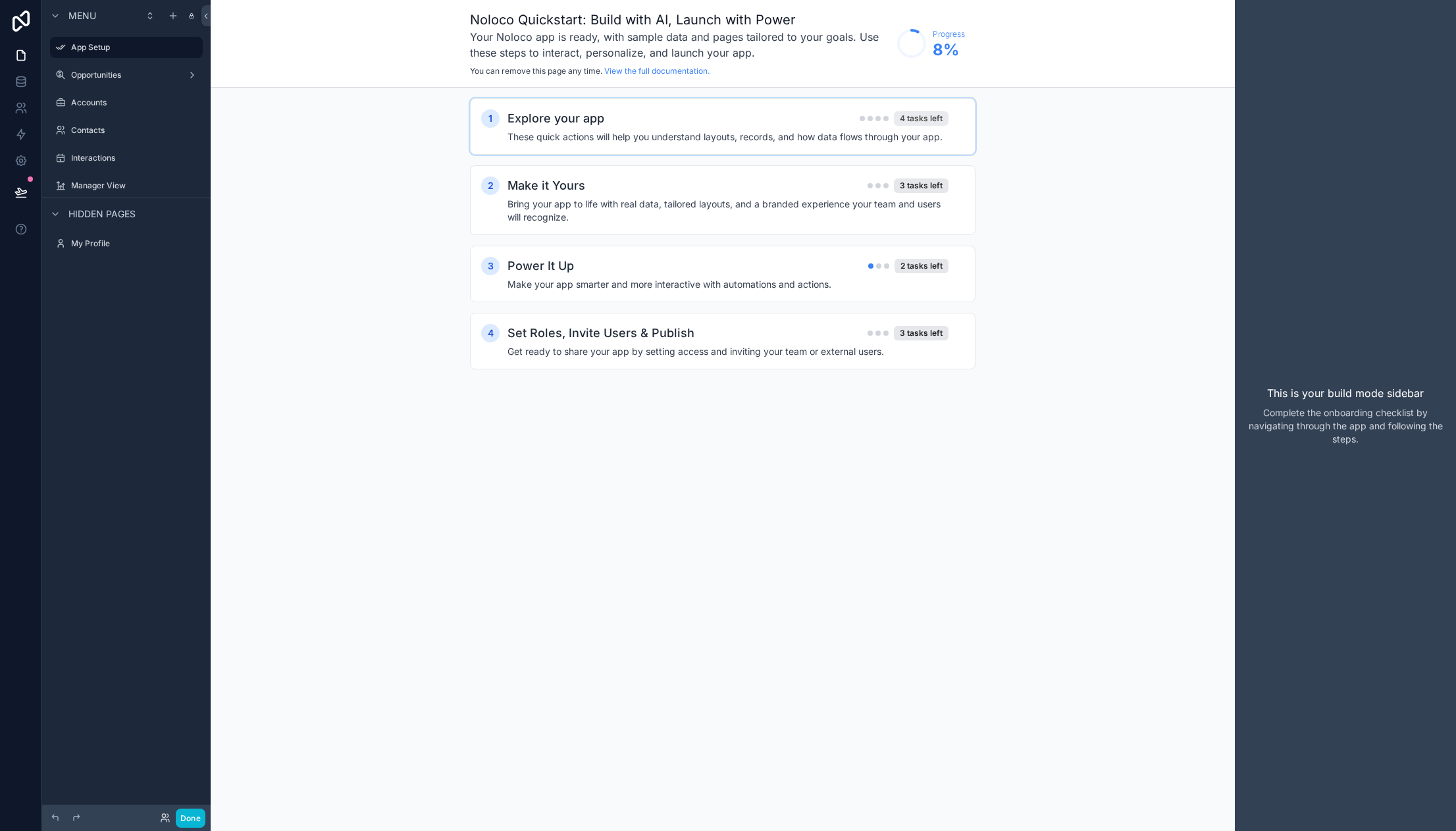
click at [919, 118] on div "4 tasks left" at bounding box center [921, 119] width 55 height 15
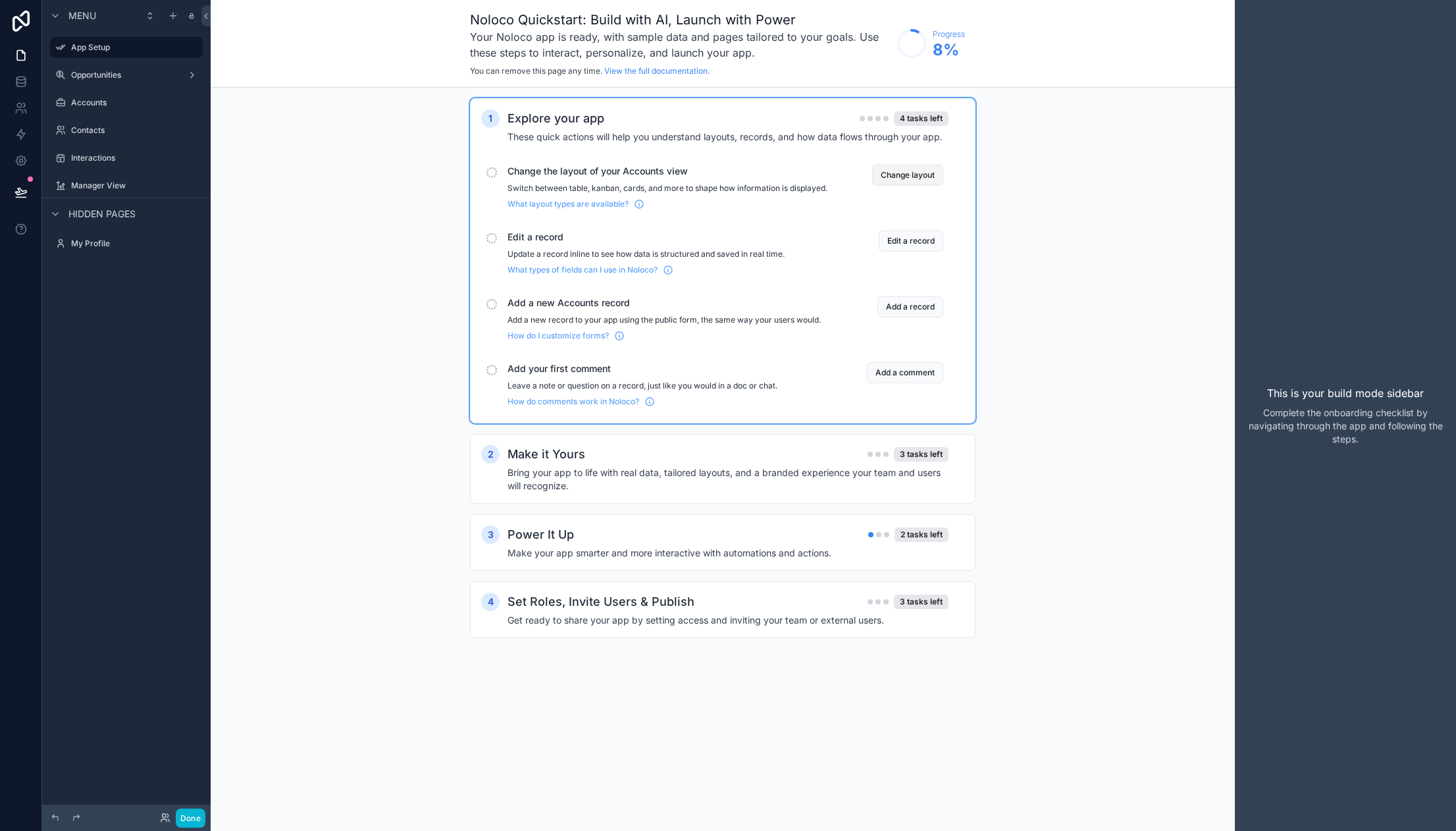
click at [918, 179] on button "Change layout" at bounding box center [908, 174] width 71 height 21
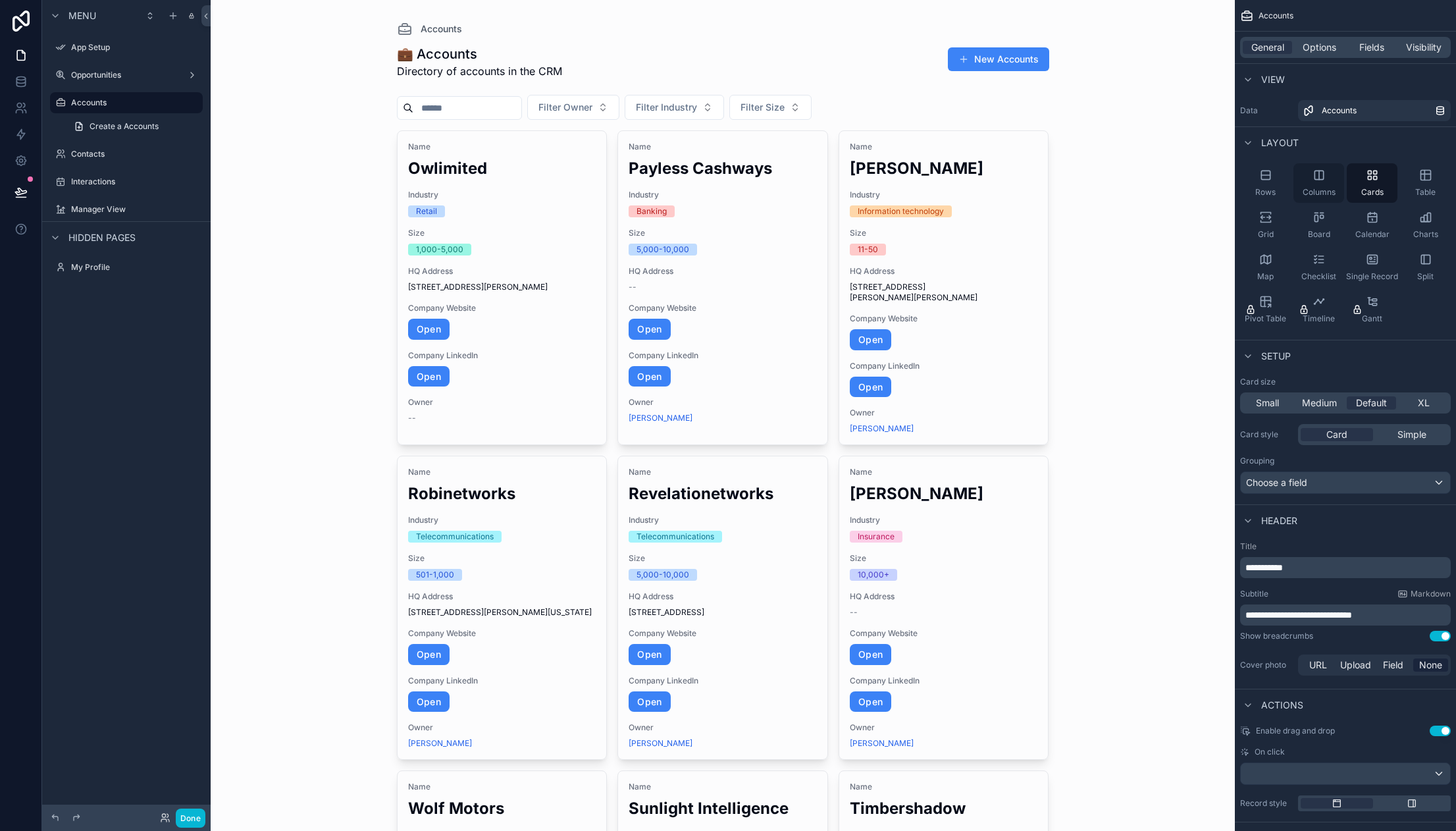
click at [1327, 182] on div "Columns" at bounding box center [1319, 182] width 51 height 39
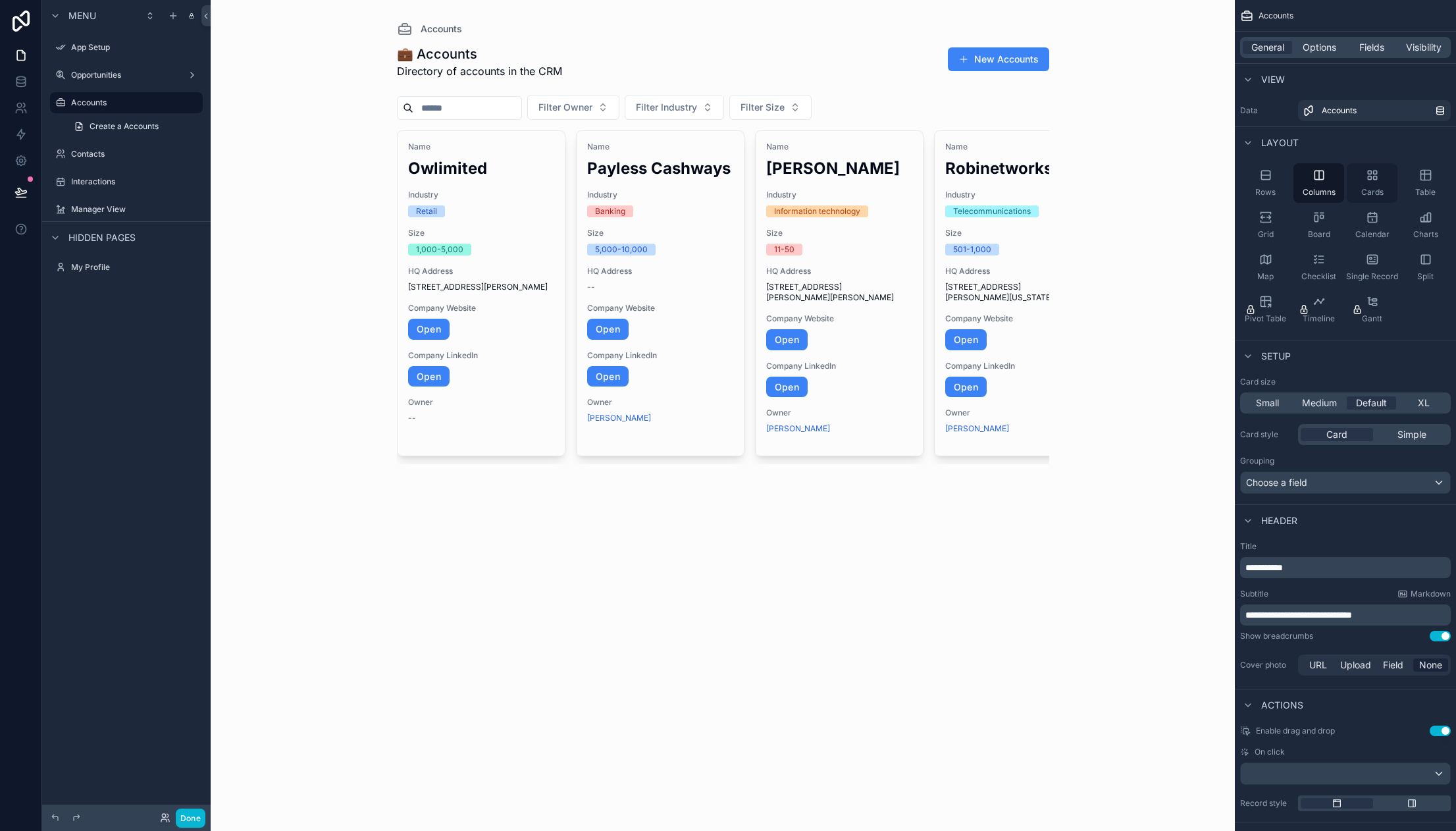
click at [1373, 182] on div "Cards" at bounding box center [1373, 182] width 51 height 39
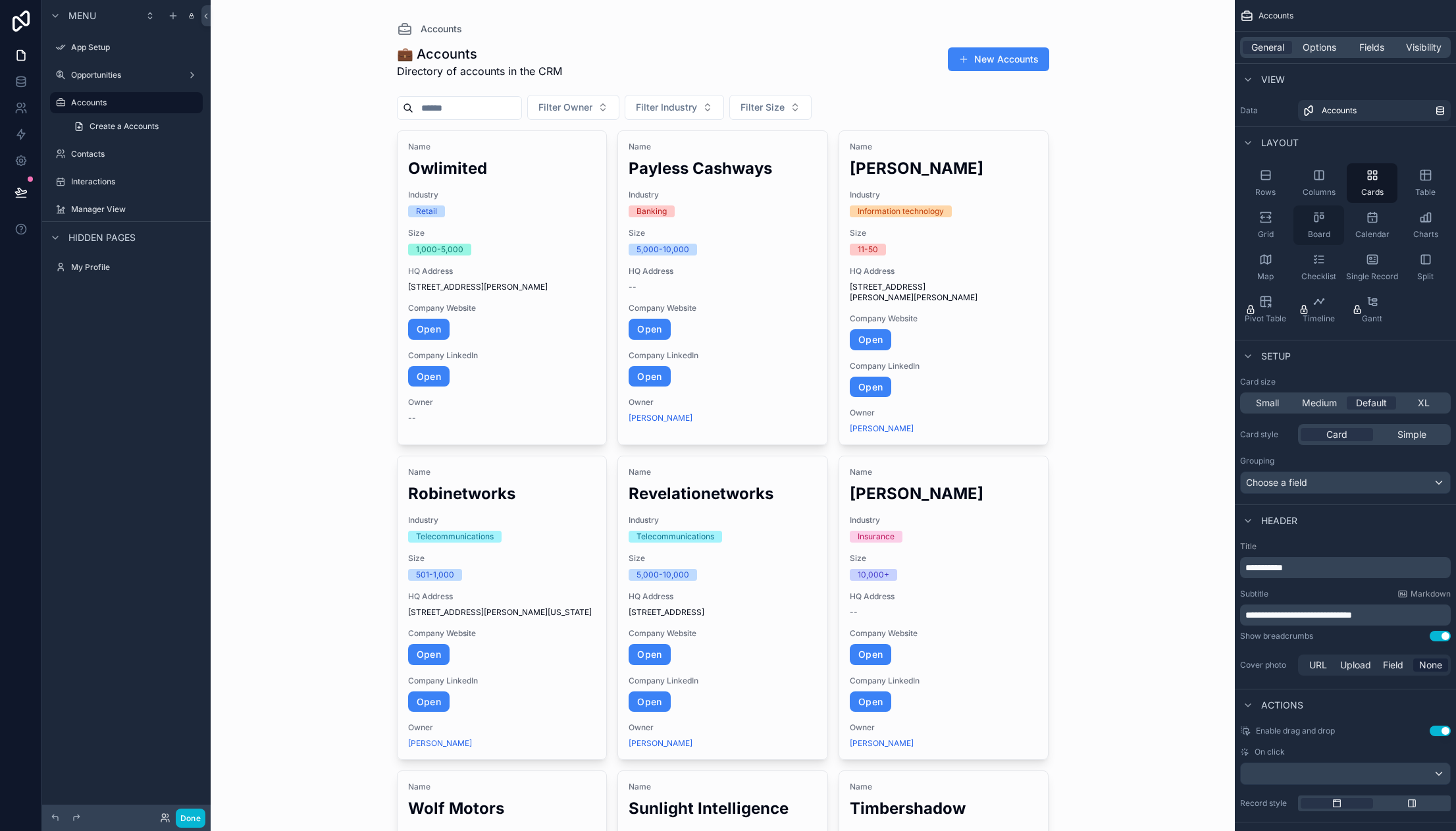
click at [1312, 220] on div "Board" at bounding box center [1319, 224] width 51 height 39
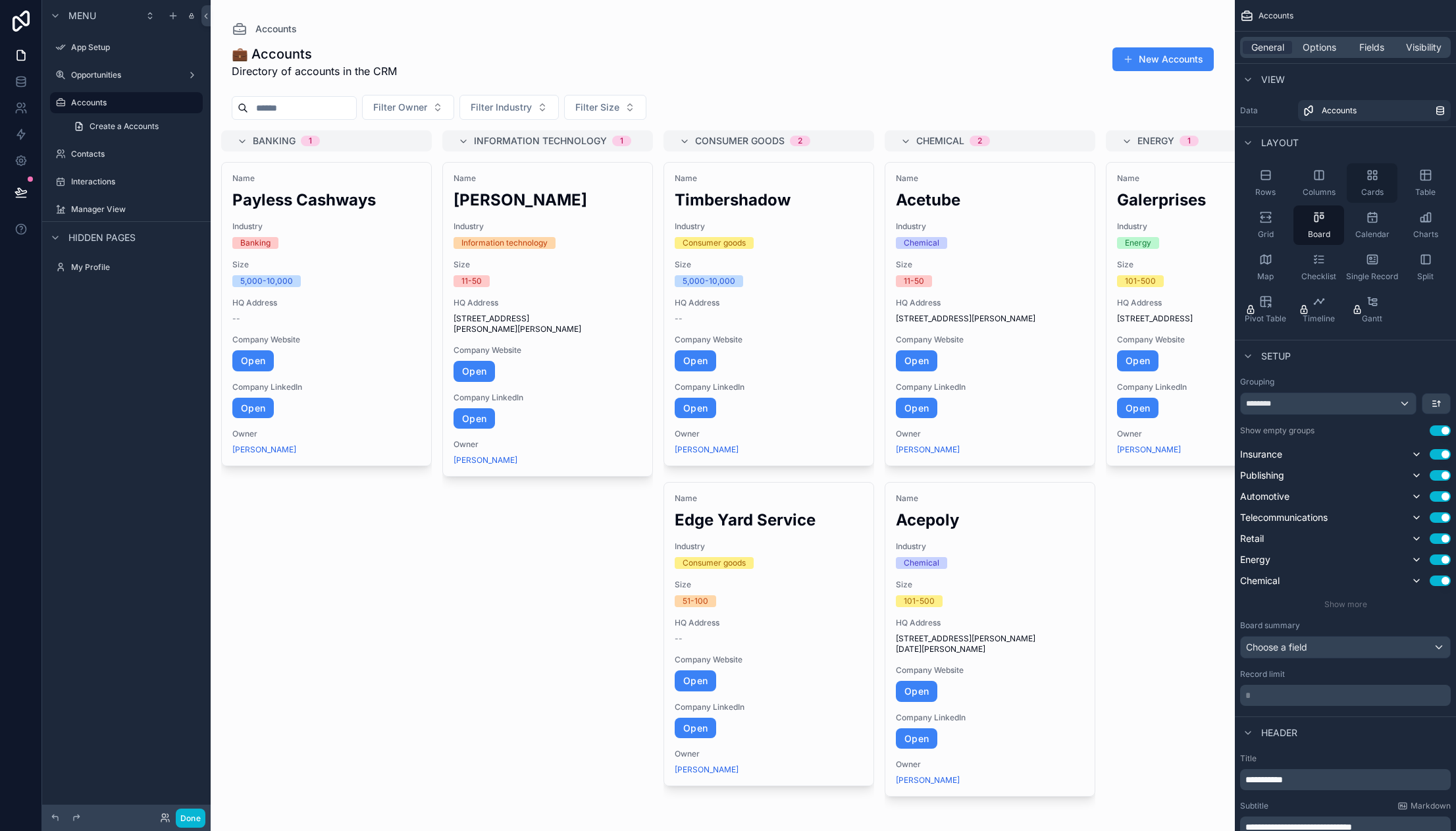
click at [1366, 179] on div "Cards" at bounding box center [1373, 182] width 51 height 39
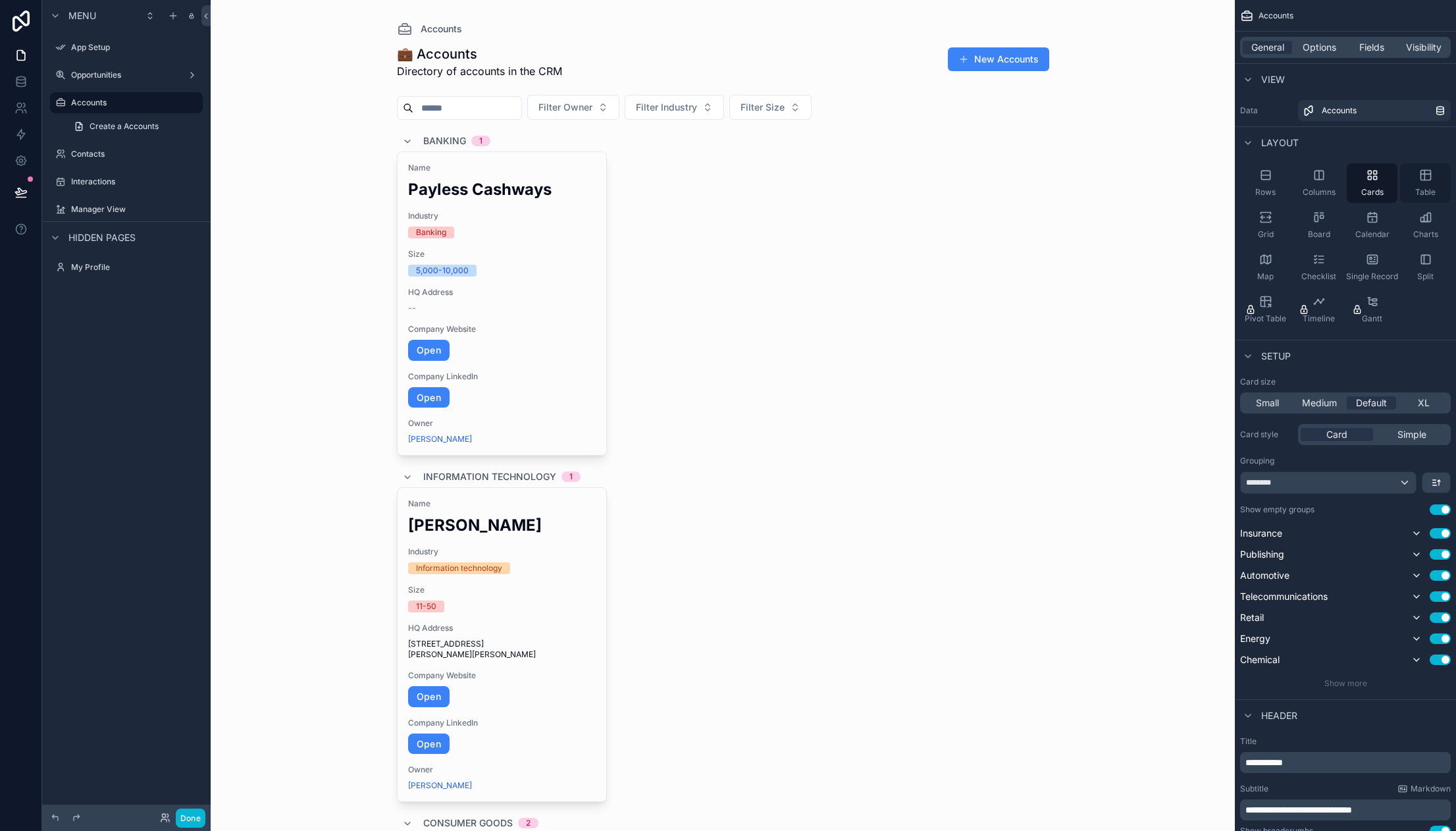
click at [1430, 179] on icon "scrollable content" at bounding box center [1425, 175] width 10 height 10
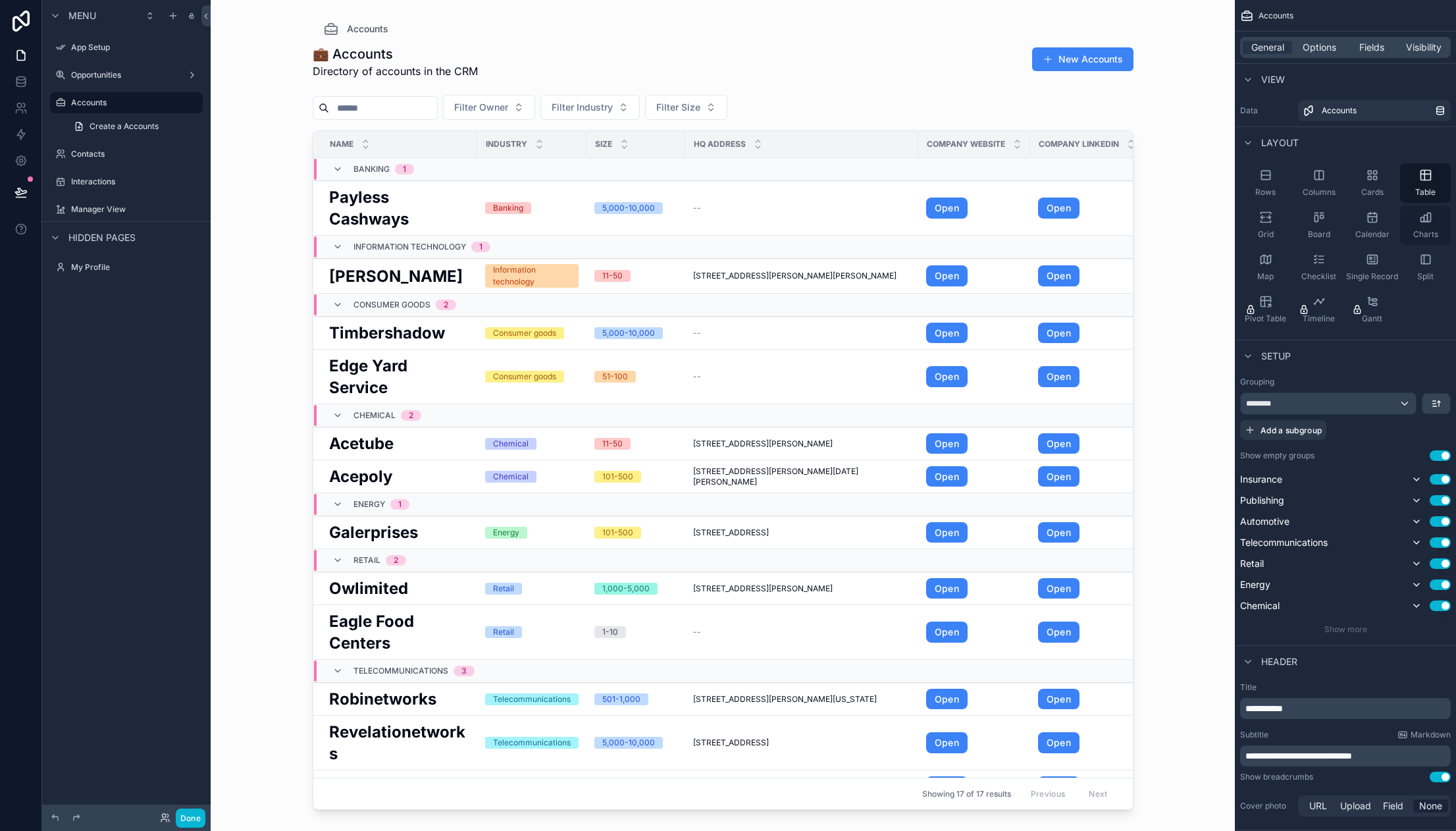
click at [1433, 210] on div "Charts" at bounding box center [1426, 224] width 51 height 39
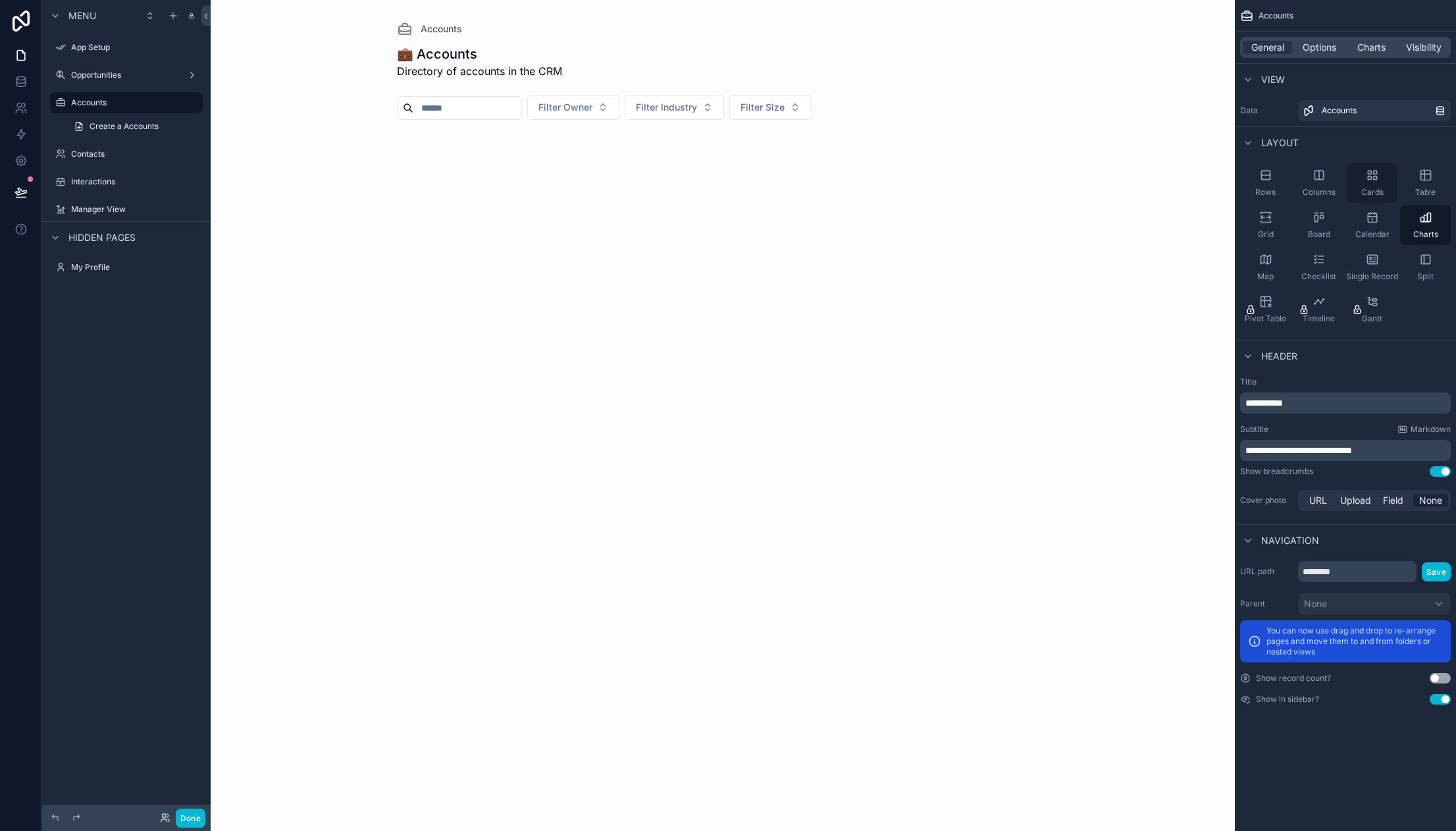
click at [1378, 191] on span "Cards" at bounding box center [1372, 192] width 23 height 11
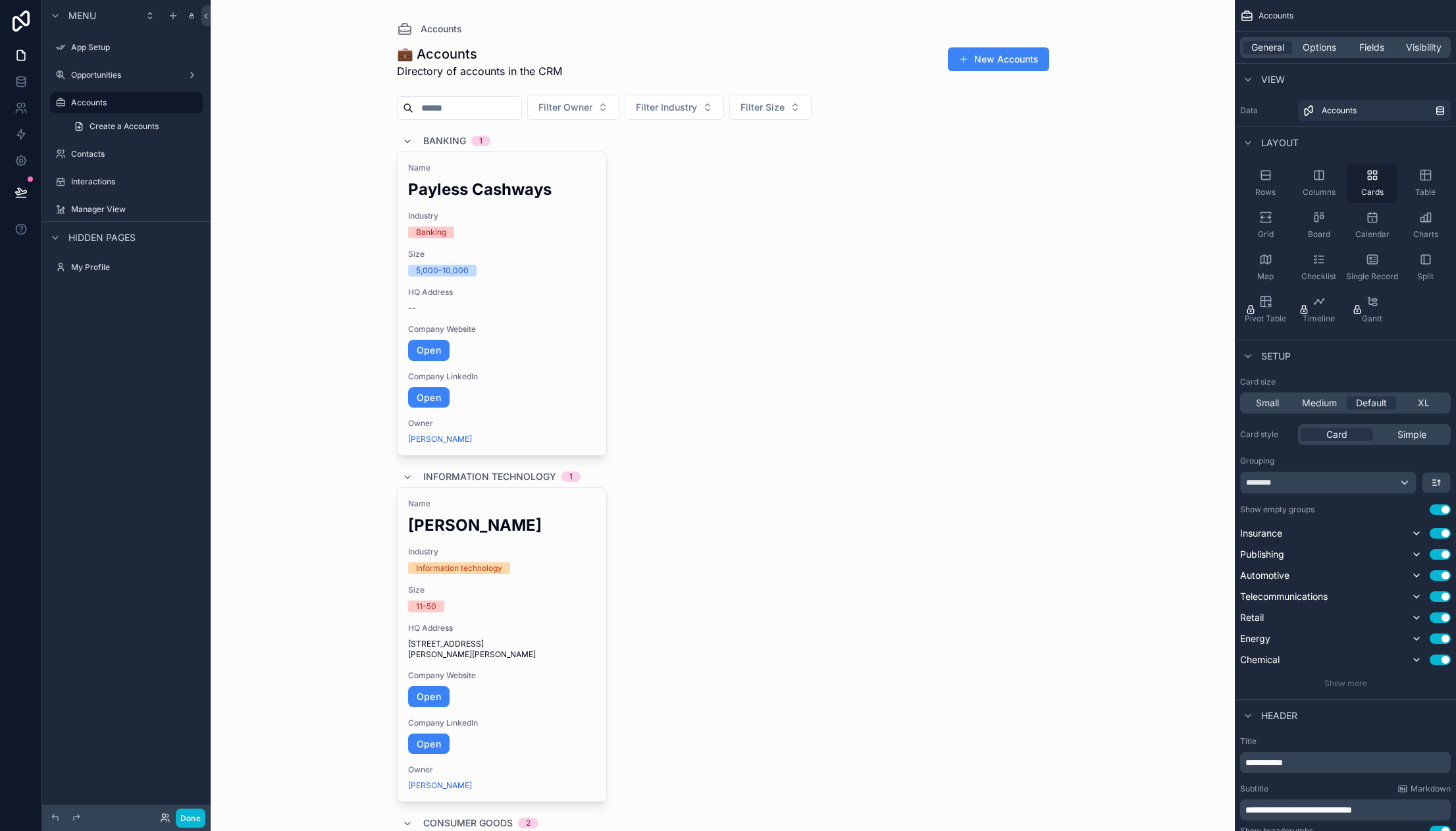
click at [1373, 188] on span "Cards" at bounding box center [1372, 192] width 23 height 11
click at [985, 60] on button "New Accounts" at bounding box center [998, 59] width 101 height 24
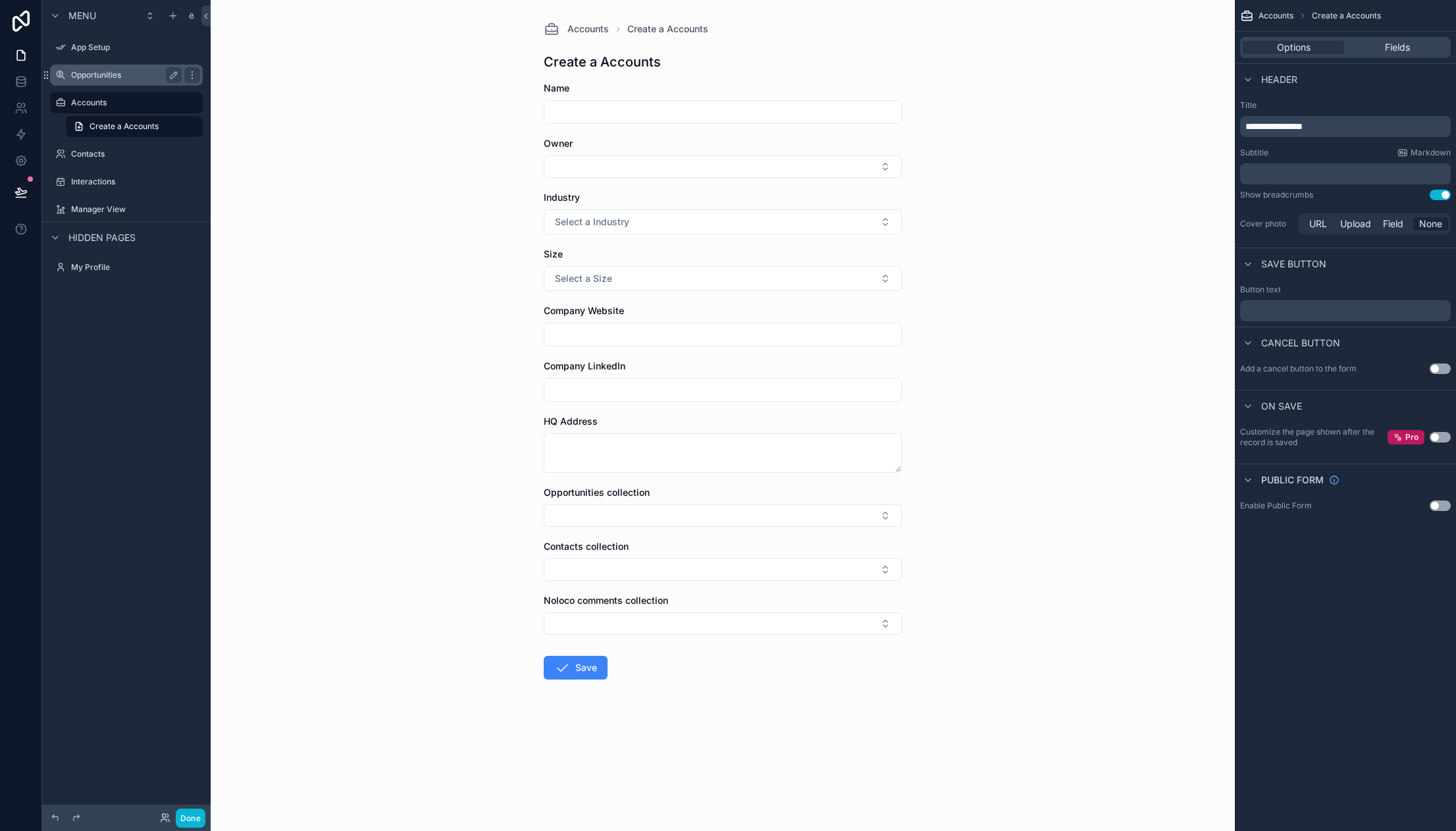
click at [98, 76] on label "Opportunities" at bounding box center [123, 76] width 105 height 11
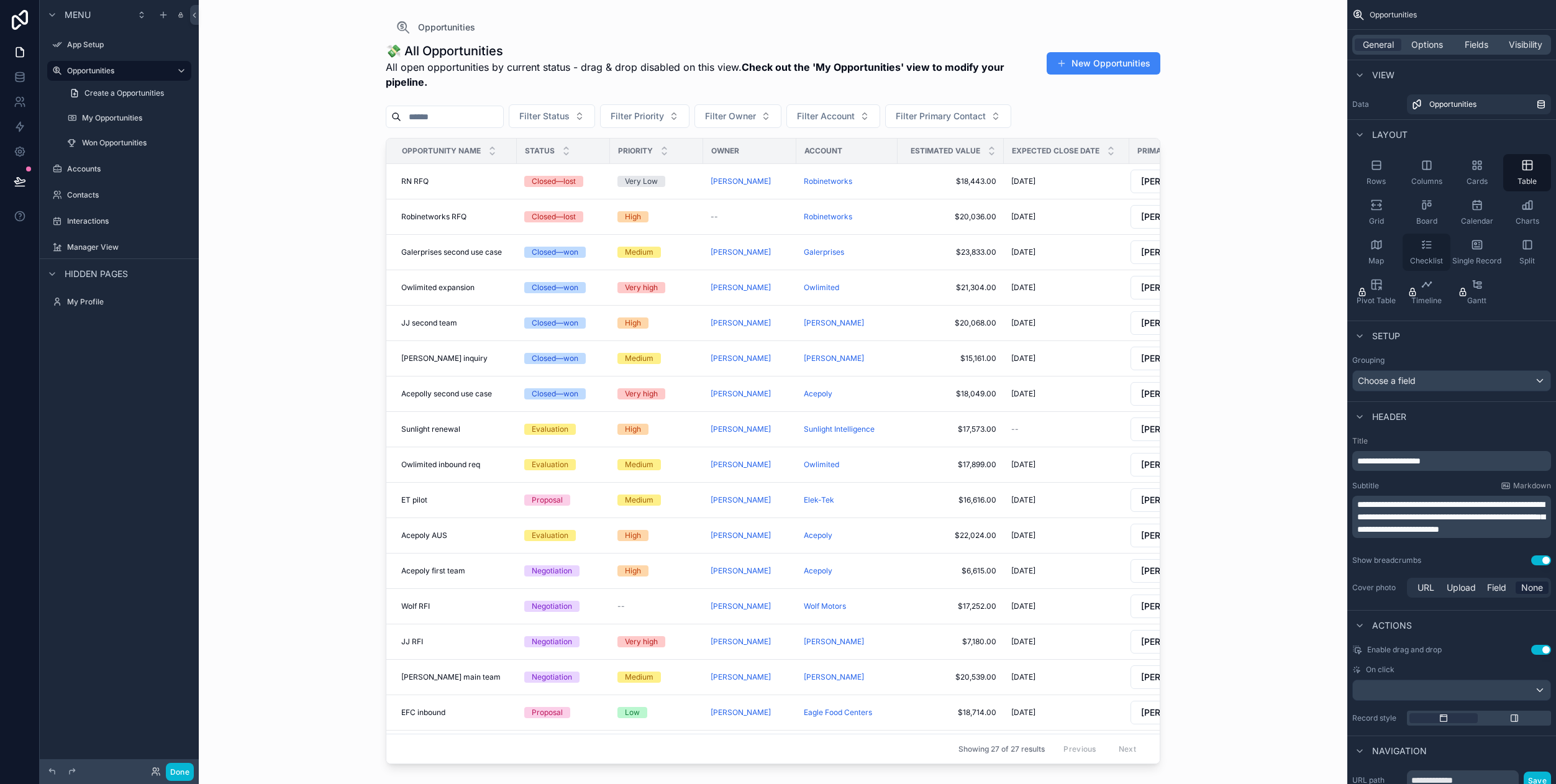
click at [1374, 241] on icon "scrollable content" at bounding box center [1427, 244] width 12 height 12
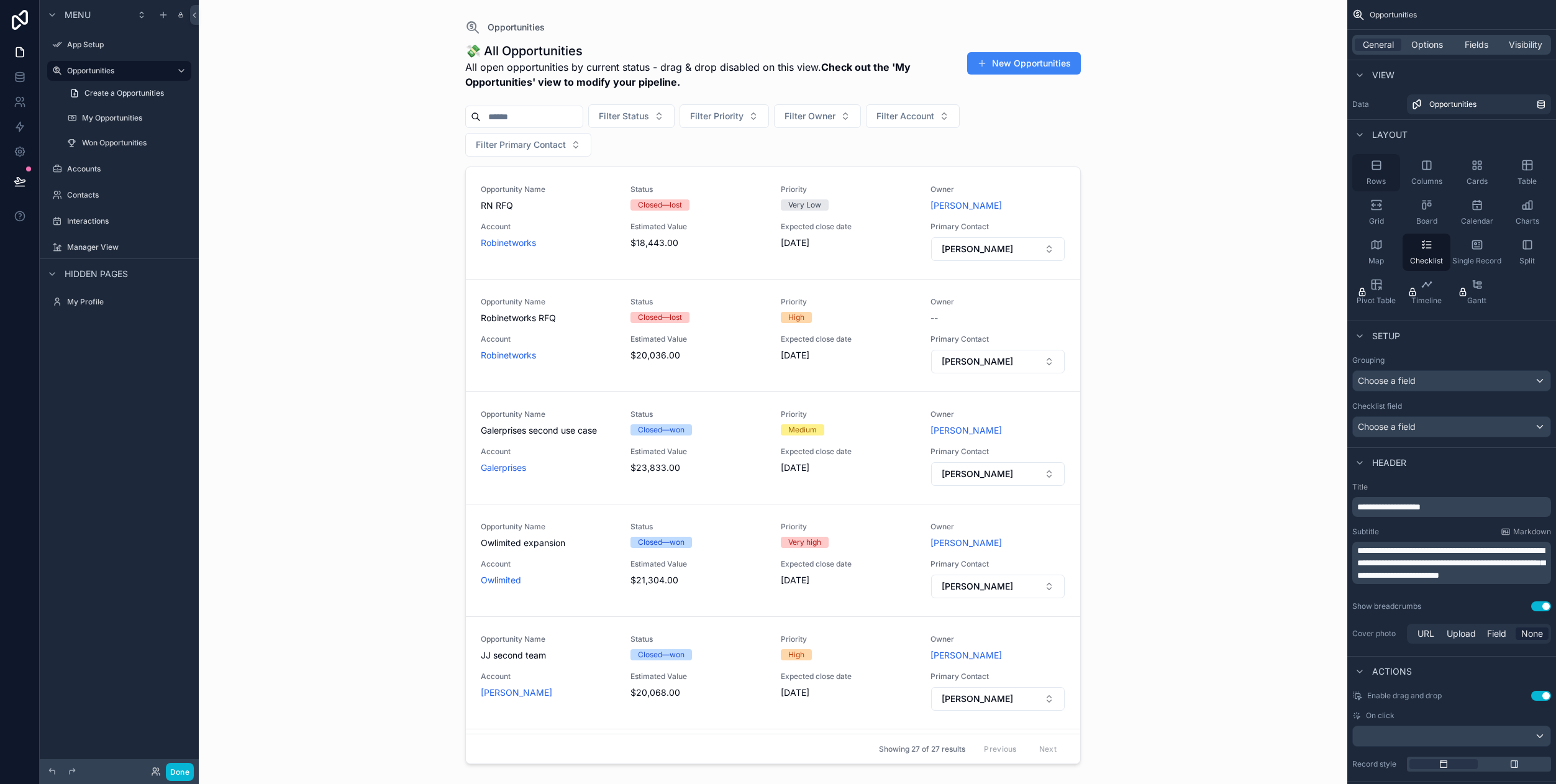
click at [1374, 175] on div "Rows" at bounding box center [1376, 172] width 48 height 37
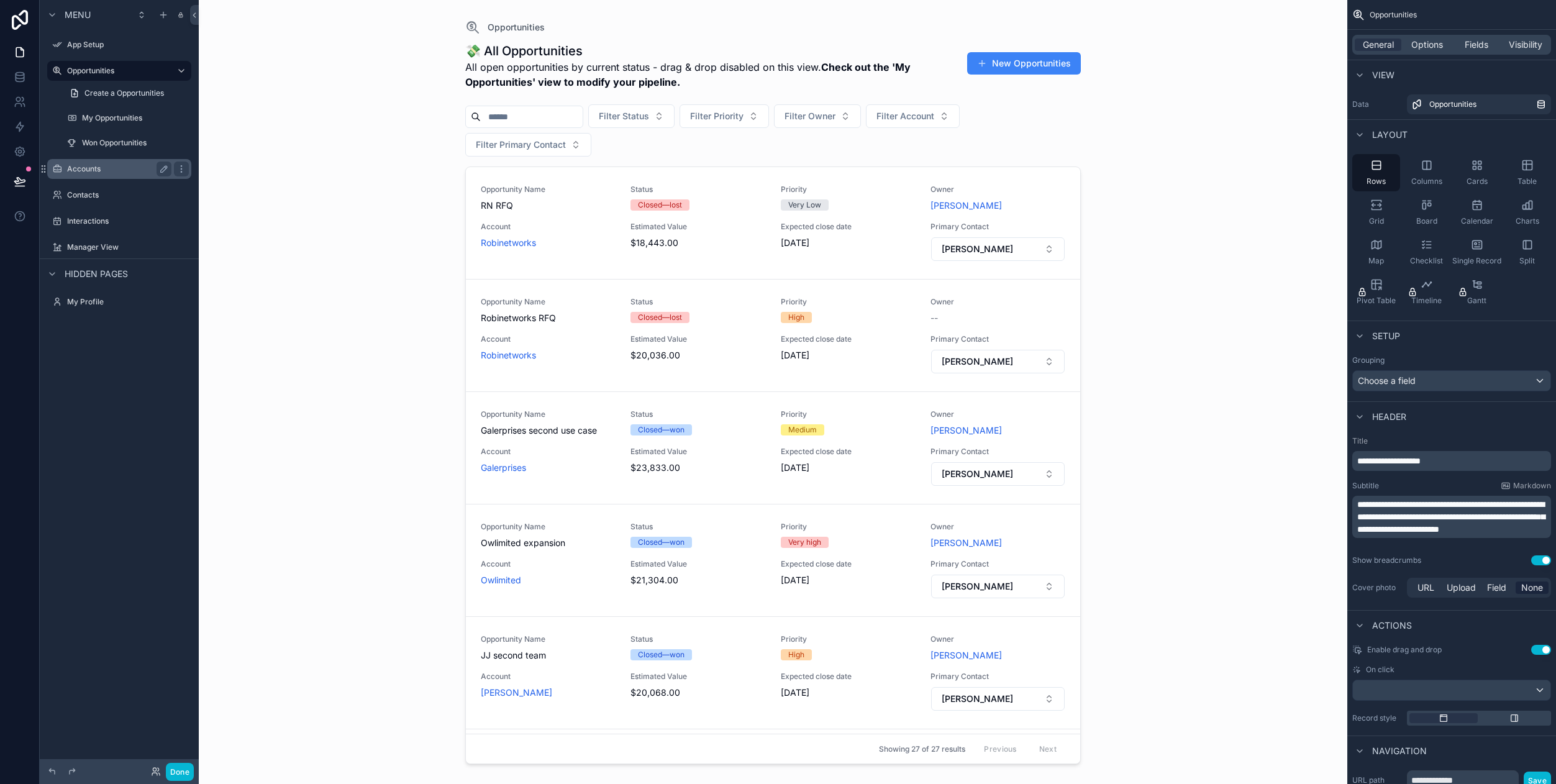
click at [88, 171] on label "Accounts" at bounding box center [116, 170] width 99 height 10
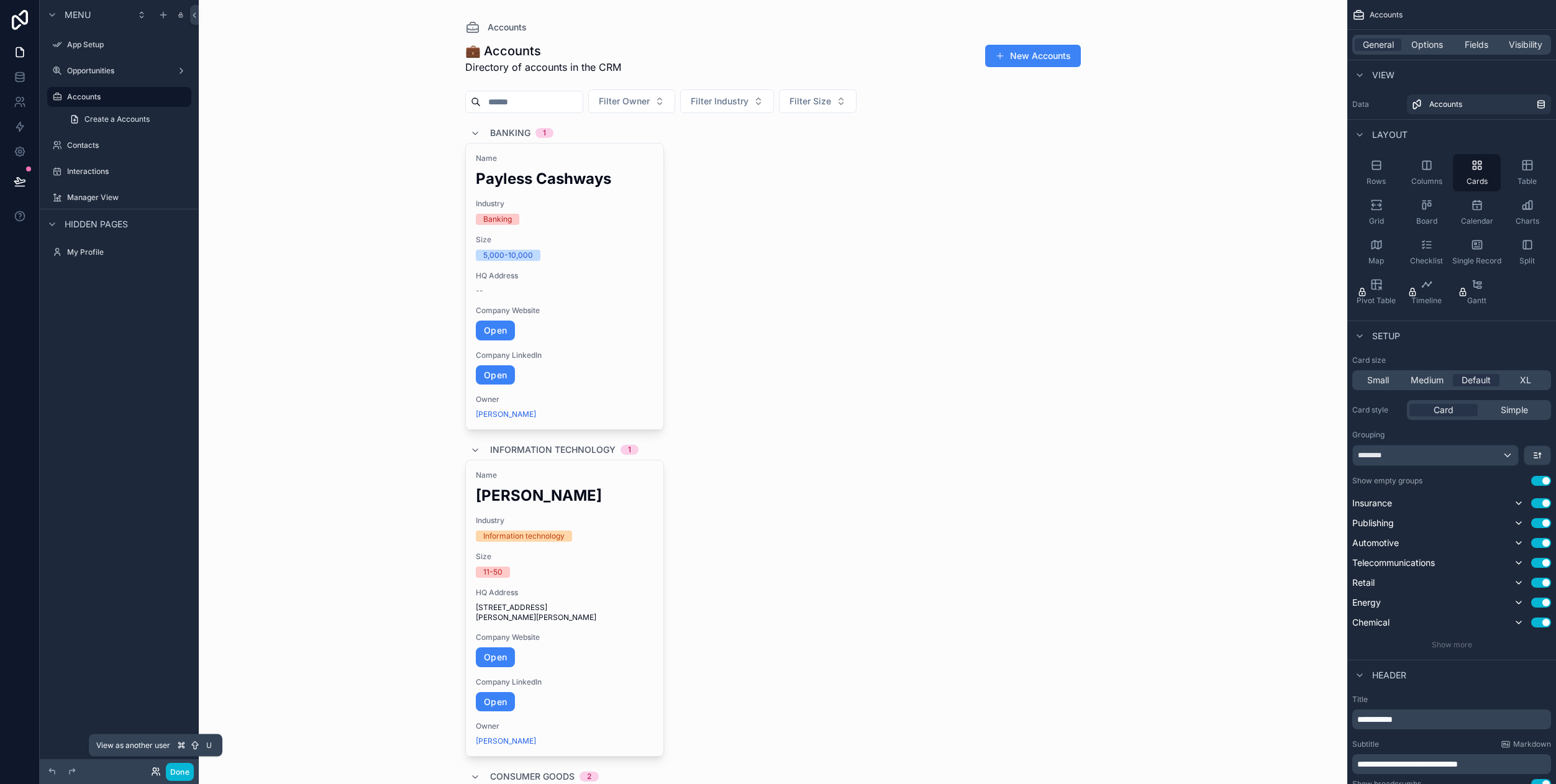
click at [154, 773] on icon at bounding box center [155, 774] width 5 height 3
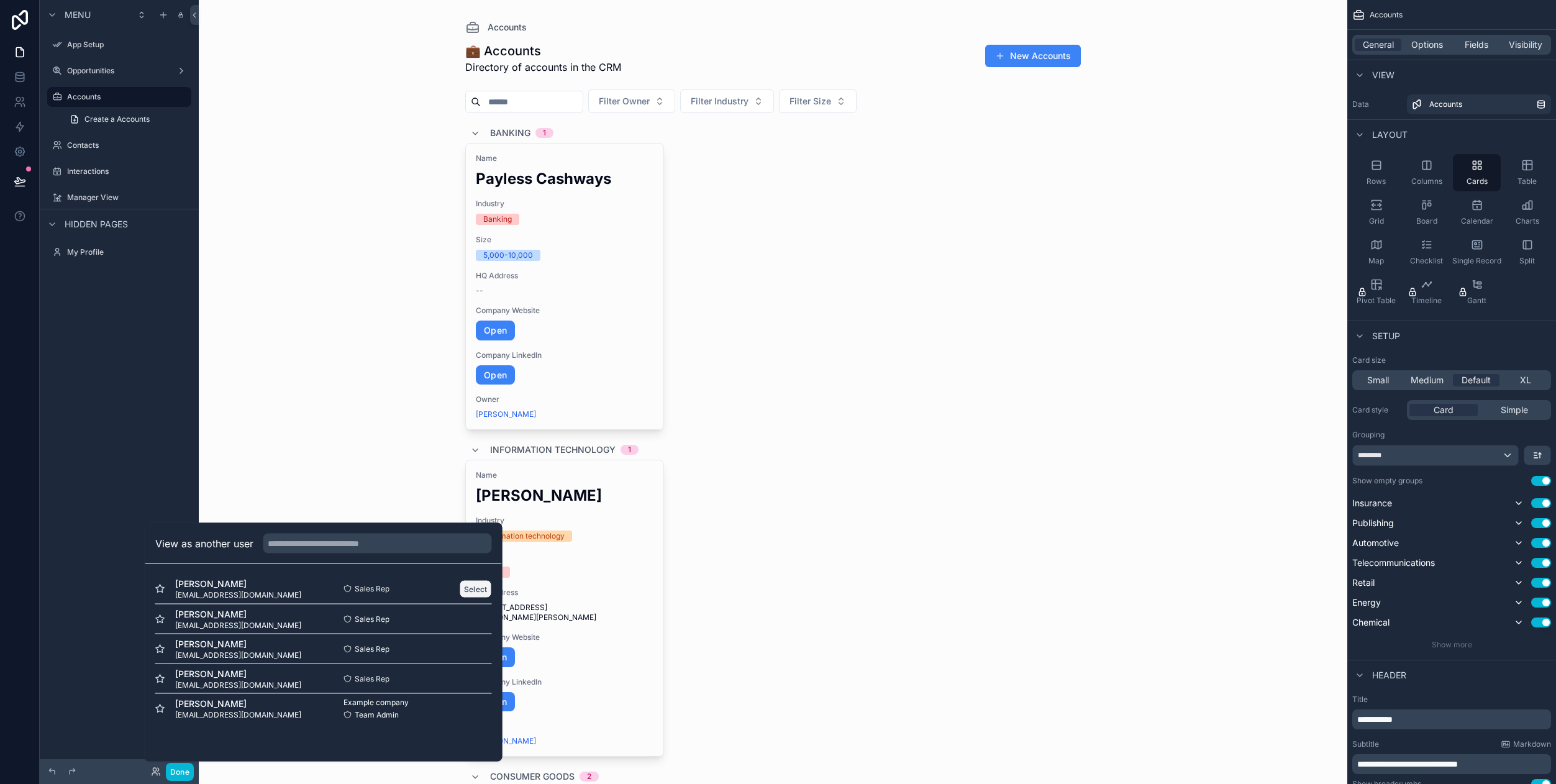
click at [480, 591] on button "Select" at bounding box center [476, 588] width 33 height 18
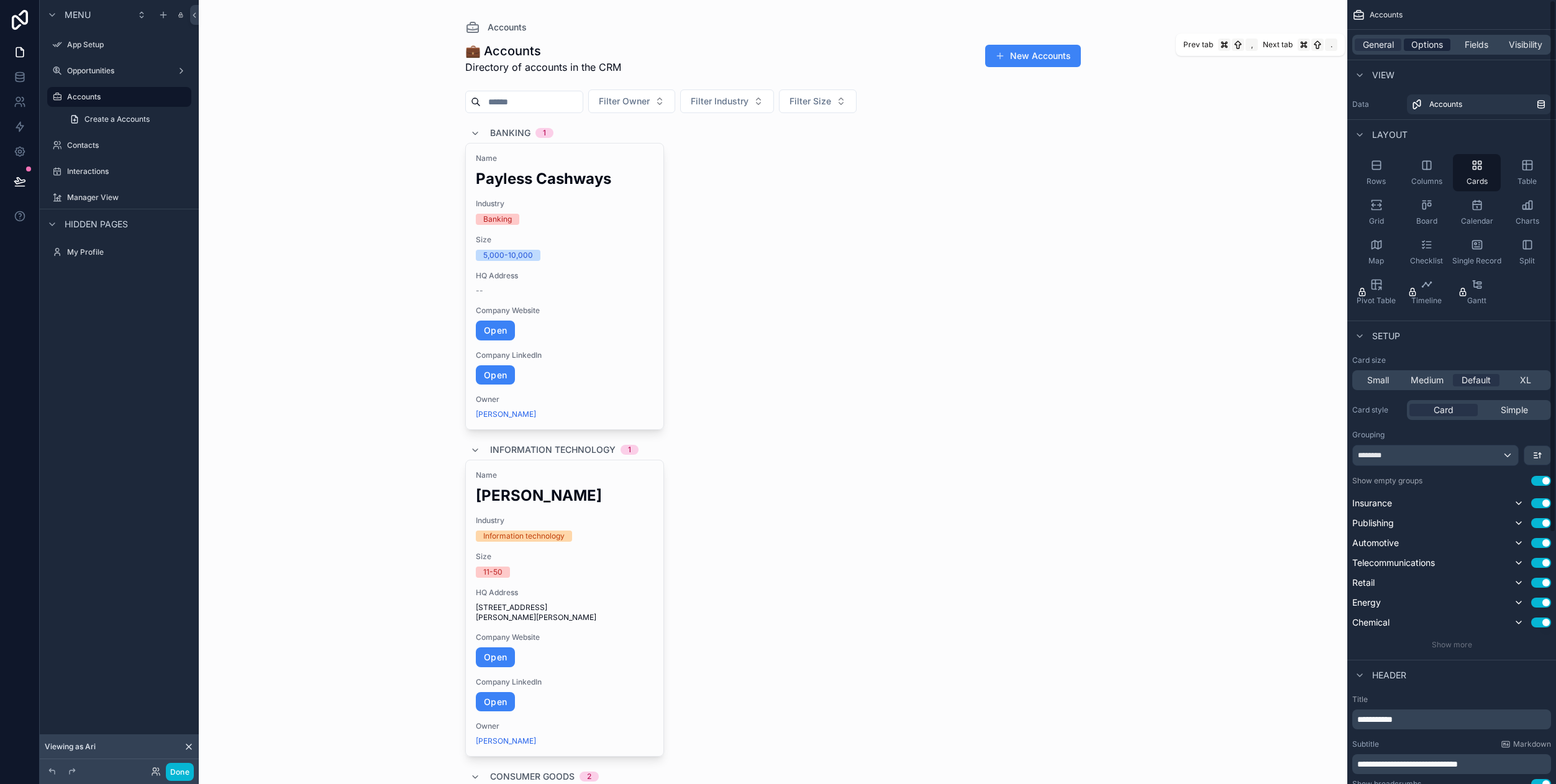
click at [1430, 46] on span "Options" at bounding box center [1427, 45] width 32 height 12
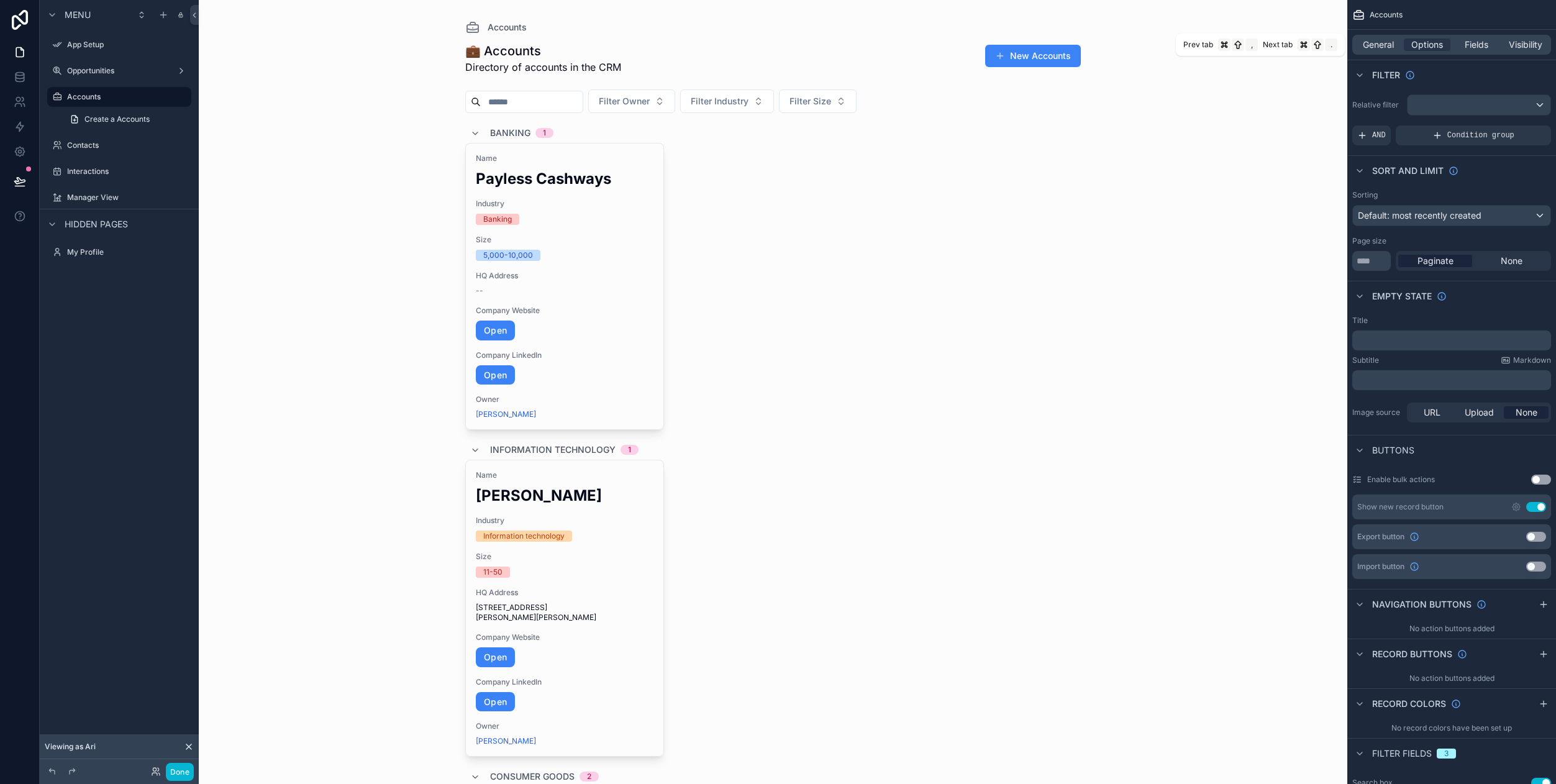
click at [1473, 51] on div "General Options Fields Visibility" at bounding box center [1451, 44] width 199 height 20
click at [1474, 48] on span "Fields" at bounding box center [1476, 45] width 23 height 12
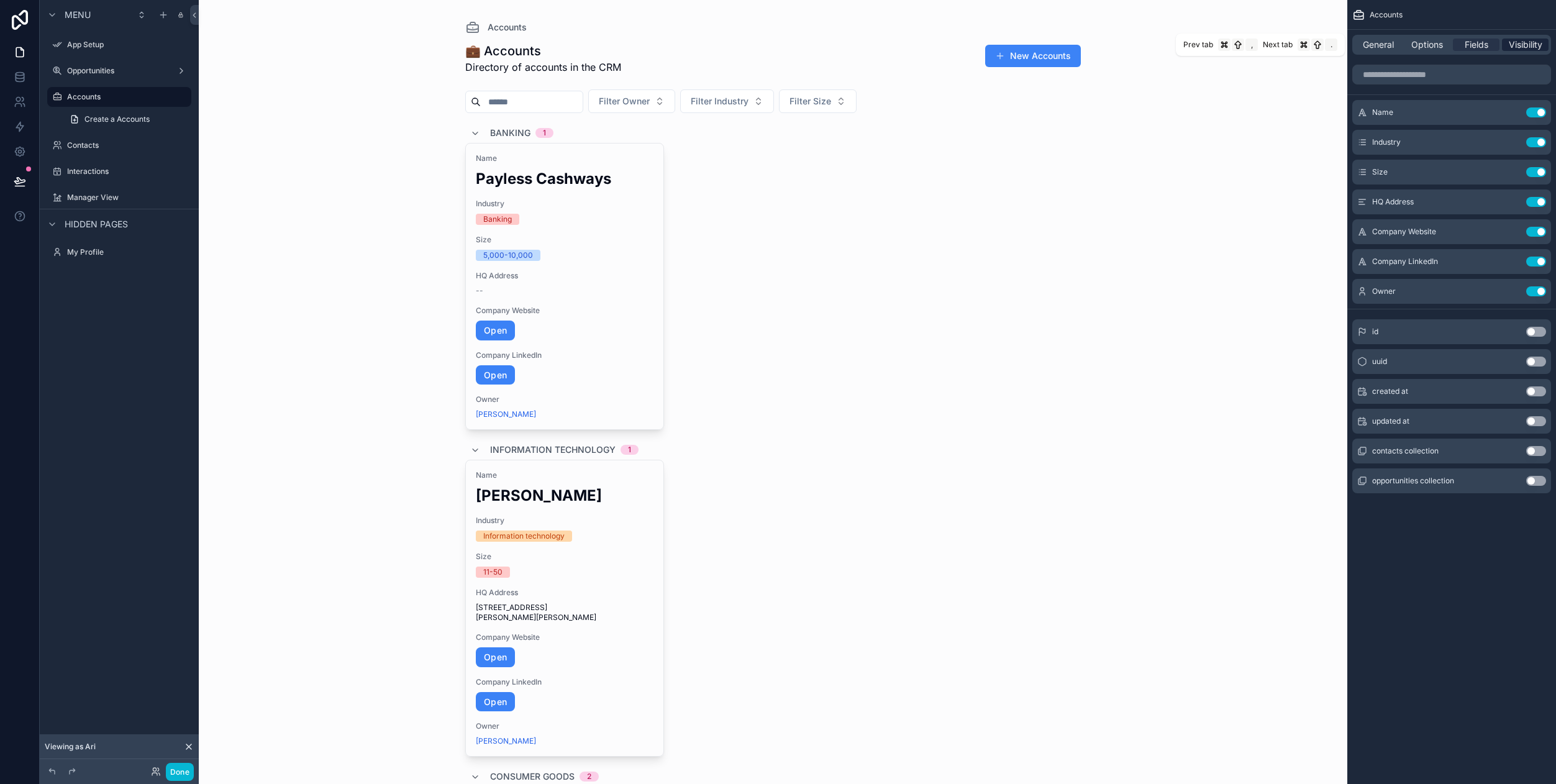
click at [1528, 44] on span "Visibility" at bounding box center [1525, 45] width 34 height 12
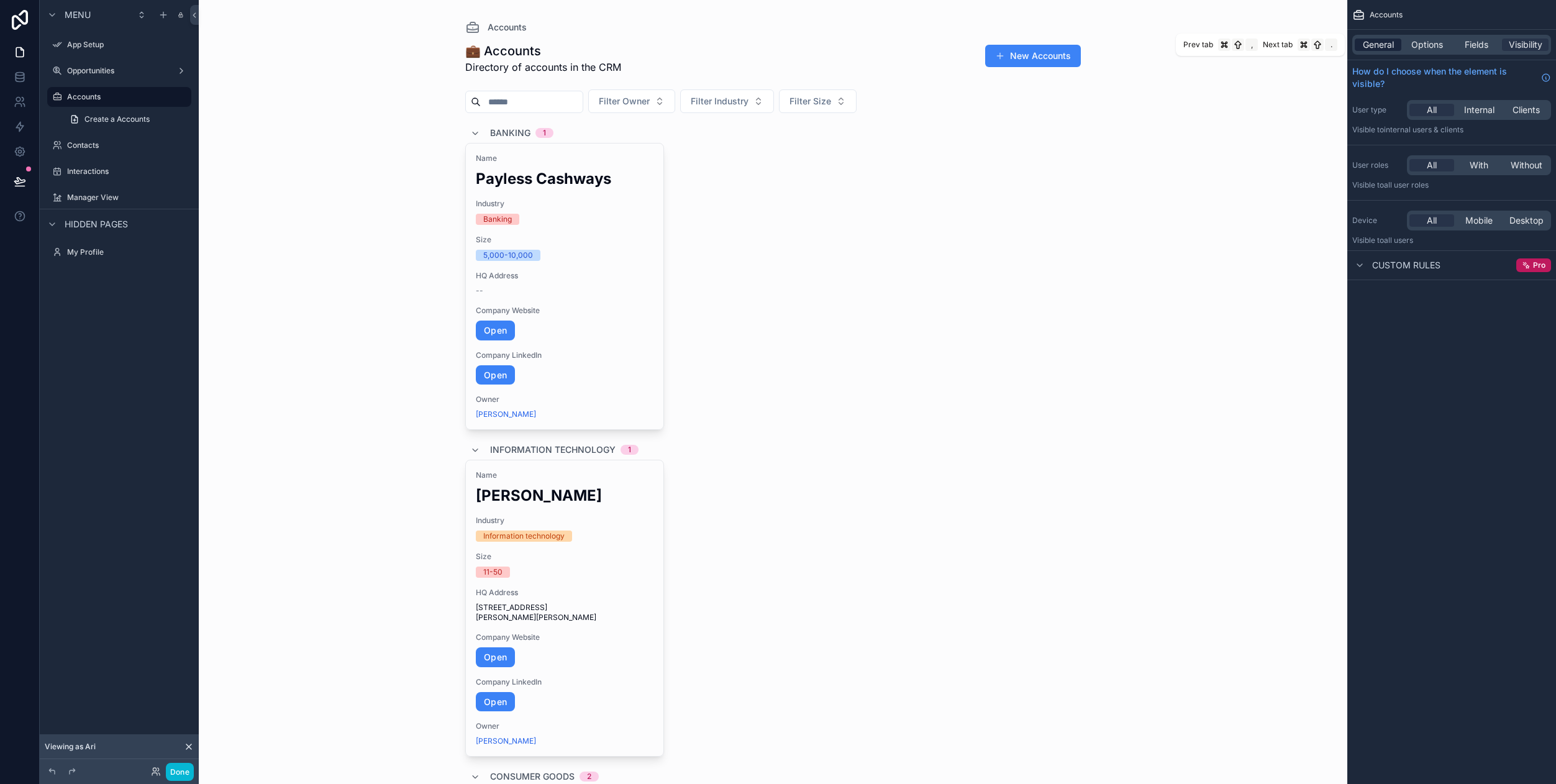
click at [1384, 49] on span "General" at bounding box center [1378, 45] width 31 height 12
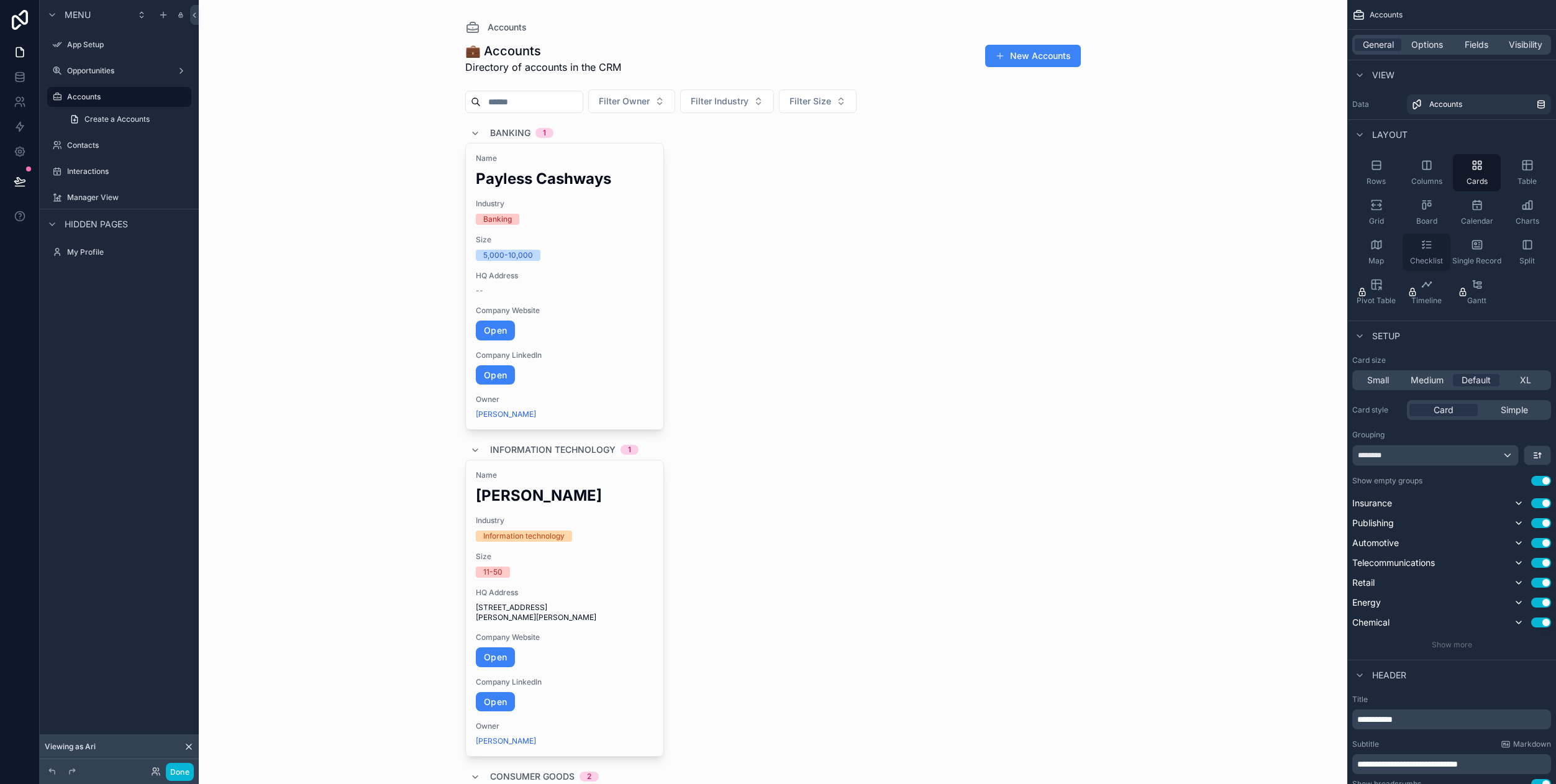
click at [1422, 247] on icon "scrollable content" at bounding box center [1427, 244] width 12 height 12
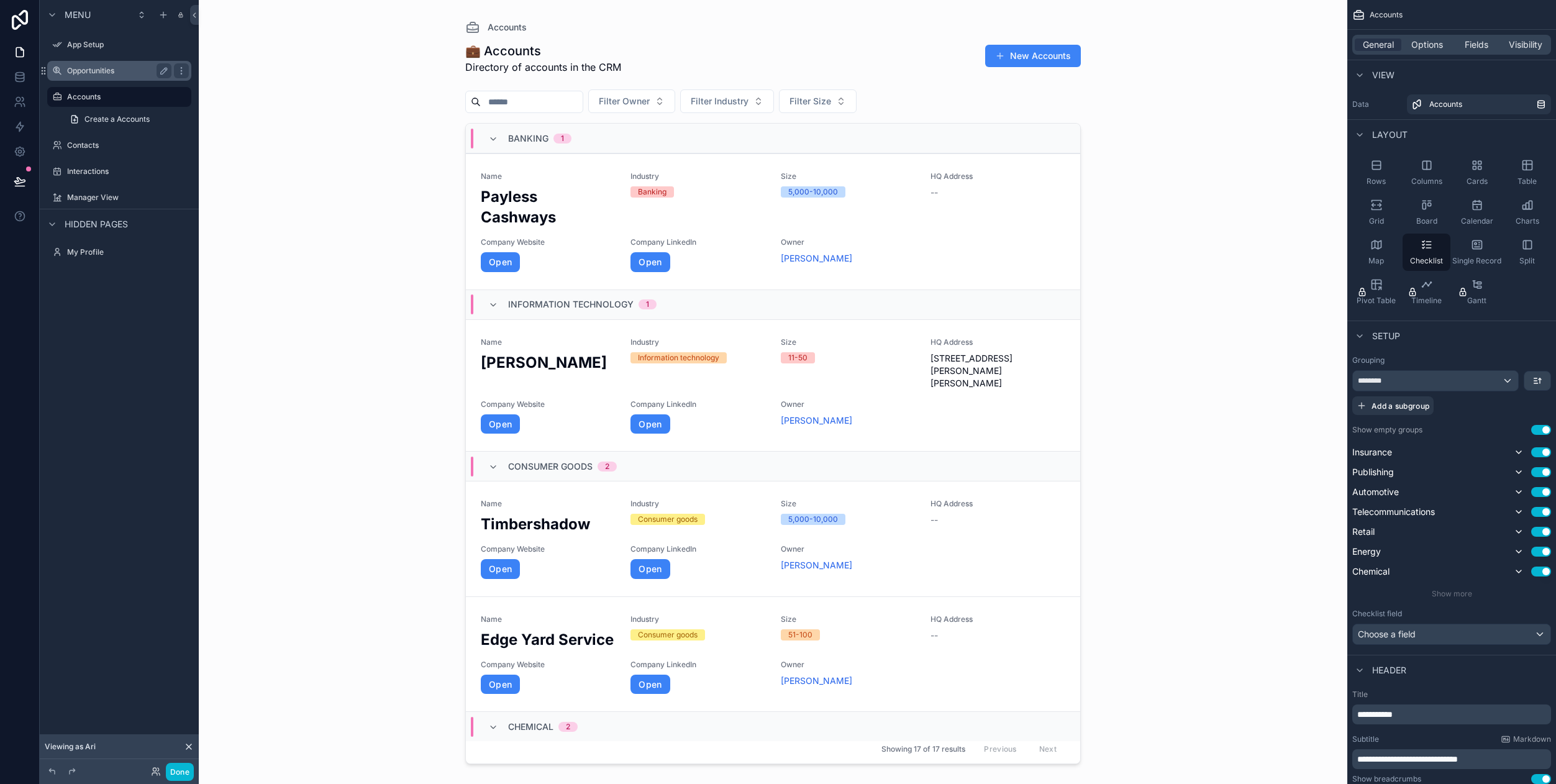
click at [116, 74] on label "Opportunities" at bounding box center [116, 71] width 99 height 10
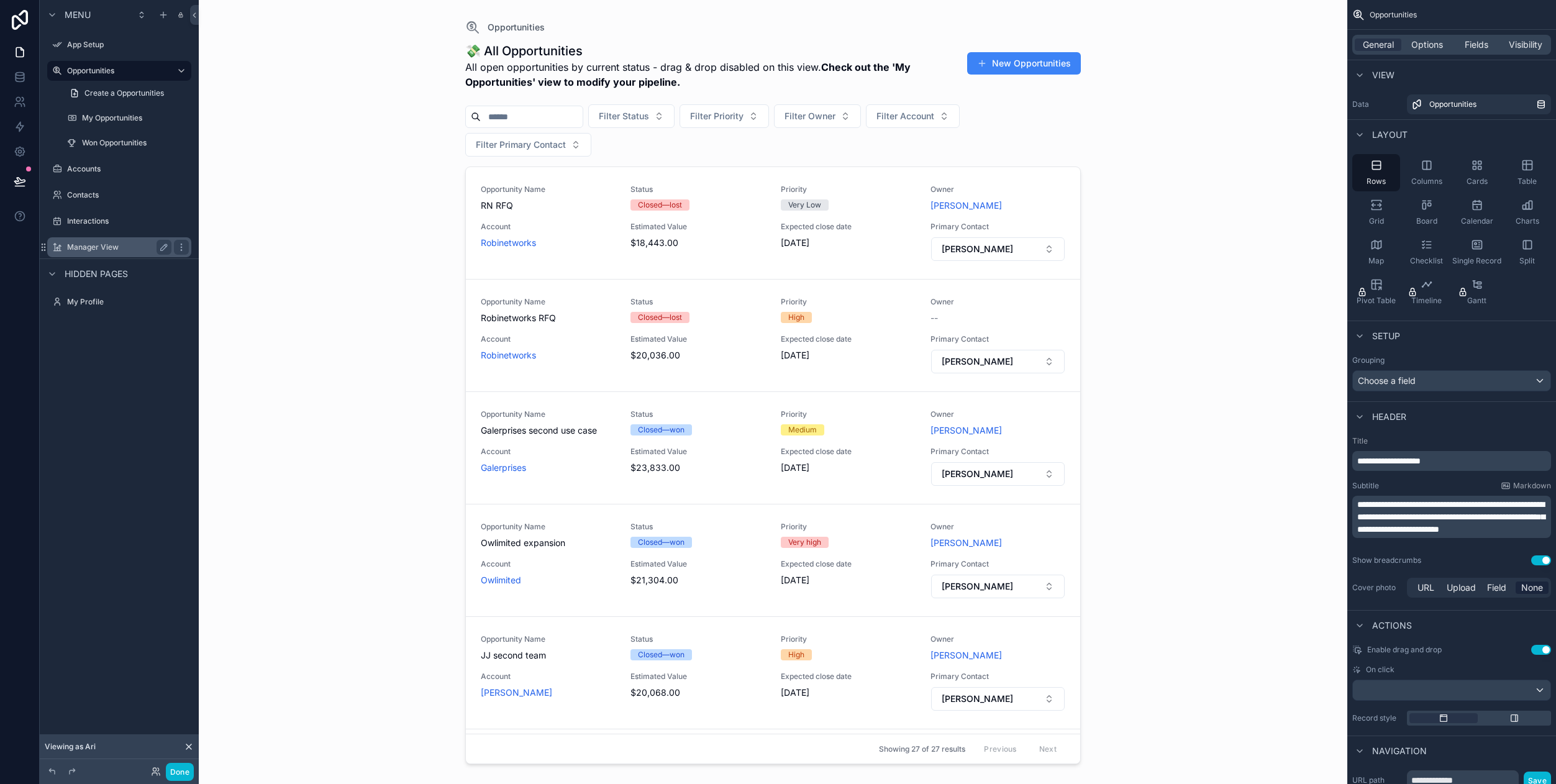
click at [98, 243] on label "Manager View" at bounding box center [116, 247] width 99 height 10
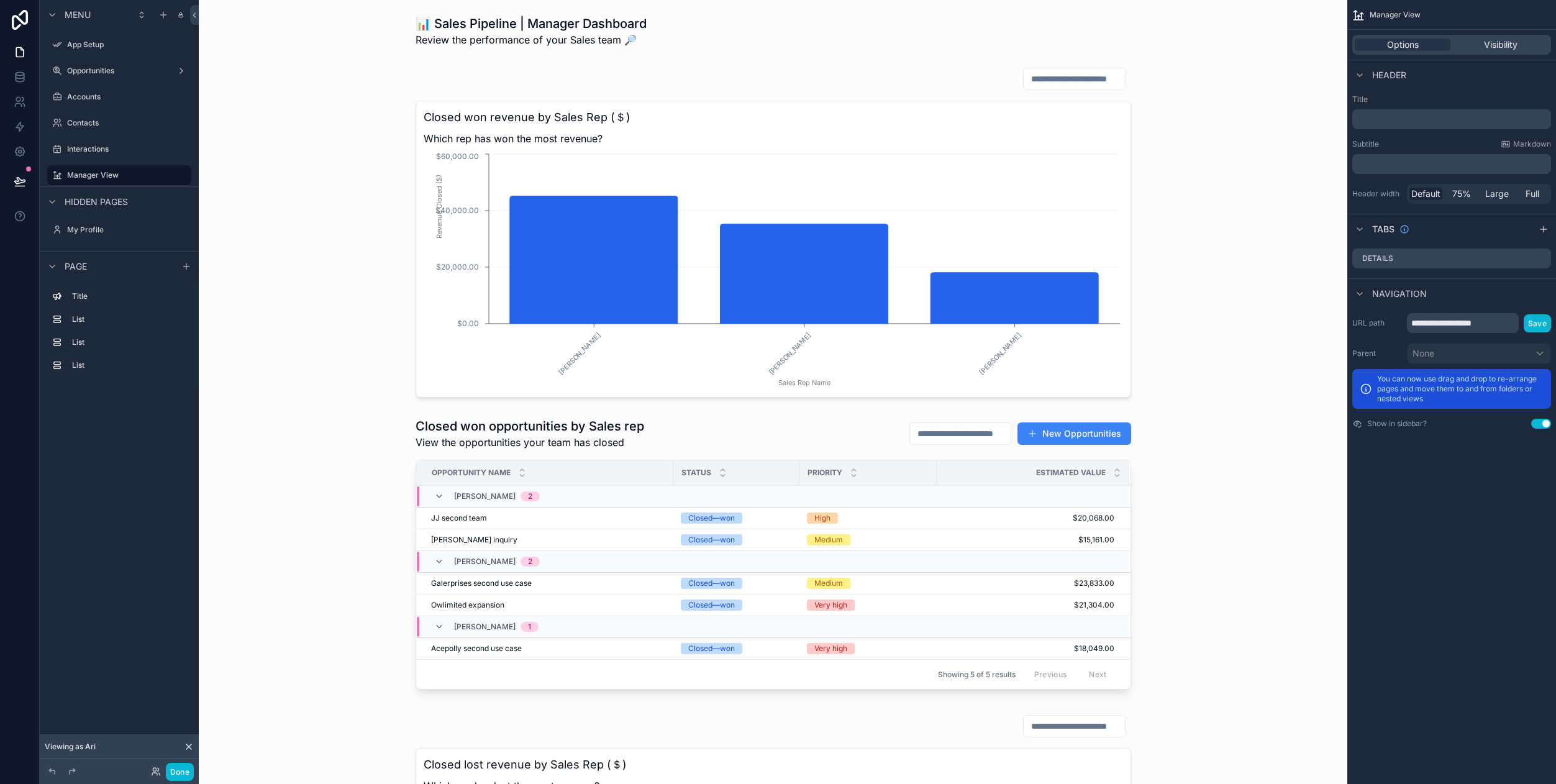
click at [114, 201] on span "Hidden pages" at bounding box center [96, 201] width 64 height 12
click at [82, 239] on span "Page" at bounding box center [76, 242] width 22 height 12
click at [82, 240] on span "Page" at bounding box center [76, 242] width 22 height 12
click at [84, 272] on label "Title" at bounding box center [127, 272] width 109 height 10
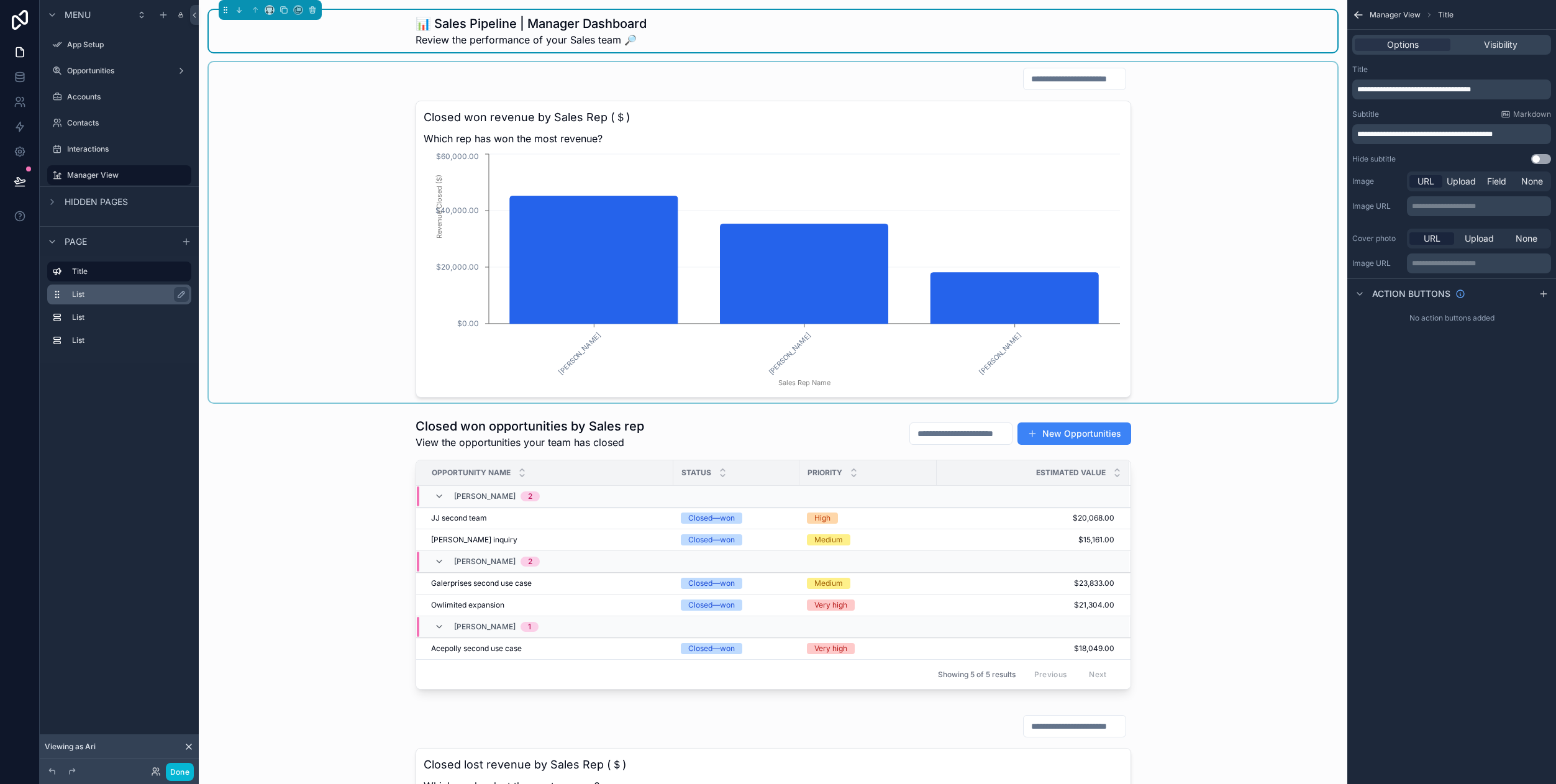
click at [82, 296] on label "List" at bounding box center [127, 294] width 109 height 10
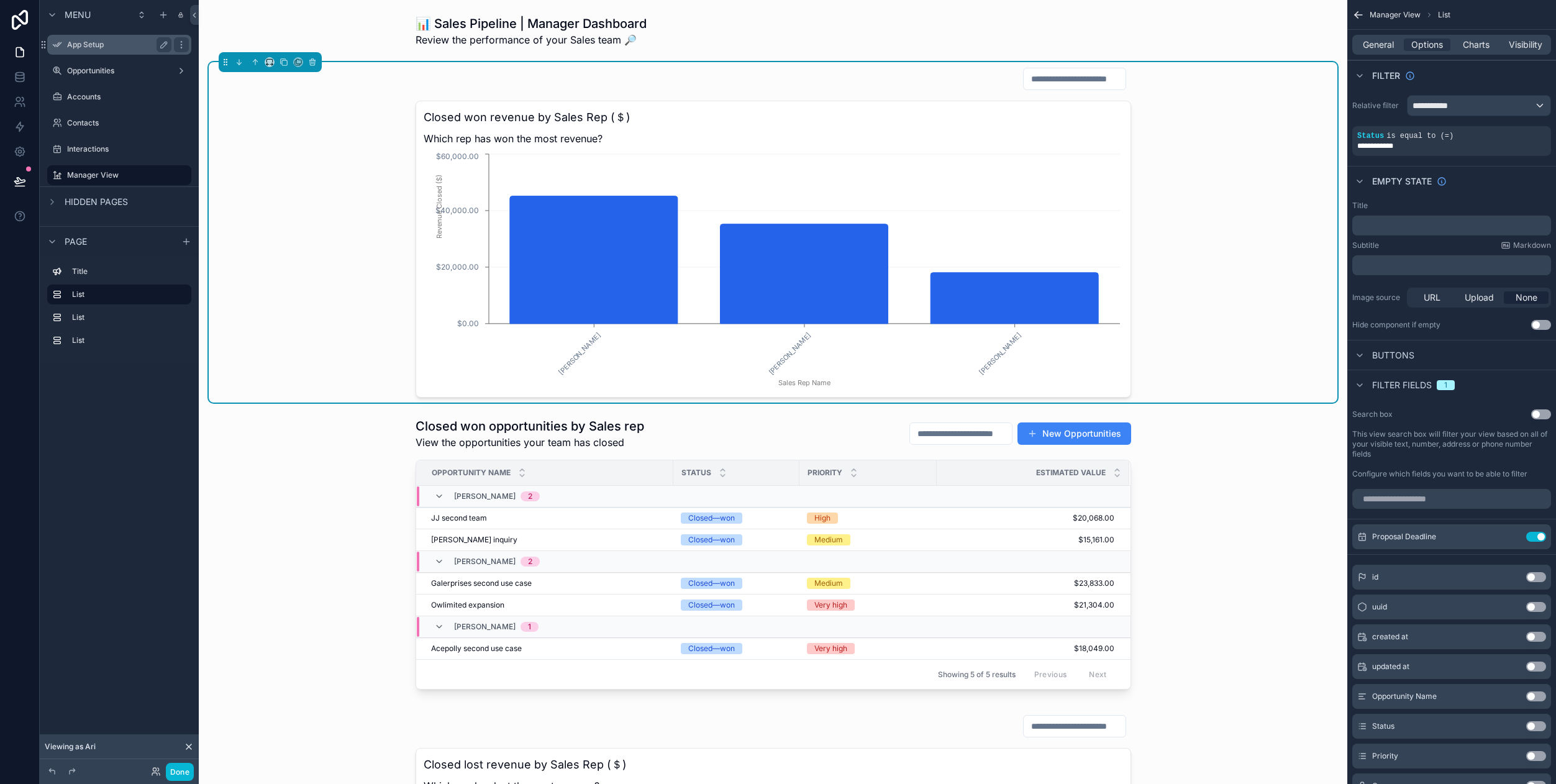
click at [88, 44] on label "App Setup" at bounding box center [116, 45] width 99 height 10
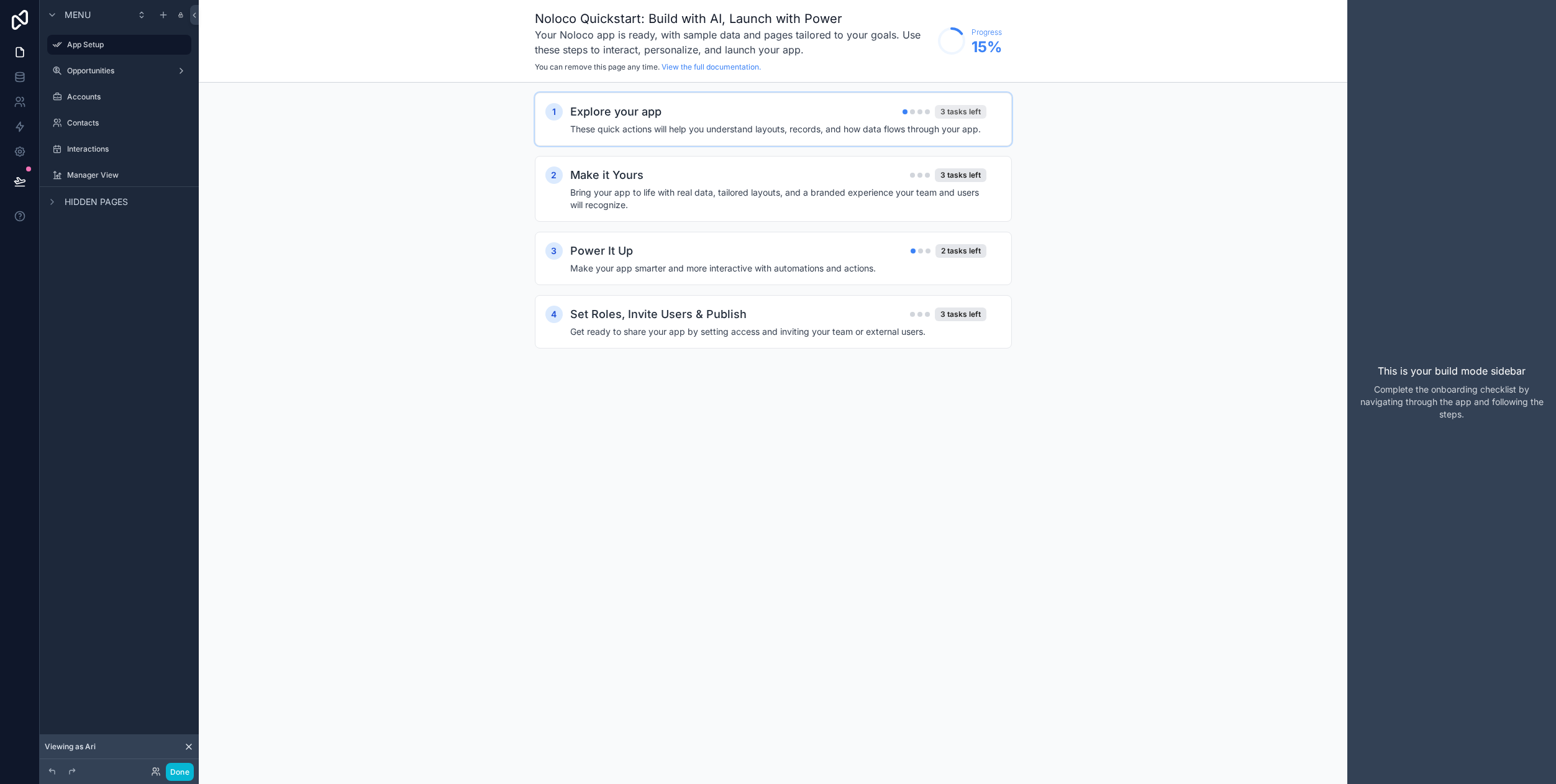
click at [948, 113] on div "3 tasks left" at bounding box center [960, 112] width 52 height 14
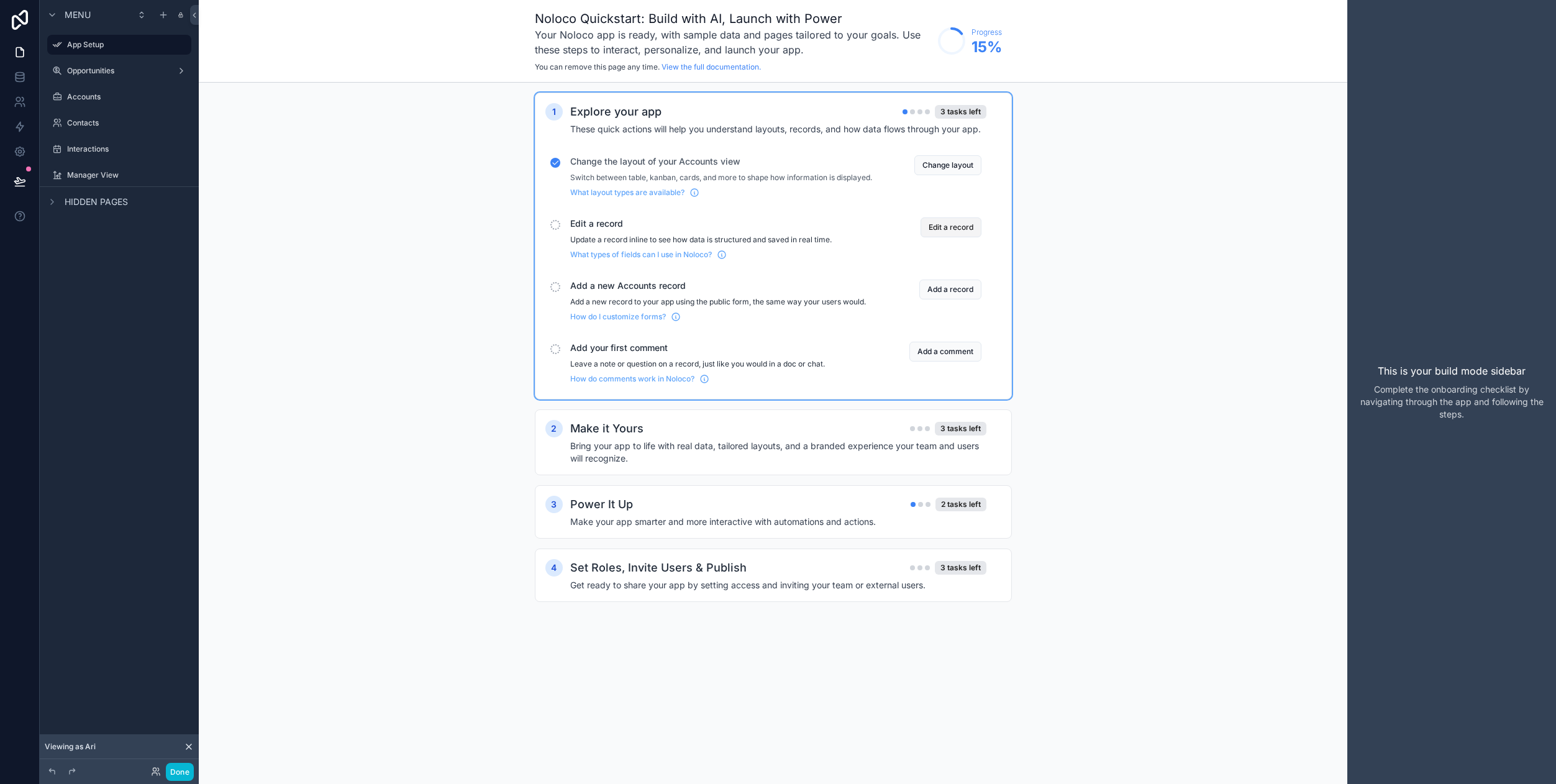
click at [955, 238] on button "Edit a record" at bounding box center [951, 227] width 61 height 20
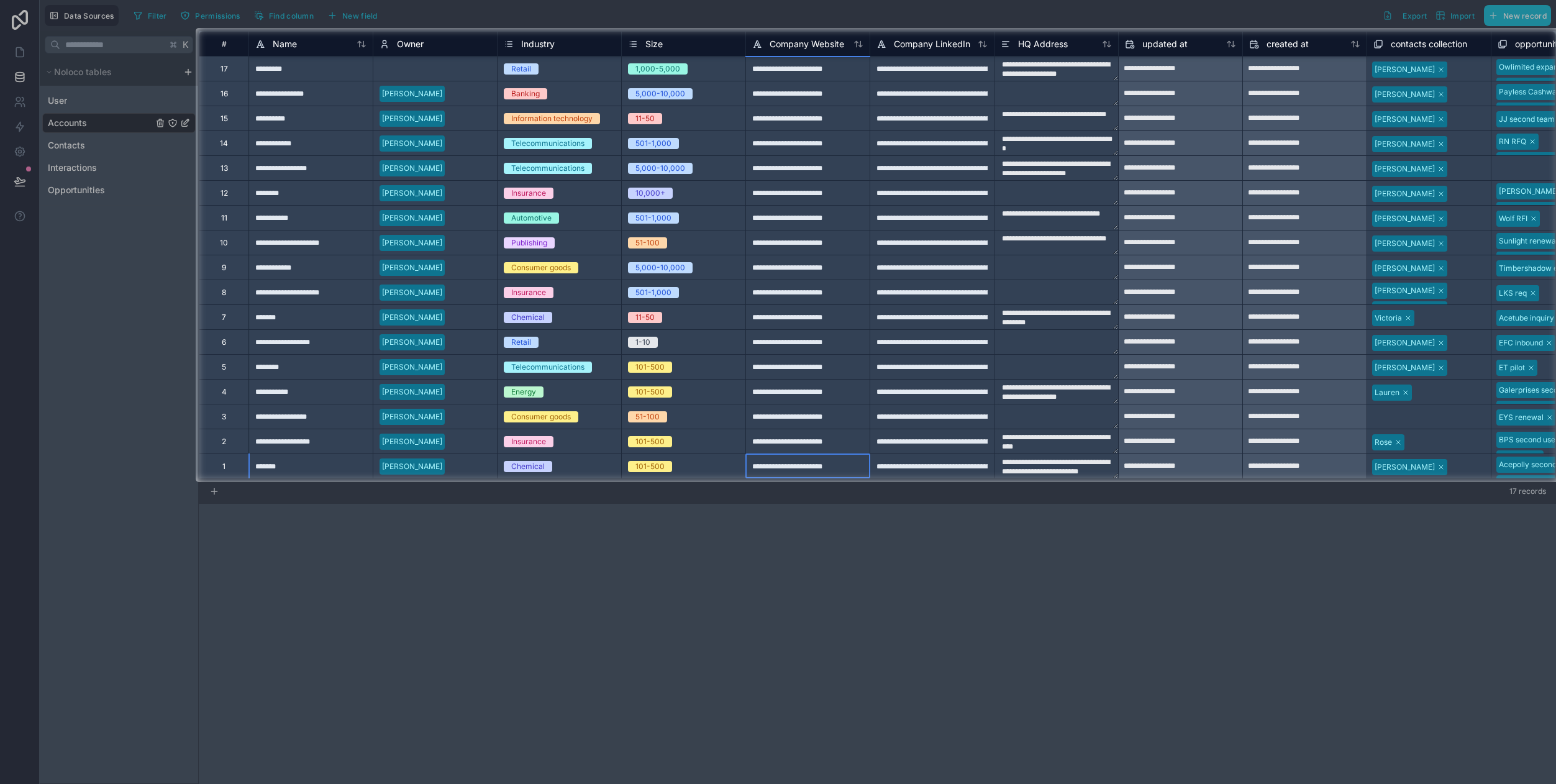
click at [830, 460] on div "**********" at bounding box center [807, 466] width 124 height 25
click at [700, 461] on div "101-500" at bounding box center [683, 466] width 124 height 14
click at [667, 466] on span "101-500" at bounding box center [650, 466] width 44 height 11
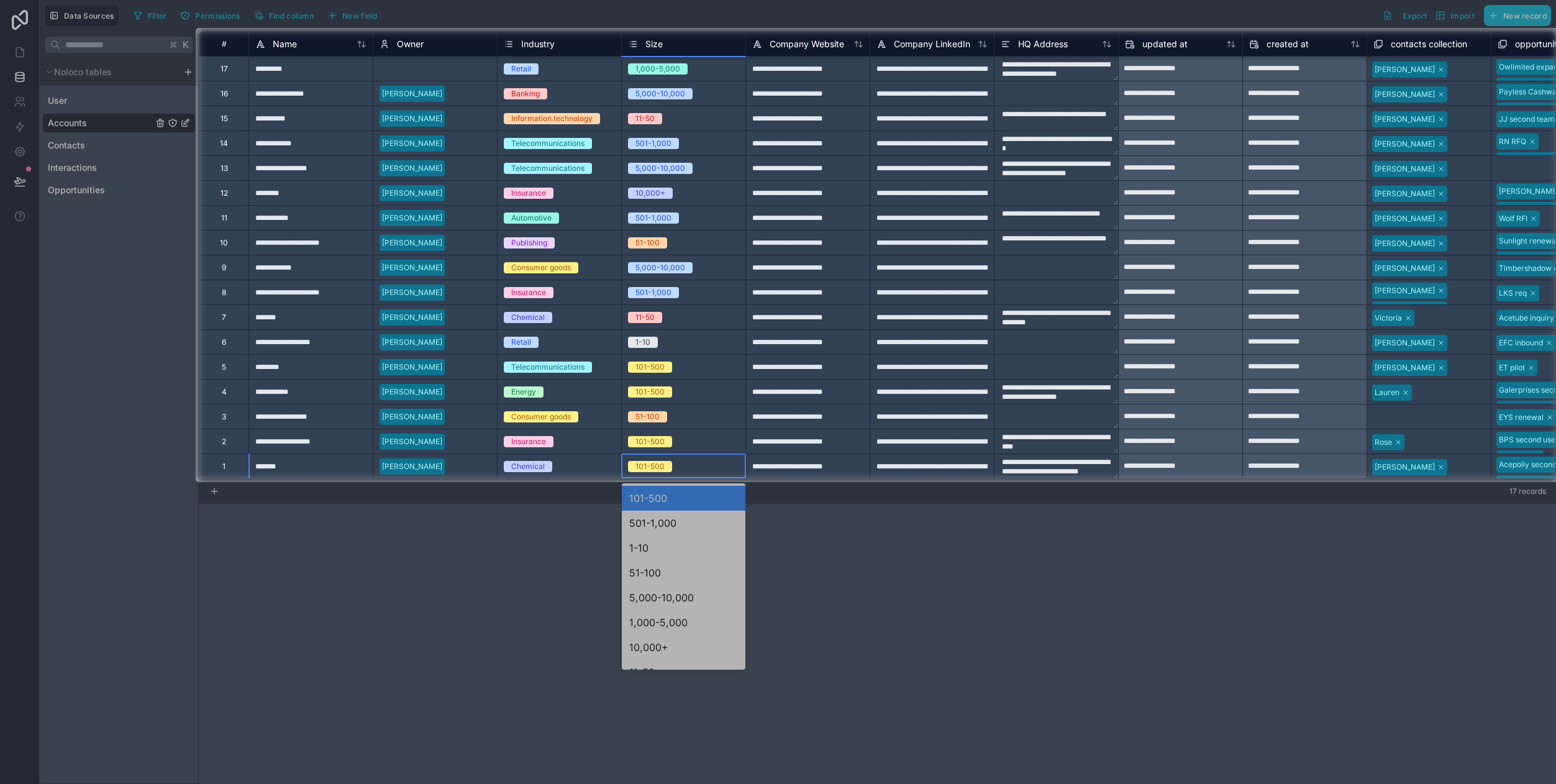
click at [663, 527] on div at bounding box center [778, 633] width 1556 height 302
click at [652, 522] on div at bounding box center [778, 633] width 1556 height 302
click at [645, 554] on div at bounding box center [778, 633] width 1556 height 302
click at [673, 525] on div at bounding box center [778, 633] width 1556 height 302
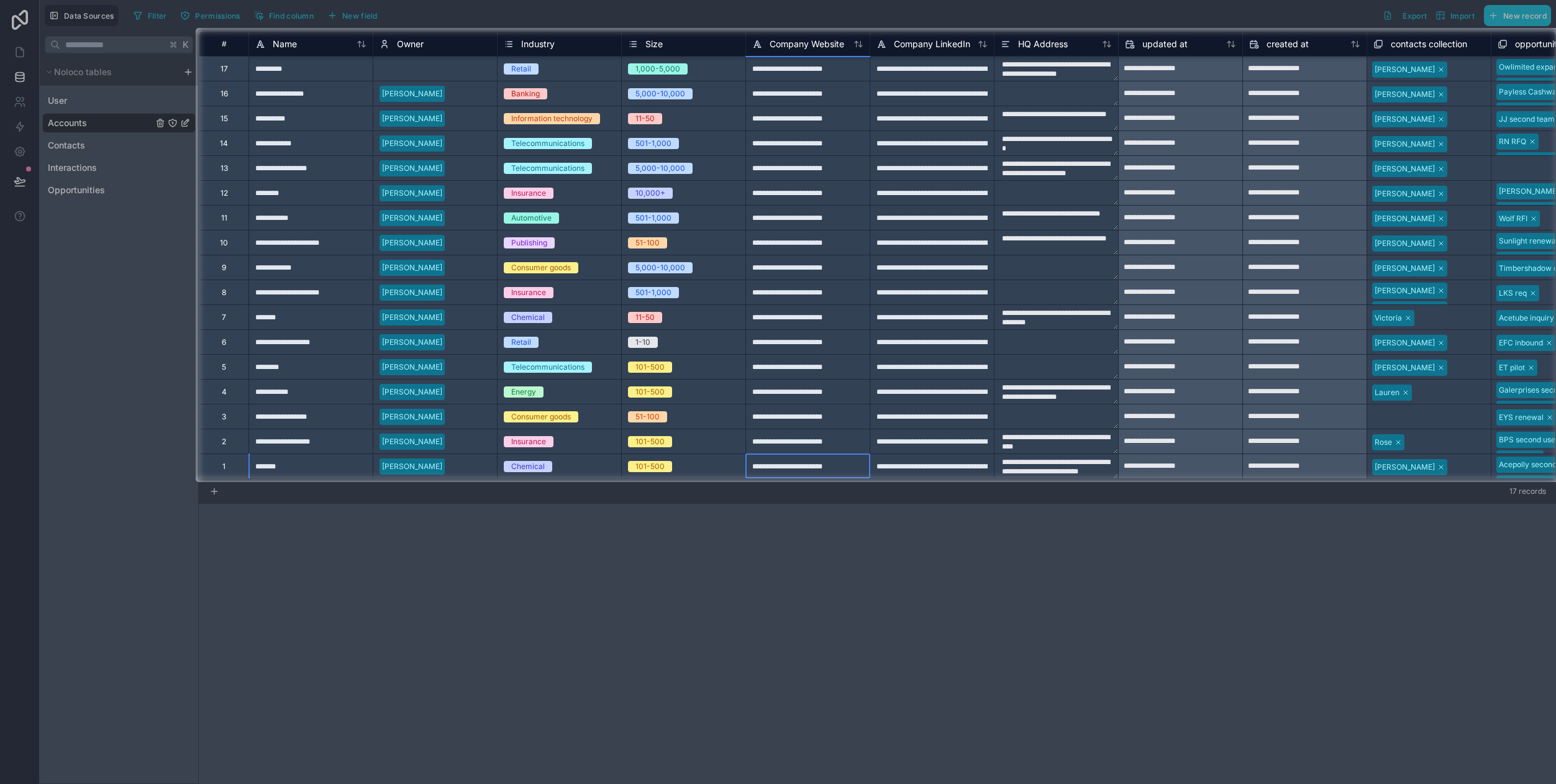
click at [826, 455] on div "**********" at bounding box center [807, 466] width 124 height 25
click at [1059, 428] on textarea at bounding box center [1056, 417] width 124 height 24
click at [1059, 422] on textarea at bounding box center [1056, 454] width 124 height 99
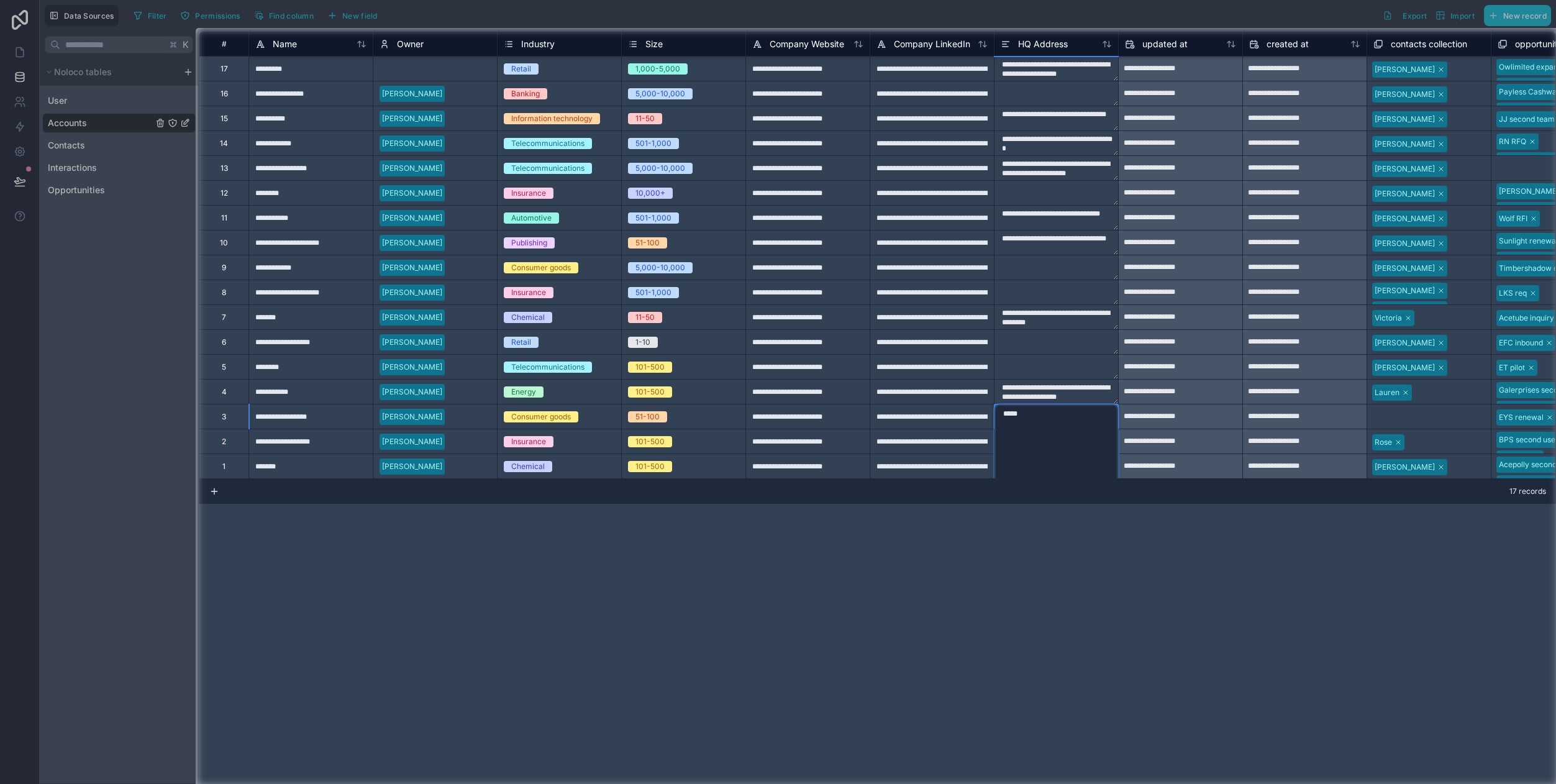
type textarea "****"
click at [1106, 552] on div "**********" at bounding box center [877, 407] width 1357 height 753
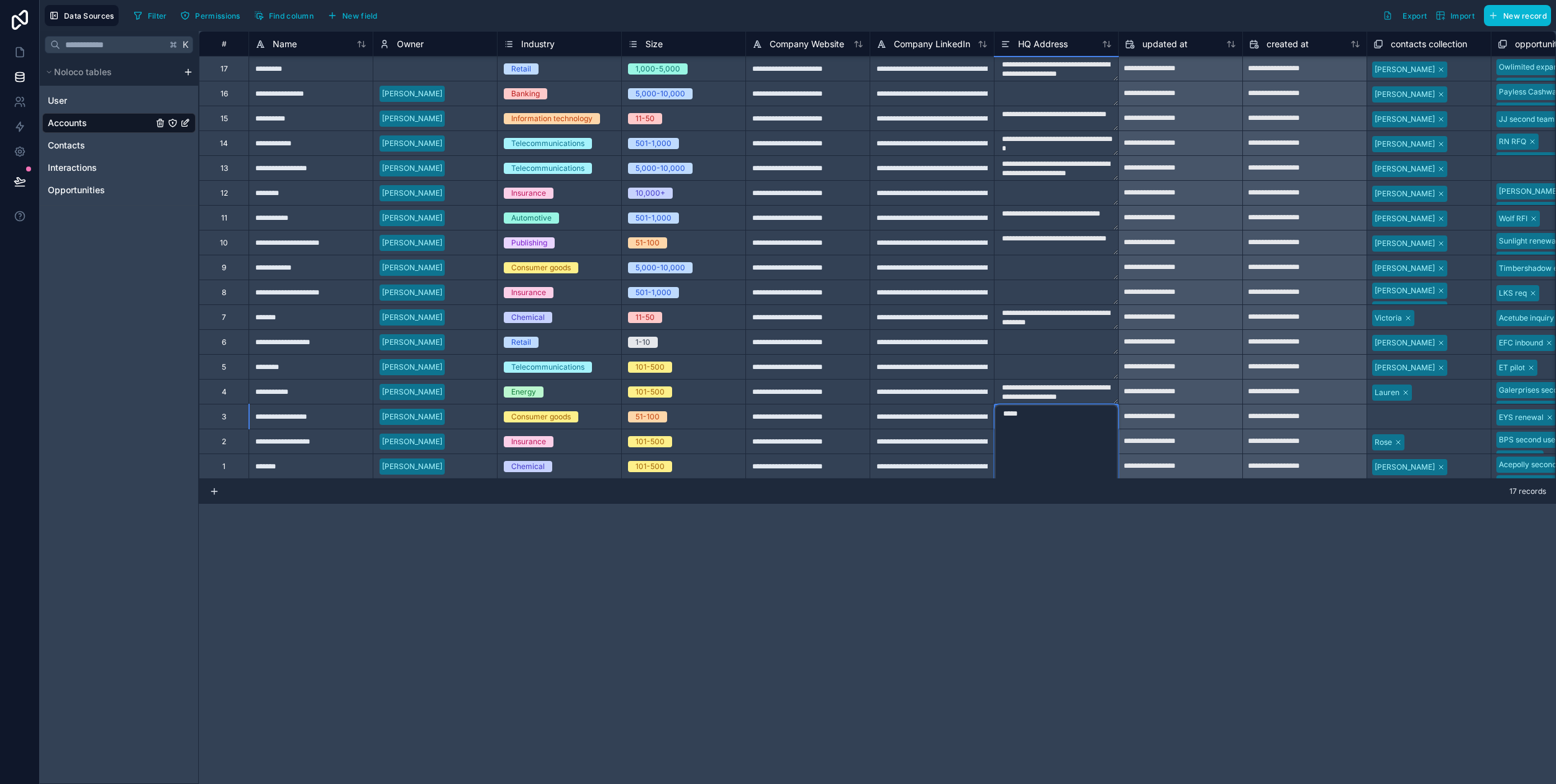
click at [1061, 541] on div "**********" at bounding box center [877, 407] width 1357 height 753
click at [1055, 396] on textarea "**********" at bounding box center [1056, 392] width 124 height 24
click at [79, 146] on span "Contacts" at bounding box center [66, 145] width 37 height 12
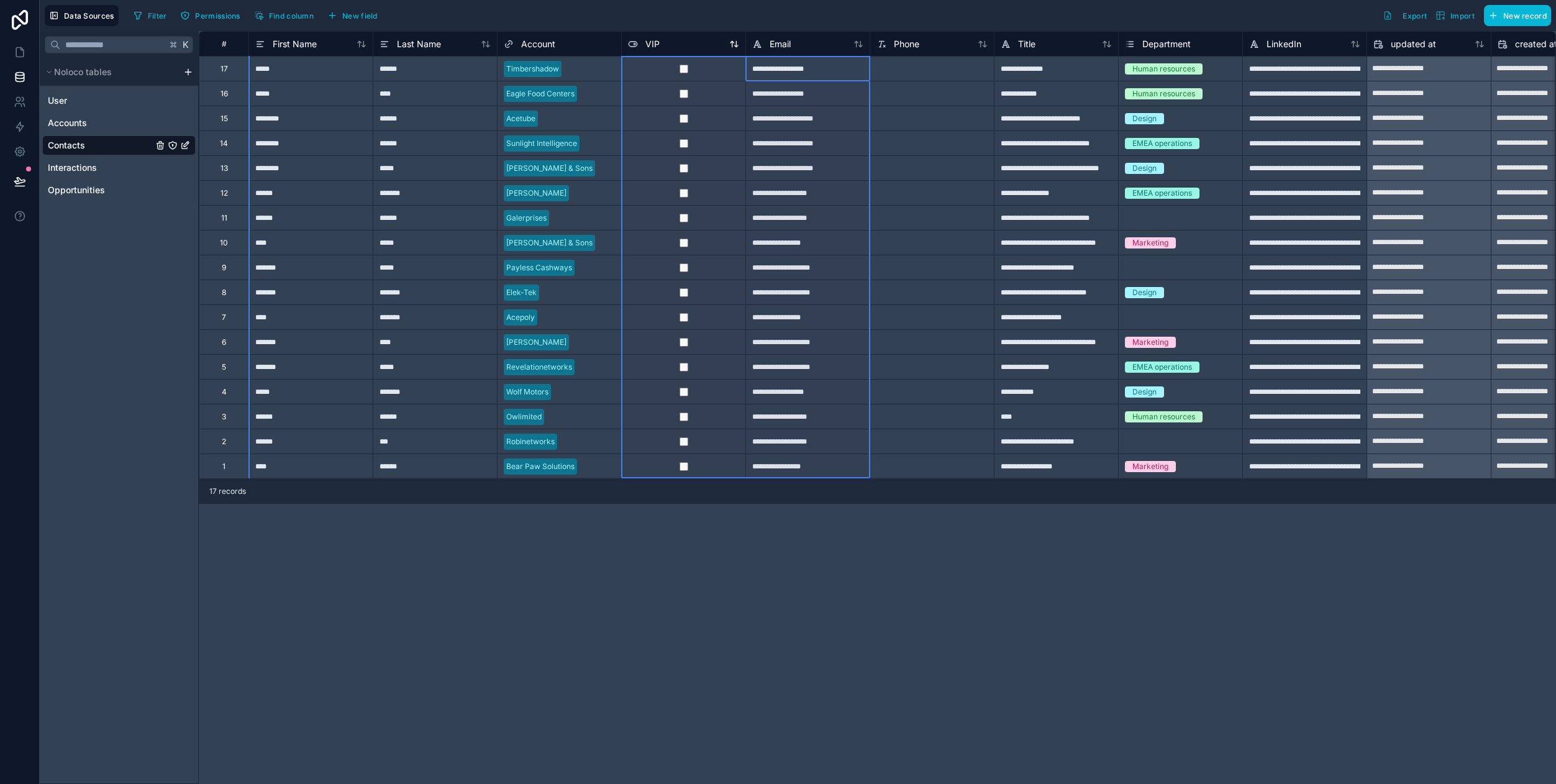
drag, startPoint x: 798, startPoint y: 46, endPoint x: 670, endPoint y: 41, distance: 128.1
click at [670, 41] on div "# First Name Last Name Account VIP Email Phone Title Department LinkedIn update…" at bounding box center [1093, 43] width 1789 height 25
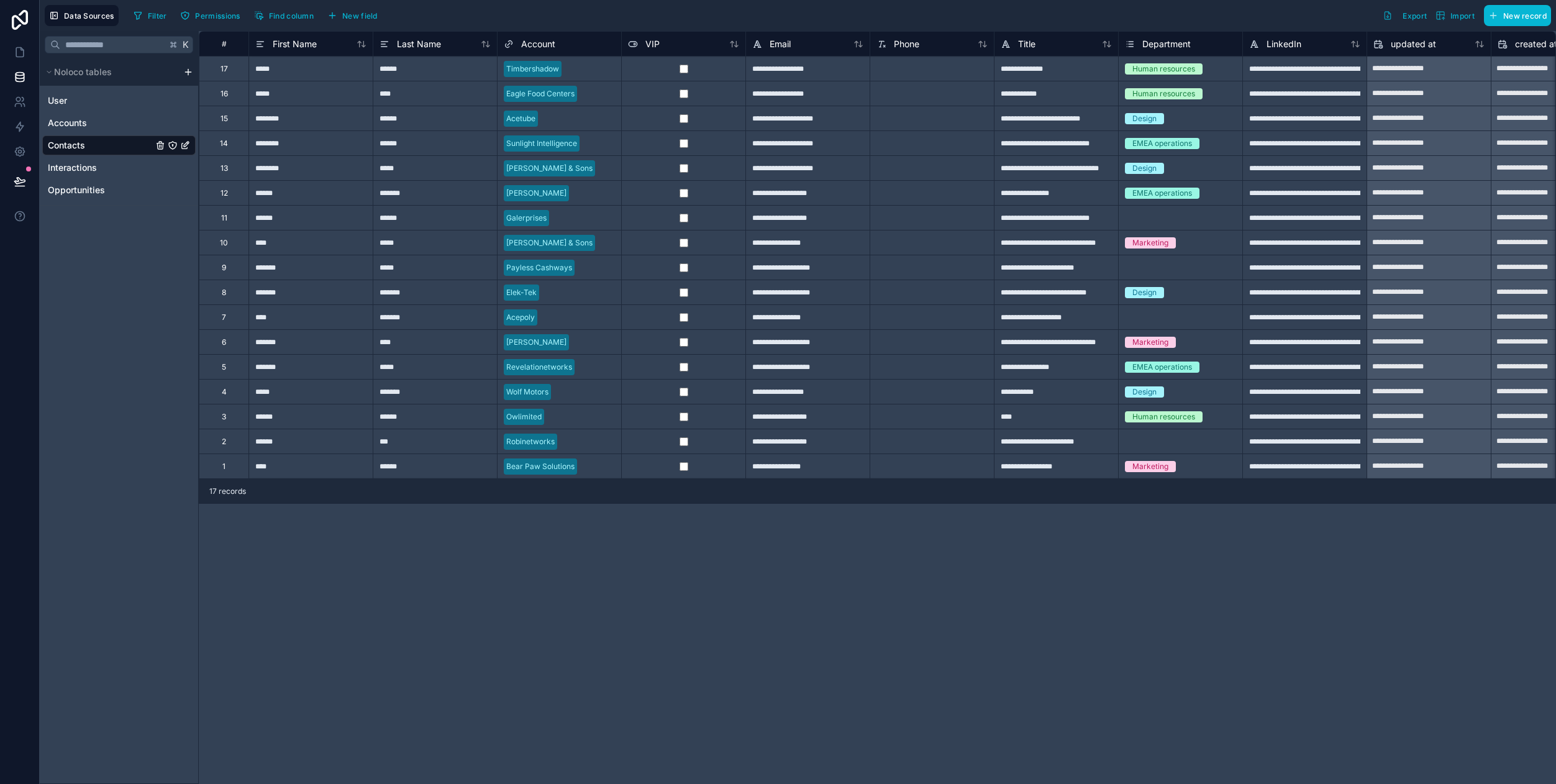
click at [799, 13] on div "Filter Permissions Find column New field Export Import New record" at bounding box center [839, 15] width 1423 height 22
click at [1528, 20] on span "New record" at bounding box center [1525, 15] width 44 height 9
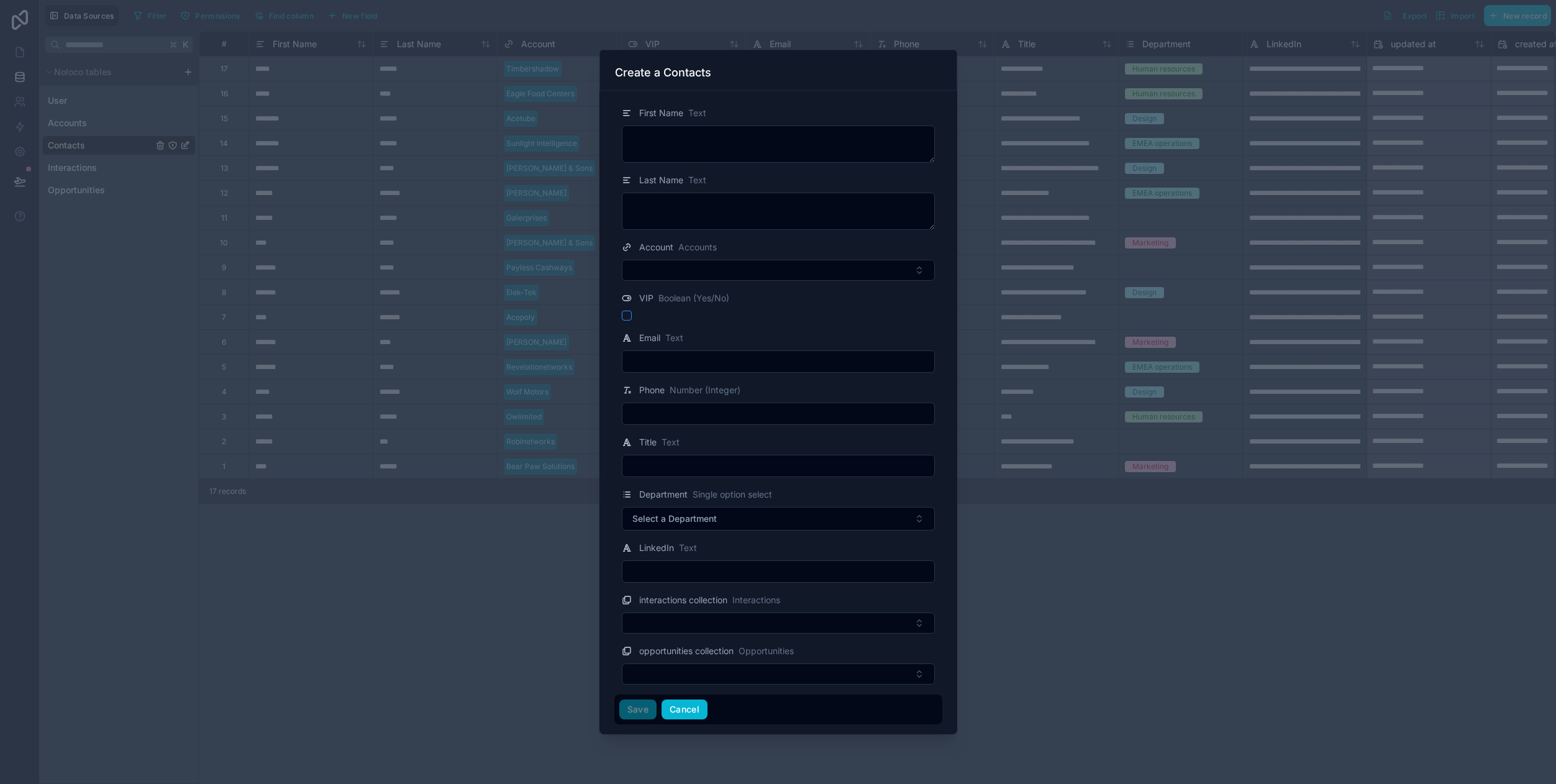
click at [682, 711] on button "Cancel" at bounding box center [684, 709] width 46 height 20
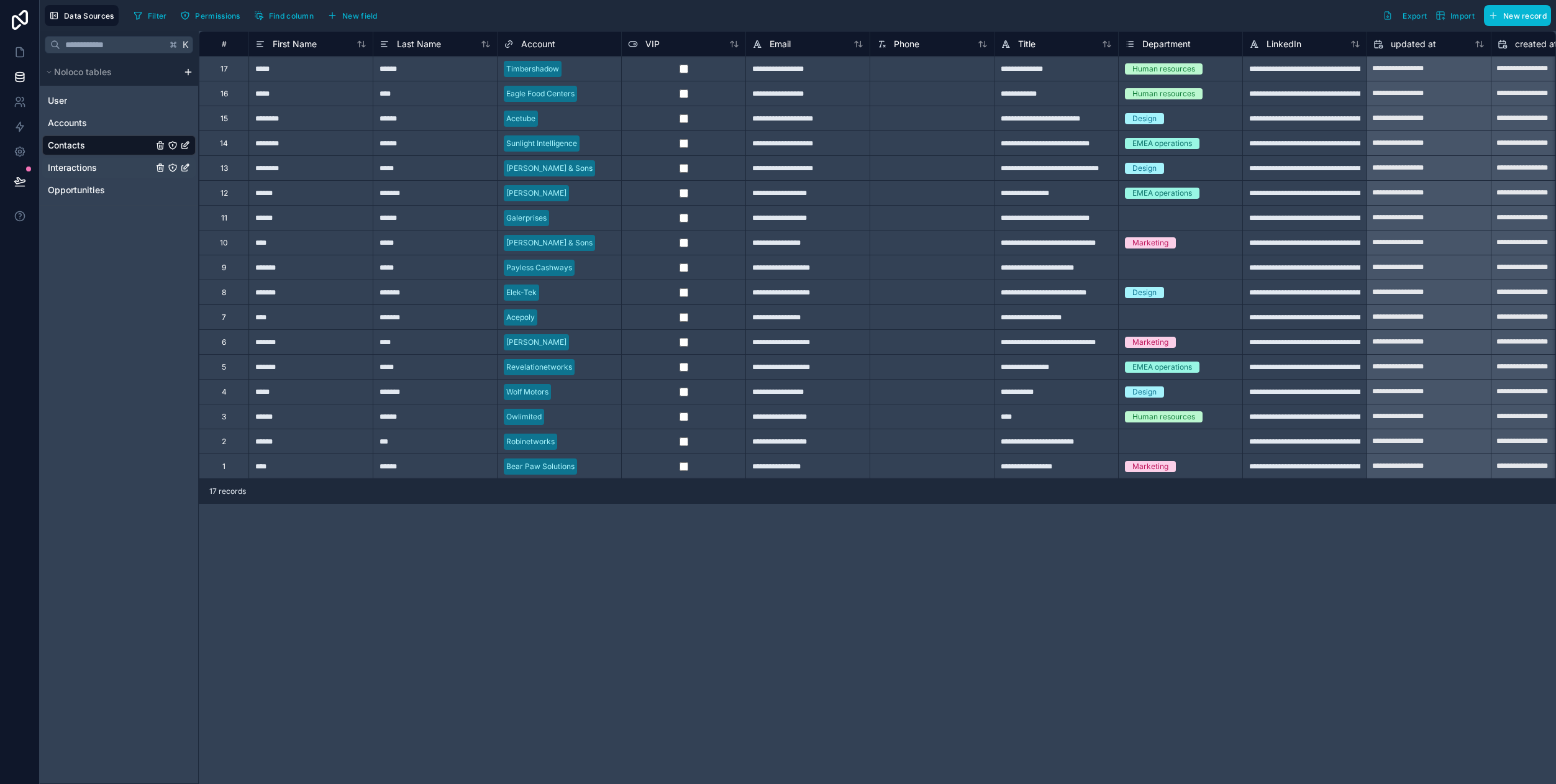
click at [80, 166] on span "Interactions" at bounding box center [72, 168] width 49 height 12
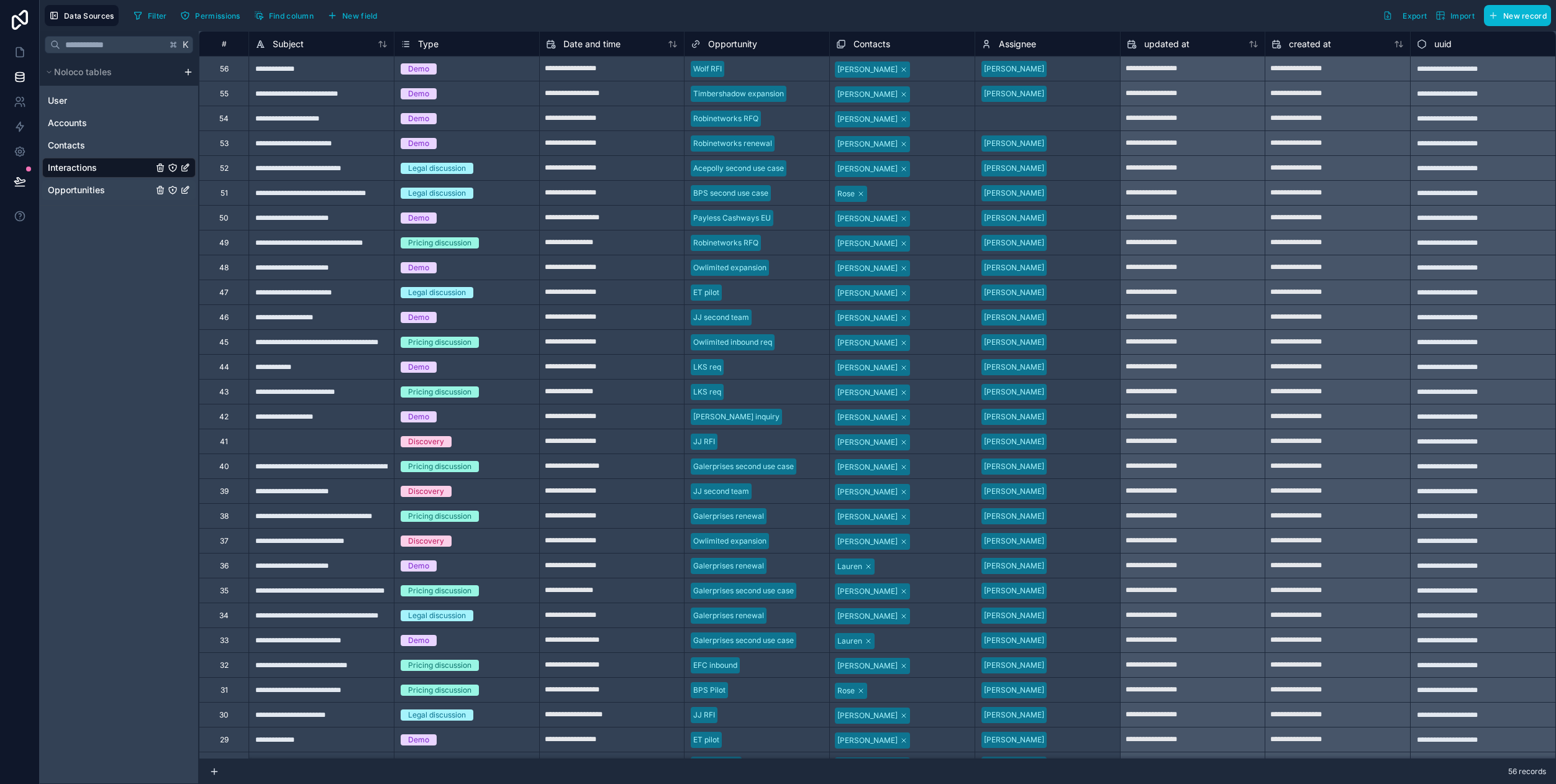
click at [81, 189] on span "Opportunities" at bounding box center [77, 190] width 57 height 12
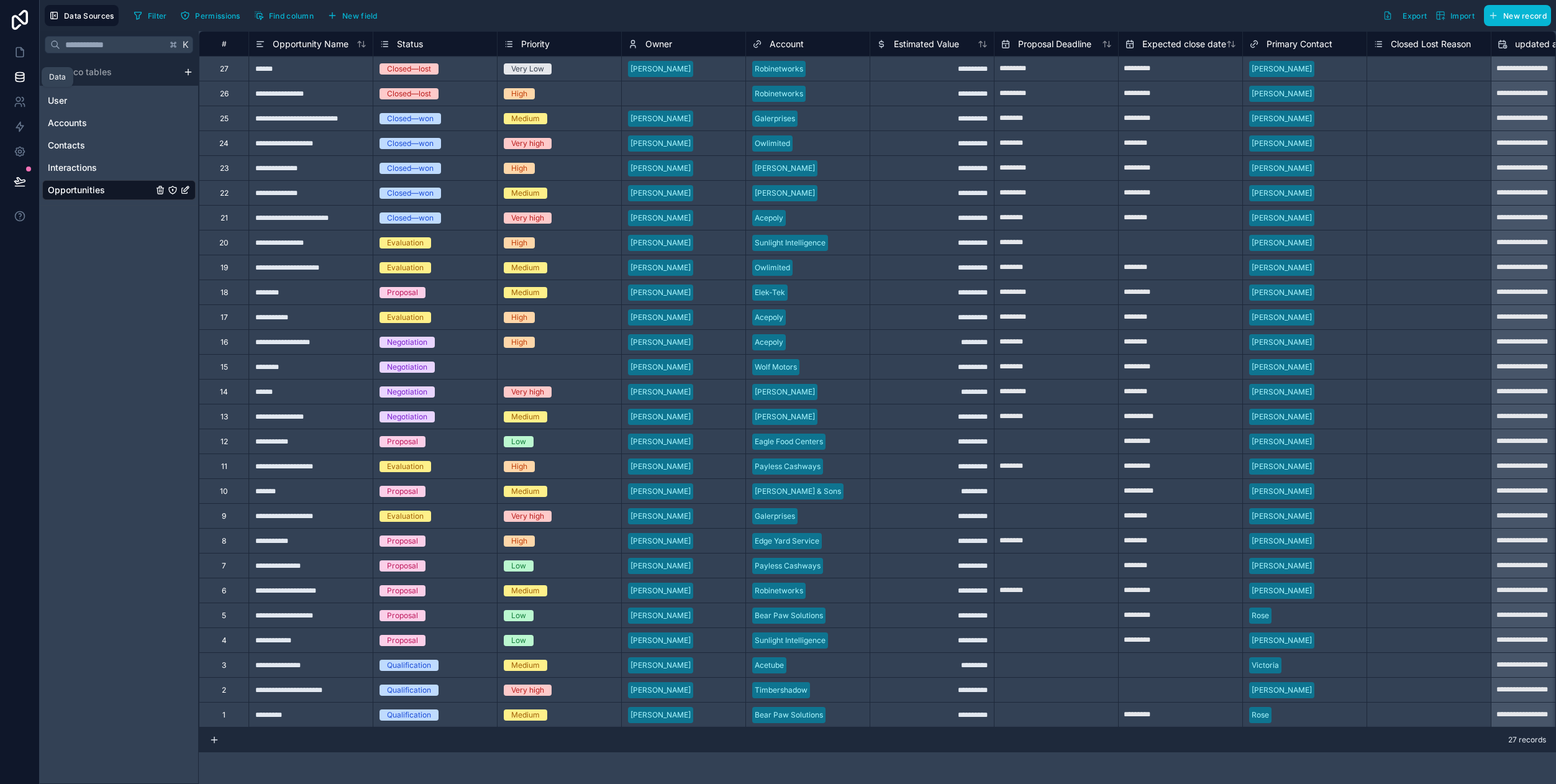
click at [22, 73] on icon at bounding box center [19, 74] width 8 height 3
click at [95, 122] on div "Accounts" at bounding box center [119, 122] width 153 height 20
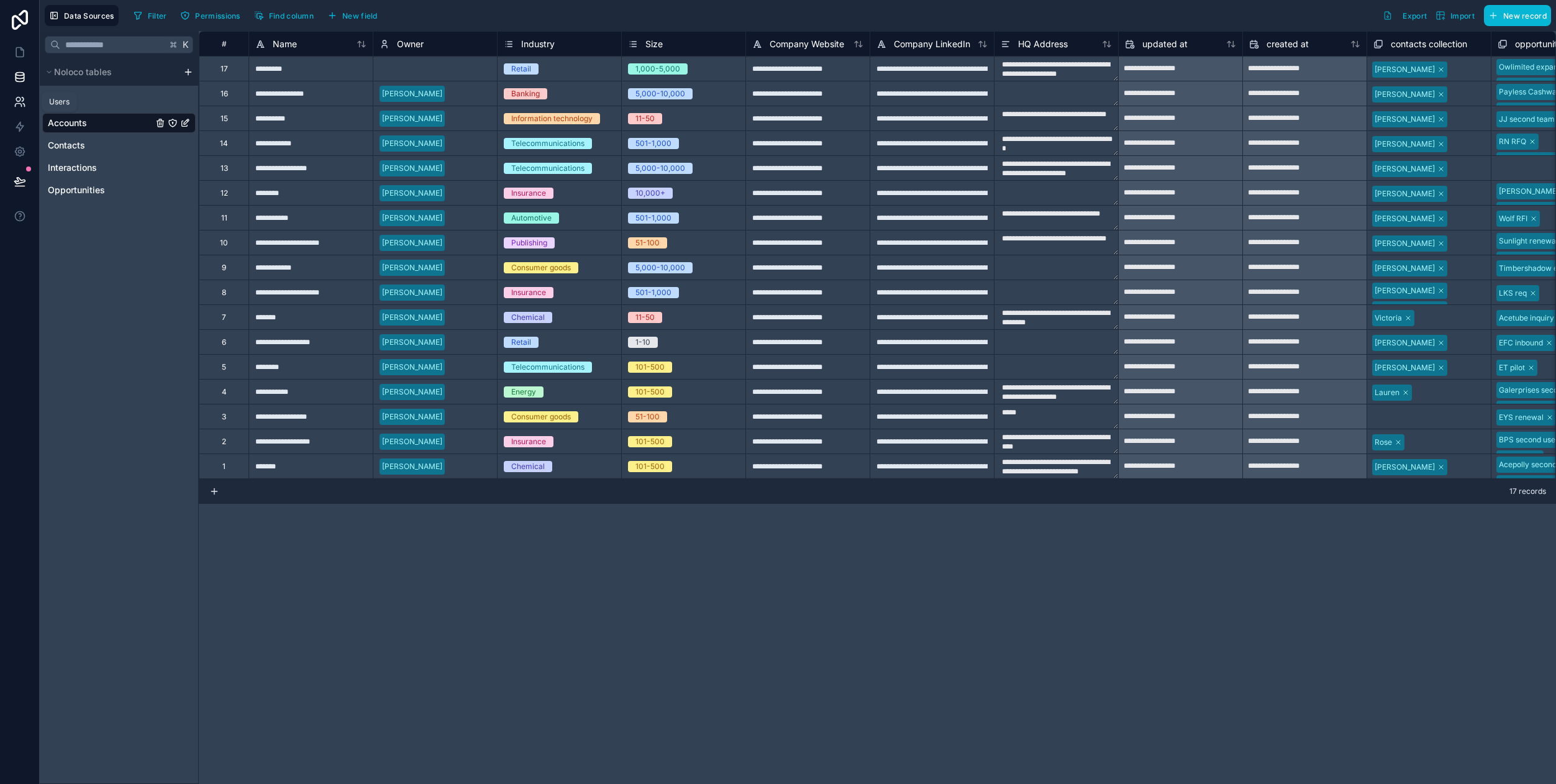
click at [23, 102] on icon at bounding box center [20, 102] width 12 height 12
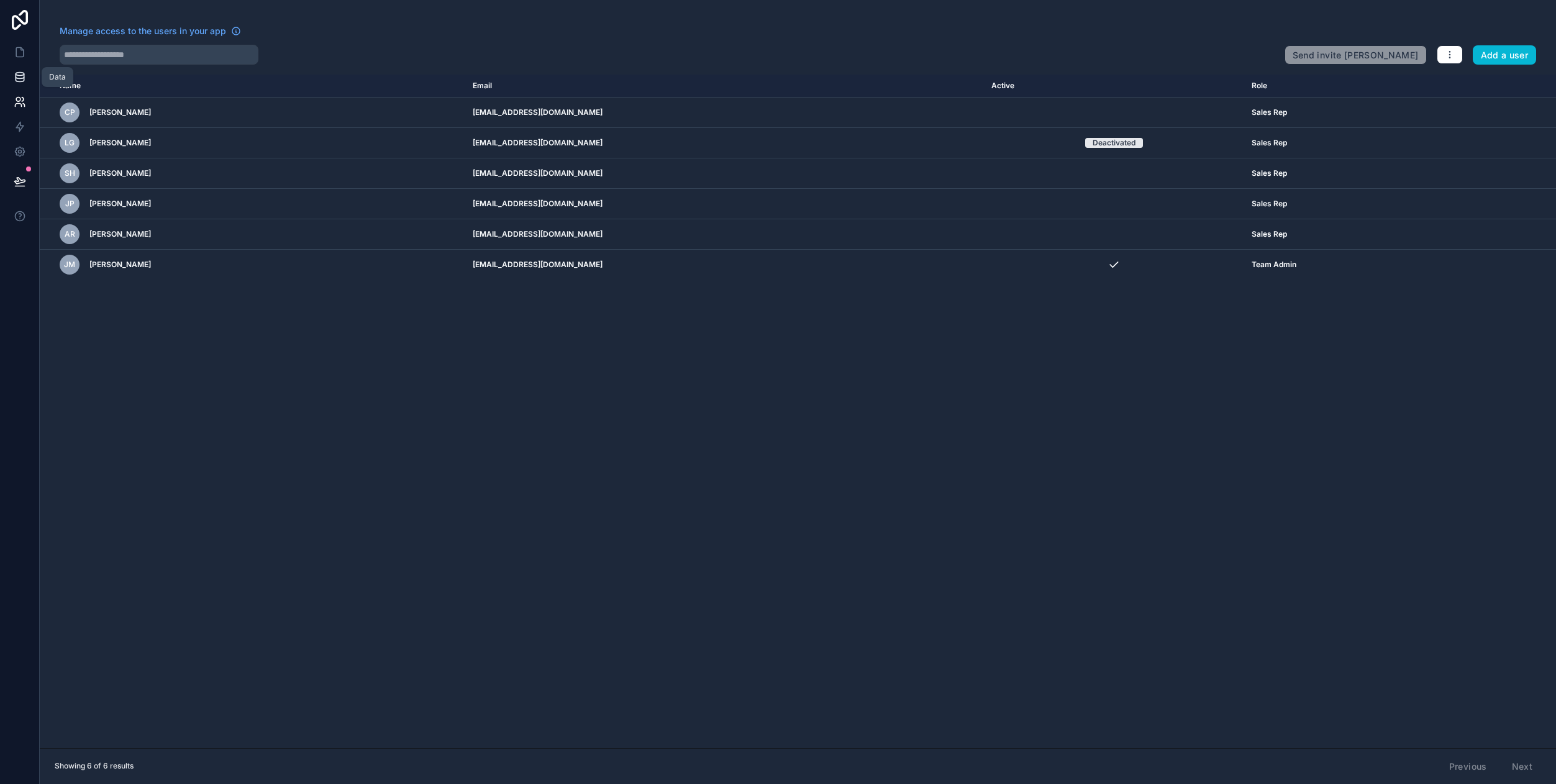
click at [17, 77] on icon at bounding box center [20, 77] width 12 height 12
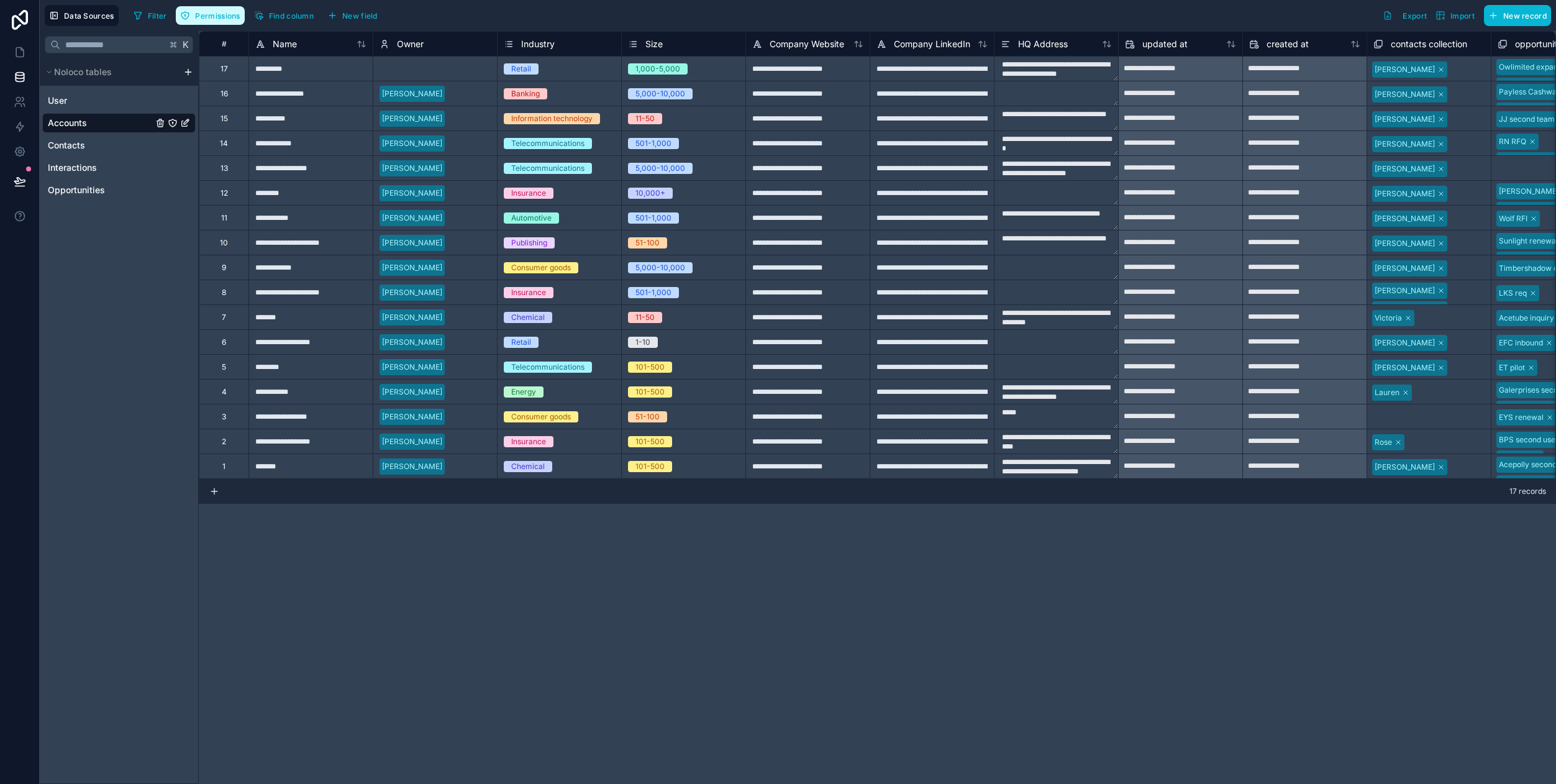
click at [213, 16] on span "Permissions" at bounding box center [218, 15] width 45 height 9
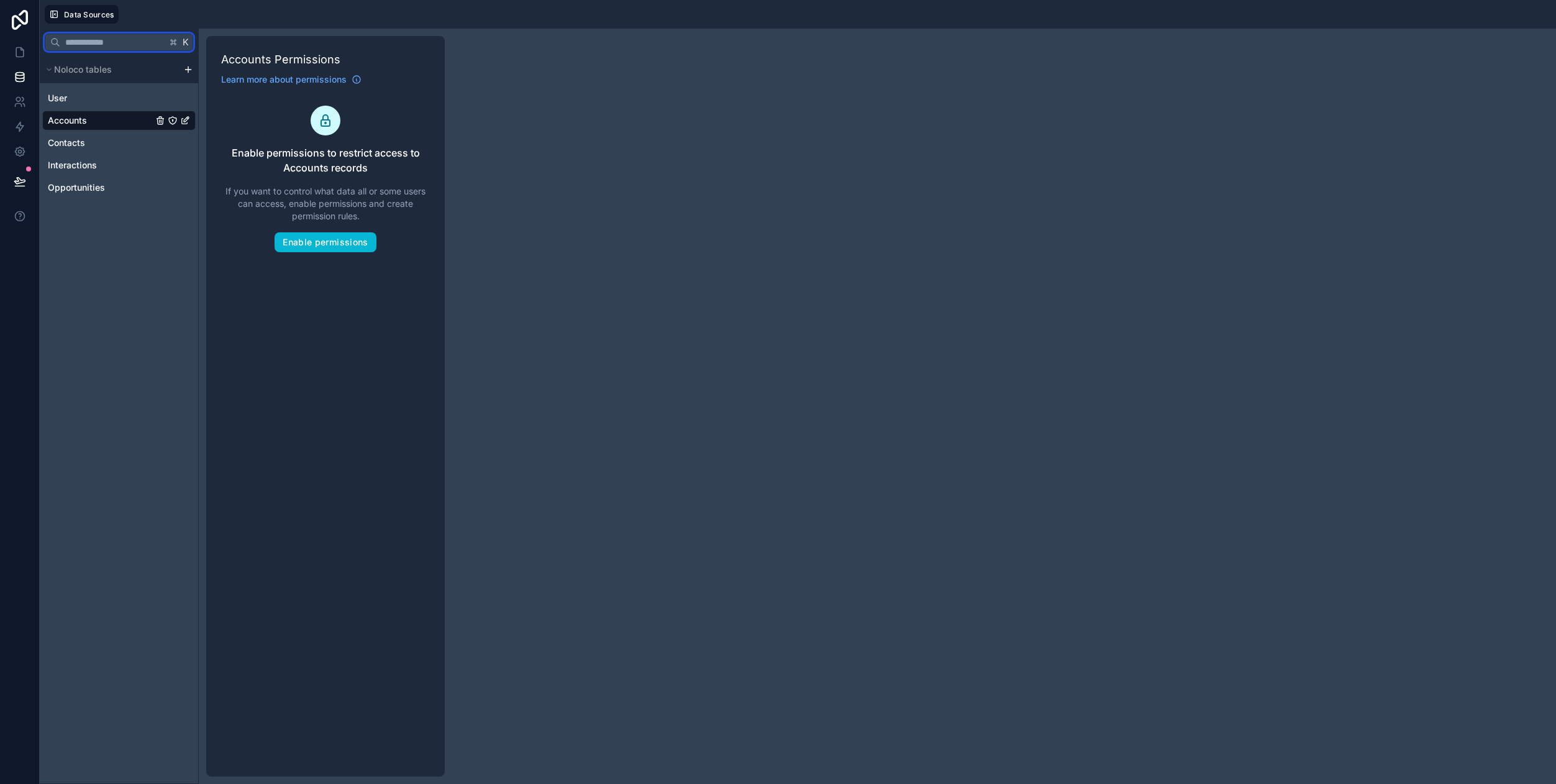
click at [142, 42] on input "text" at bounding box center [113, 42] width 106 height 22
click at [78, 75] on span "Noloco tables" at bounding box center [83, 70] width 58 height 12
click at [79, 76] on span "Noloco tables" at bounding box center [83, 70] width 58 height 12
click at [23, 55] on icon at bounding box center [20, 52] width 8 height 9
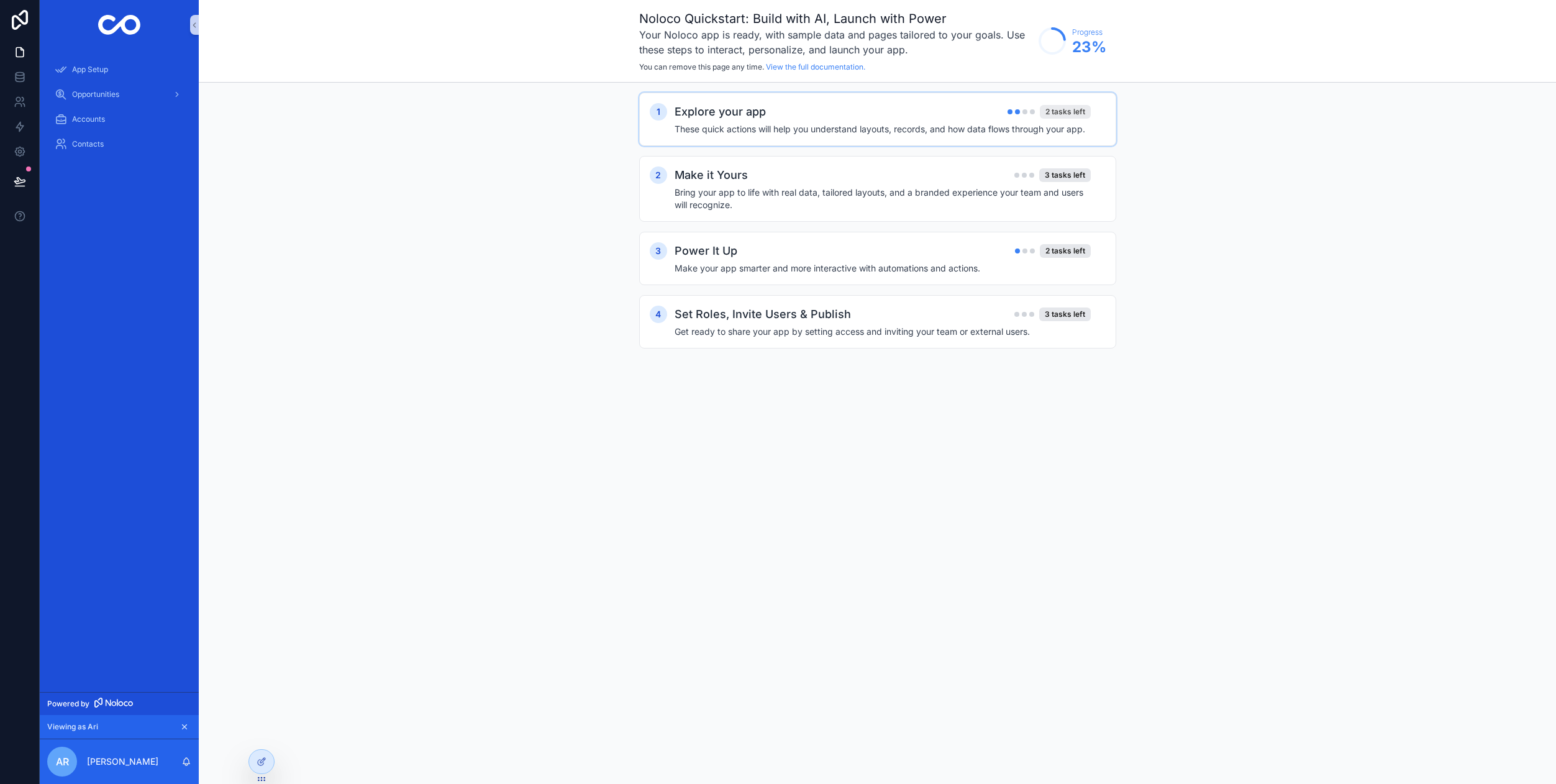
click at [1057, 114] on div "2 tasks left" at bounding box center [1065, 112] width 51 height 14
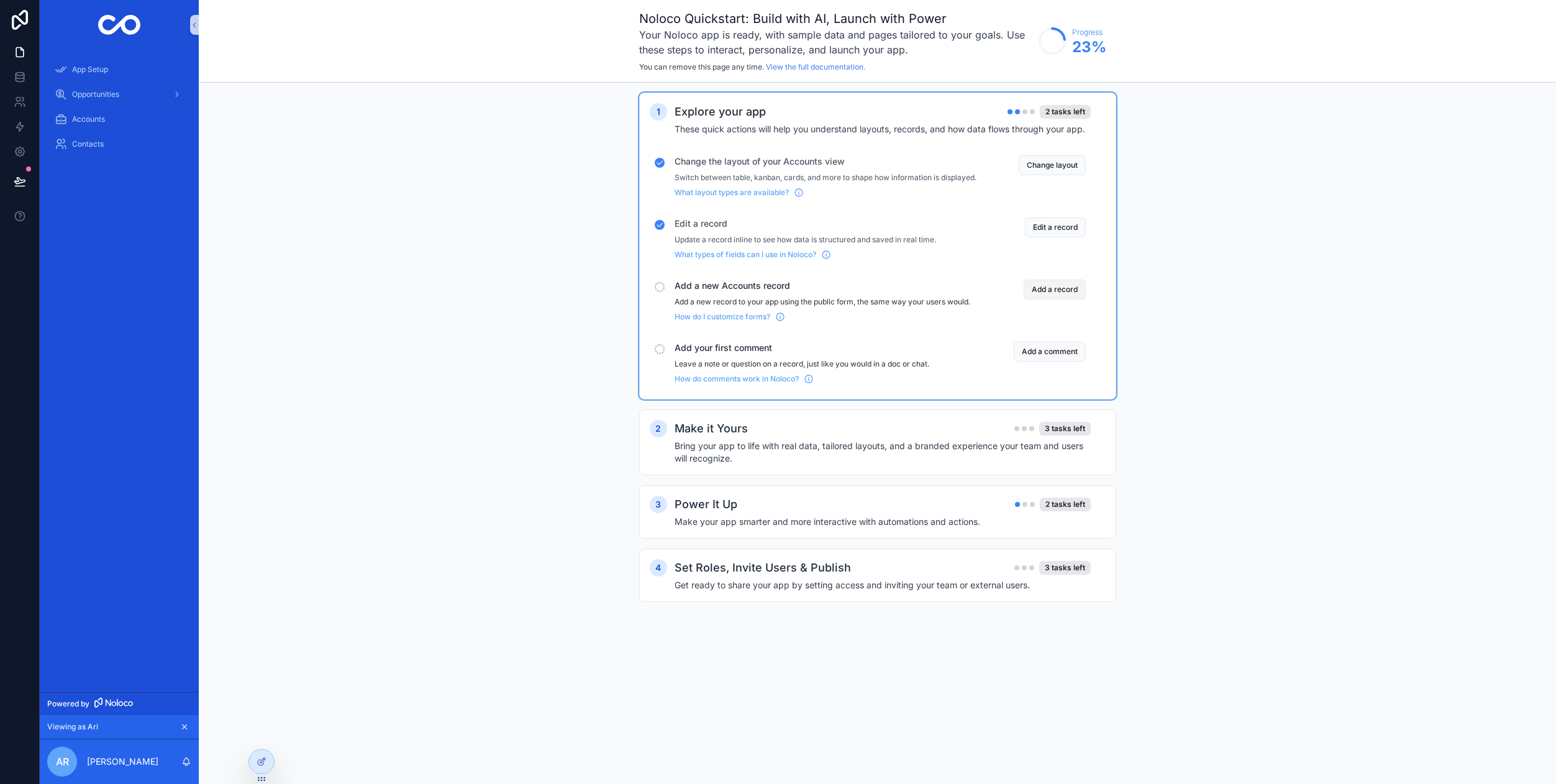
click at [1064, 299] on button "Add a record" at bounding box center [1054, 289] width 62 height 20
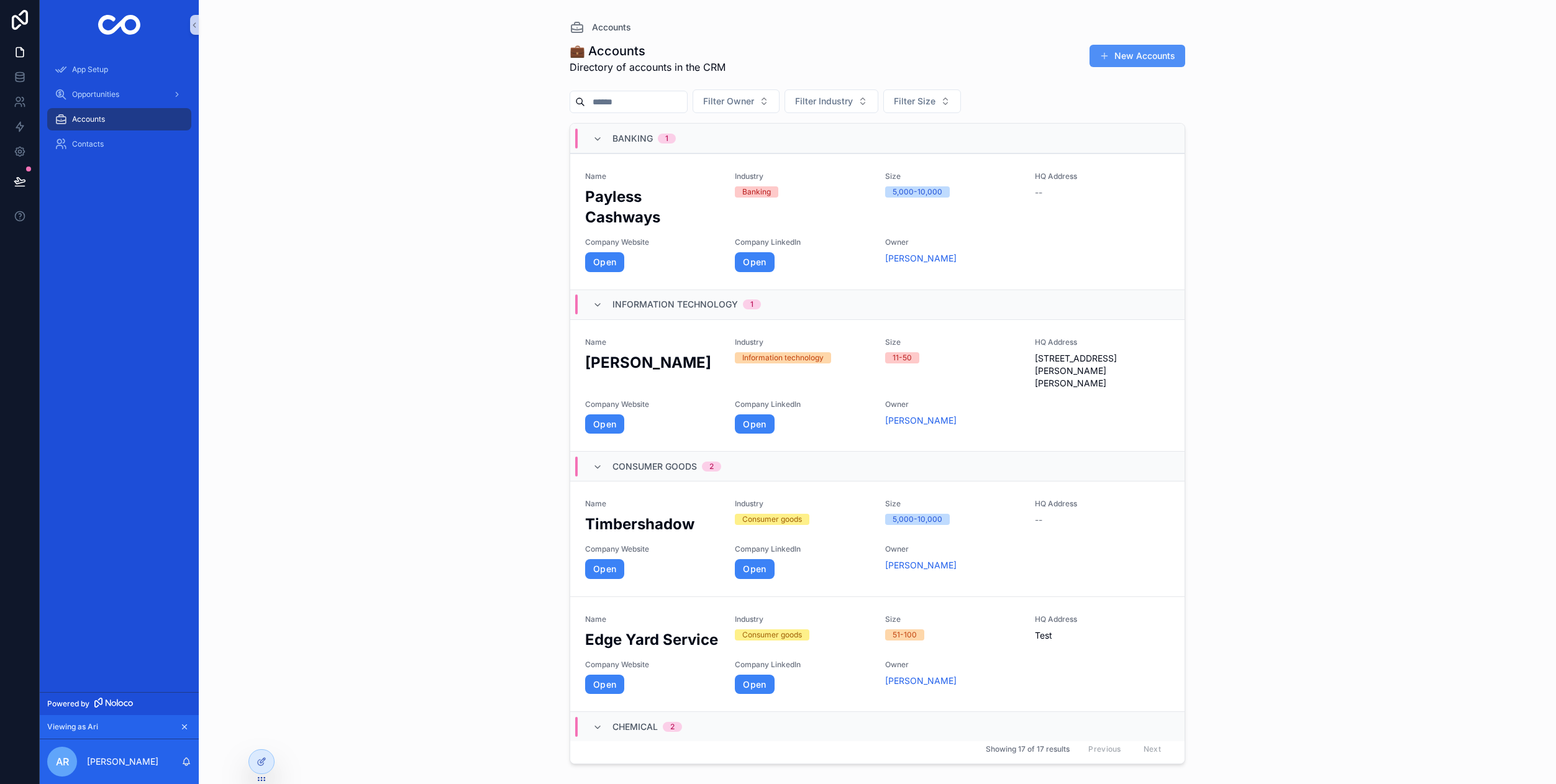
click at [1139, 58] on button "New Accounts" at bounding box center [1137, 56] width 96 height 22
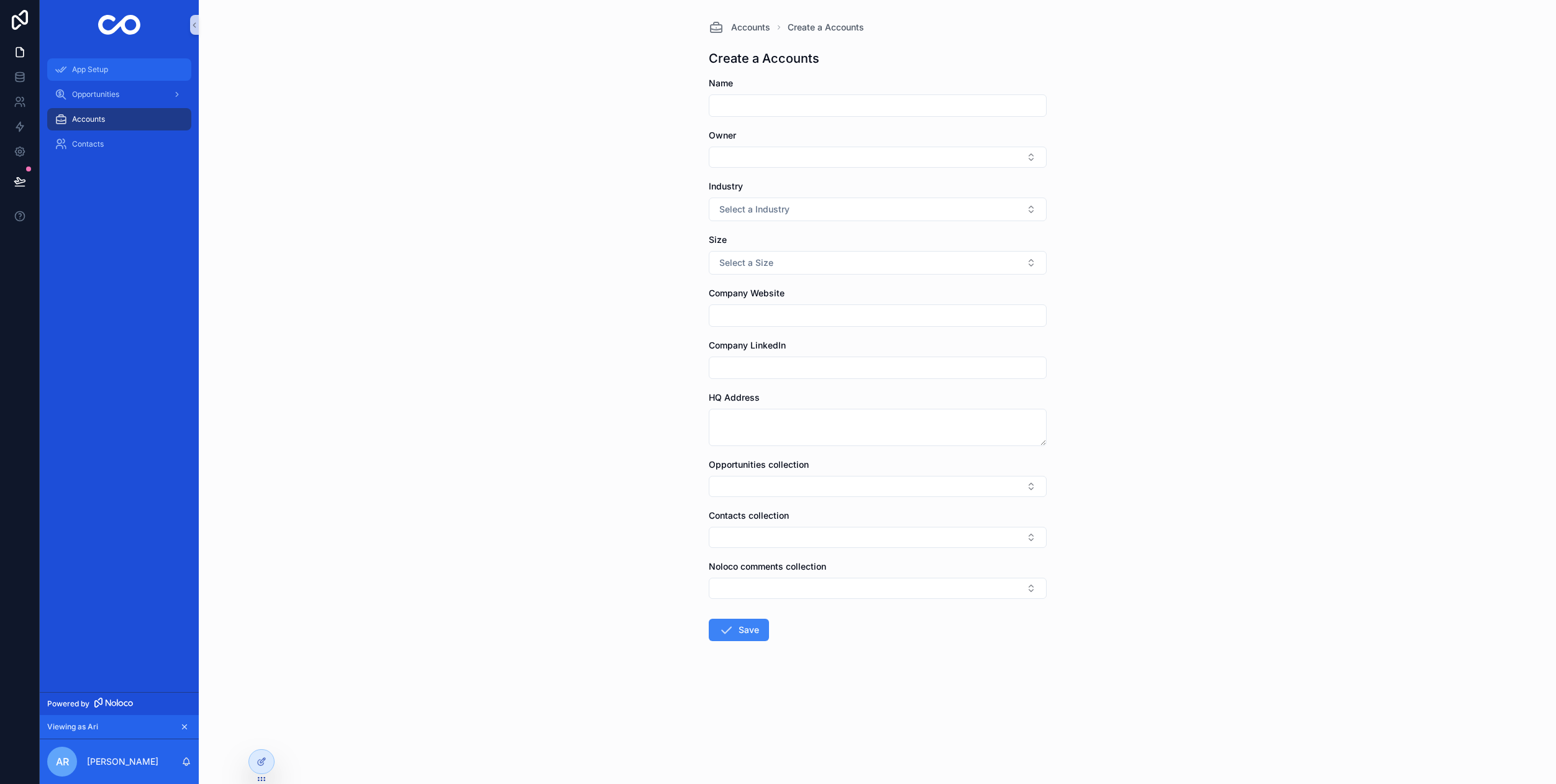
click at [86, 68] on span "App Setup" at bounding box center [90, 70] width 36 height 10
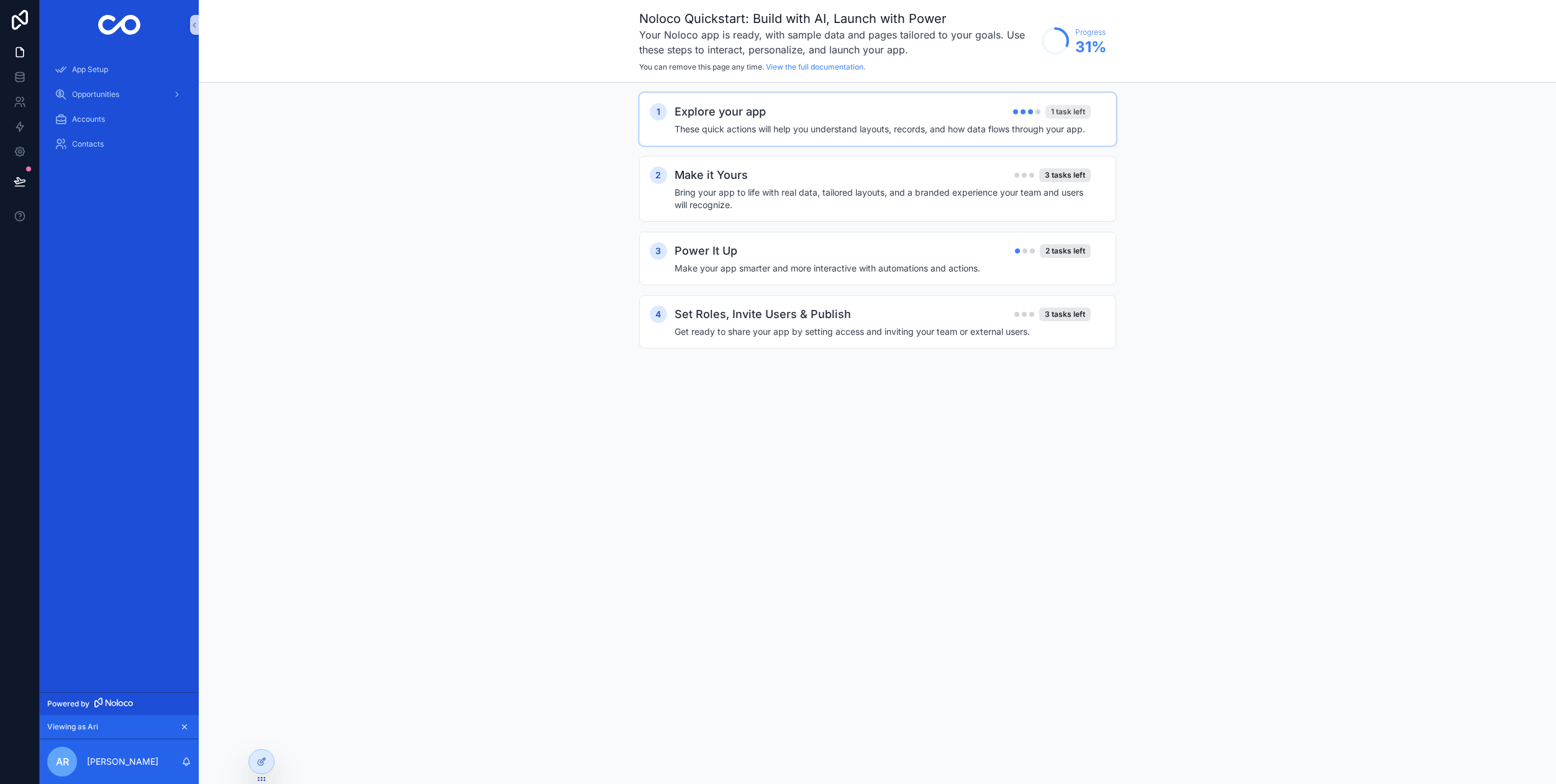
click at [1080, 114] on div "1 task left" at bounding box center [1068, 112] width 46 height 14
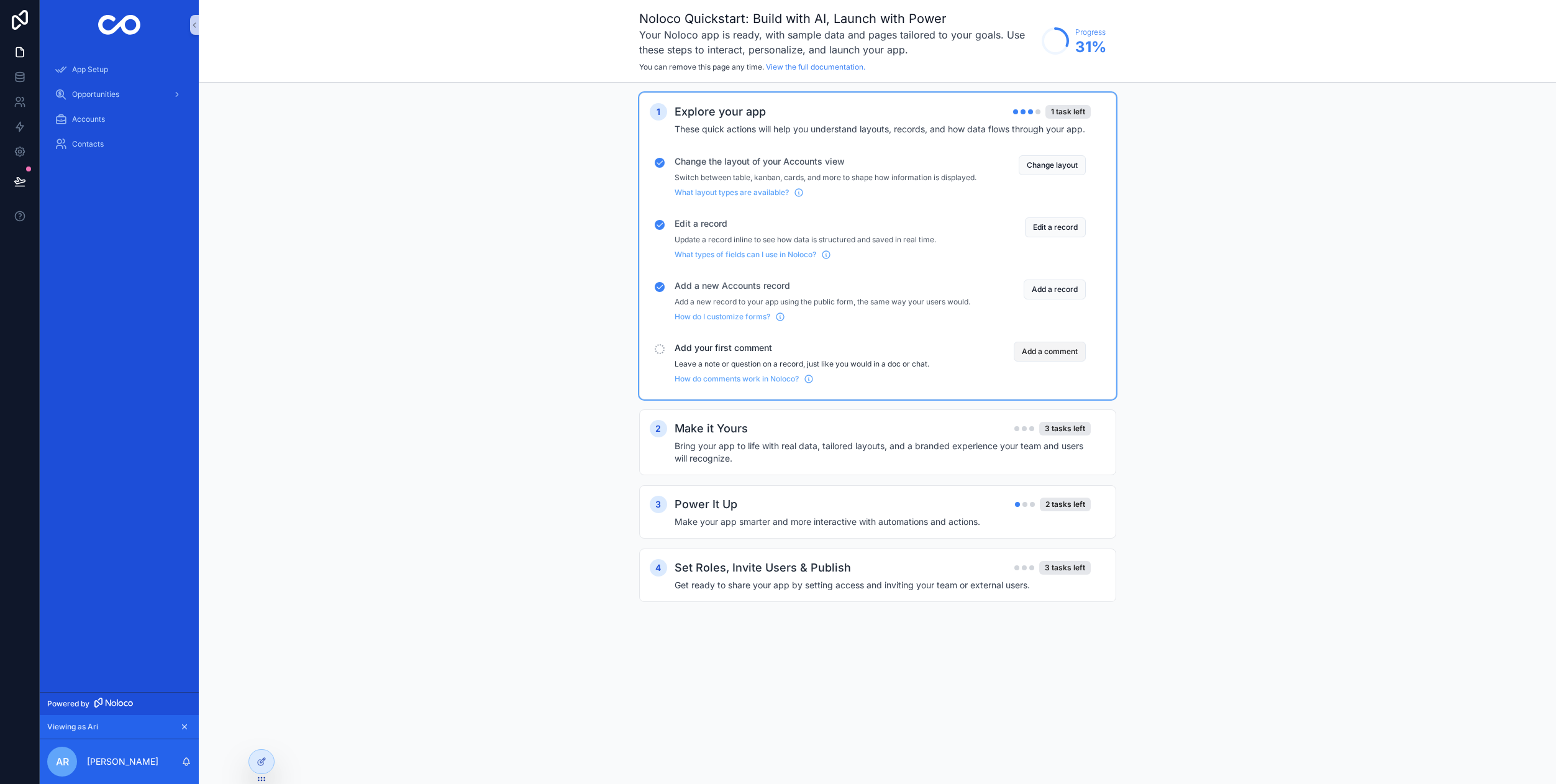
click at [1046, 361] on button "Add a comment" at bounding box center [1050, 351] width 72 height 20
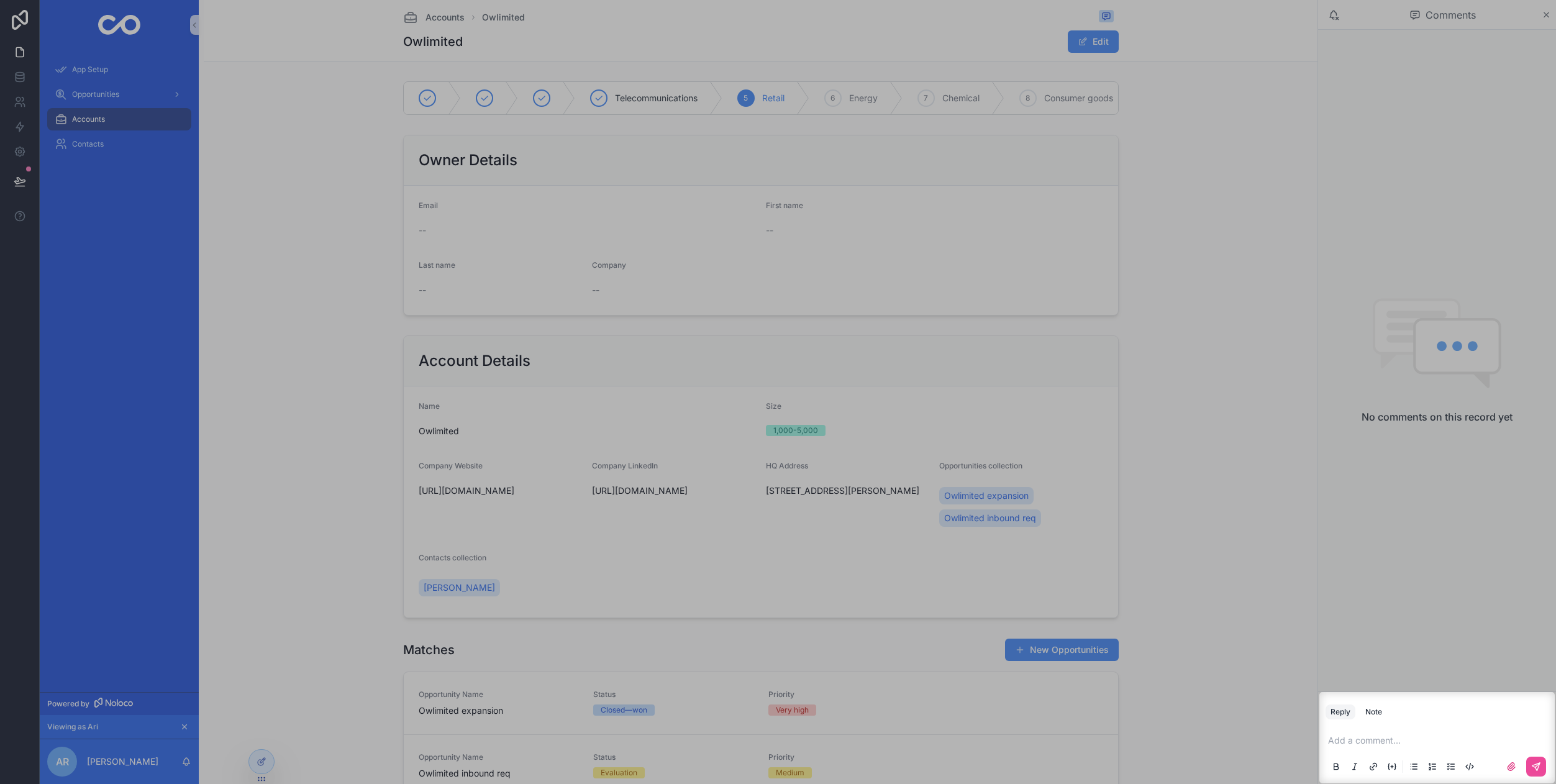
click at [1347, 744] on p "scrollable content" at bounding box center [1439, 740] width 223 height 12
click at [1541, 767] on button "scrollable content" at bounding box center [1535, 766] width 20 height 20
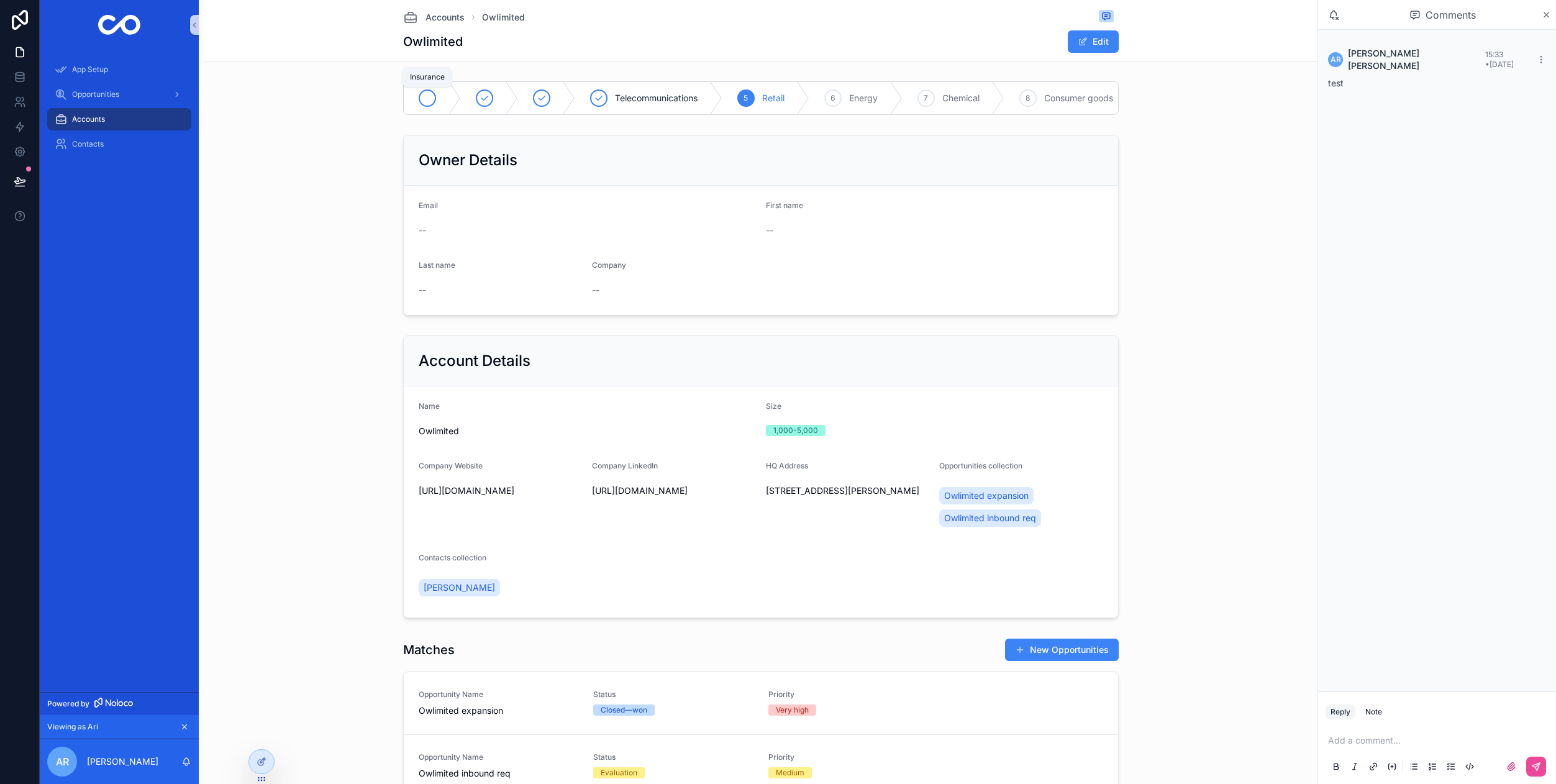
click at [432, 96] on icon "scrollable content" at bounding box center [428, 98] width 10 height 10
click at [548, 98] on div "2 Publishing" at bounding box center [560, 98] width 106 height 33
click at [630, 101] on div "3 Automotive" at bounding box center [670, 98] width 111 height 33
click at [763, 98] on span "Telecommunications" at bounding box center [759, 98] width 83 height 12
click at [1363, 59] on span "[PERSON_NAME]" at bounding box center [1416, 59] width 137 height 25
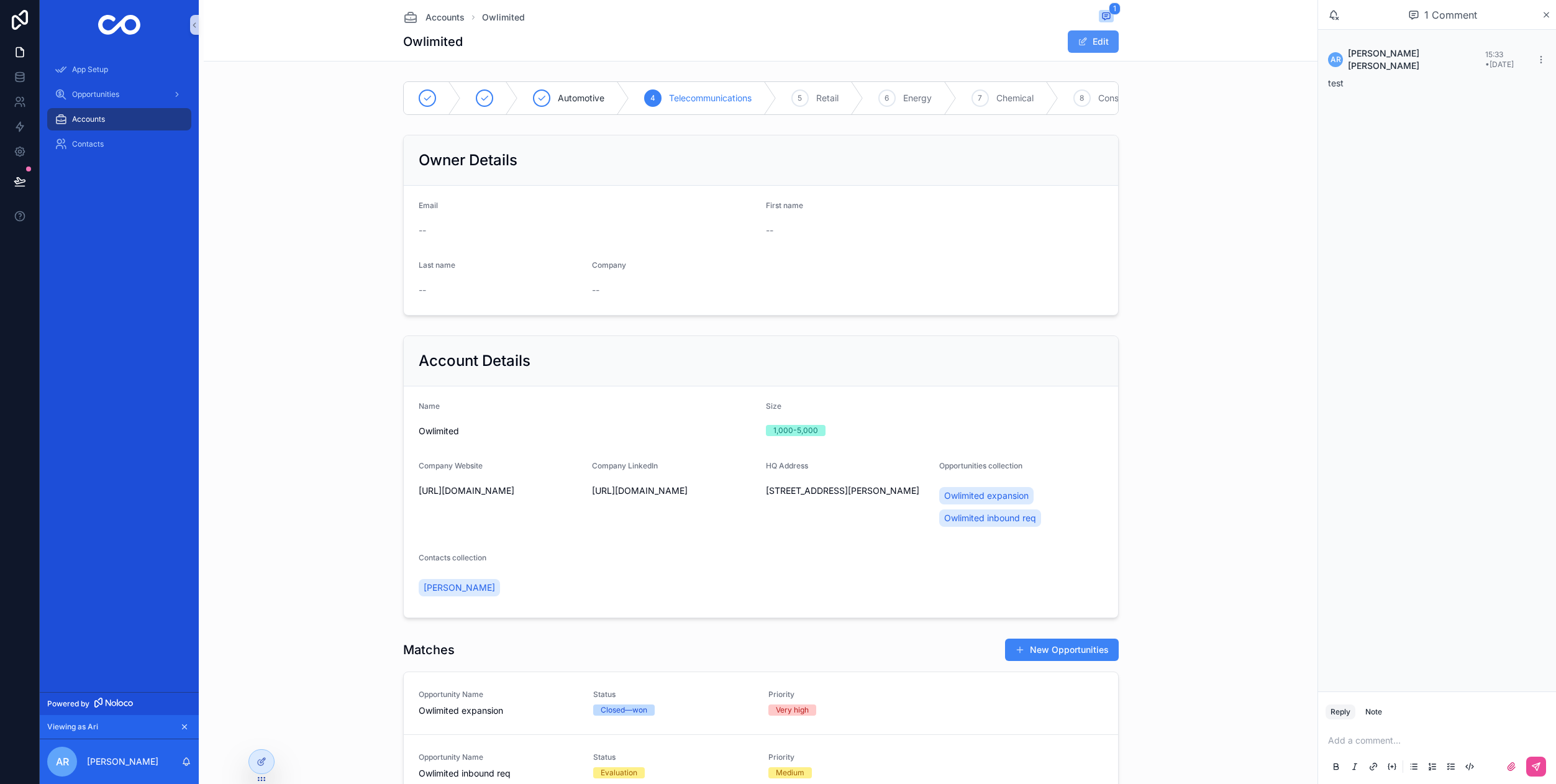
click at [1077, 47] on button "Edit" at bounding box center [1093, 41] width 51 height 22
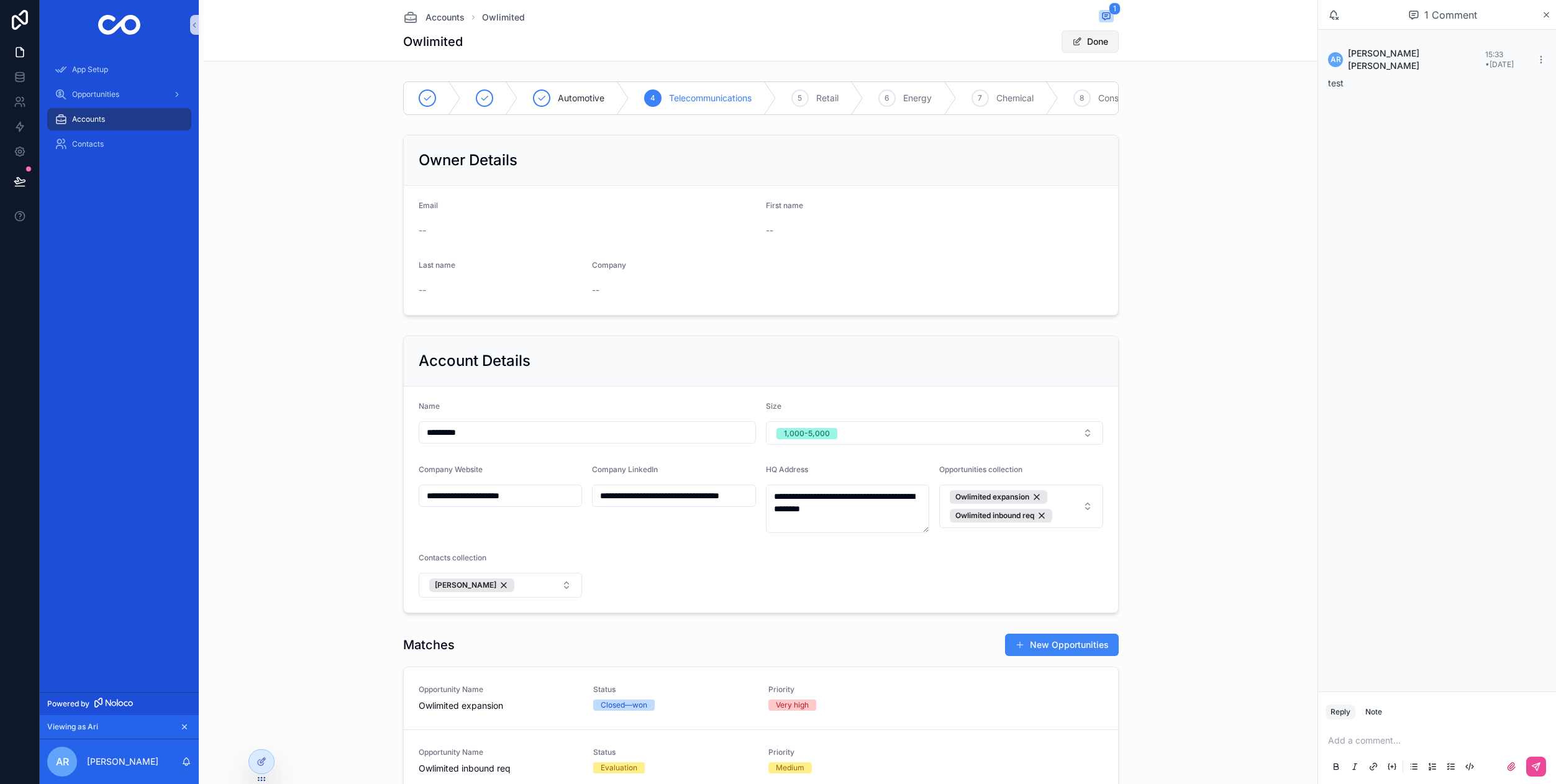
click at [1077, 47] on button "Done" at bounding box center [1090, 41] width 57 height 22
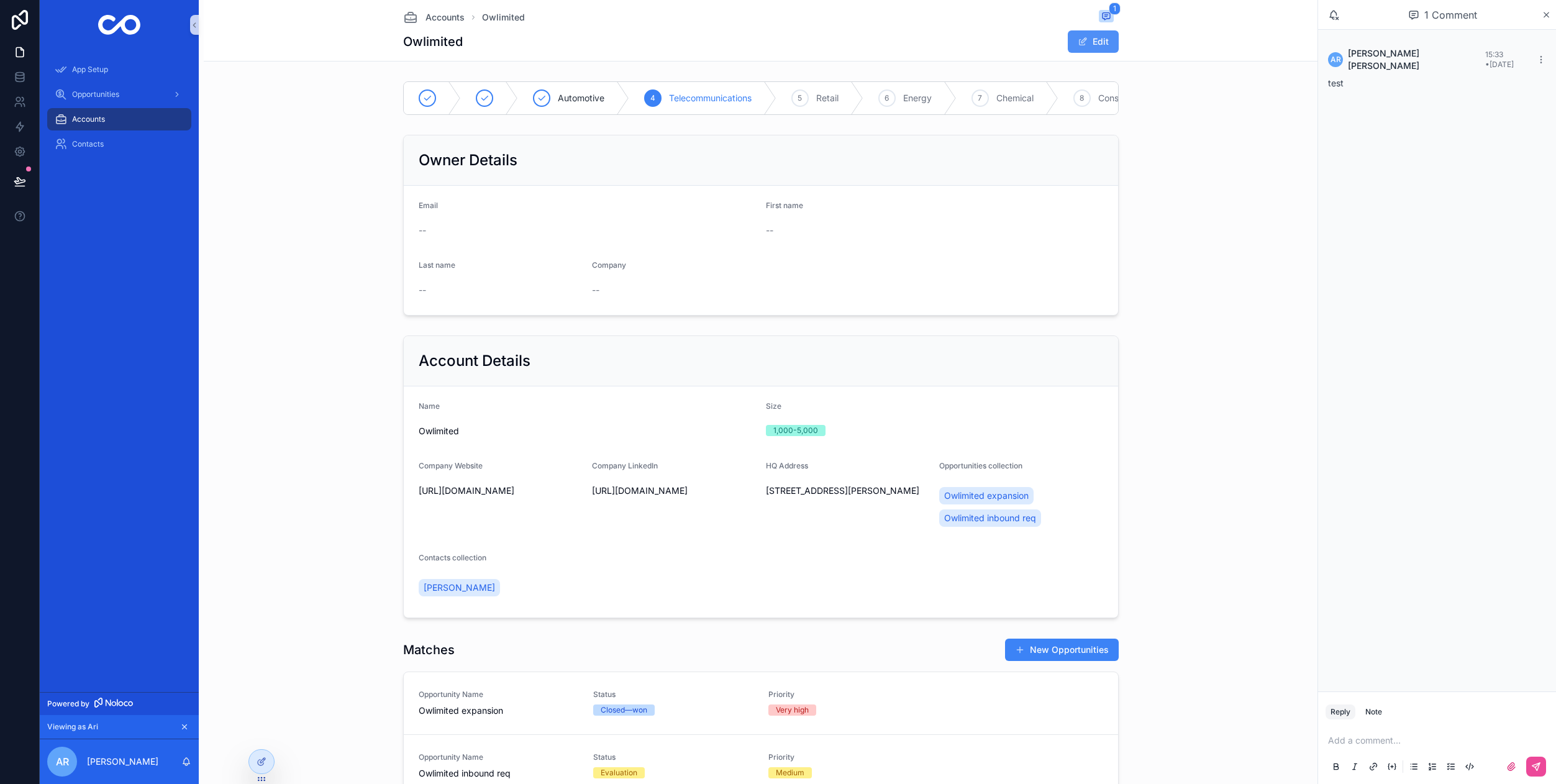
click at [1077, 47] on button "Edit" at bounding box center [1093, 41] width 51 height 22
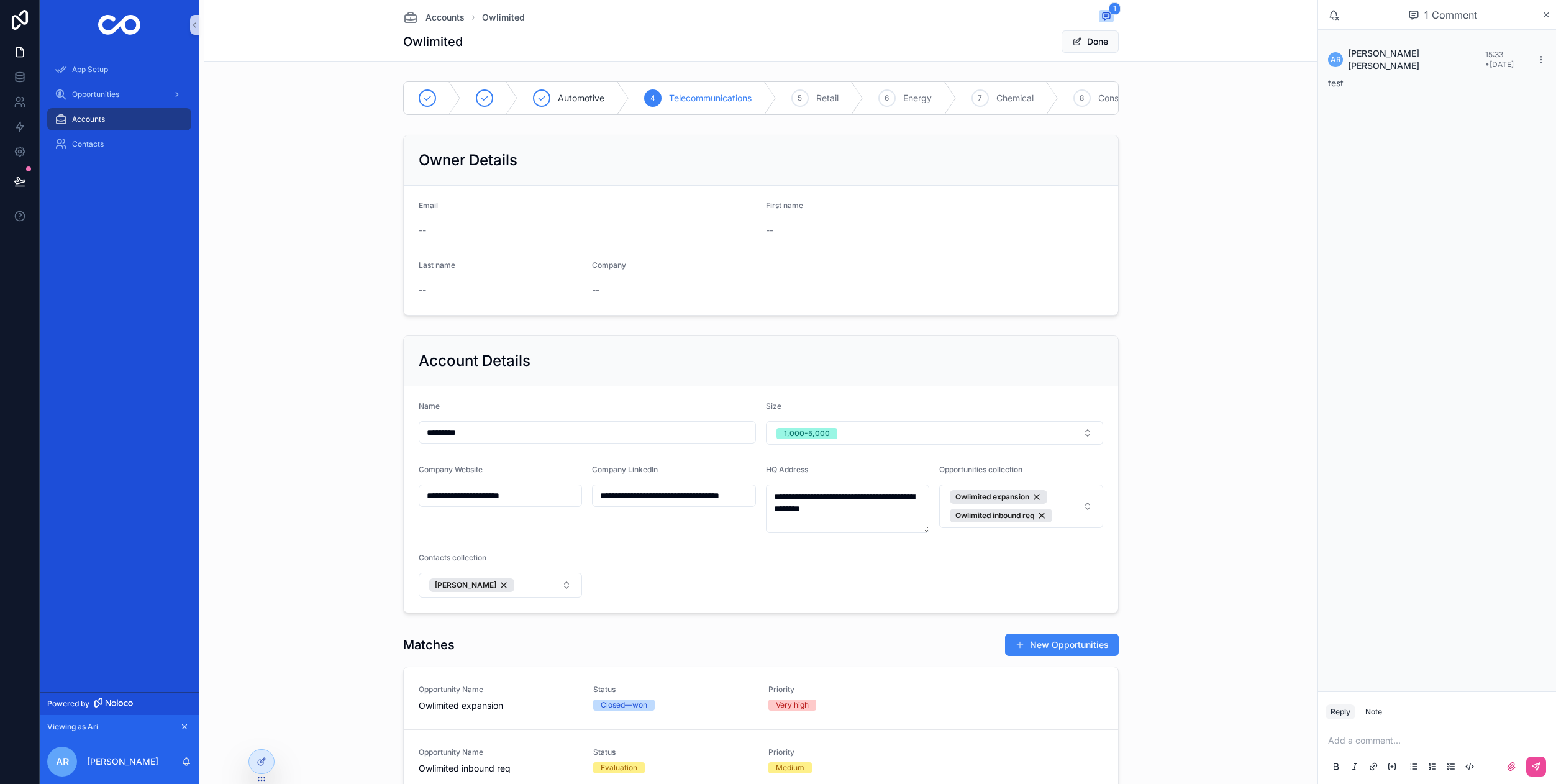
drag, startPoint x: 510, startPoint y: 436, endPoint x: 405, endPoint y: 438, distance: 105.0
click at [419, 438] on input "*********" at bounding box center [587, 432] width 336 height 17
type input "****"
click at [1209, 491] on div "**********" at bounding box center [760, 474] width 1103 height 287
click at [841, 95] on div "5 Retail" at bounding box center [819, 98] width 87 height 33
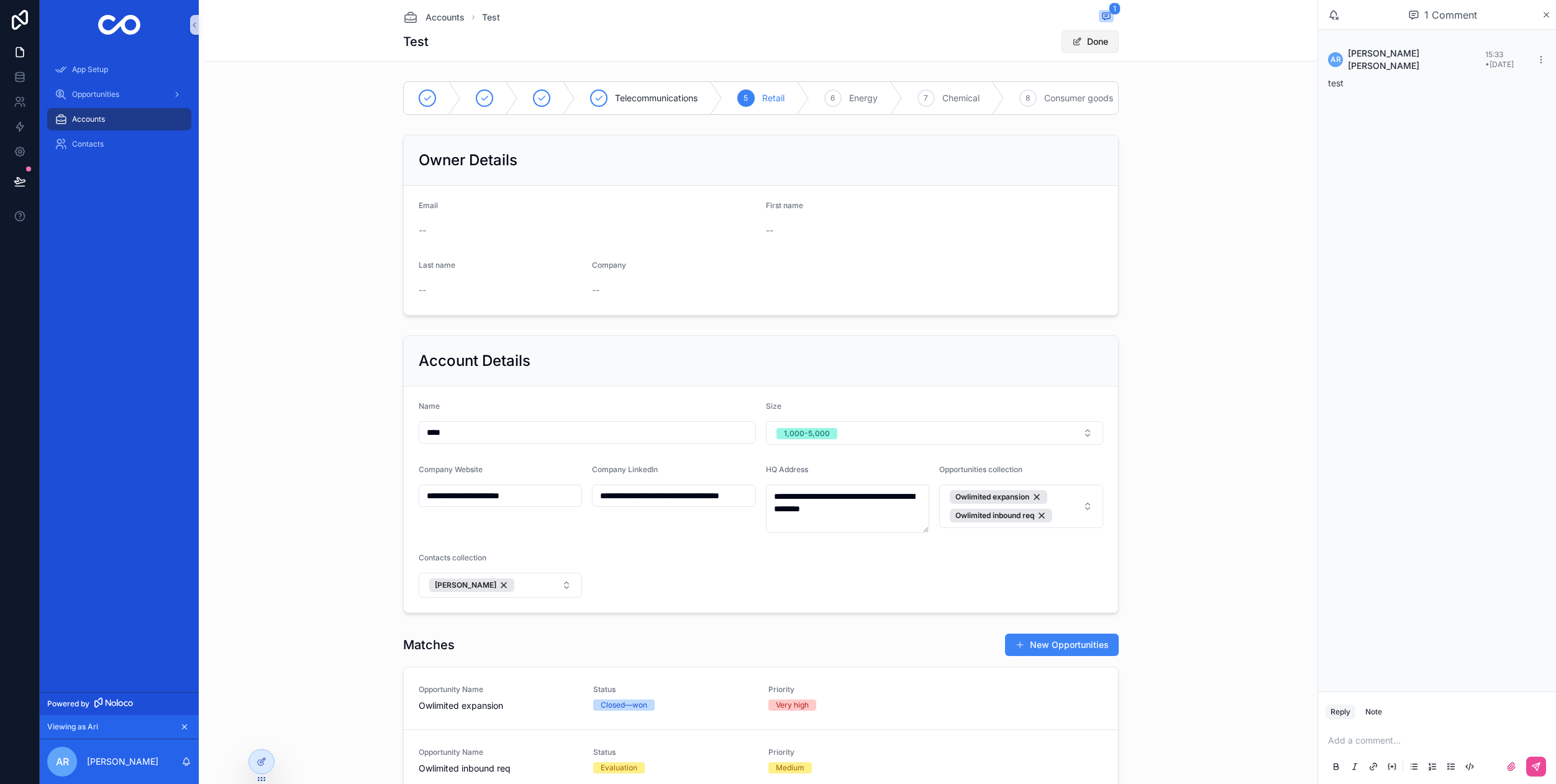
click at [1094, 44] on button "Done" at bounding box center [1090, 41] width 57 height 22
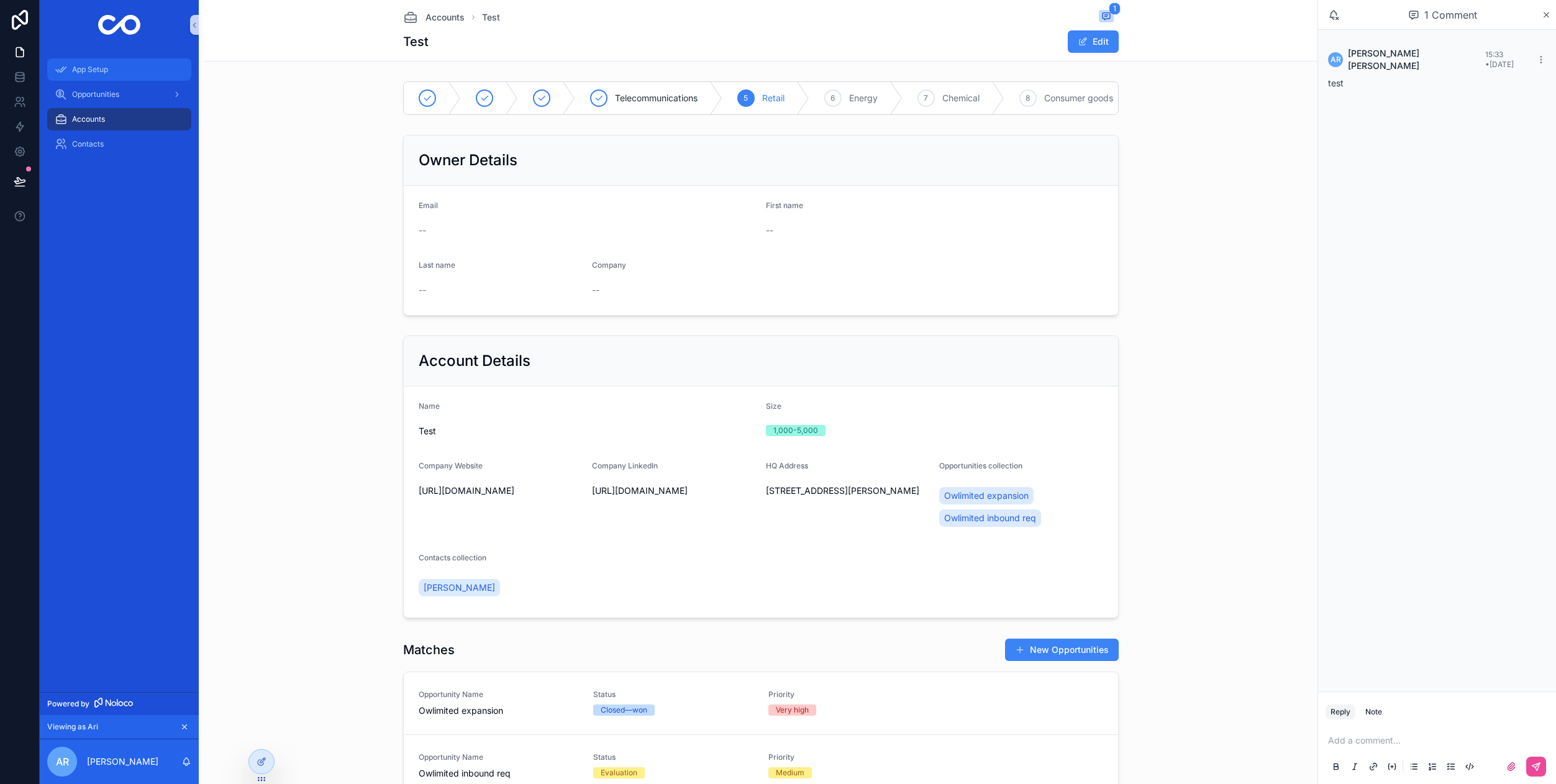
click at [97, 74] on span "App Setup" at bounding box center [90, 70] width 36 height 10
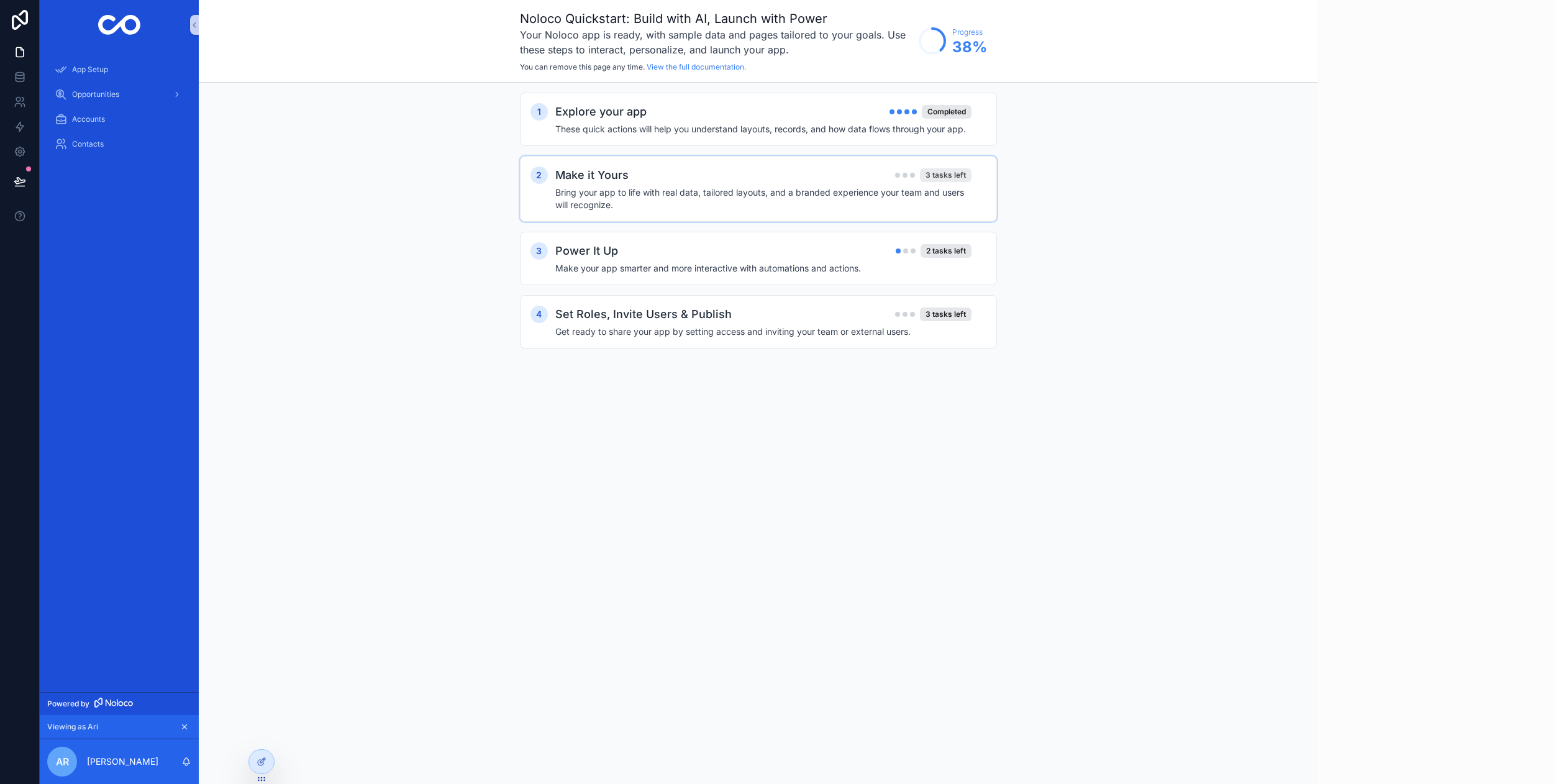
click at [949, 176] on div "3 tasks left" at bounding box center [946, 176] width 52 height 14
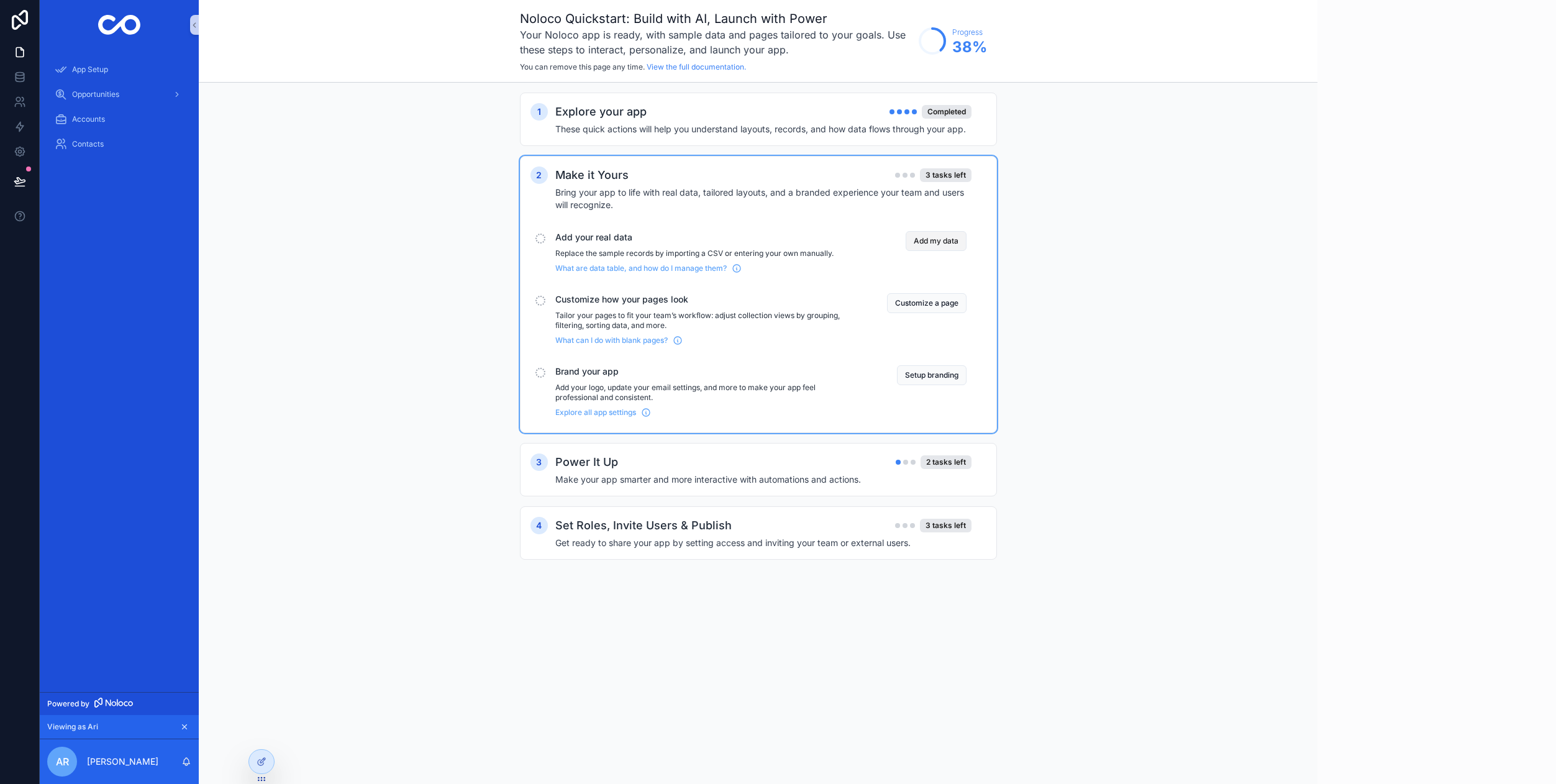
click at [942, 244] on button "Add my data" at bounding box center [935, 240] width 61 height 20
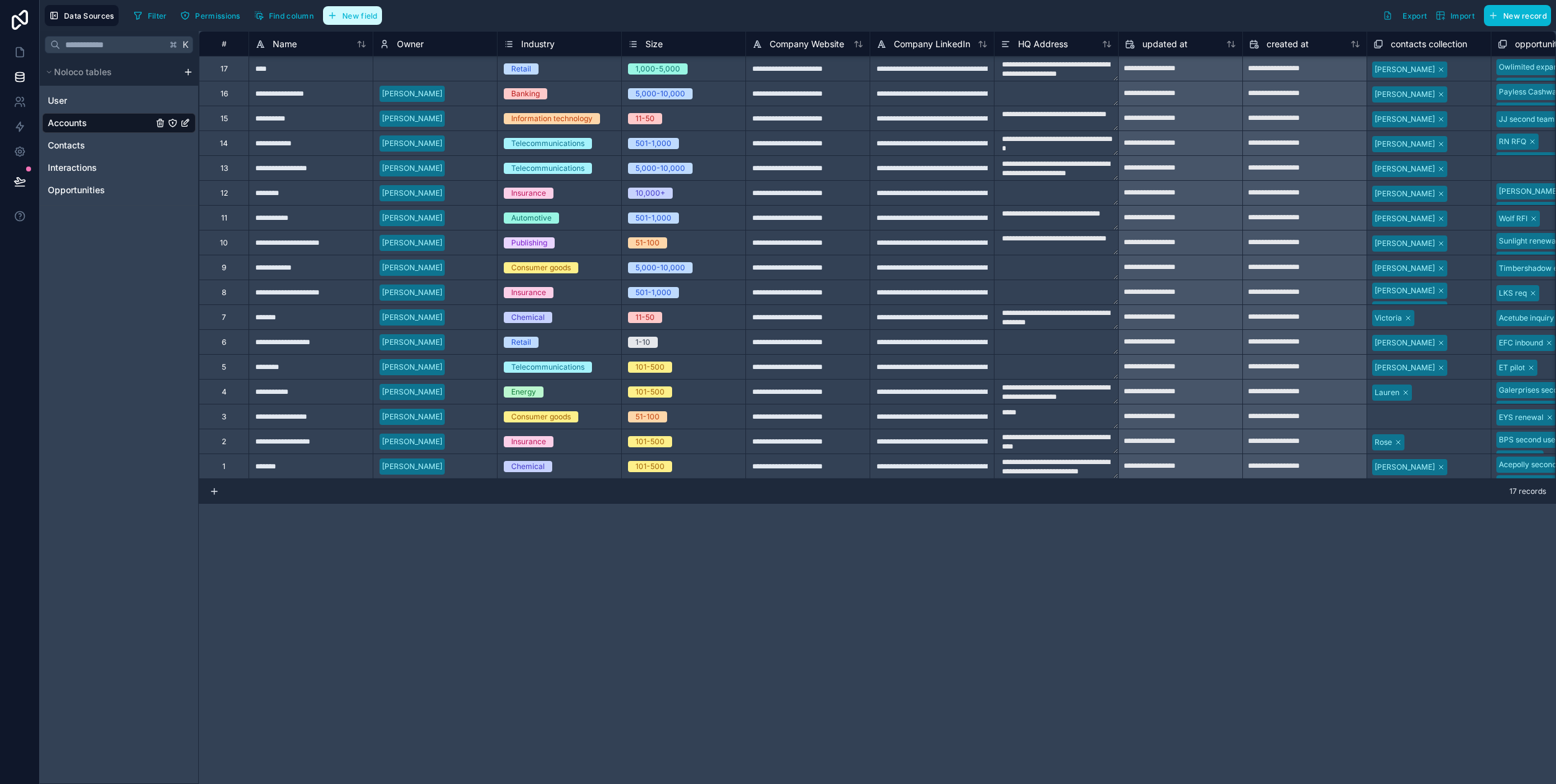
click at [355, 20] on span "New field" at bounding box center [360, 15] width 35 height 9
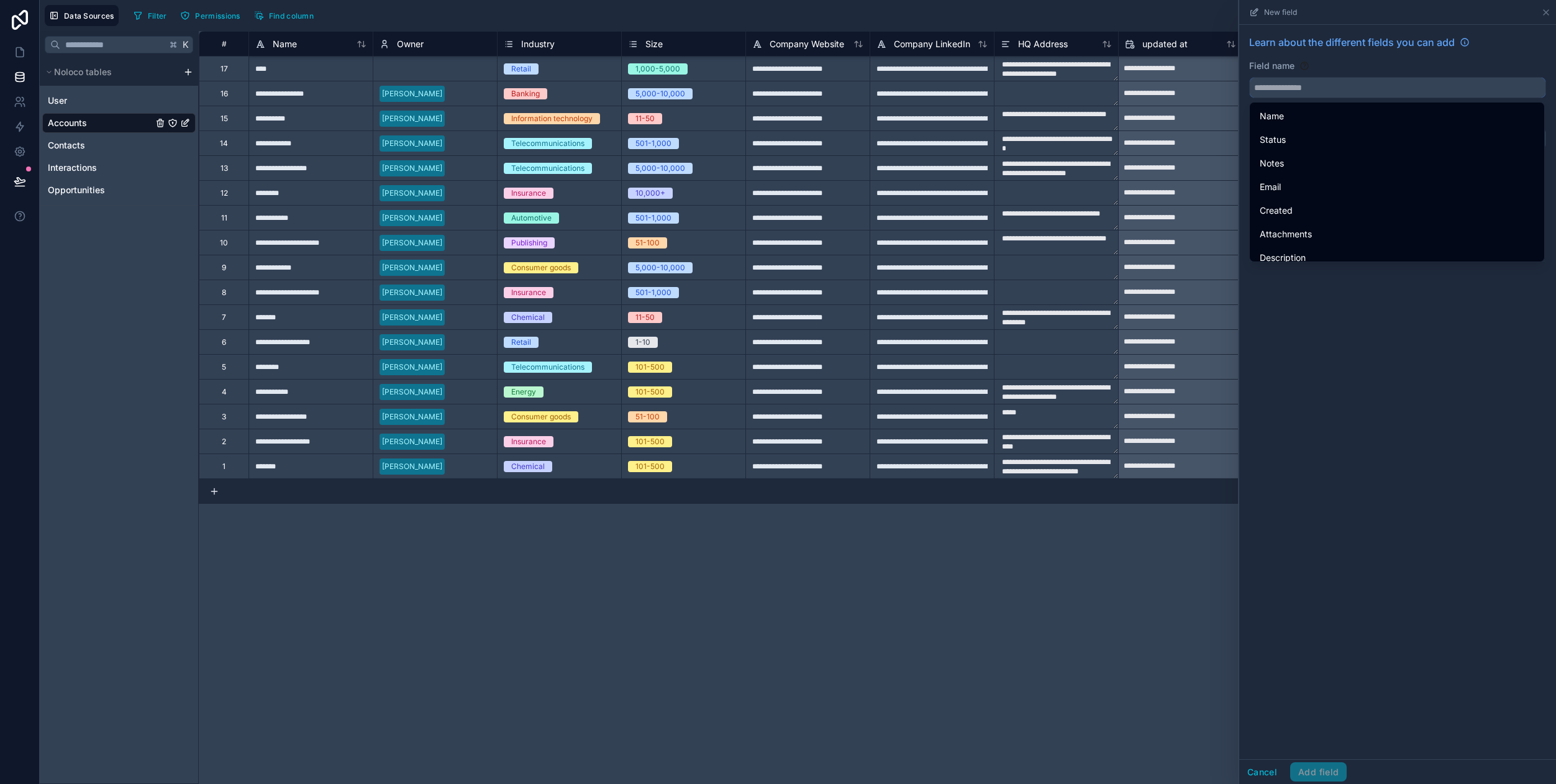
click at [1295, 87] on input "text" at bounding box center [1398, 87] width 296 height 20
click at [1343, 244] on div "Tasks" at bounding box center [1397, 247] width 275 height 15
type input "*****"
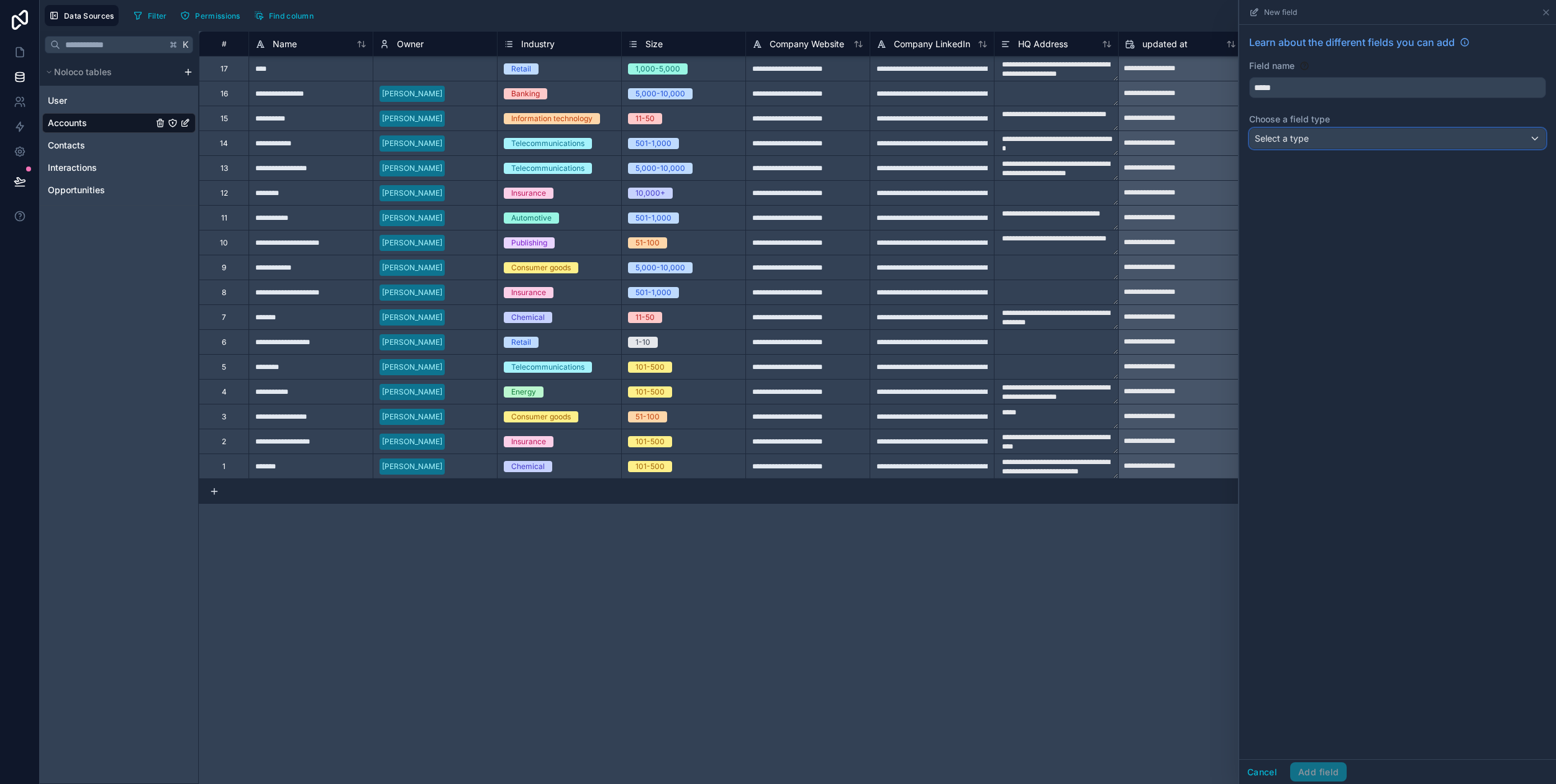
click at [1324, 145] on div "Select a type" at bounding box center [1398, 138] width 296 height 20
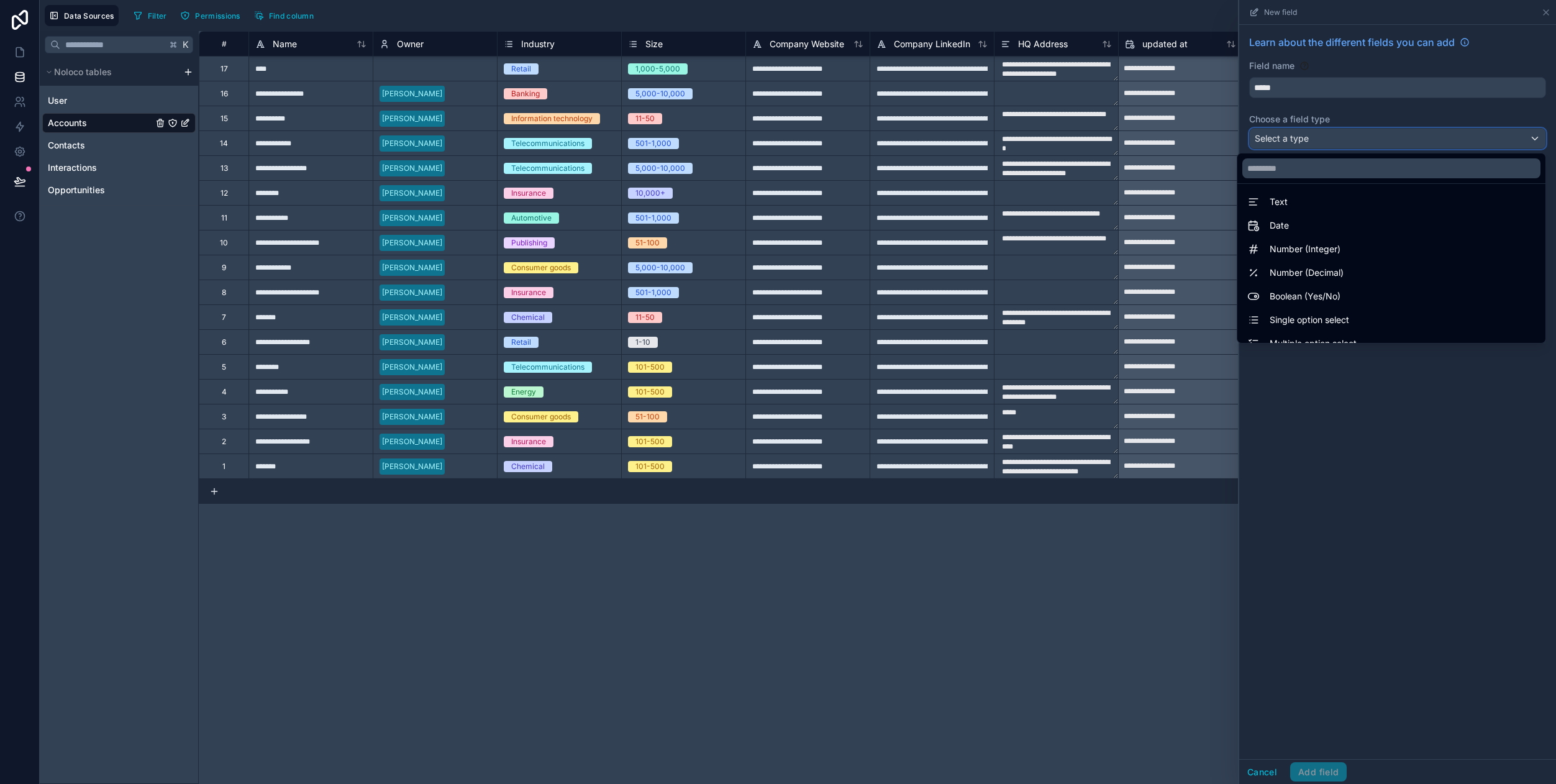
scroll to position [0, 0]
click at [1284, 207] on span "Text" at bounding box center [1278, 205] width 18 height 15
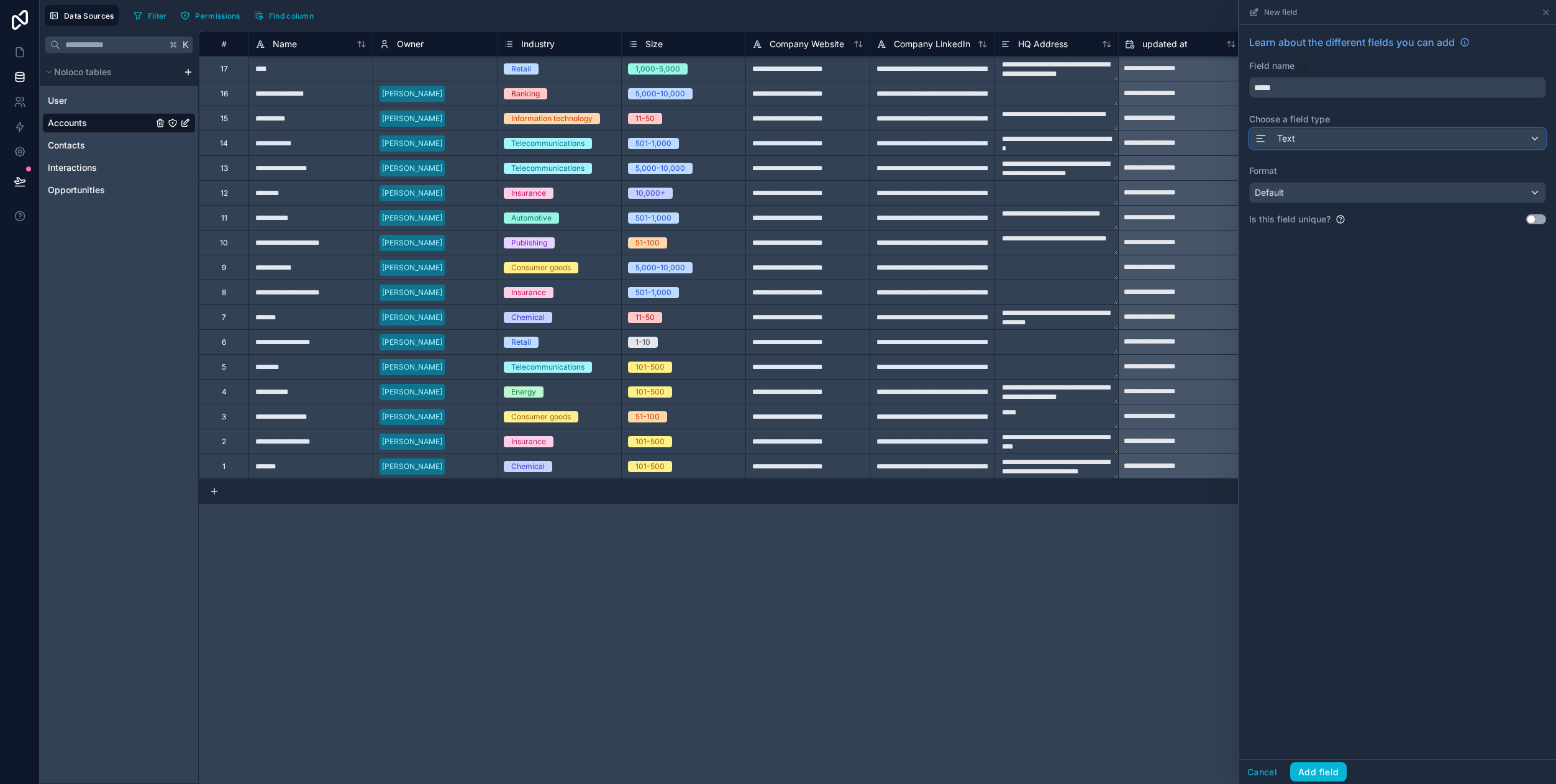
click at [1368, 148] on div "Text" at bounding box center [1398, 138] width 296 height 20
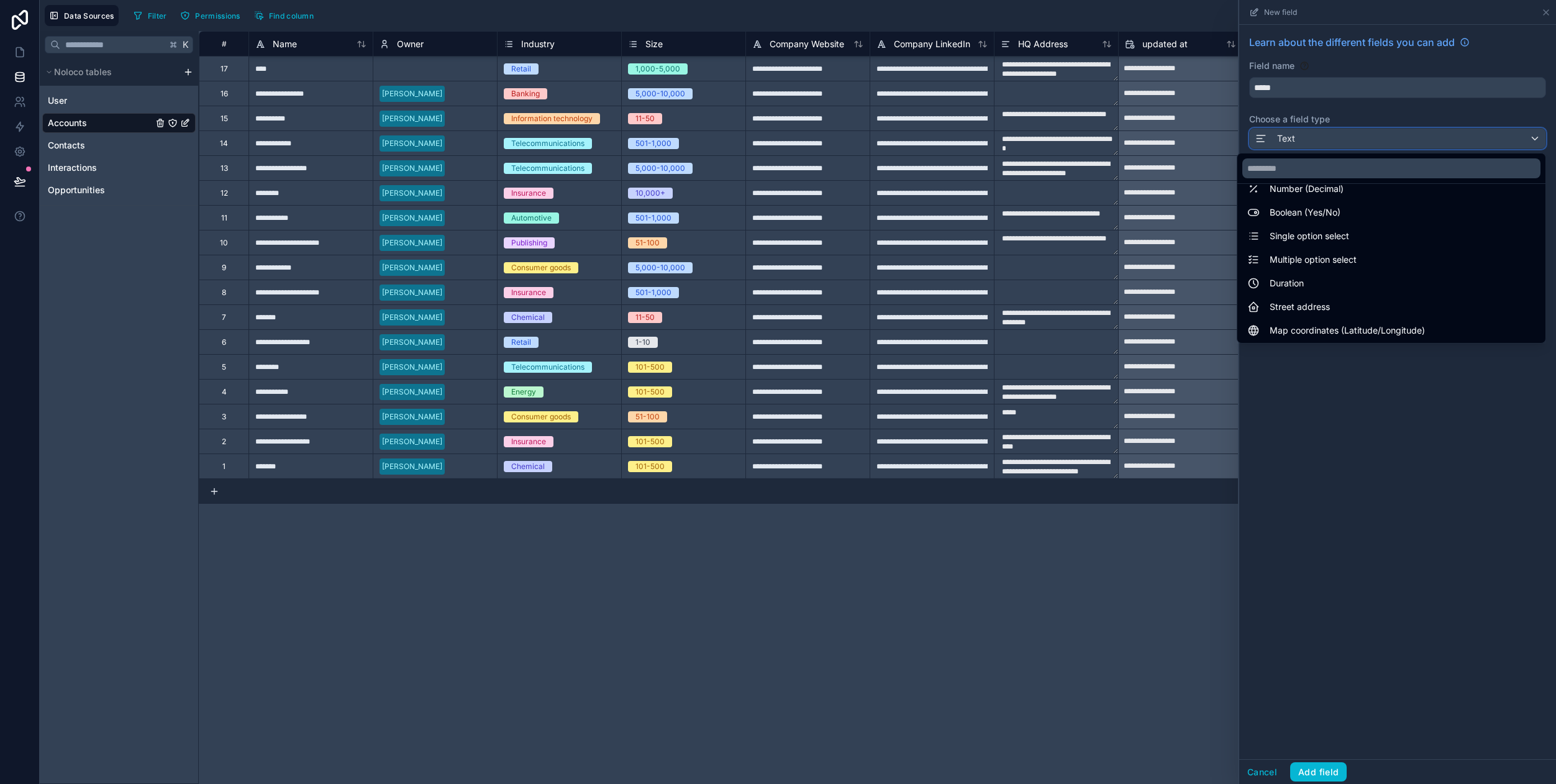
scroll to position [97, 0]
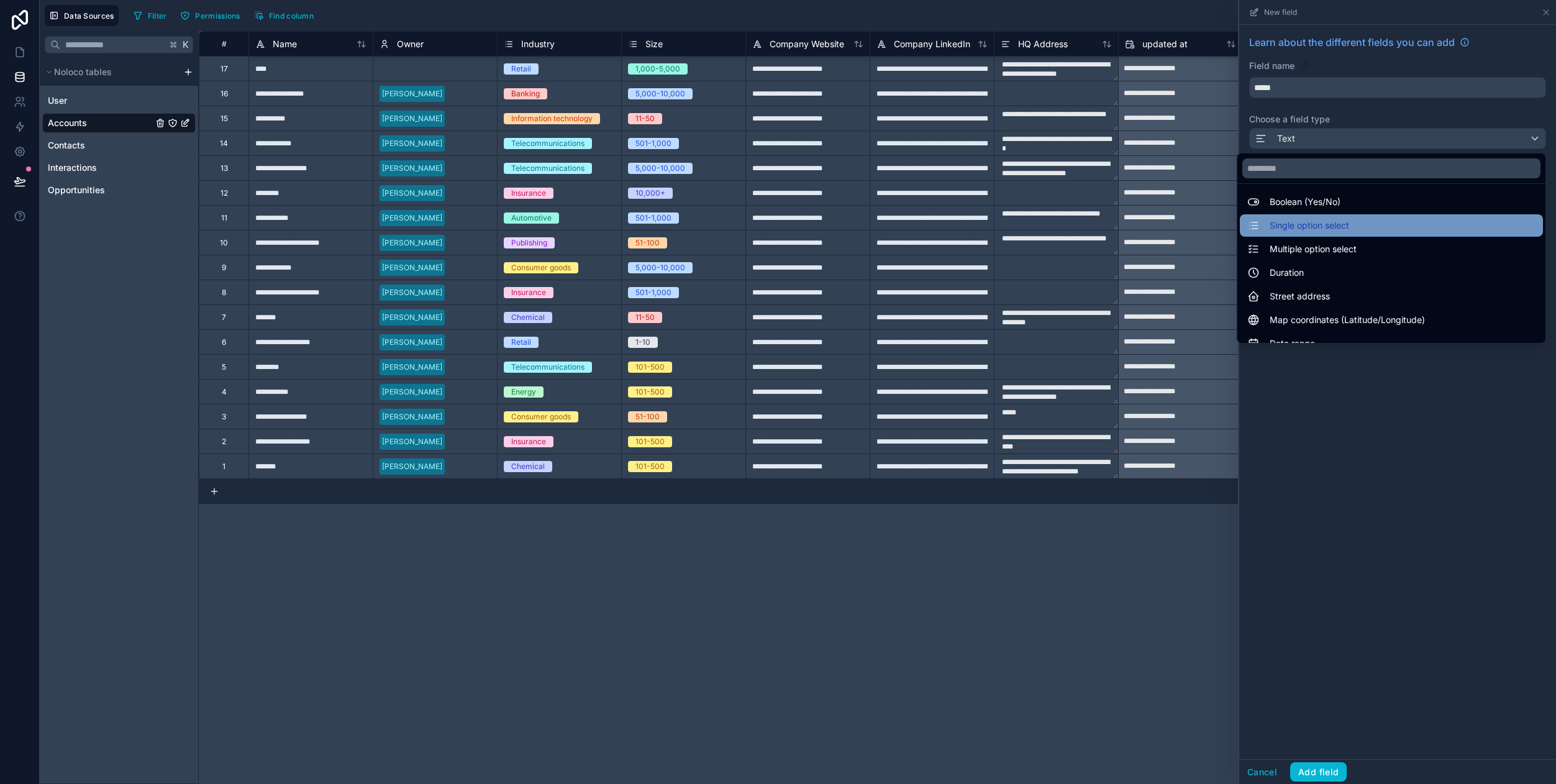
click at [1336, 225] on span "Single option select" at bounding box center [1309, 225] width 79 height 15
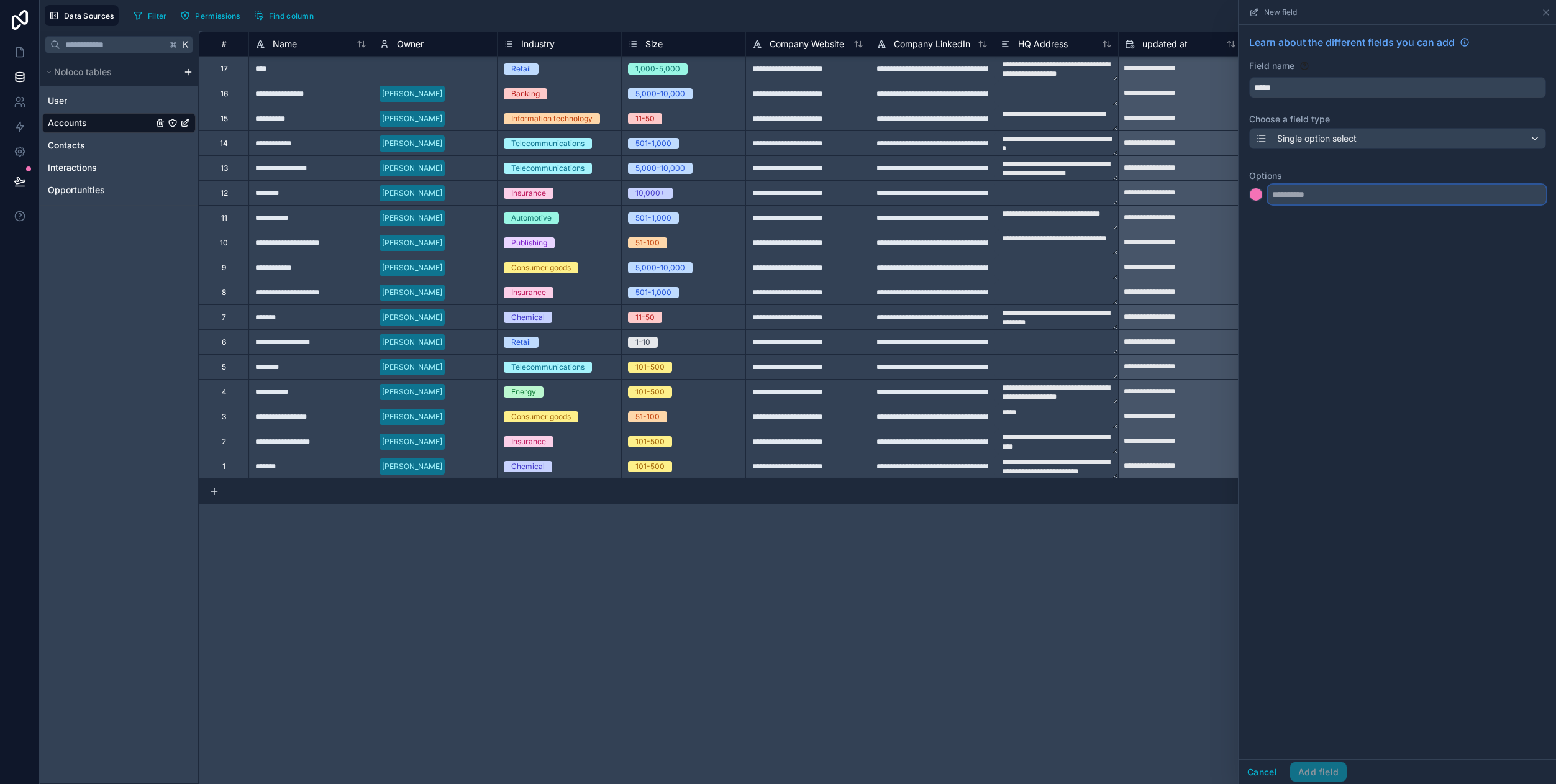
click at [1328, 197] on input "text" at bounding box center [1406, 194] width 278 height 20
click at [1343, 213] on input "text" at bounding box center [1406, 219] width 278 height 20
drag, startPoint x: 1320, startPoint y: 198, endPoint x: 1254, endPoint y: 195, distance: 66.1
click at [1268, 195] on input "****" at bounding box center [1406, 194] width 278 height 20
type input "*"
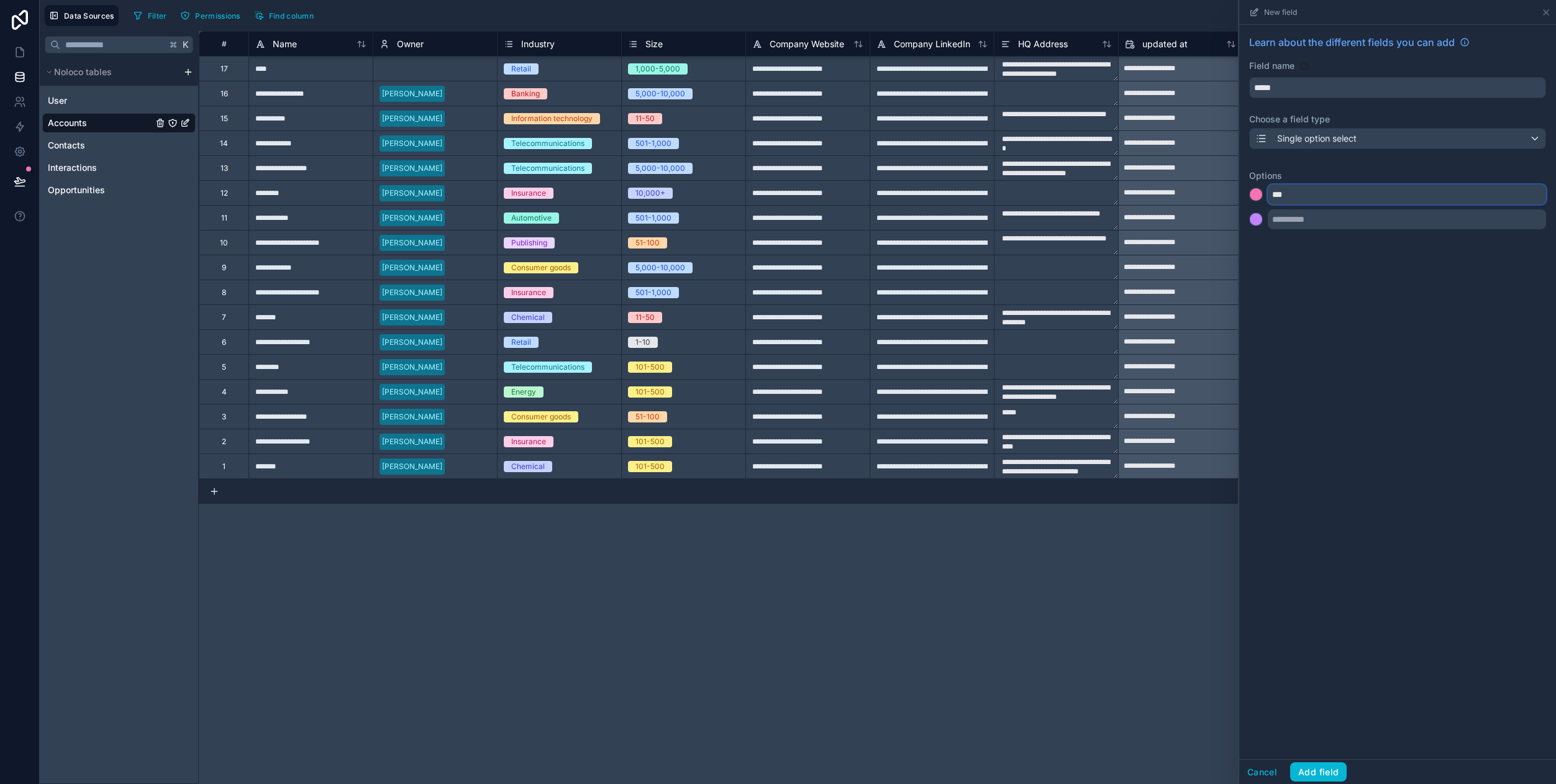
type input "***"
click at [1257, 198] on div at bounding box center [1256, 194] width 12 height 12
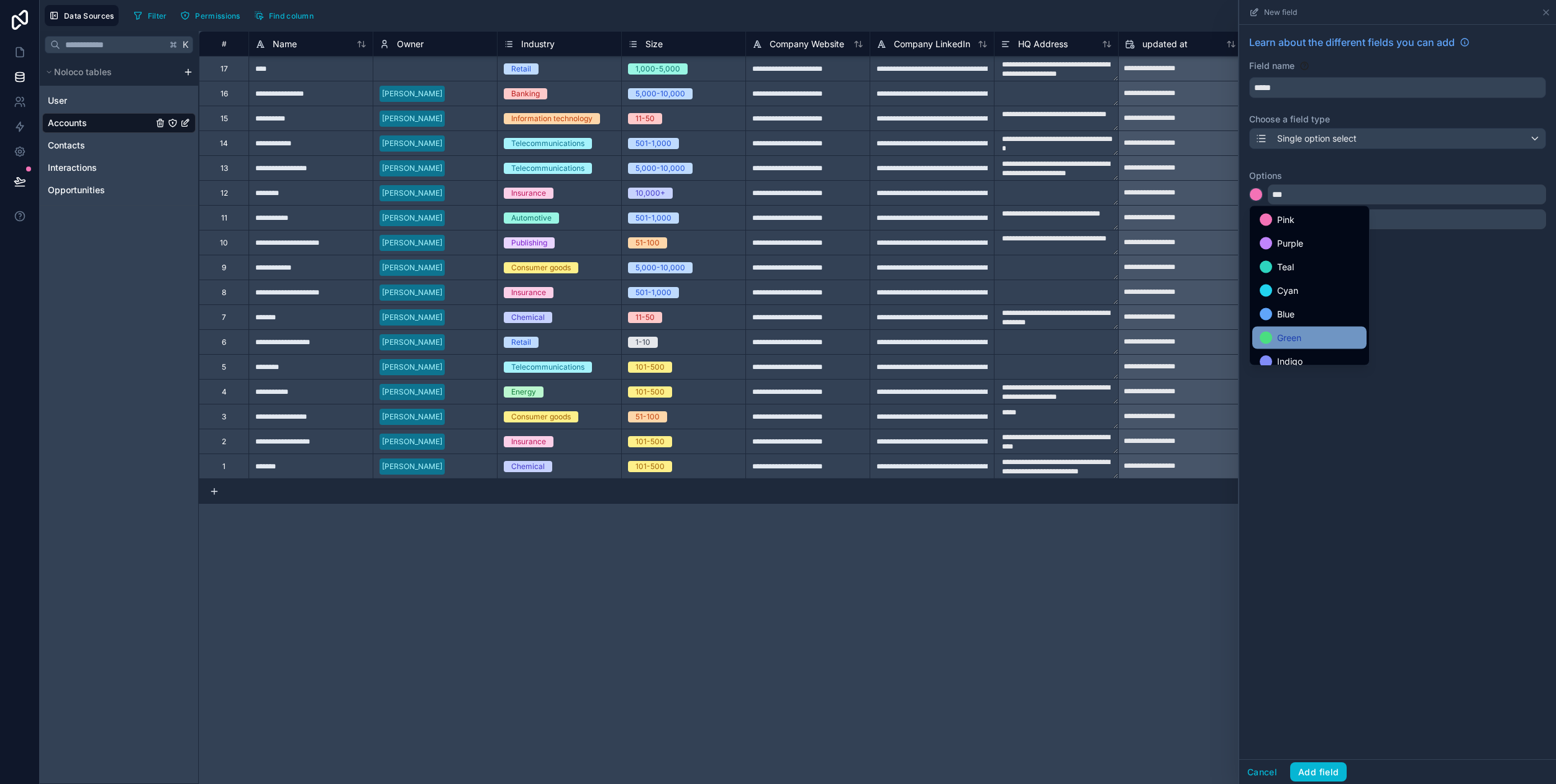
click at [1275, 336] on div "Green" at bounding box center [1309, 337] width 99 height 15
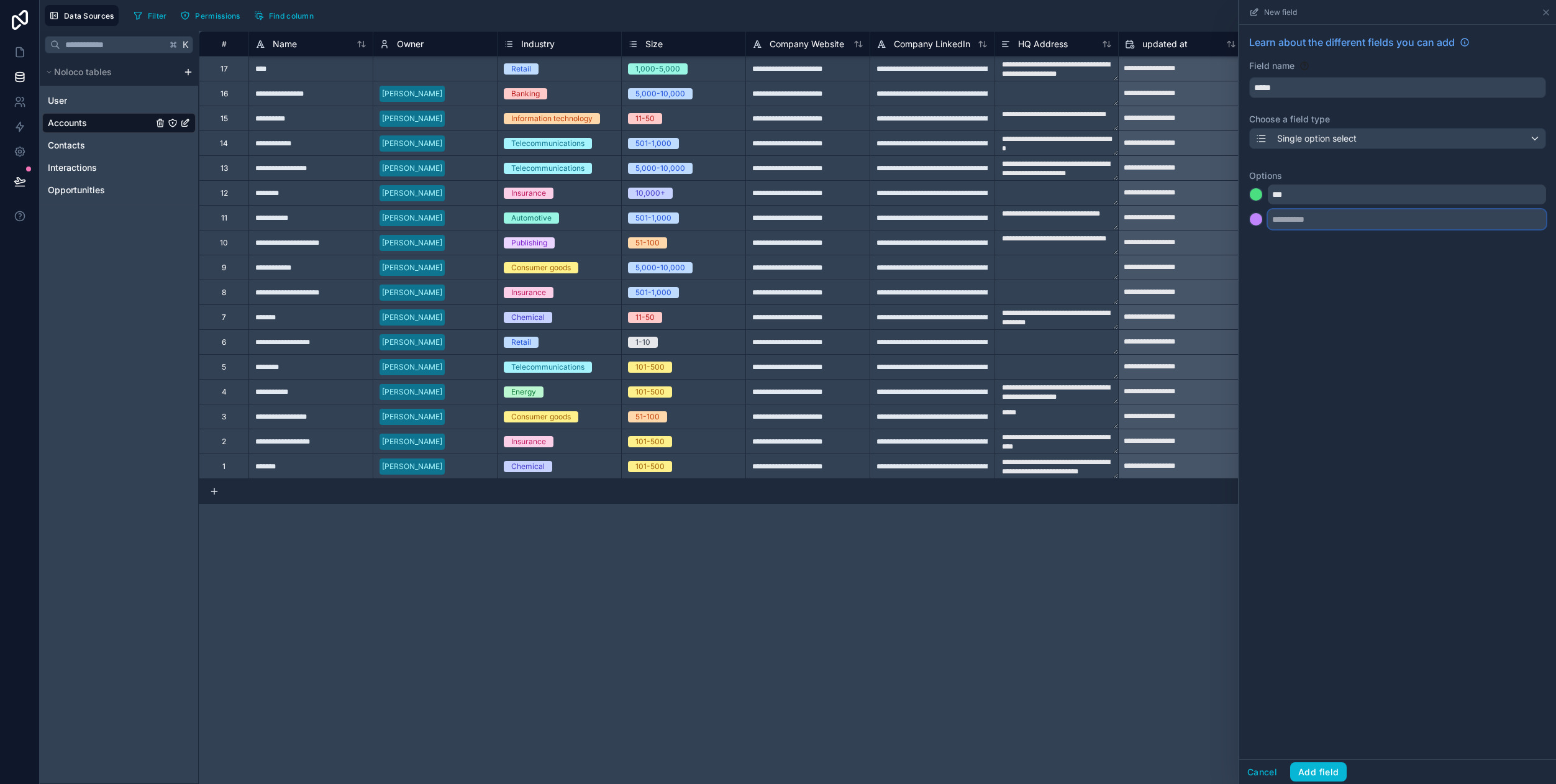
click at [1291, 225] on input "text" at bounding box center [1406, 219] width 278 height 20
click at [1256, 225] on div at bounding box center [1256, 219] width 12 height 12
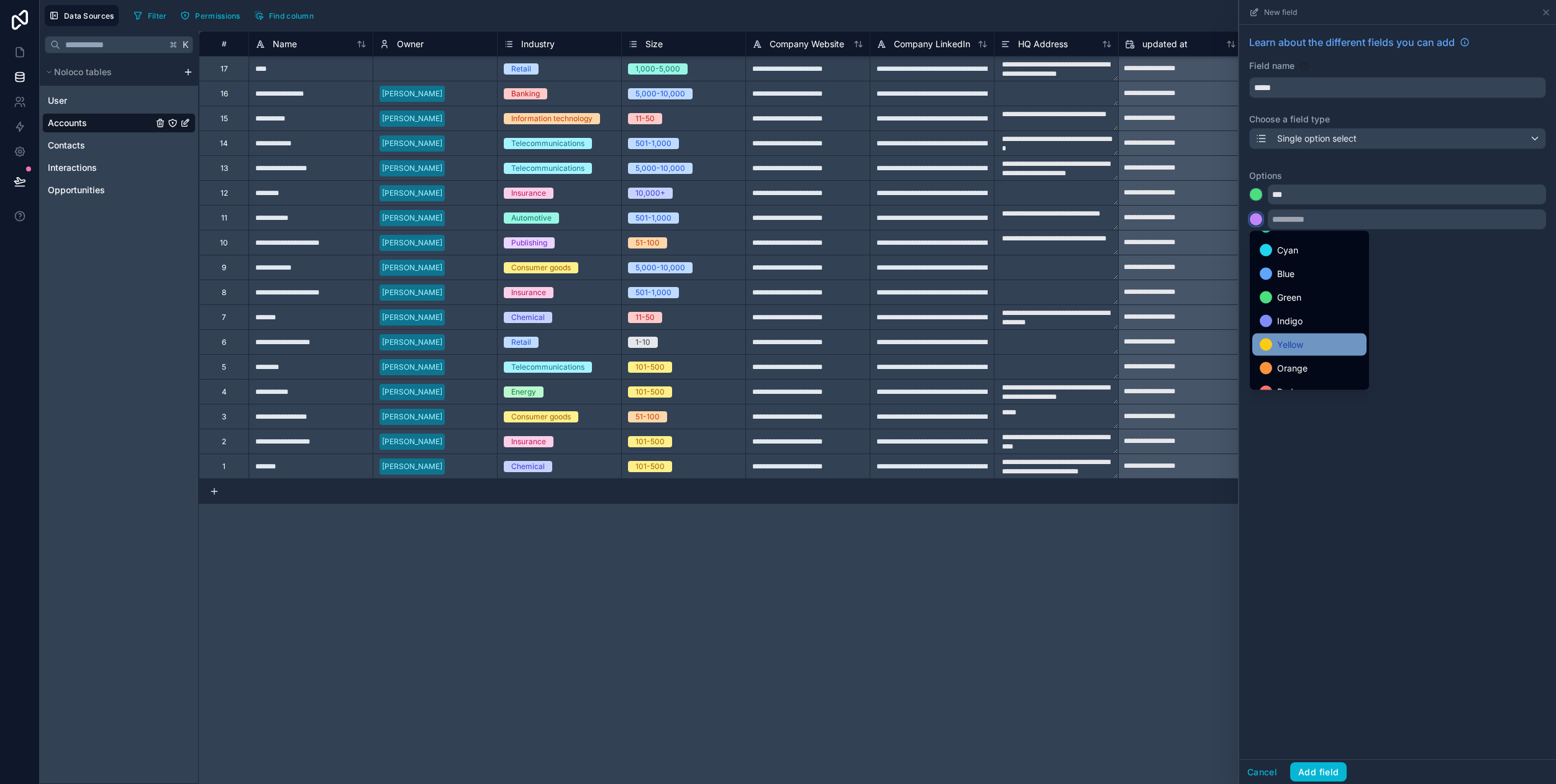
scroll to position [104, 0]
click at [1281, 347] on span "Red" at bounding box center [1285, 352] width 16 height 15
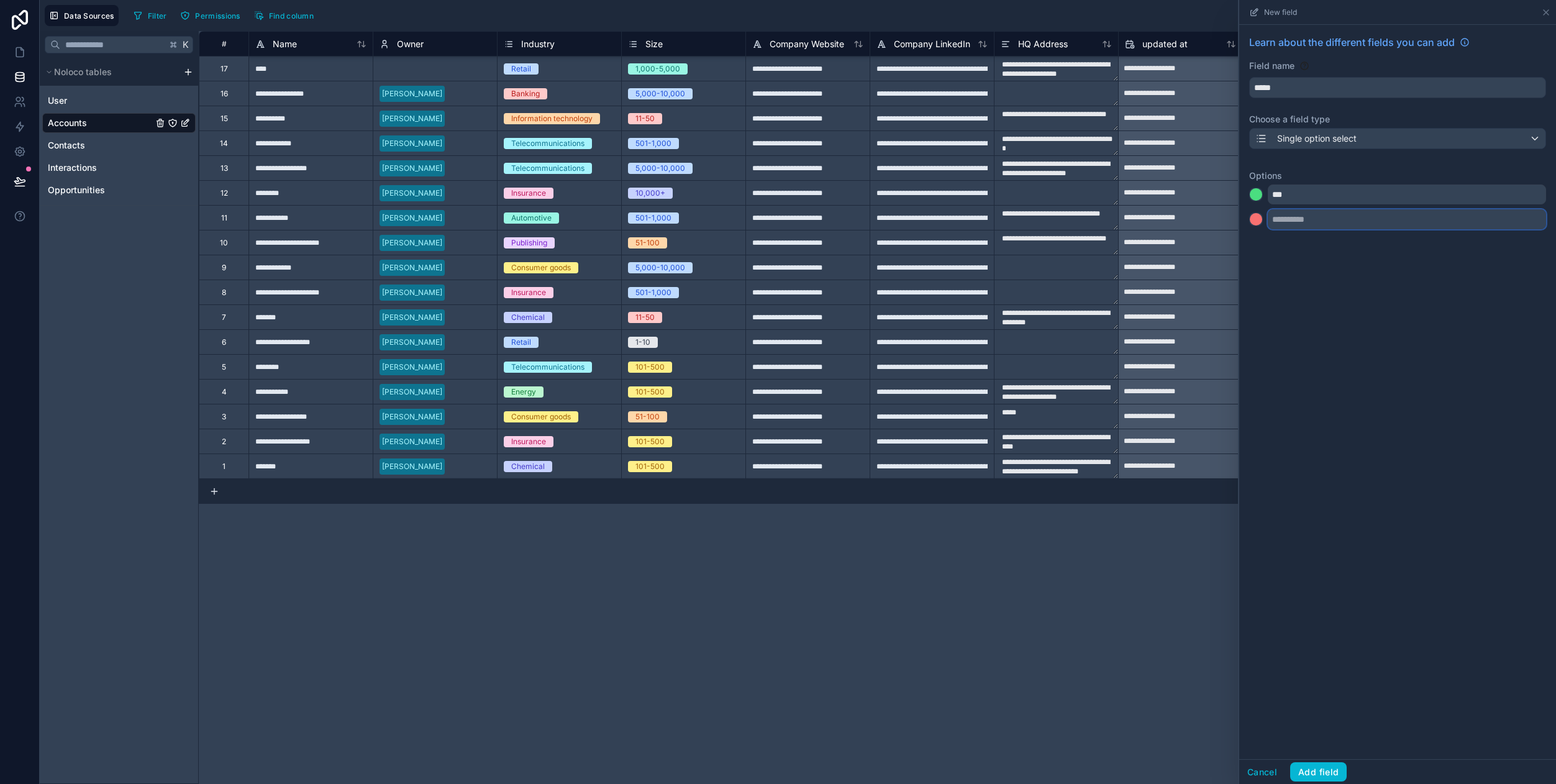
click at [1298, 218] on input "text" at bounding box center [1406, 219] width 278 height 20
type input "**"
click at [1322, 320] on div "Learn about the different fields you can add Field name ***** Choose a field ty…" at bounding box center [1398, 392] width 317 height 734
click at [1322, 767] on button "Add field" at bounding box center [1318, 772] width 57 height 20
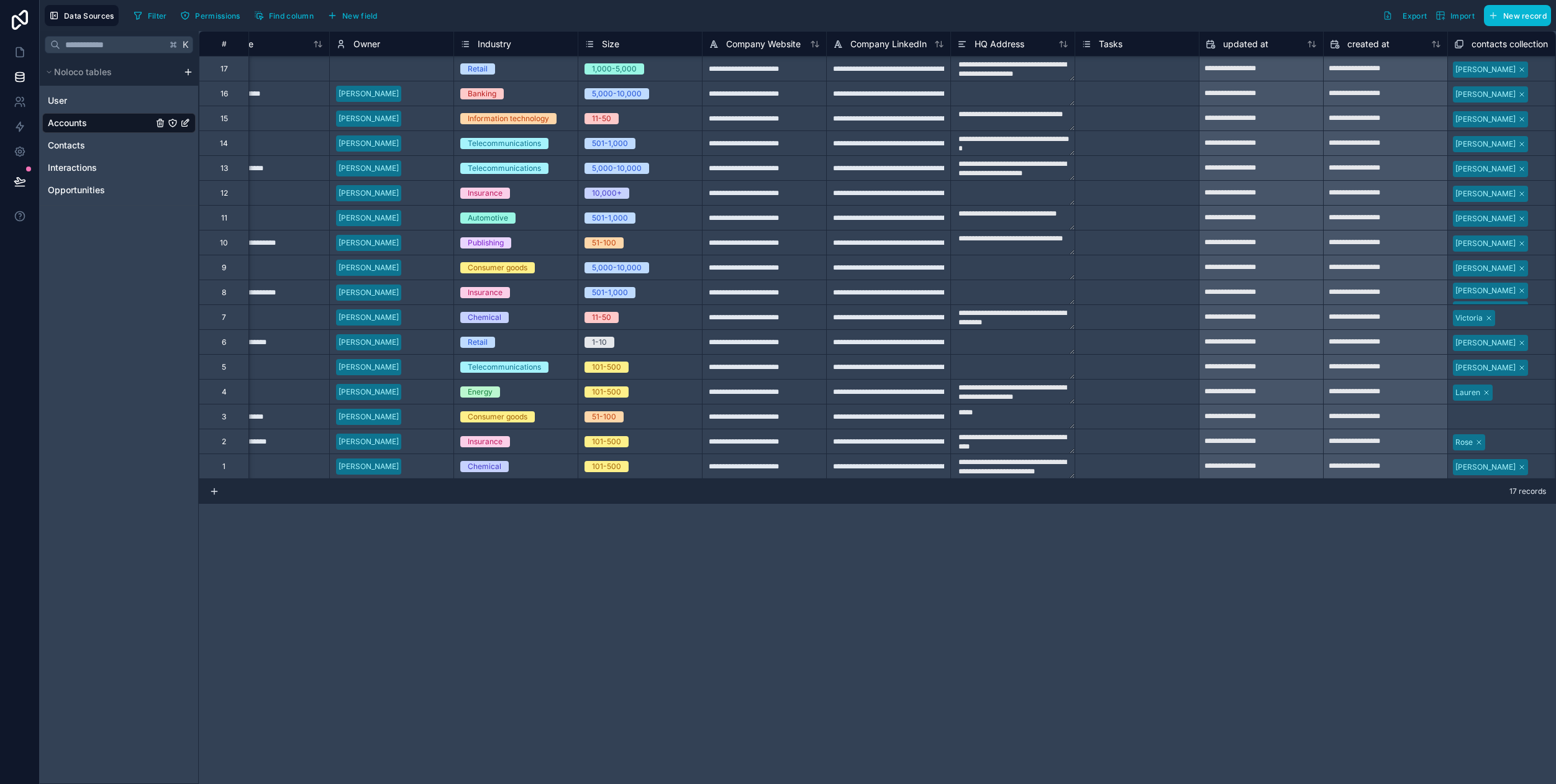
scroll to position [0, 41]
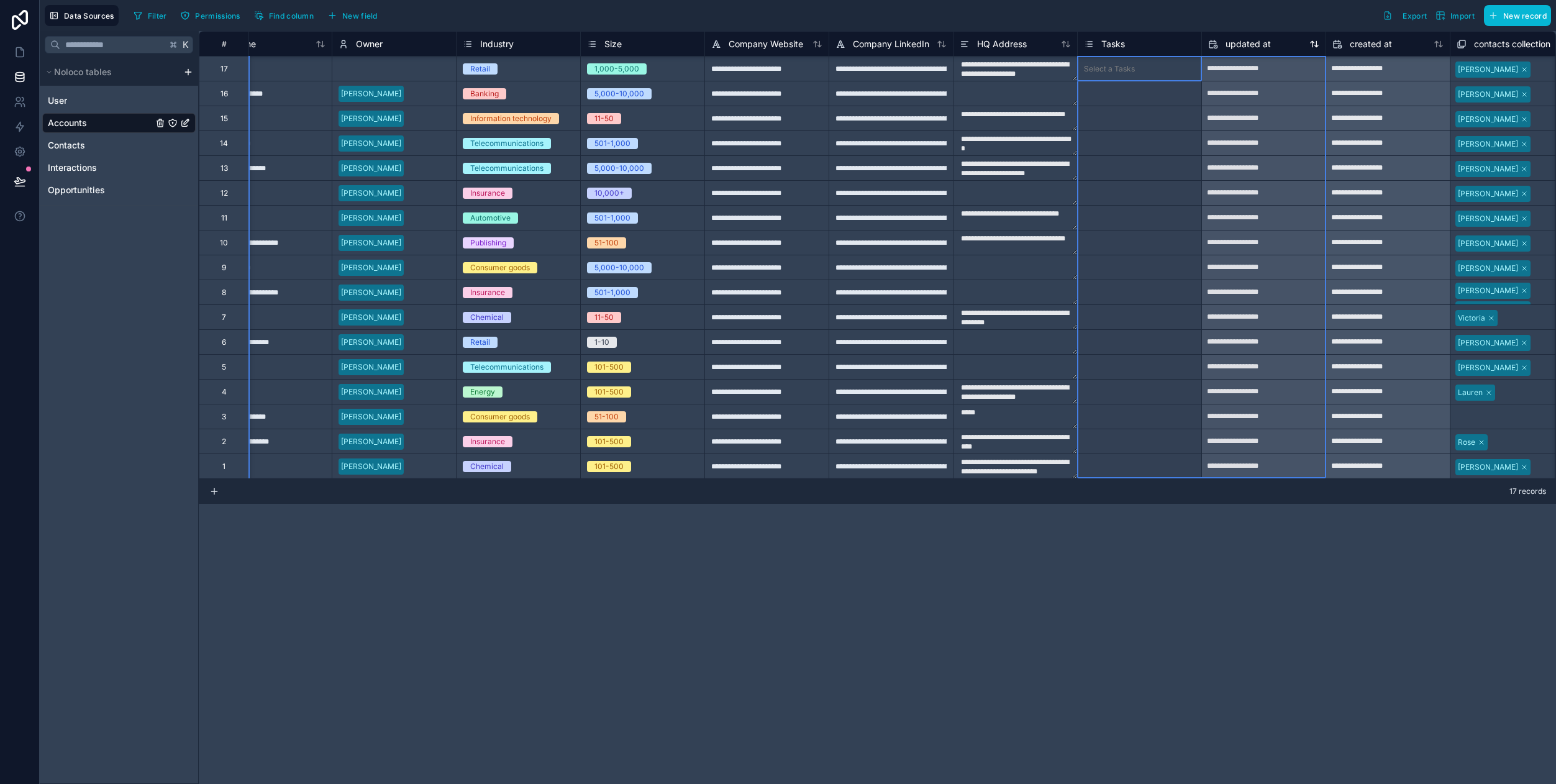
drag, startPoint x: 1099, startPoint y: 42, endPoint x: 1240, endPoint y: 41, distance: 141.0
click at [1240, 41] on div "# Name Owner Industry Size Company Website Company LinkedIn HQ Address Tasks up…" at bounding box center [990, 43] width 1664 height 25
click at [1115, 46] on span "Tasks" at bounding box center [1113, 44] width 23 height 12
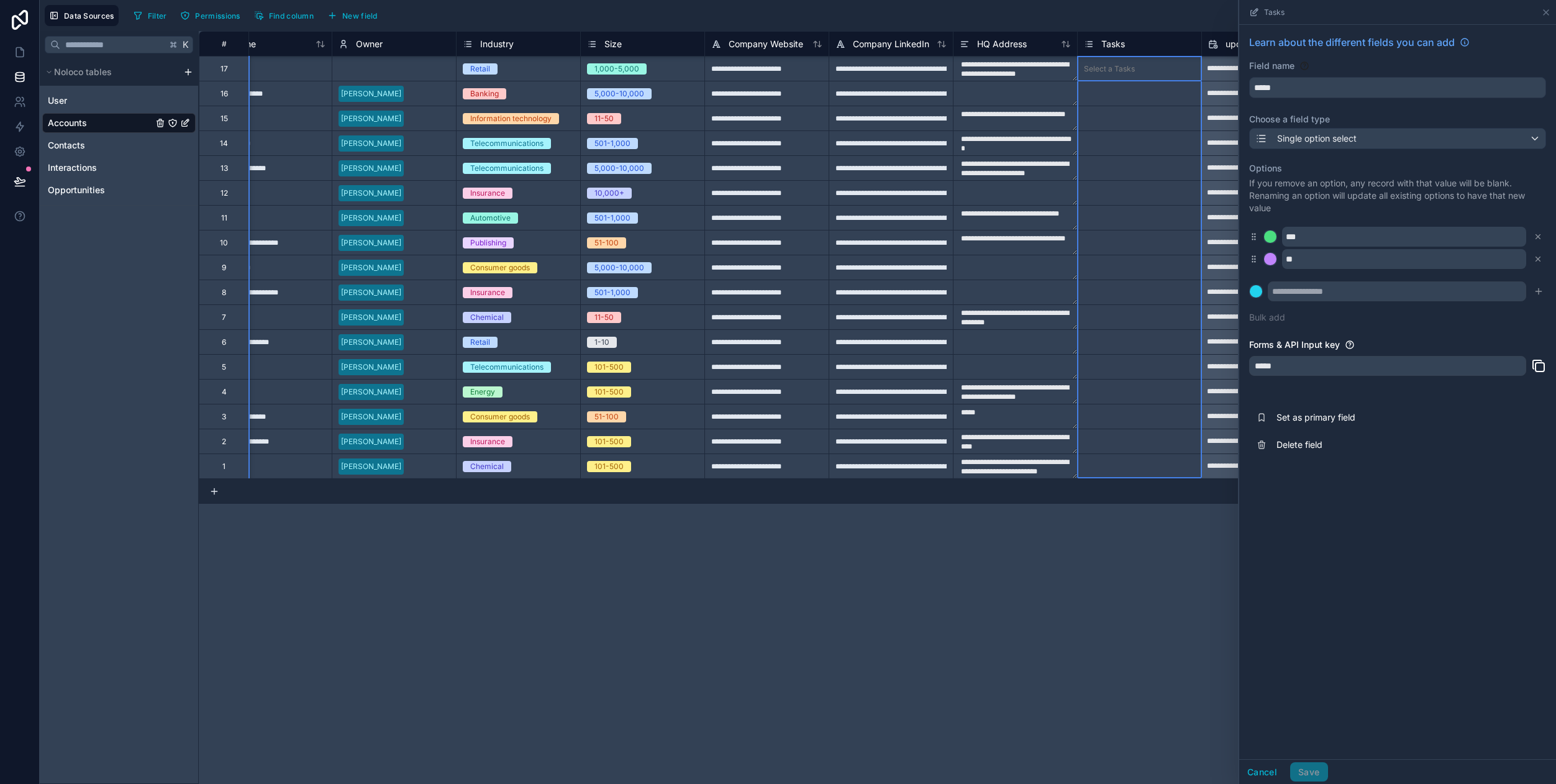
drag, startPoint x: 1137, startPoint y: 43, endPoint x: 1107, endPoint y: 39, distance: 30.3
click at [1080, 41] on div "Tasks" at bounding box center [1139, 44] width 124 height 15
click at [1156, 522] on div "**********" at bounding box center [877, 407] width 1357 height 753
click at [1139, 72] on div "Select a Tasks" at bounding box center [1139, 69] width 124 height 12
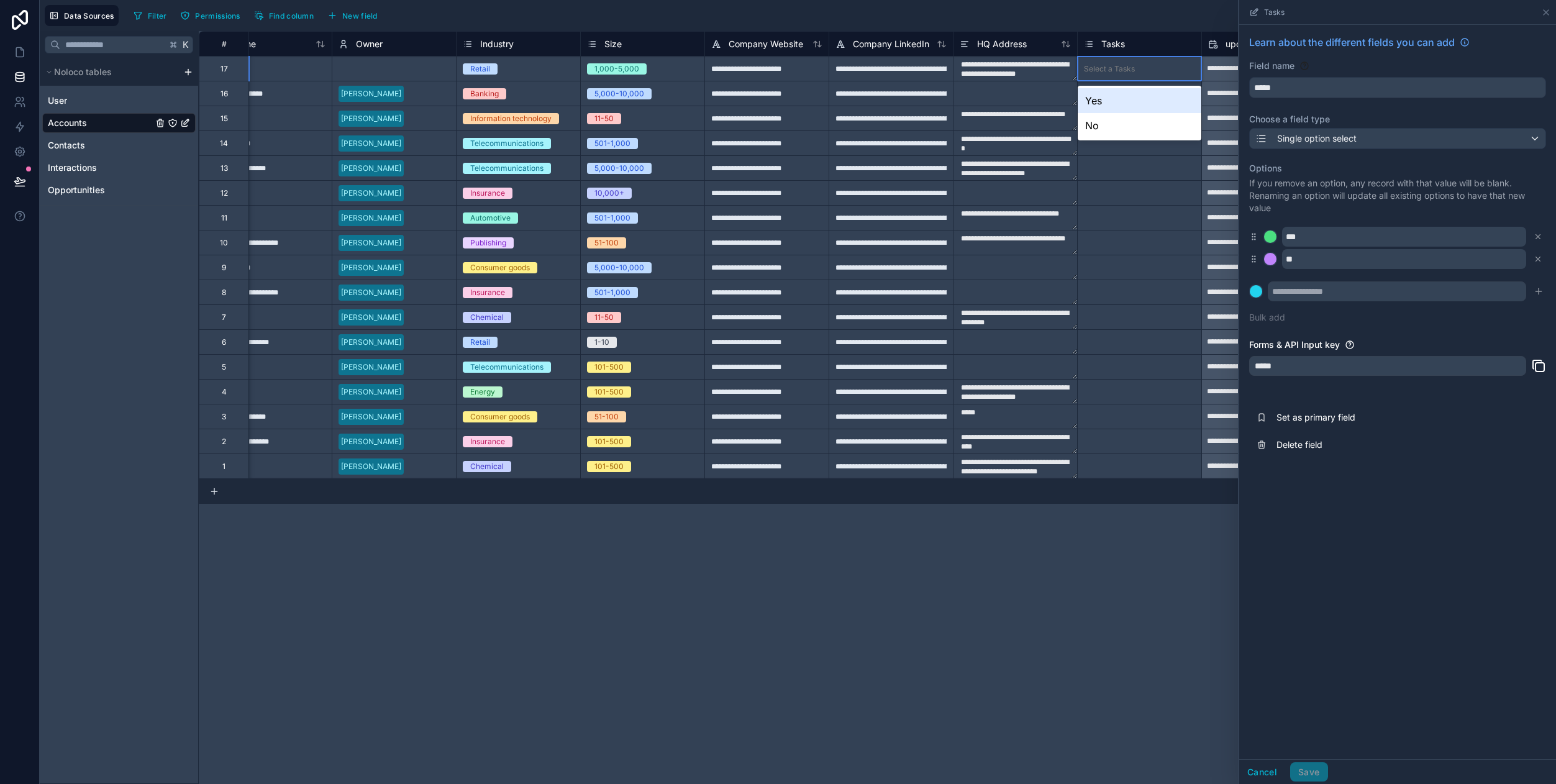
click at [1139, 72] on div "Select a Tasks" at bounding box center [1139, 69] width 124 height 12
click at [1132, 106] on div "Yes" at bounding box center [1139, 100] width 124 height 25
click at [1544, 15] on icon at bounding box center [1546, 13] width 5 height 5
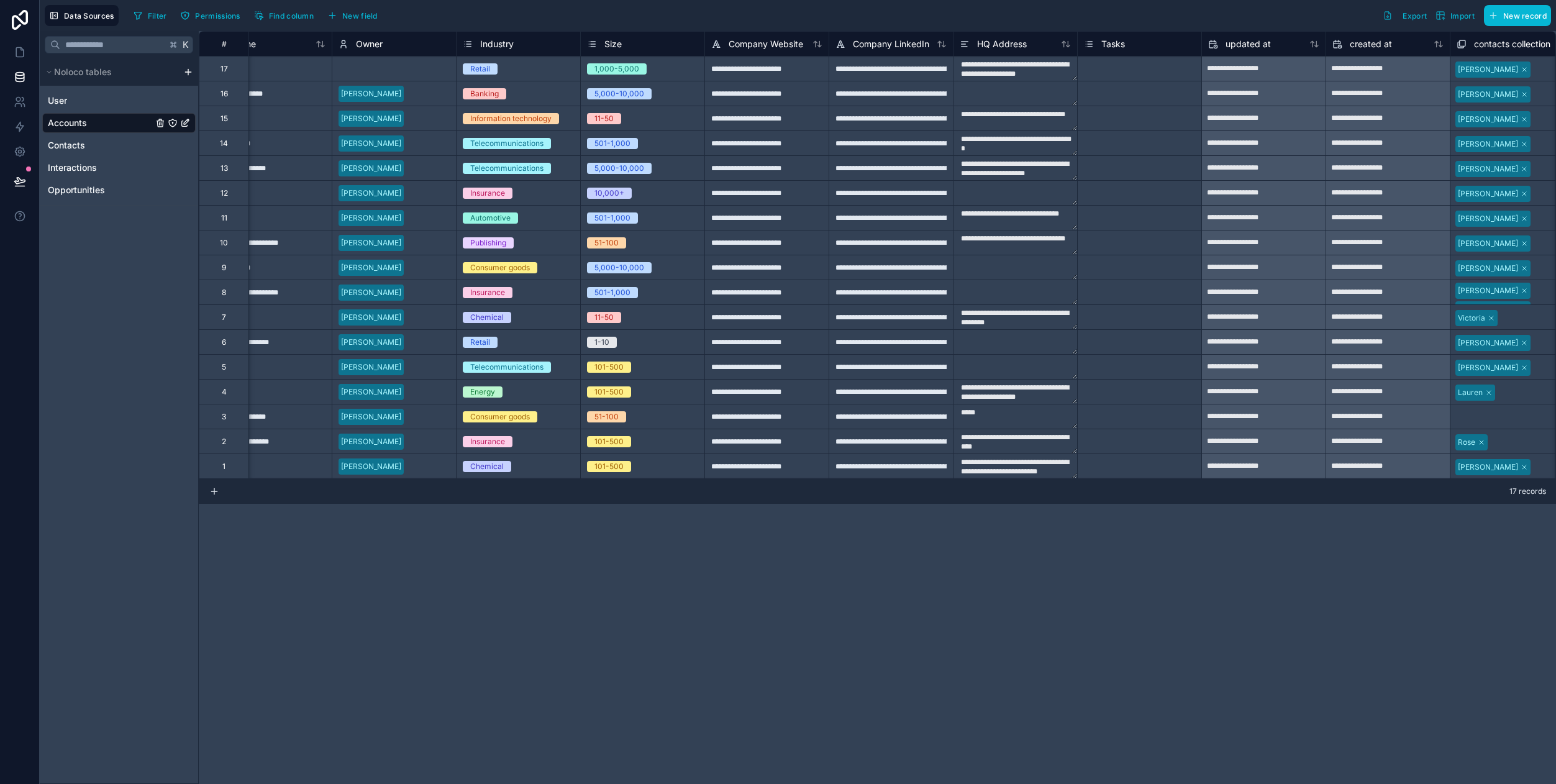
click at [1134, 87] on div "Select a Tasks" at bounding box center [1139, 94] width 124 height 24
click at [1120, 95] on div "Select a Tasks" at bounding box center [1108, 94] width 51 height 10
click at [1104, 155] on div "No" at bounding box center [1139, 150] width 124 height 25
click at [1103, 65] on div "Select a Tasks" at bounding box center [1108, 69] width 51 height 10
click at [1103, 67] on div "Select a Tasks" at bounding box center [1108, 69] width 51 height 10
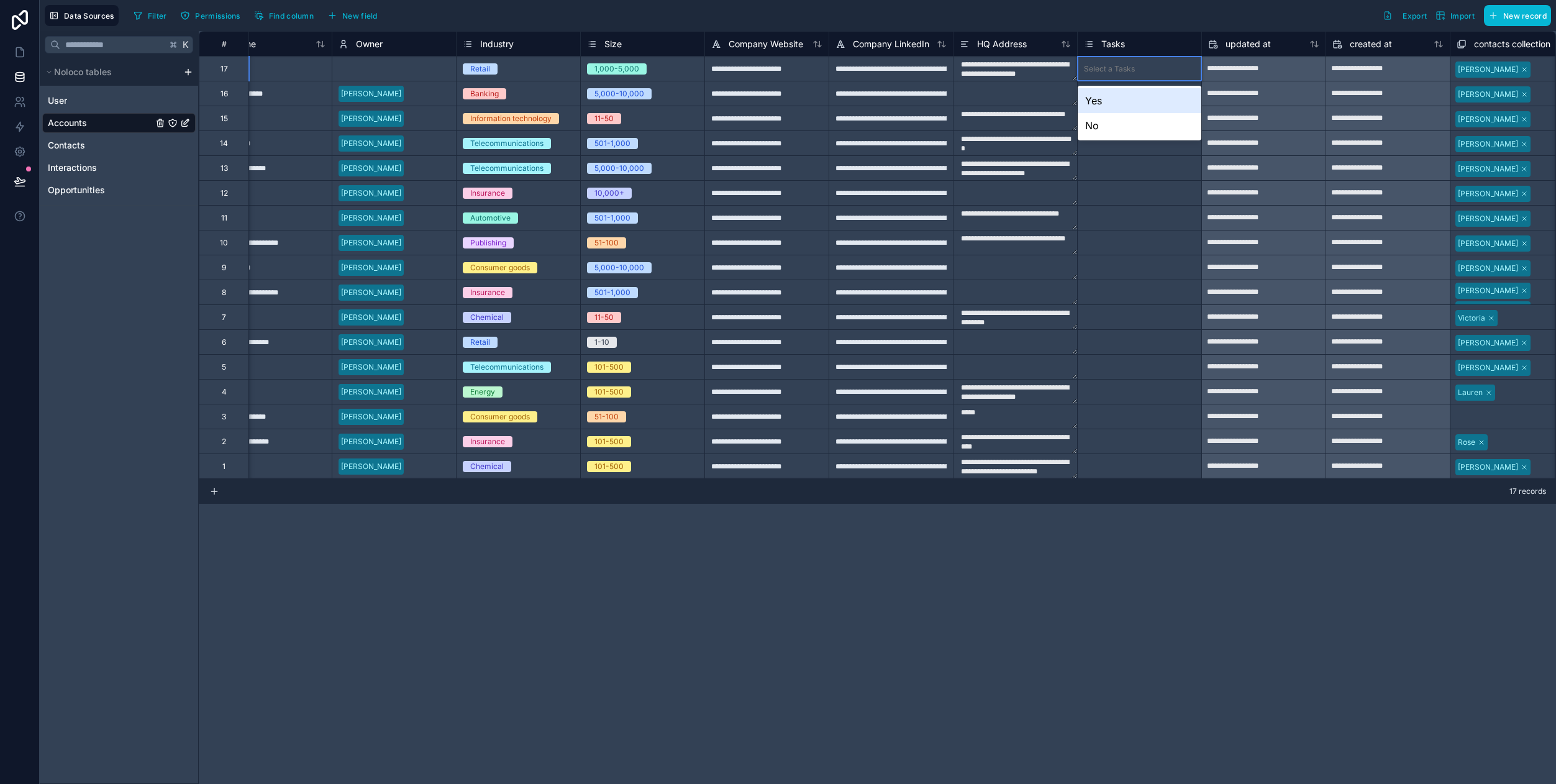
click at [1106, 96] on div "Yes" at bounding box center [1139, 100] width 124 height 25
click at [1156, 533] on div "**********" at bounding box center [877, 407] width 1357 height 753
click at [162, 19] on span "Filter" at bounding box center [157, 15] width 19 height 9
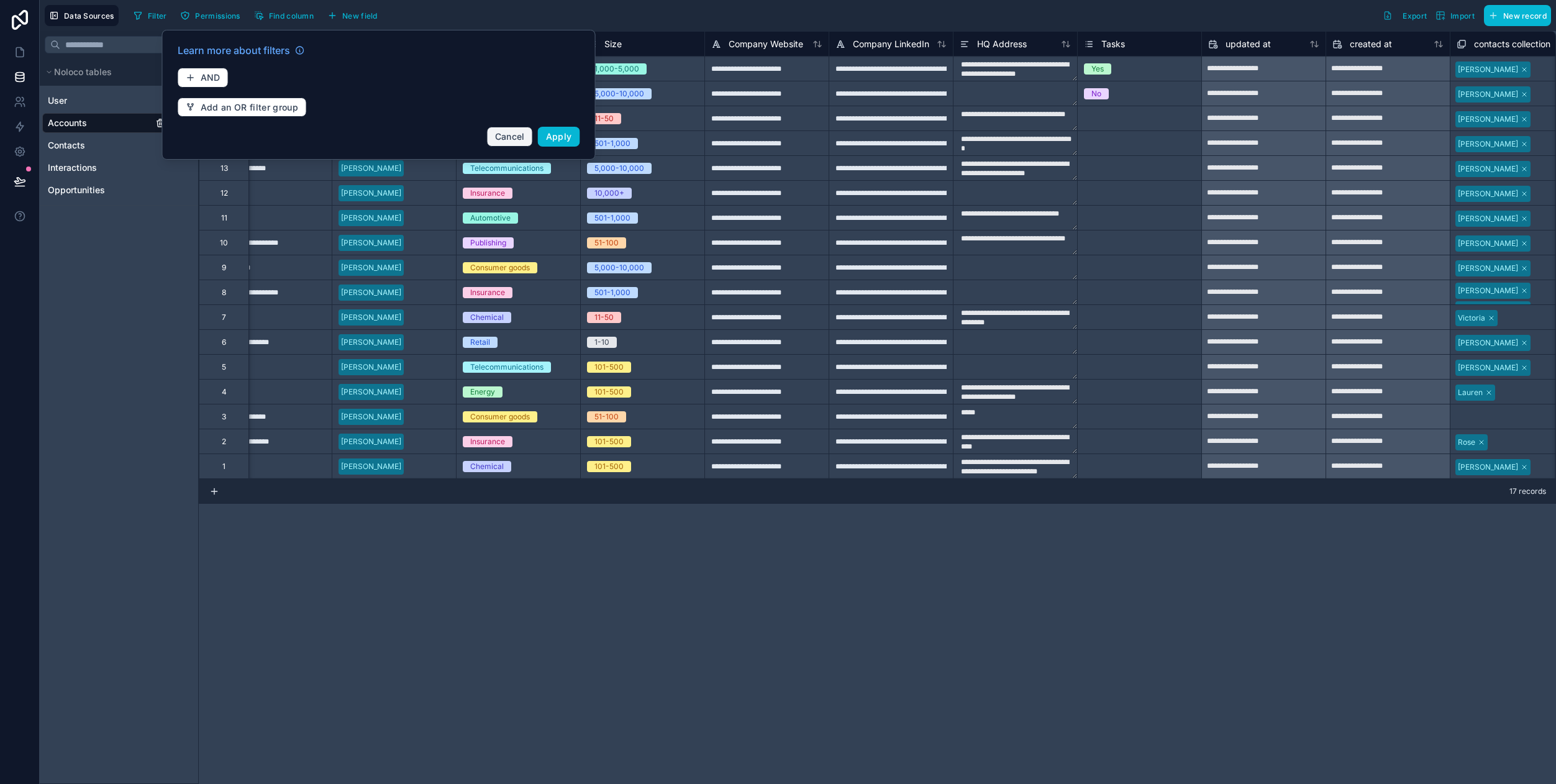
click at [507, 144] on button "Cancel" at bounding box center [509, 136] width 46 height 20
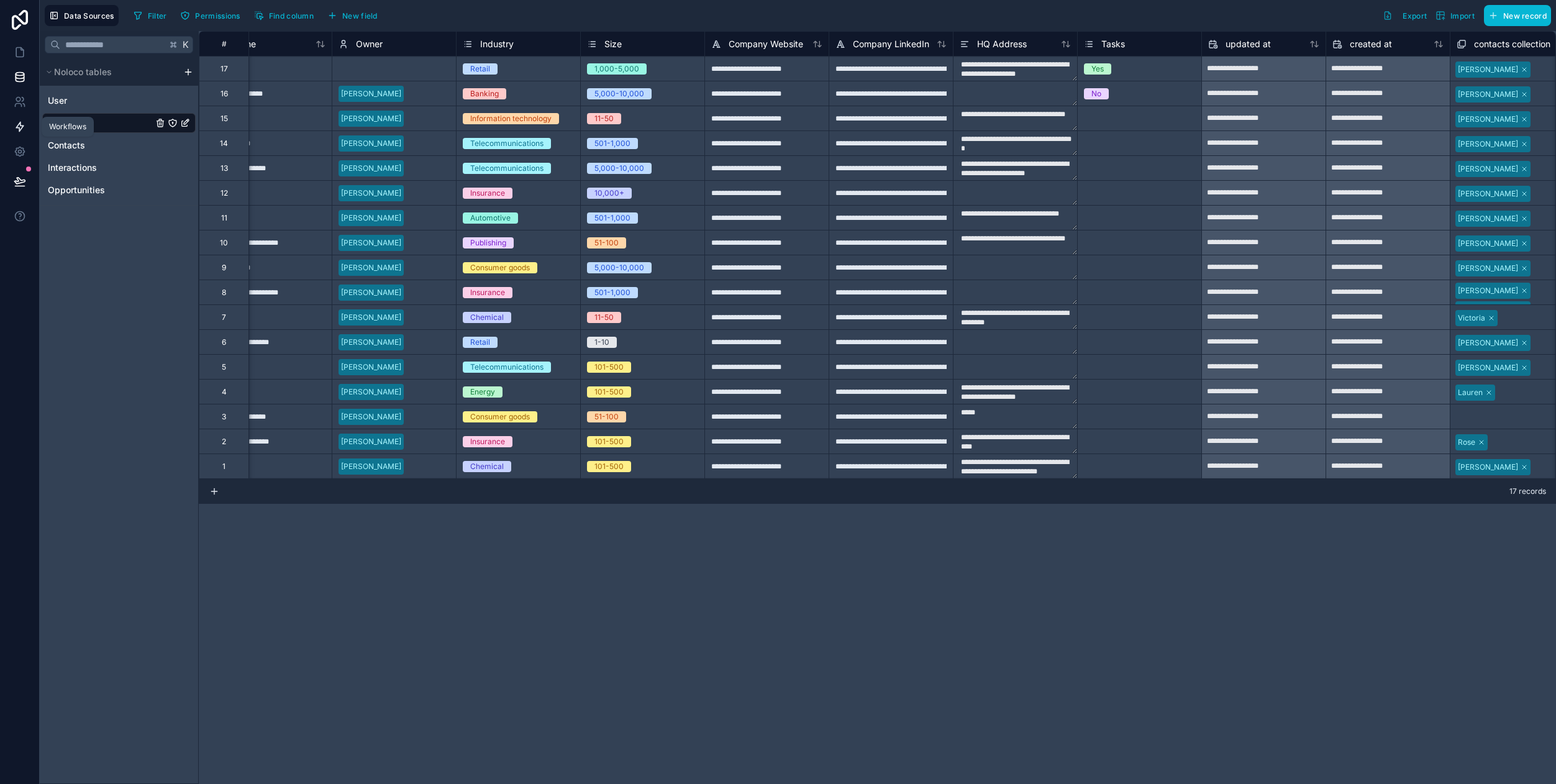
click at [22, 122] on icon at bounding box center [20, 127] width 12 height 12
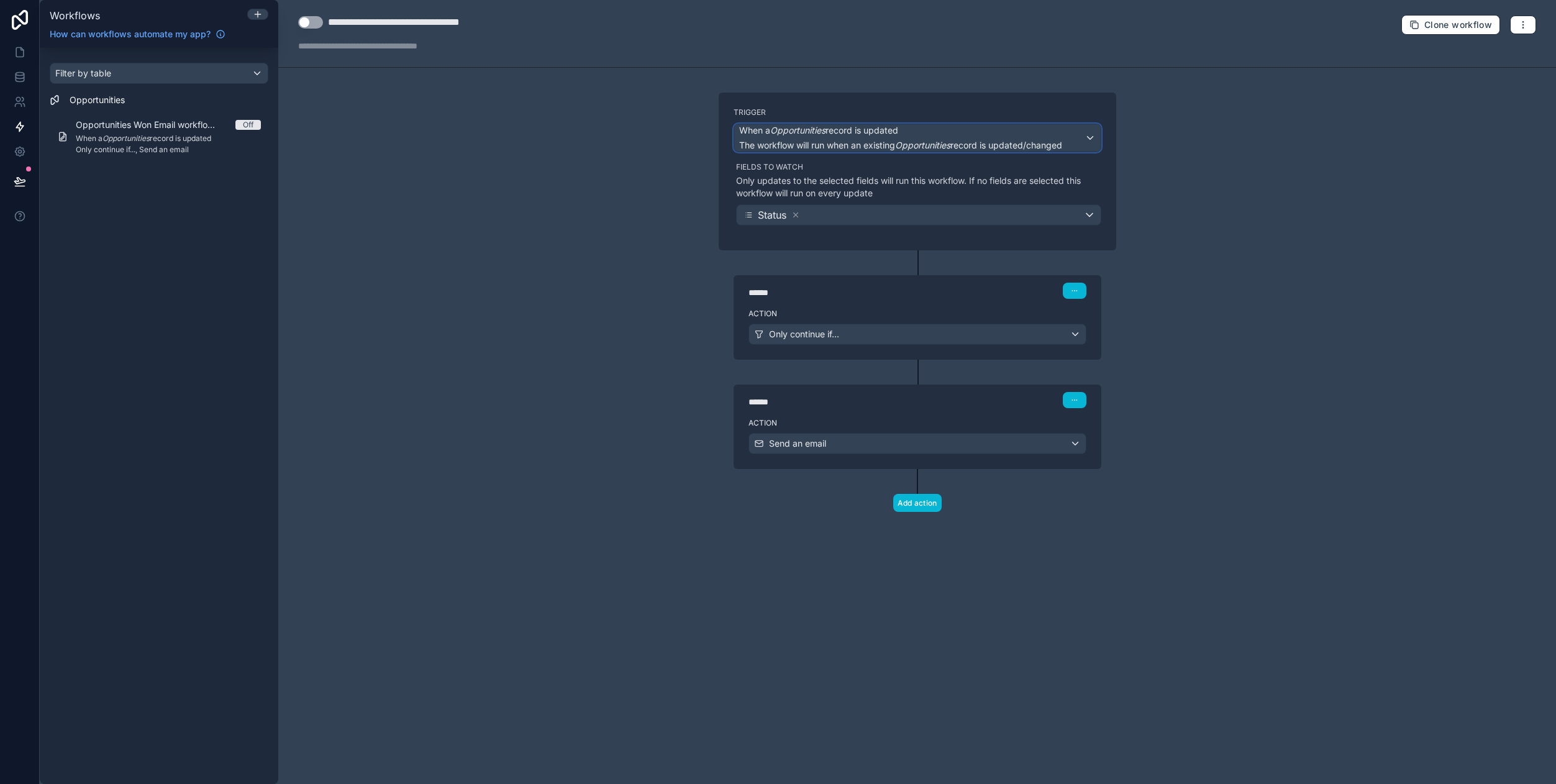
click at [1045, 135] on span "When a Opportunities record is updated" at bounding box center [900, 130] width 323 height 12
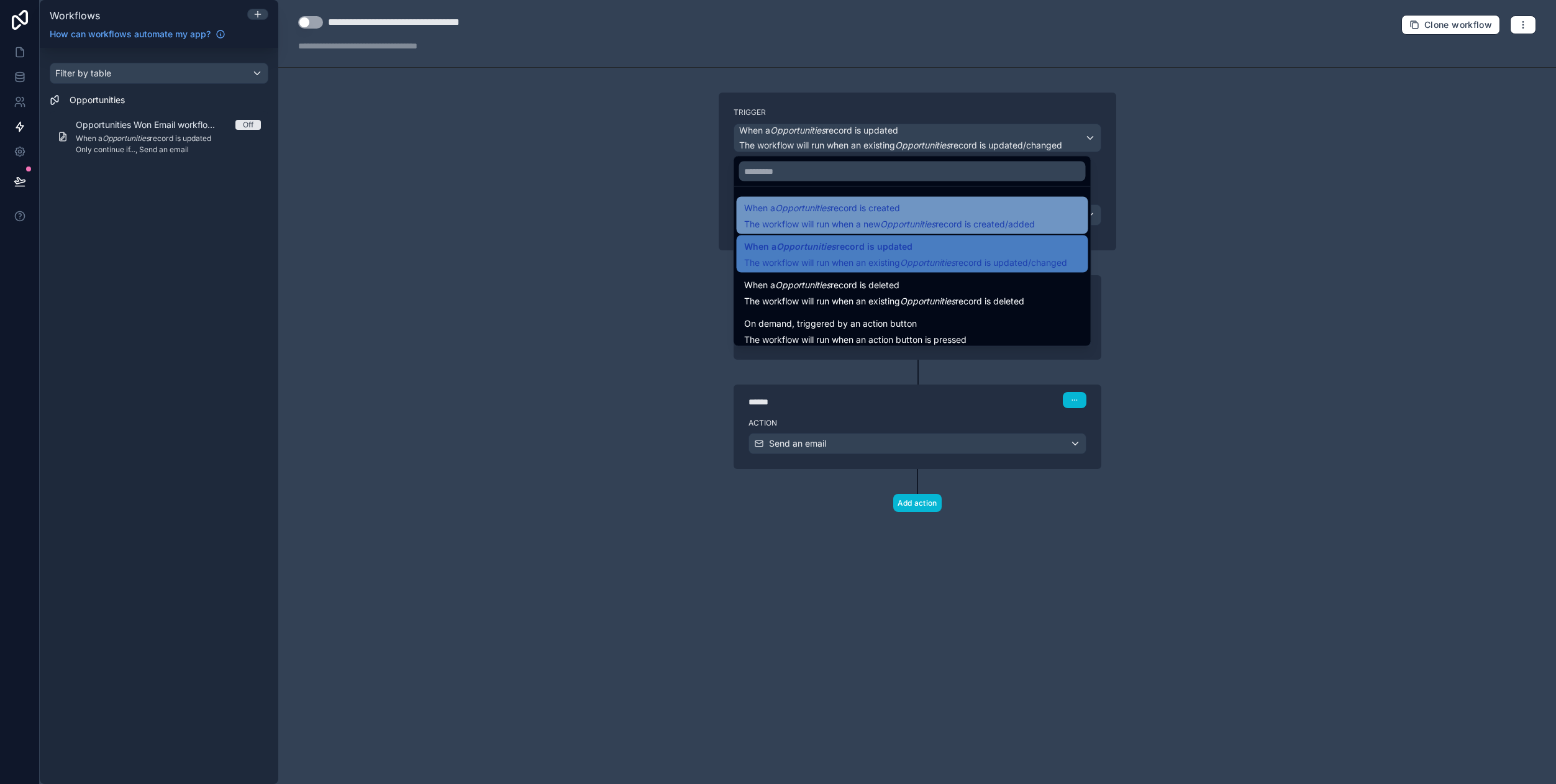
click at [900, 213] on span "When a Opportunities record is created" at bounding box center [822, 207] width 156 height 15
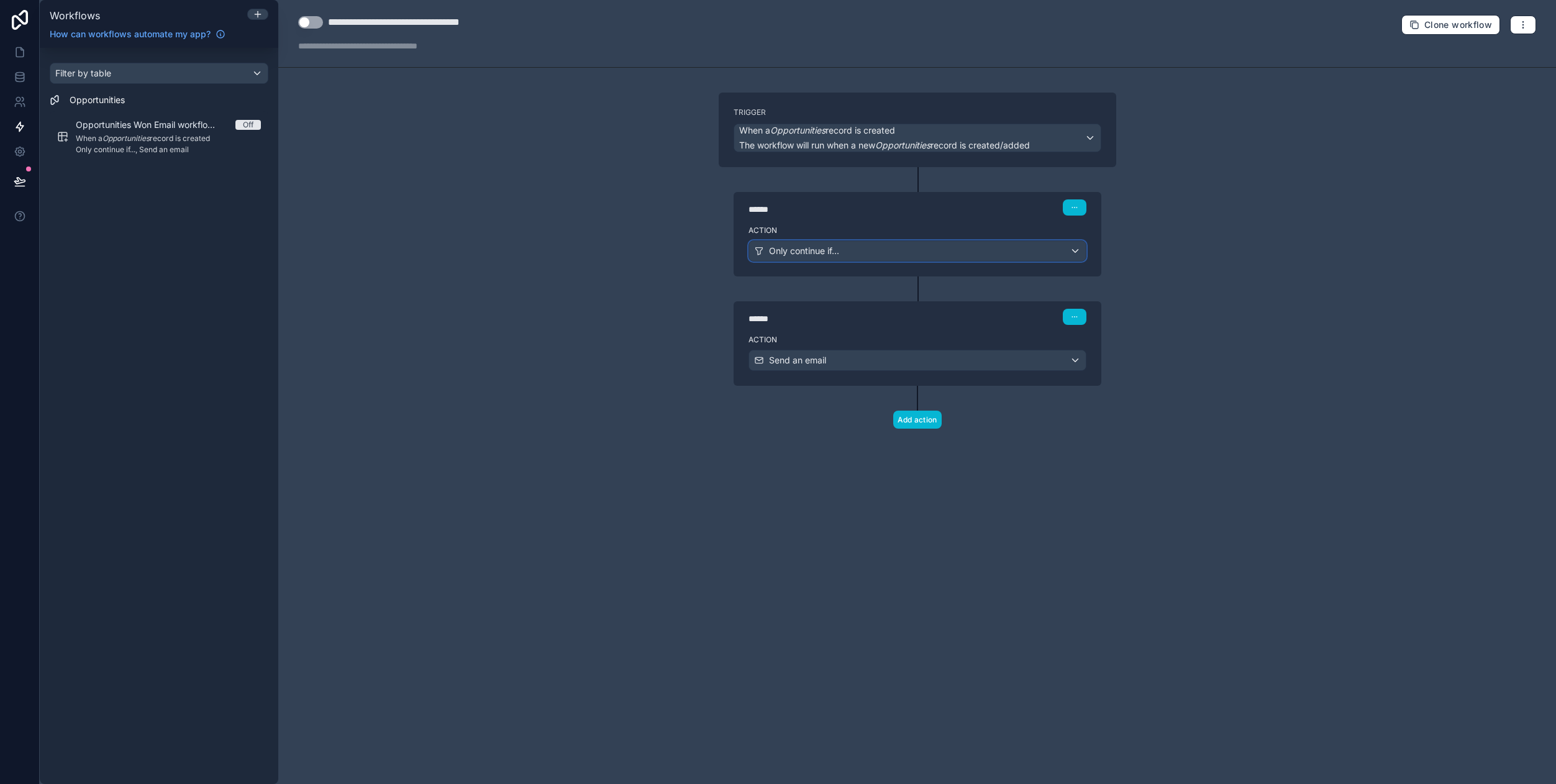
click at [832, 256] on span "Only continue if..." at bounding box center [804, 250] width 71 height 12
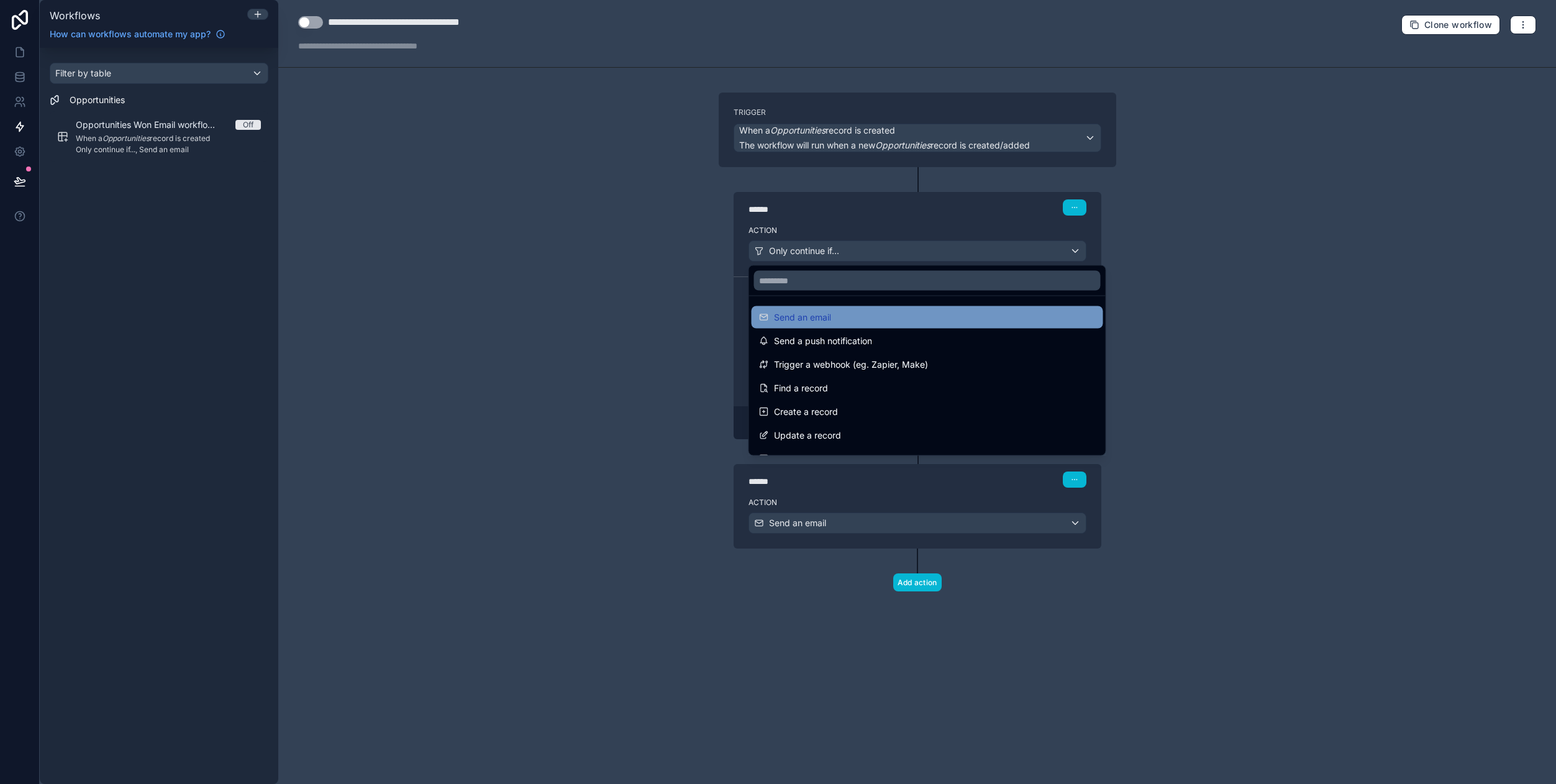
click at [818, 309] on div "Send an email" at bounding box center [927, 318] width 351 height 22
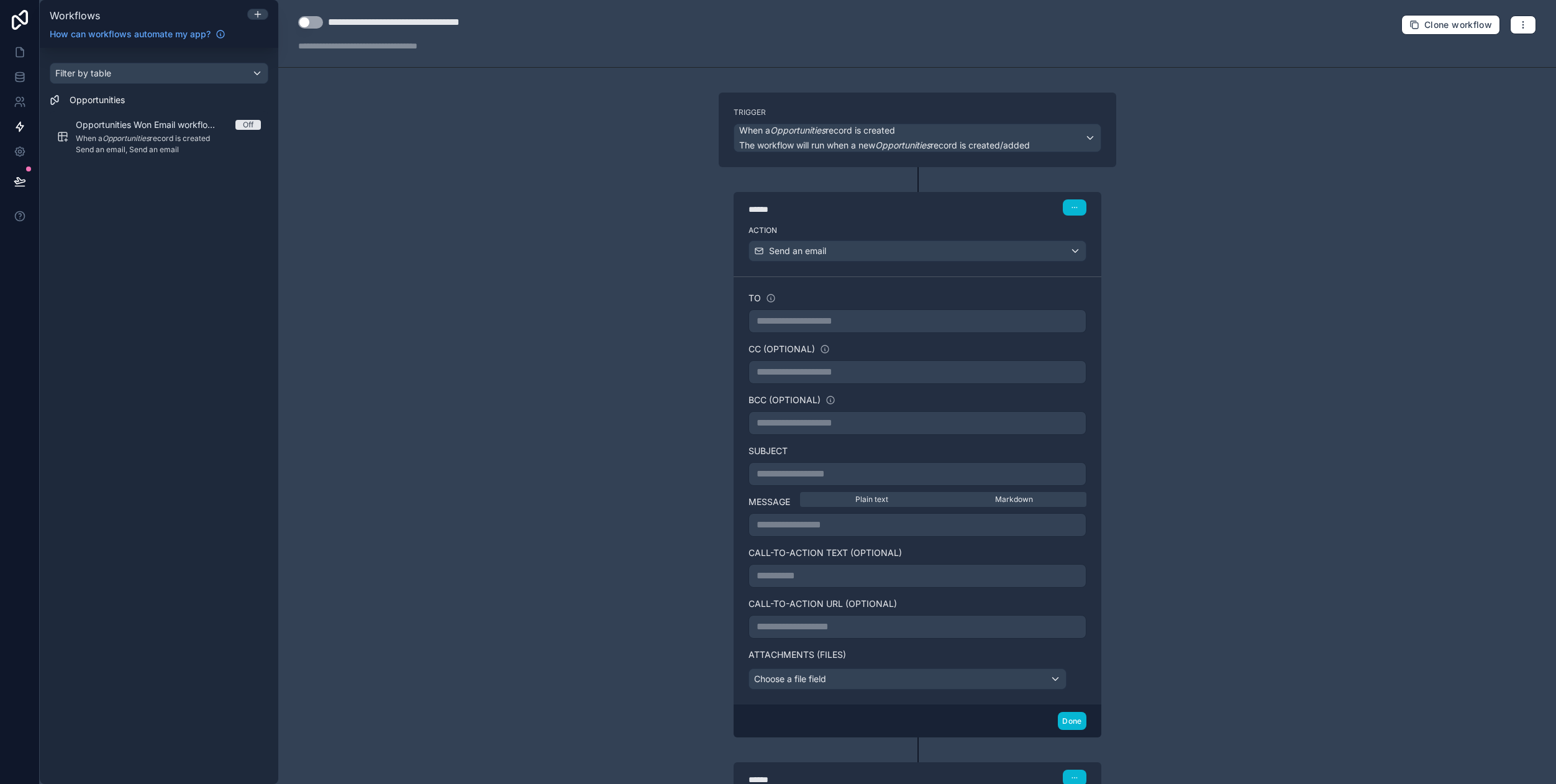
click at [842, 323] on p "**********" at bounding box center [917, 320] width 322 height 15
click at [1164, 233] on div "**********" at bounding box center [917, 392] width 1278 height 784
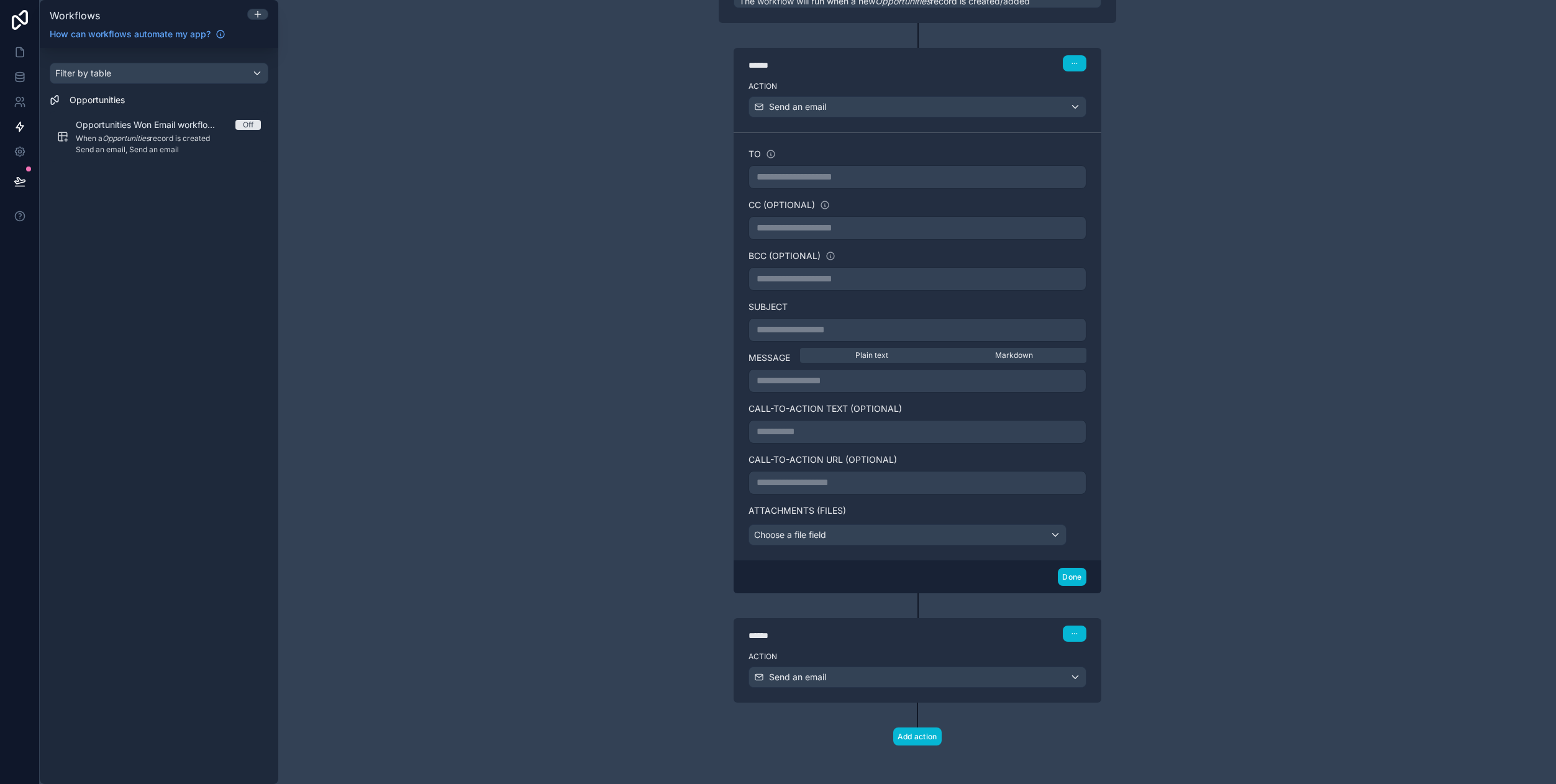
scroll to position [145, 0]
click at [1019, 349] on span "Markdown" at bounding box center [1014, 355] width 38 height 10
click at [880, 356] on span "Plain text" at bounding box center [872, 355] width 33 height 10
click at [939, 379] on p "**********" at bounding box center [917, 379] width 322 height 15
click at [1211, 367] on div "**********" at bounding box center [917, 392] width 1278 height 784
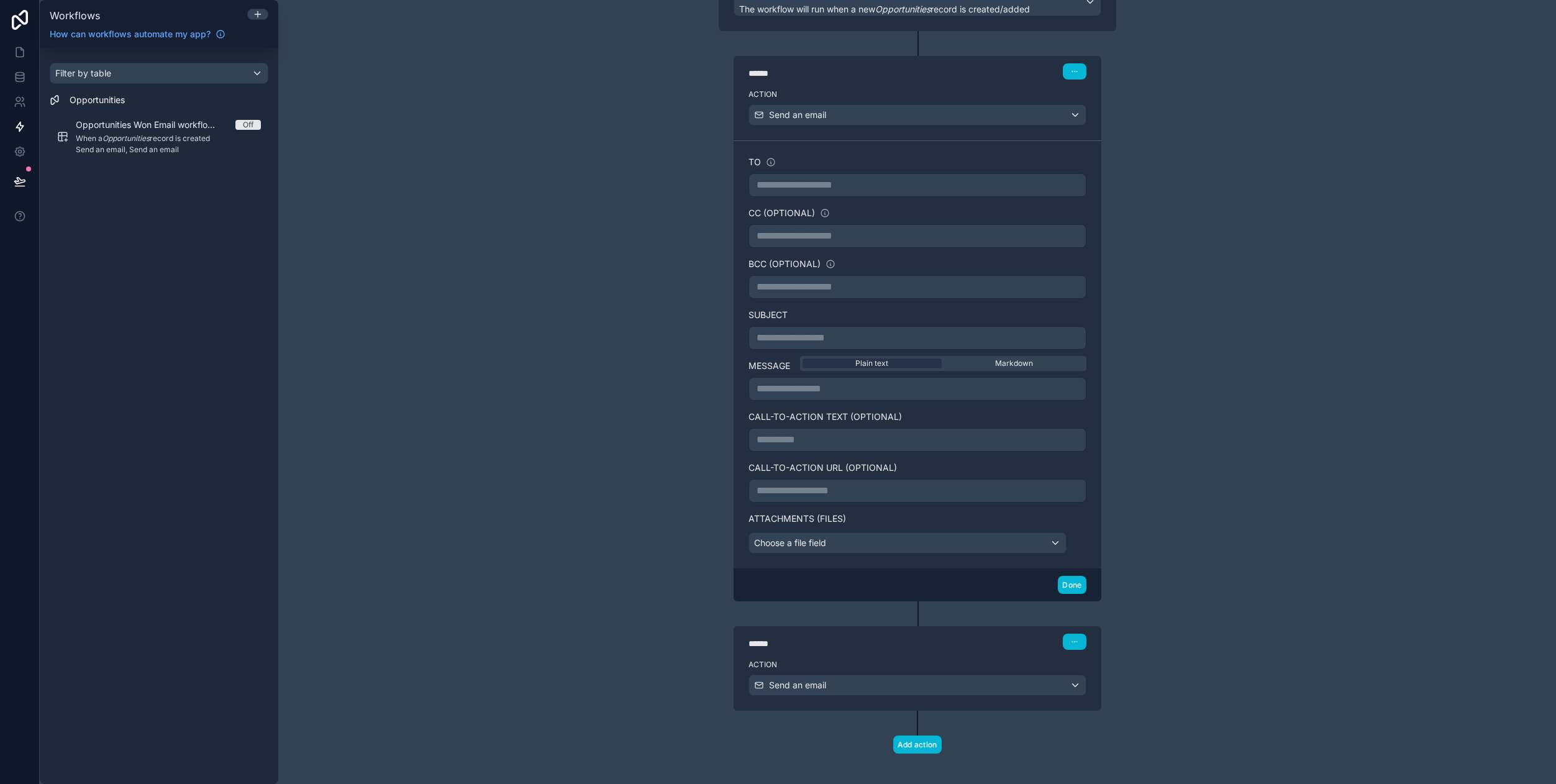
scroll to position [133, 0]
click at [988, 546] on div "Choose a file field" at bounding box center [907, 546] width 317 height 20
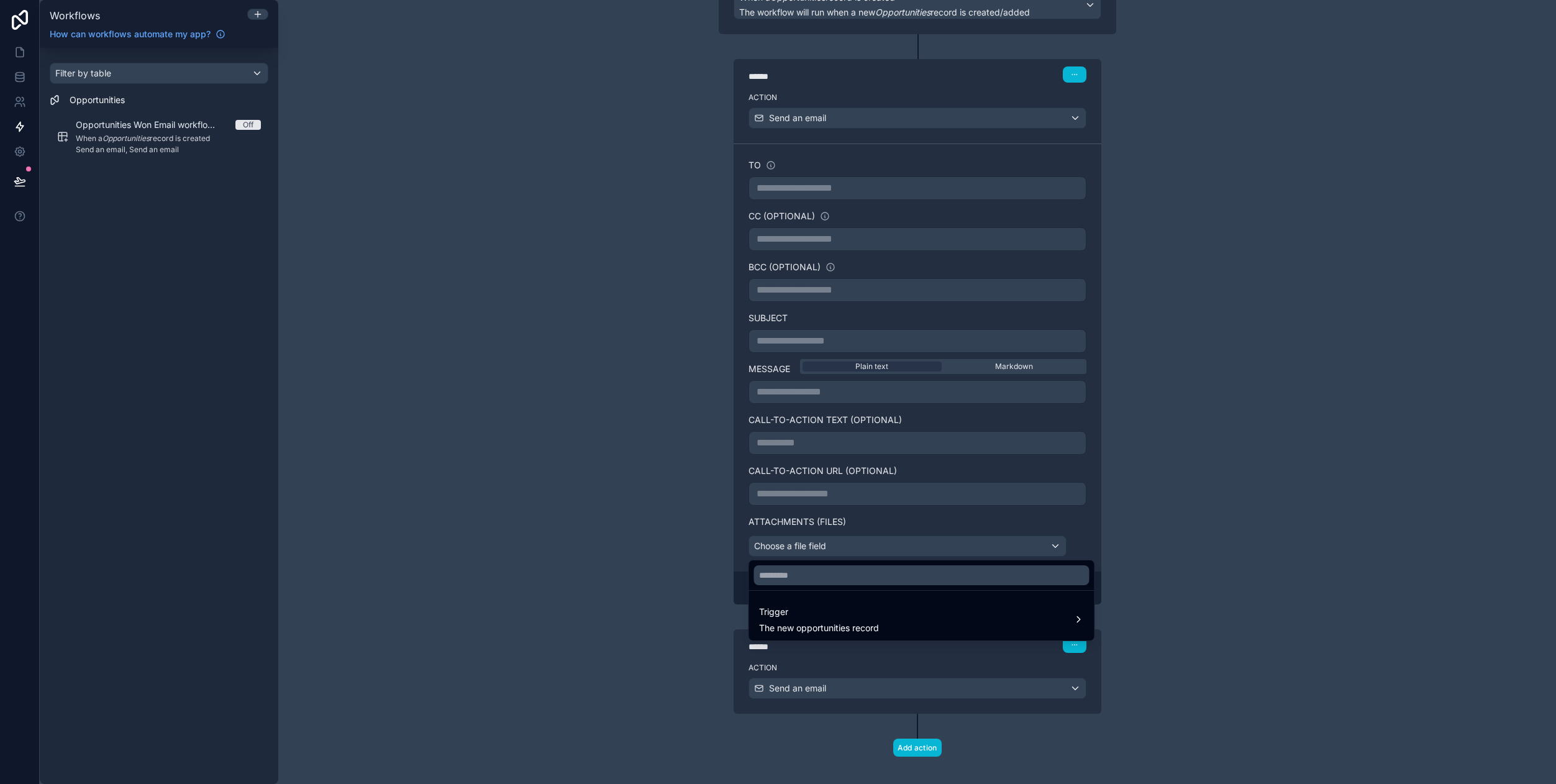
click at [1159, 518] on div at bounding box center [778, 392] width 1556 height 784
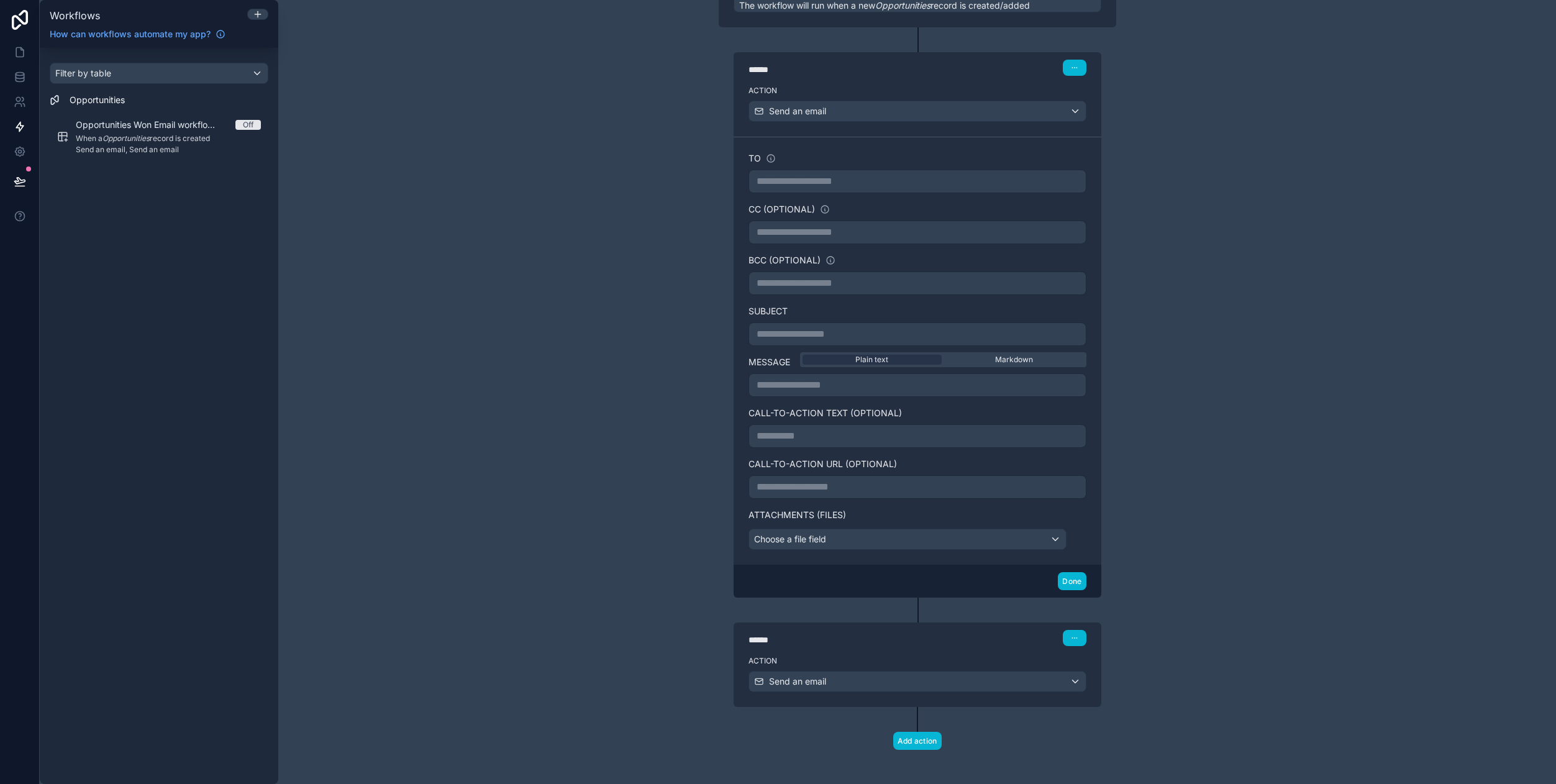
scroll to position [145, 0]
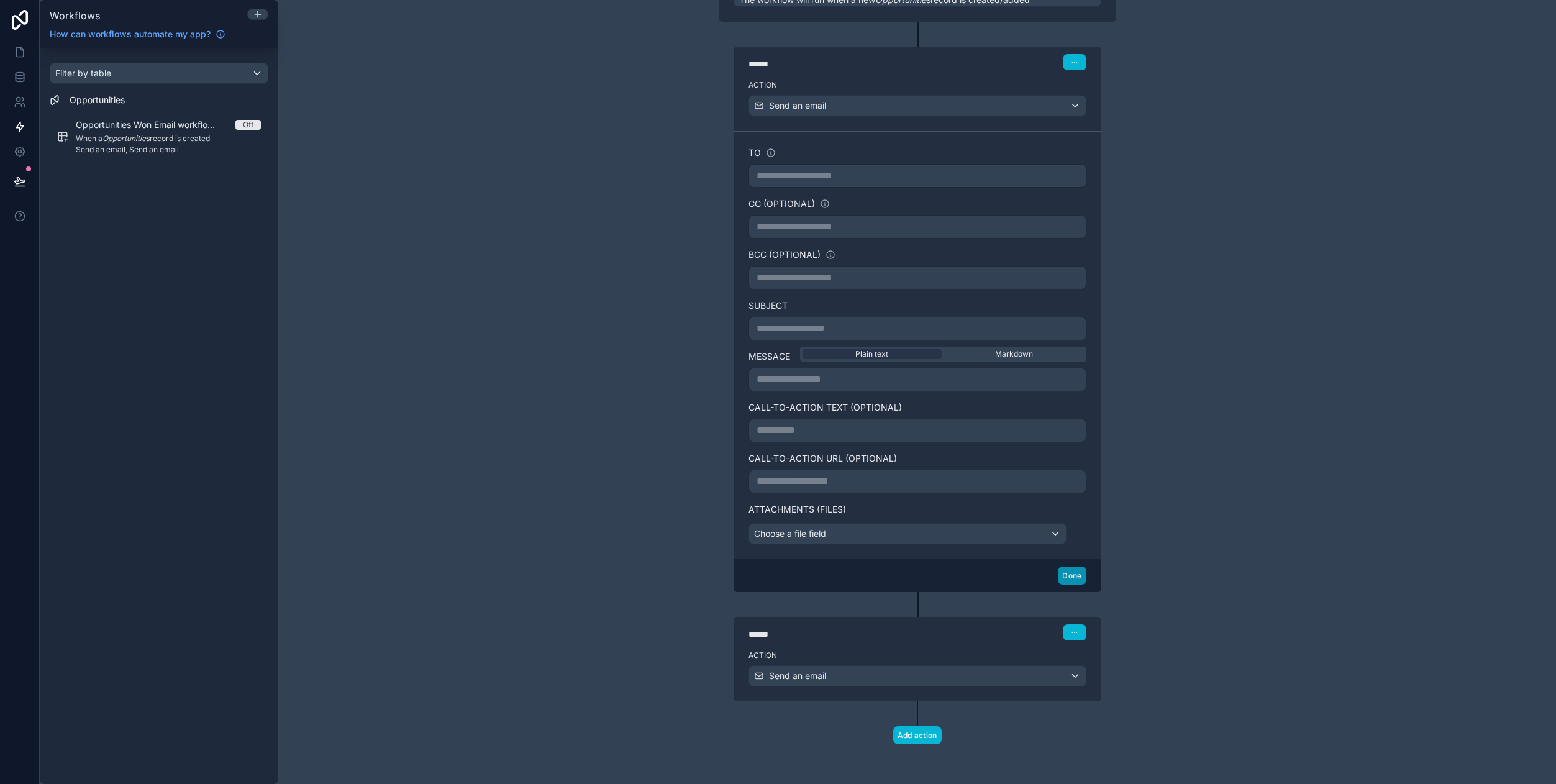
click at [1077, 579] on button "Done" at bounding box center [1071, 575] width 28 height 18
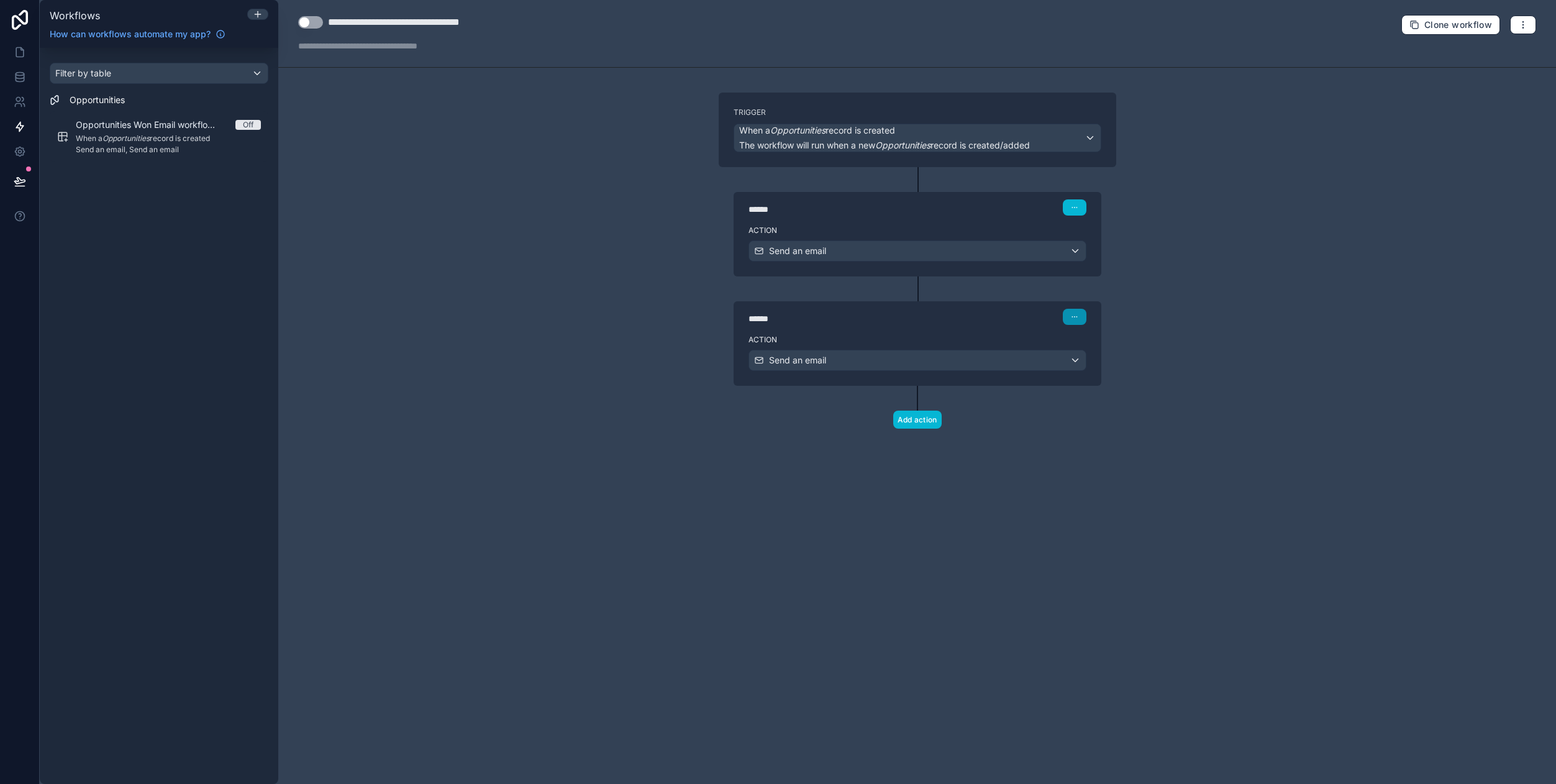
click at [1079, 313] on button "button" at bounding box center [1074, 317] width 23 height 16
click at [1108, 367] on button "Delete" at bounding box center [1103, 364] width 85 height 20
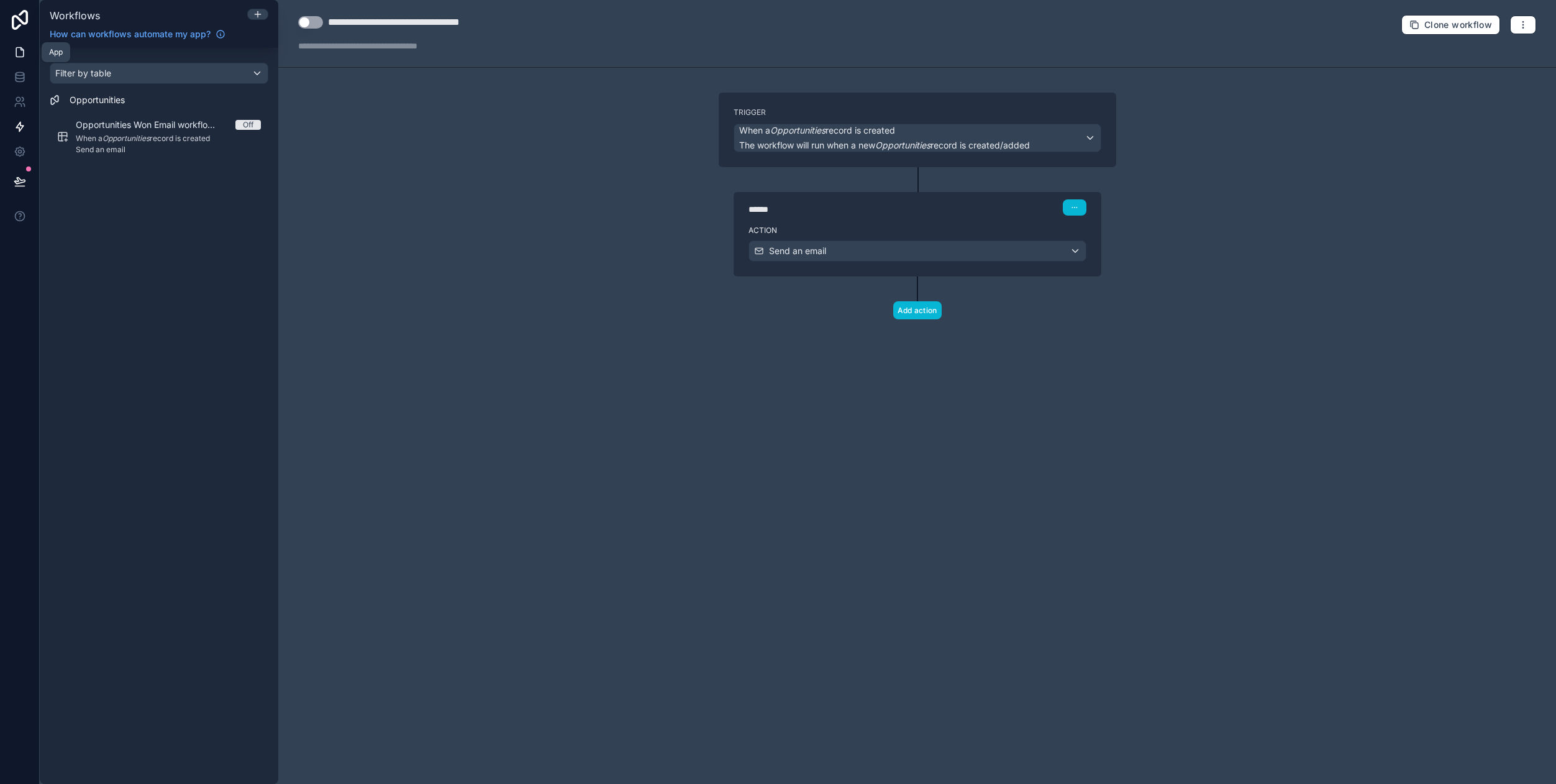
click at [21, 52] on icon at bounding box center [20, 52] width 12 height 12
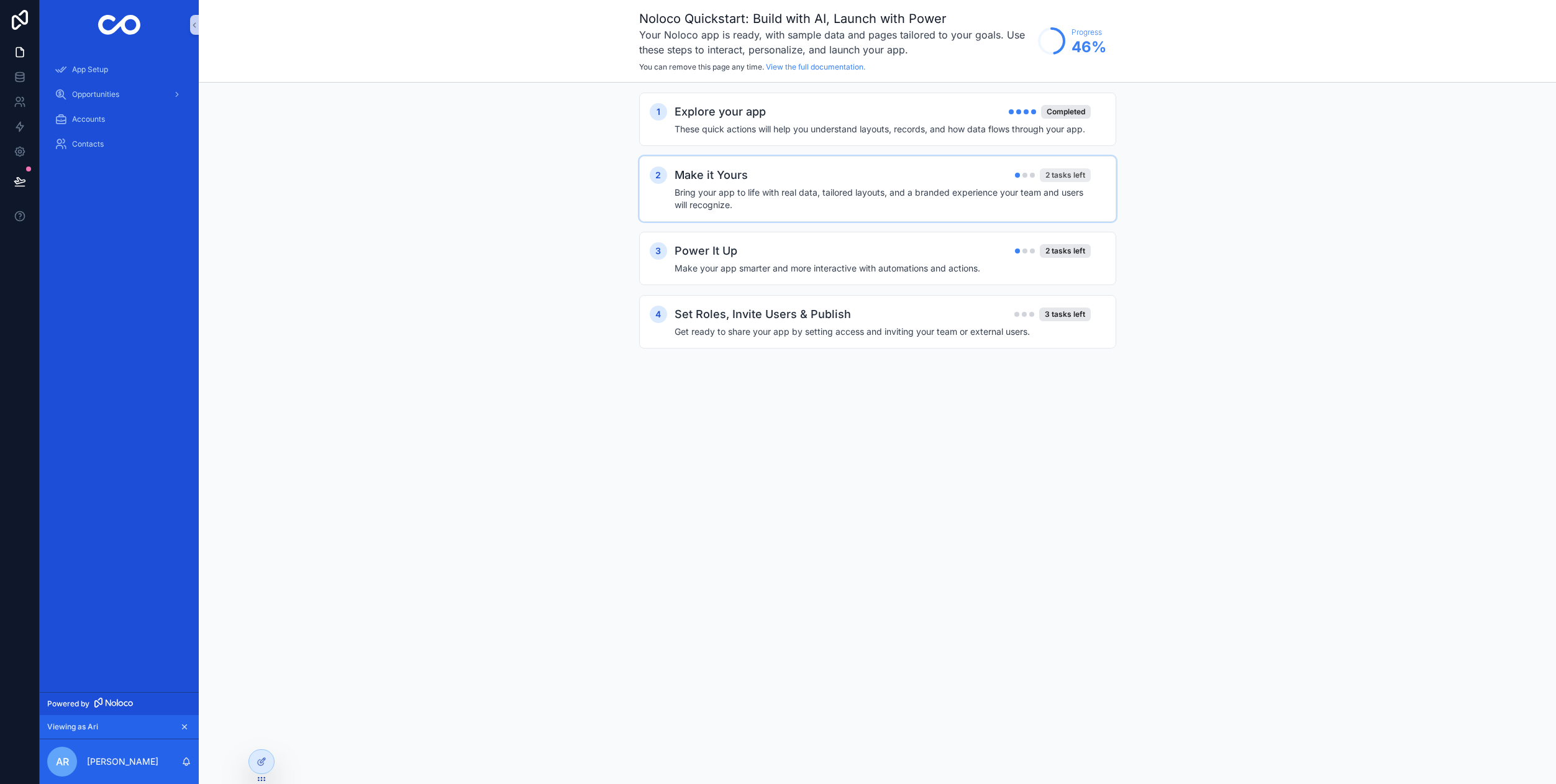
click at [1067, 176] on div "2 tasks left" at bounding box center [1065, 176] width 51 height 14
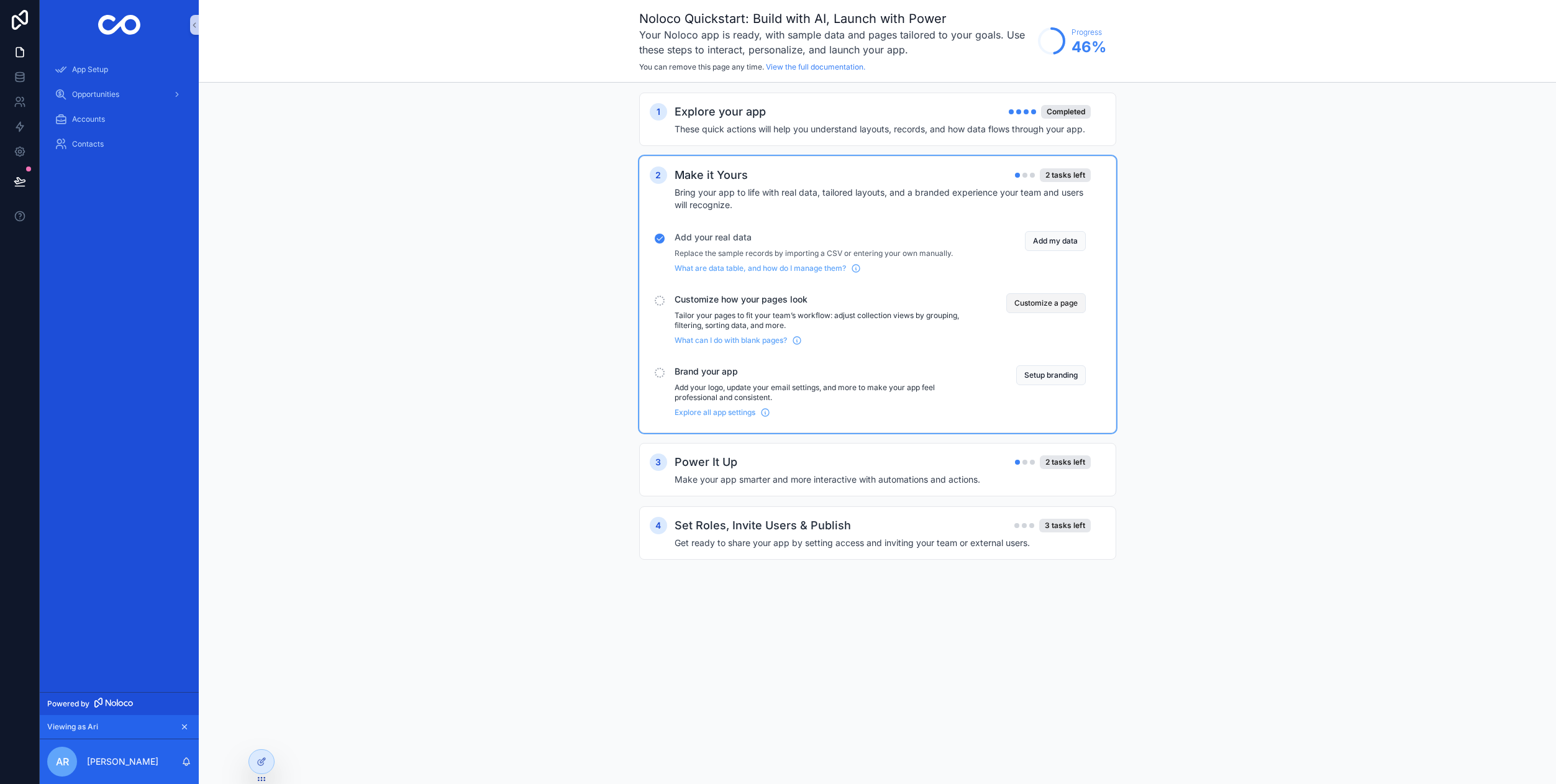
click at [1068, 307] on button "Customize a page" at bounding box center [1046, 303] width 79 height 20
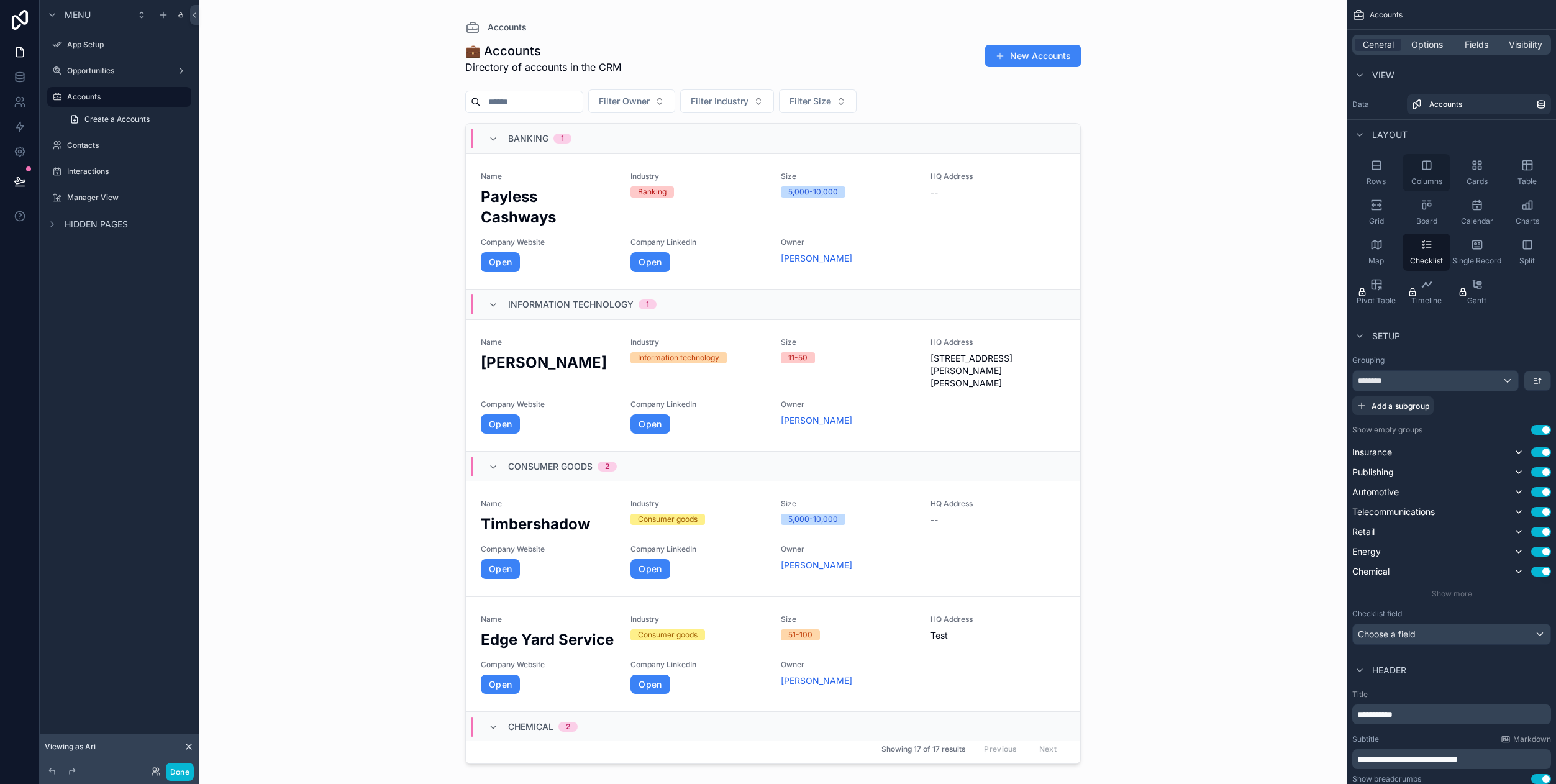
click at [1422, 175] on div "Columns" at bounding box center [1427, 172] width 48 height 37
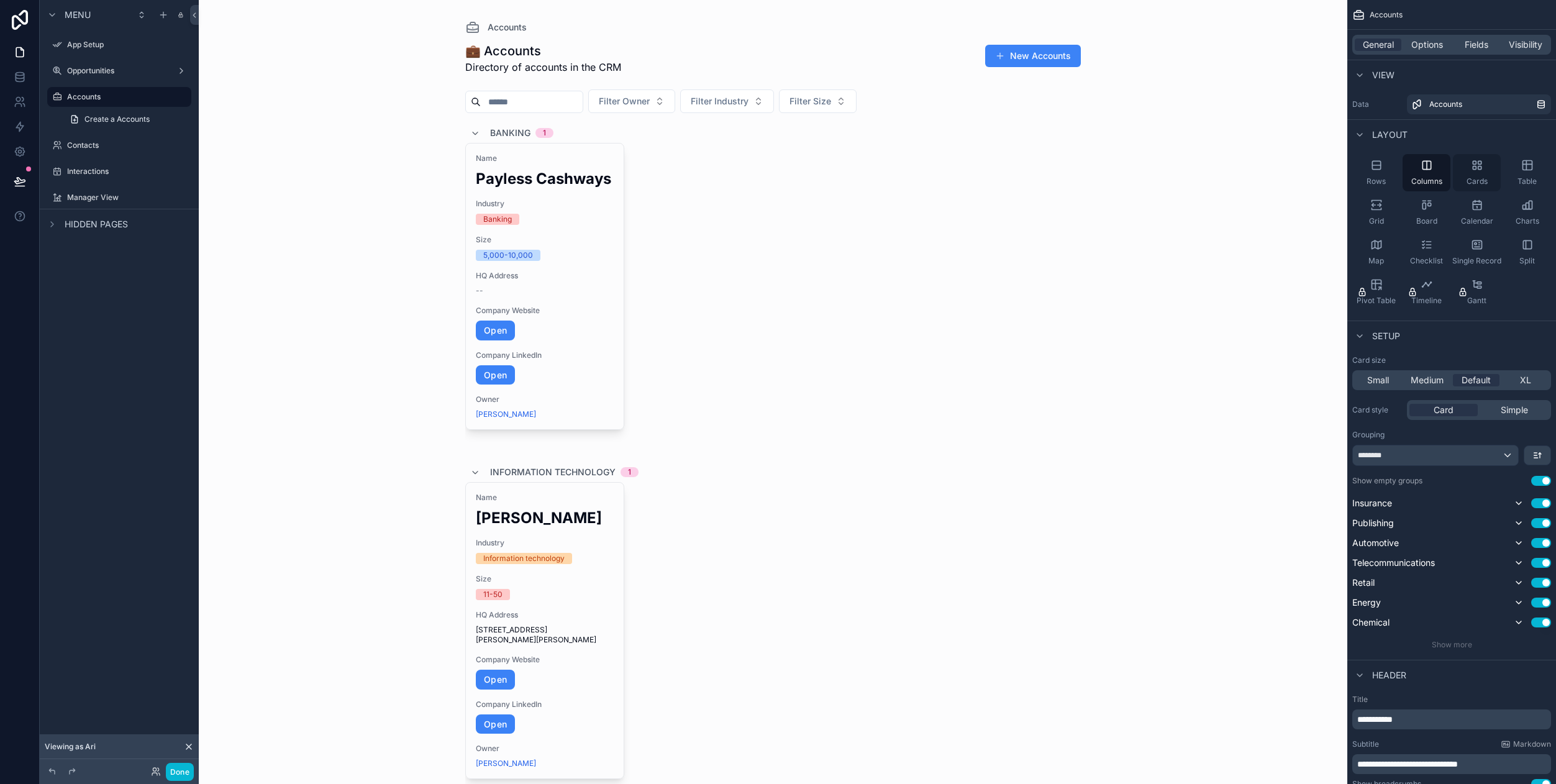
click at [1482, 175] on div "Cards" at bounding box center [1477, 172] width 48 height 37
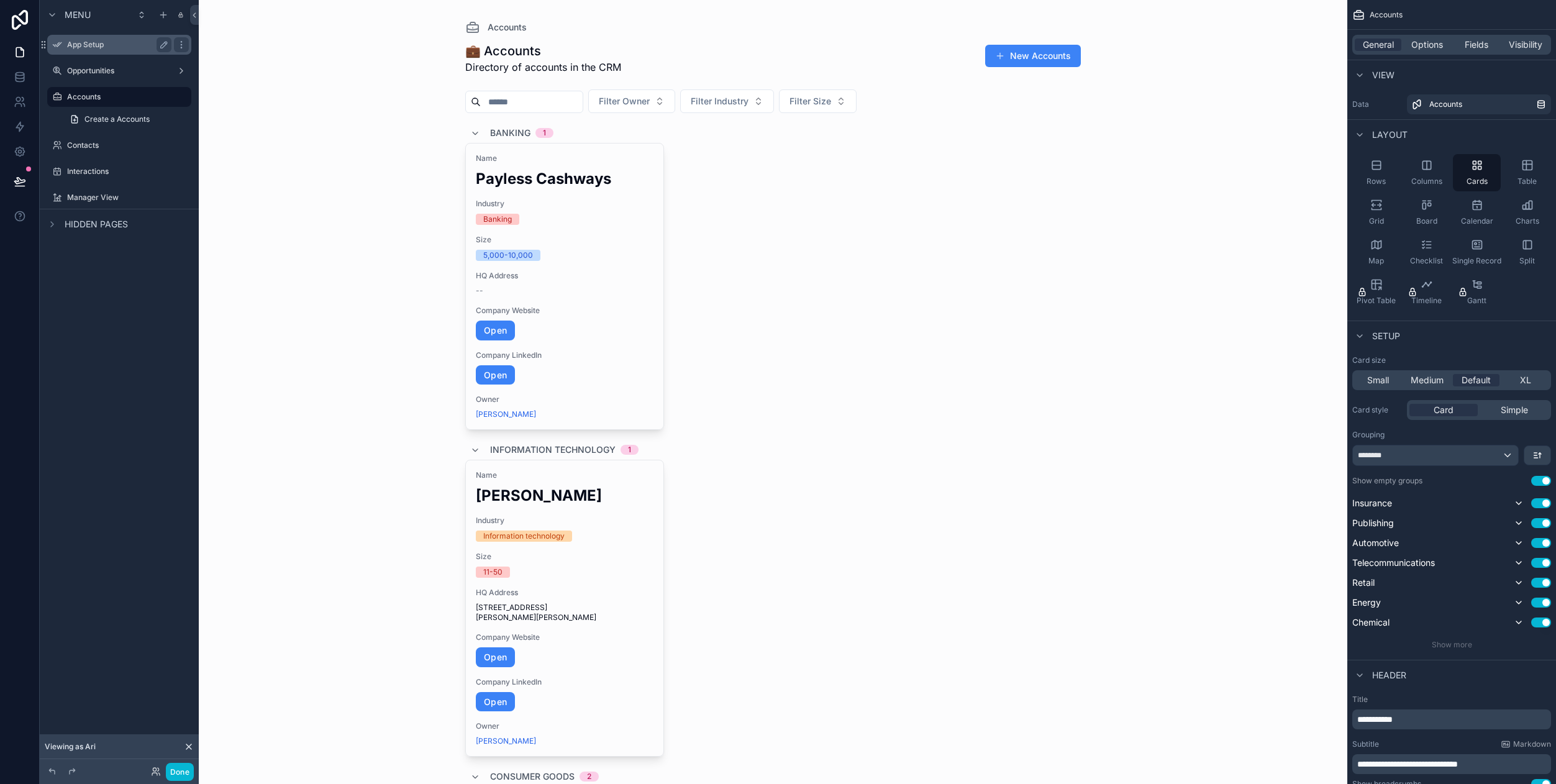
click at [102, 50] on div "App Setup" at bounding box center [119, 44] width 104 height 15
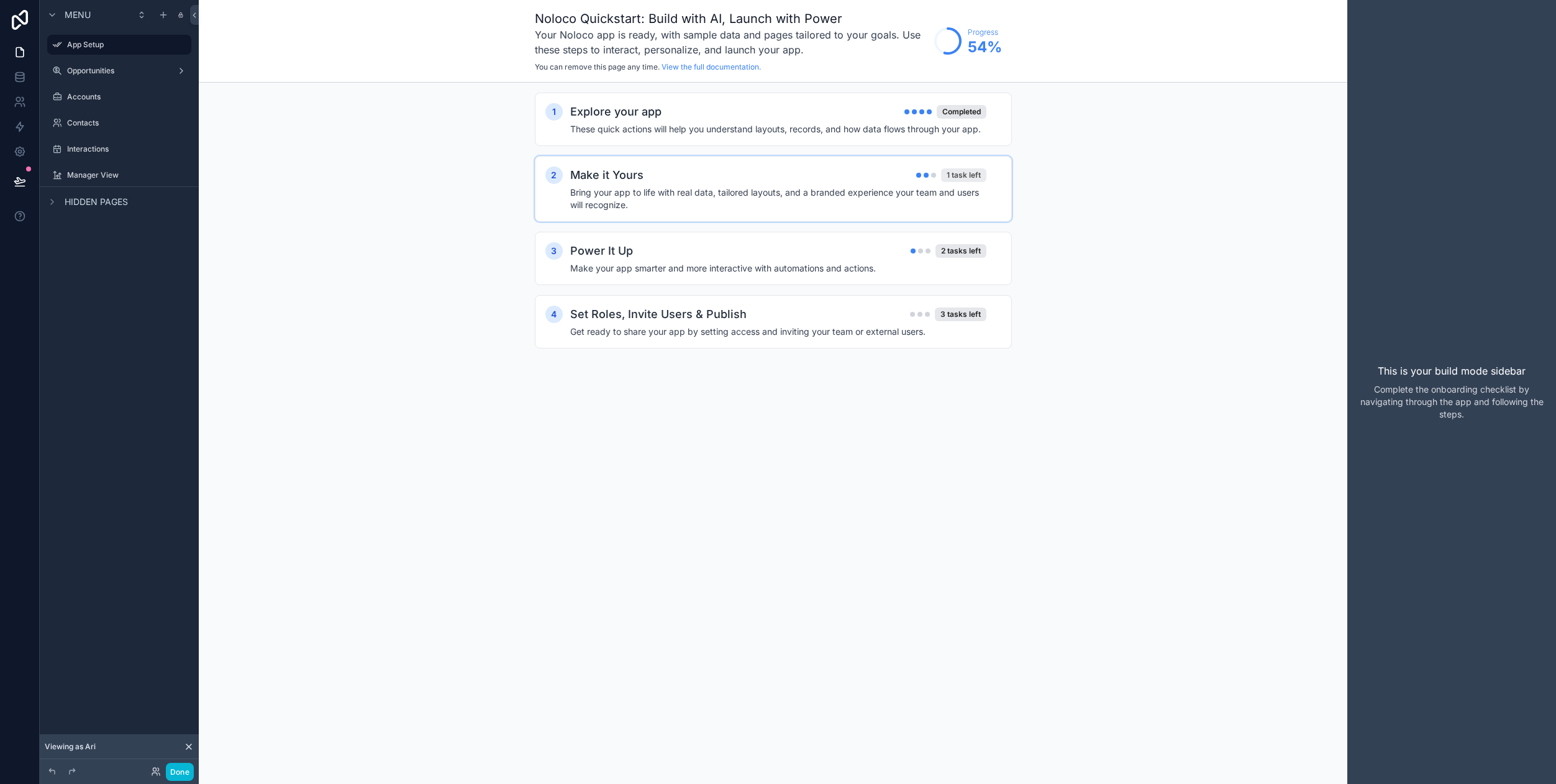
click at [976, 176] on div "1 task left" at bounding box center [963, 176] width 46 height 14
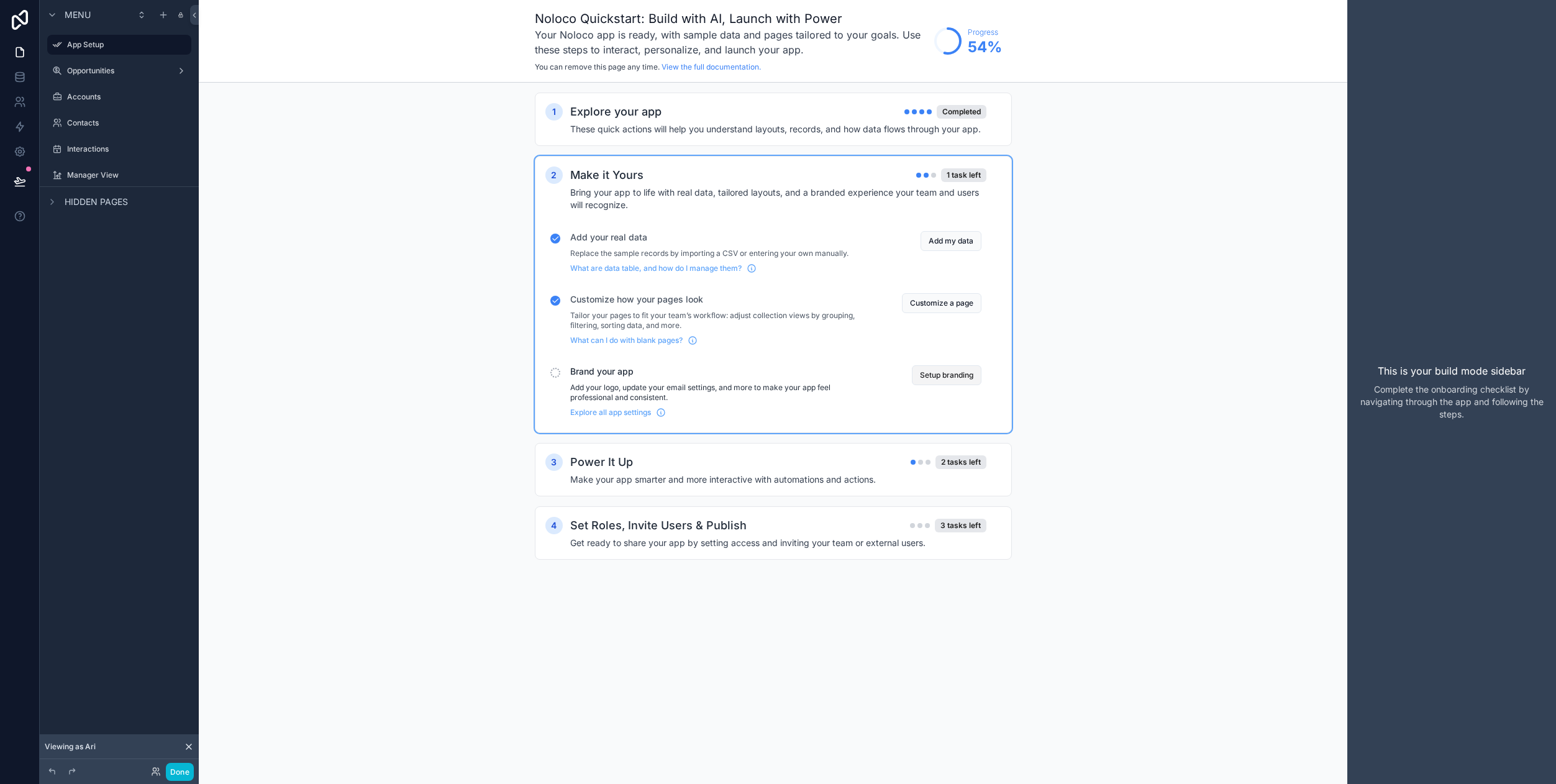
click at [959, 377] on button "Setup branding" at bounding box center [946, 374] width 70 height 20
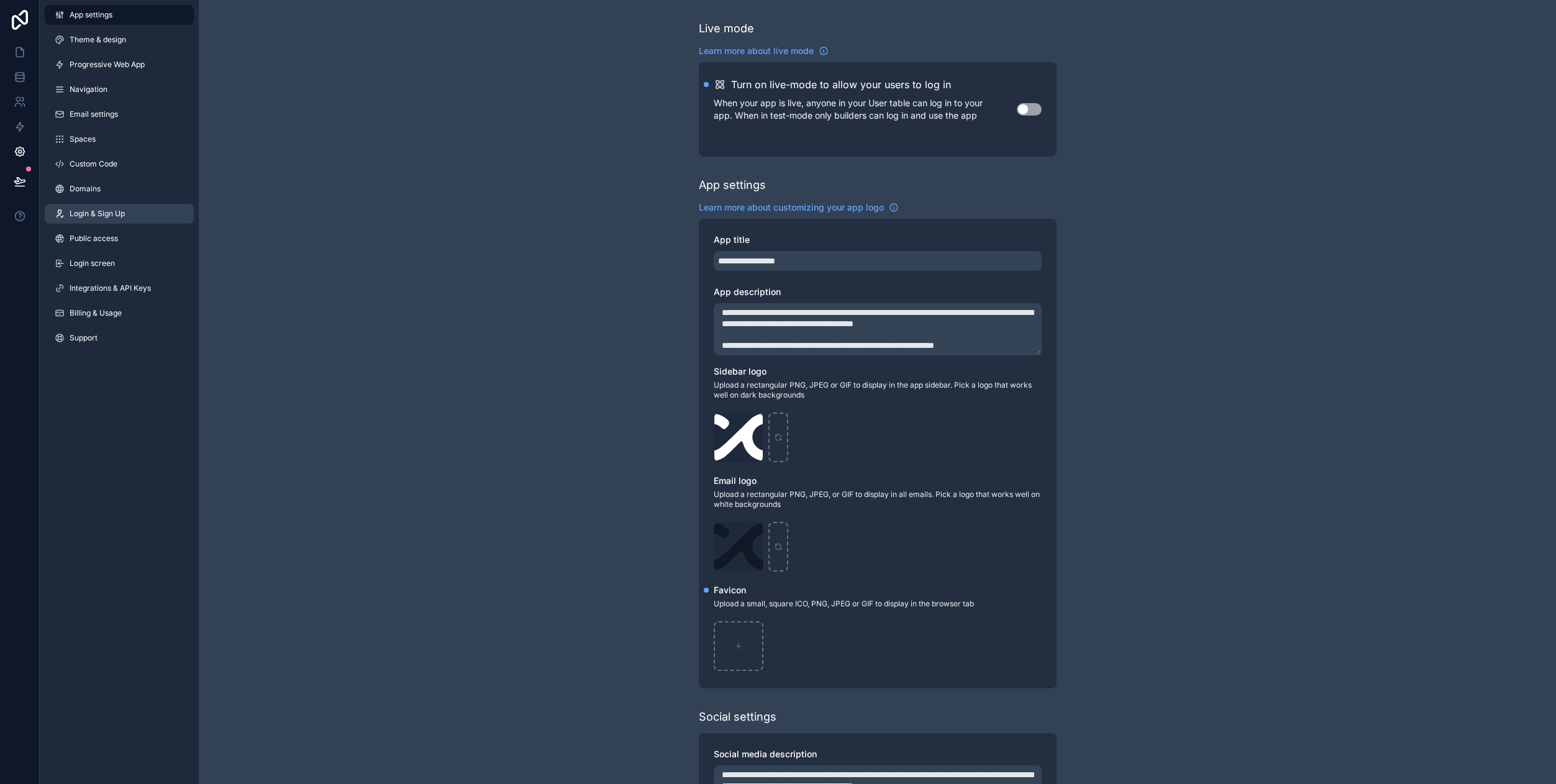
click at [120, 218] on span "Login & Sign Up" at bounding box center [97, 213] width 55 height 10
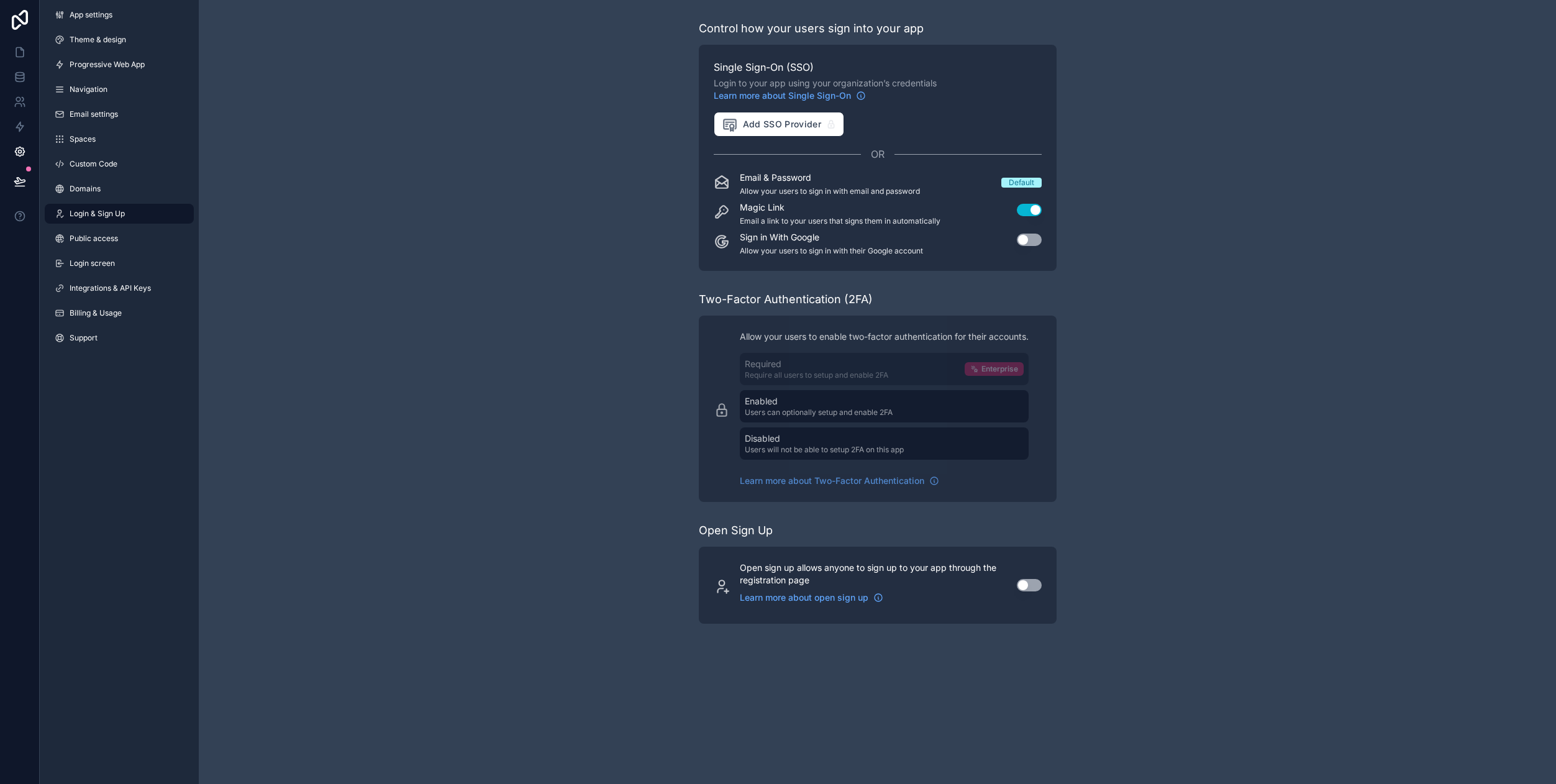
click at [1034, 240] on button "Use setting" at bounding box center [1028, 239] width 25 height 12
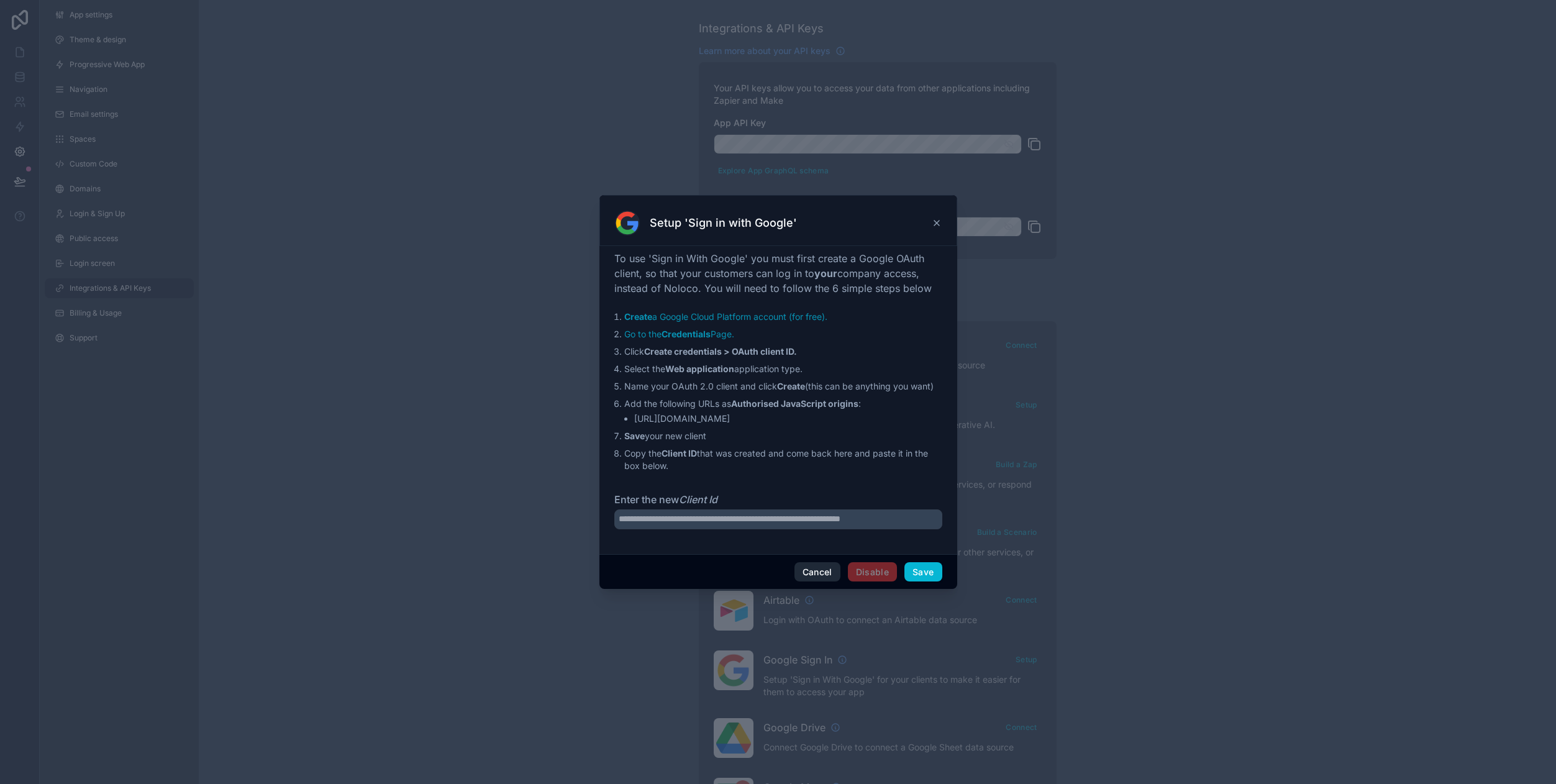
click at [829, 572] on button "Cancel" at bounding box center [817, 571] width 46 height 20
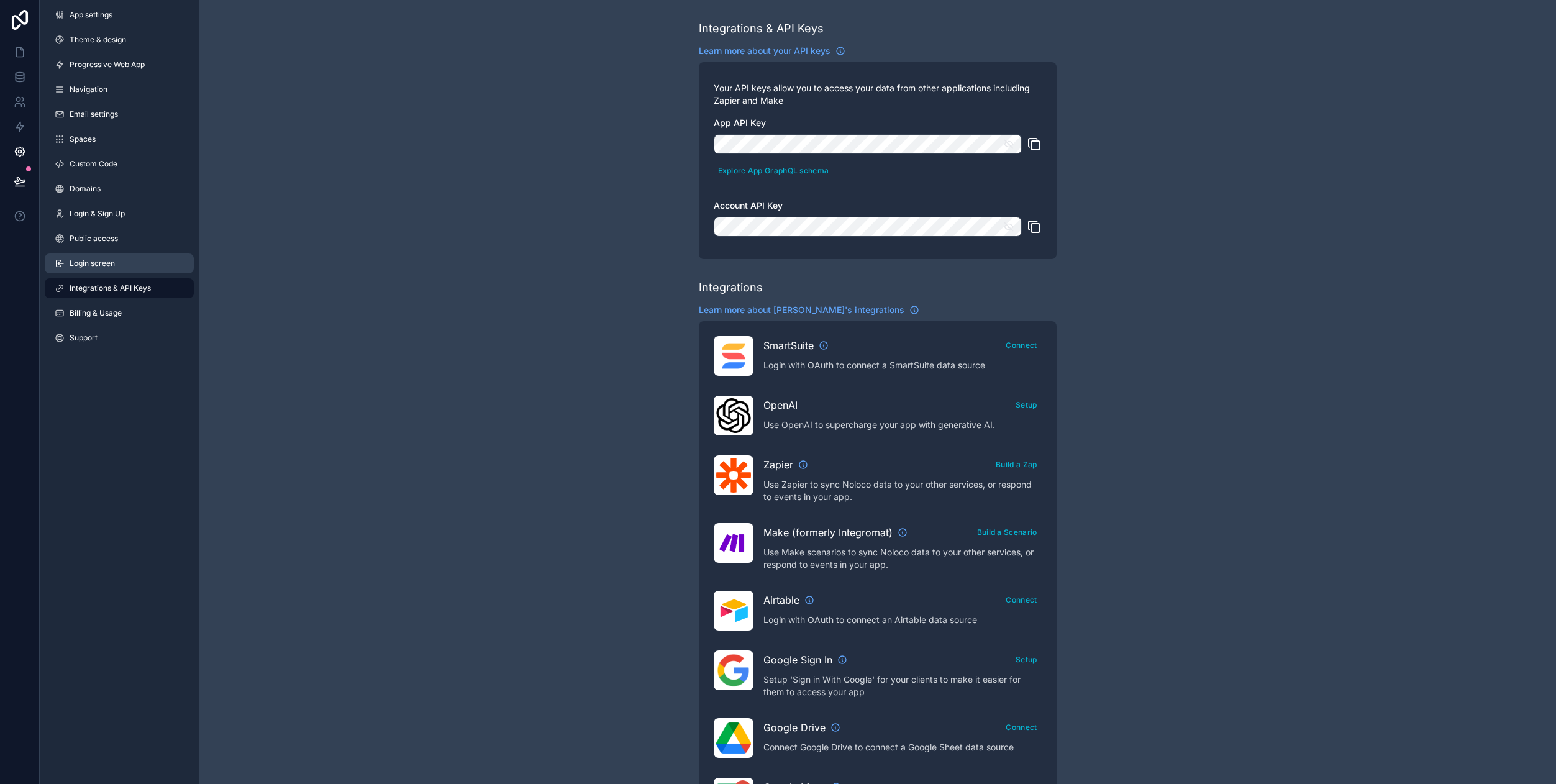
click at [104, 262] on span "Login screen" at bounding box center [92, 263] width 46 height 10
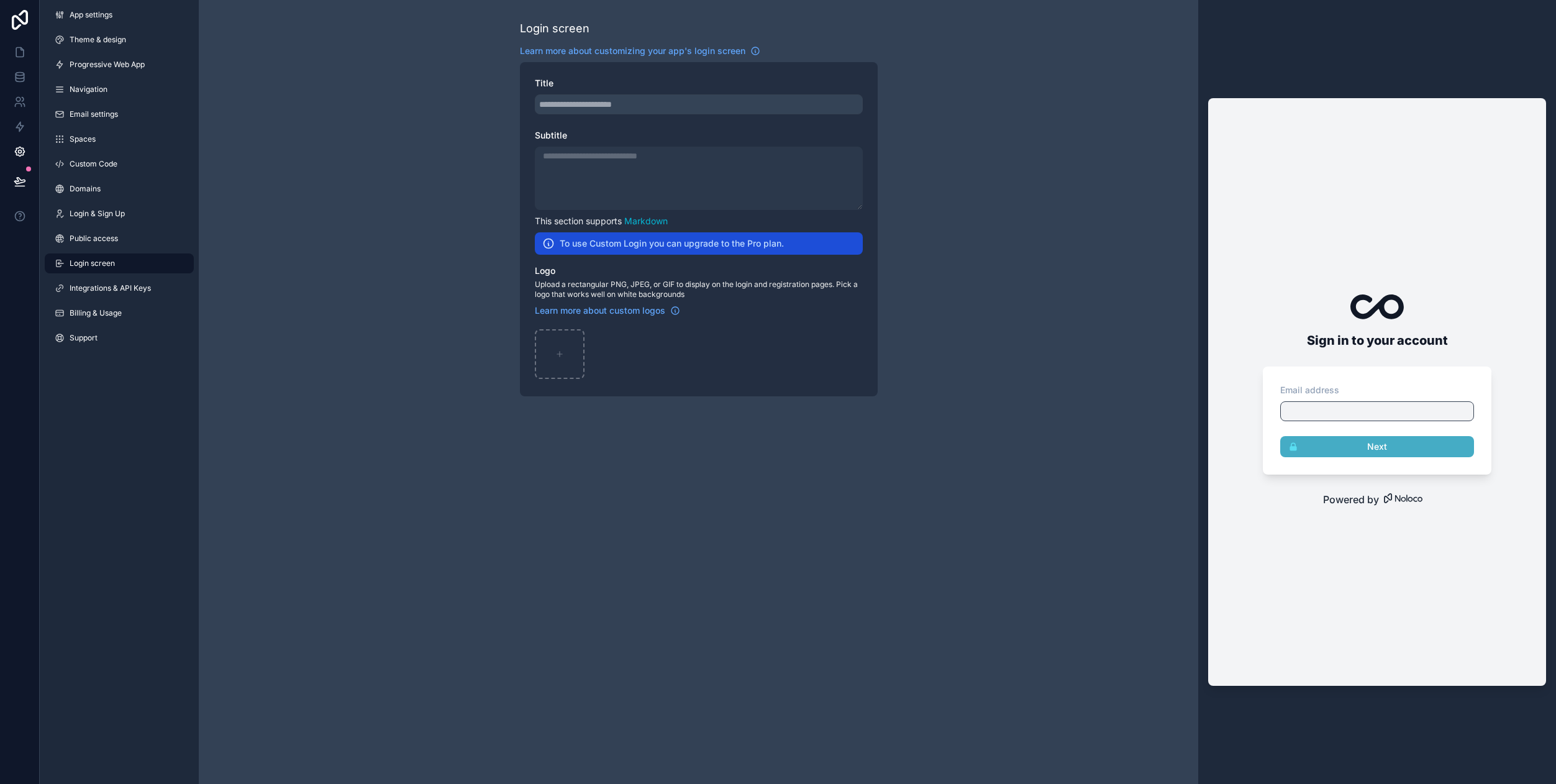
click at [1287, 414] on div at bounding box center [1376, 411] width 194 height 20
click at [570, 109] on div "scrollable content" at bounding box center [698, 104] width 328 height 20
click at [651, 109] on div "scrollable content" at bounding box center [698, 104] width 328 height 20
click at [565, 351] on div "scrollable content" at bounding box center [559, 355] width 50 height 50
type input "**********"
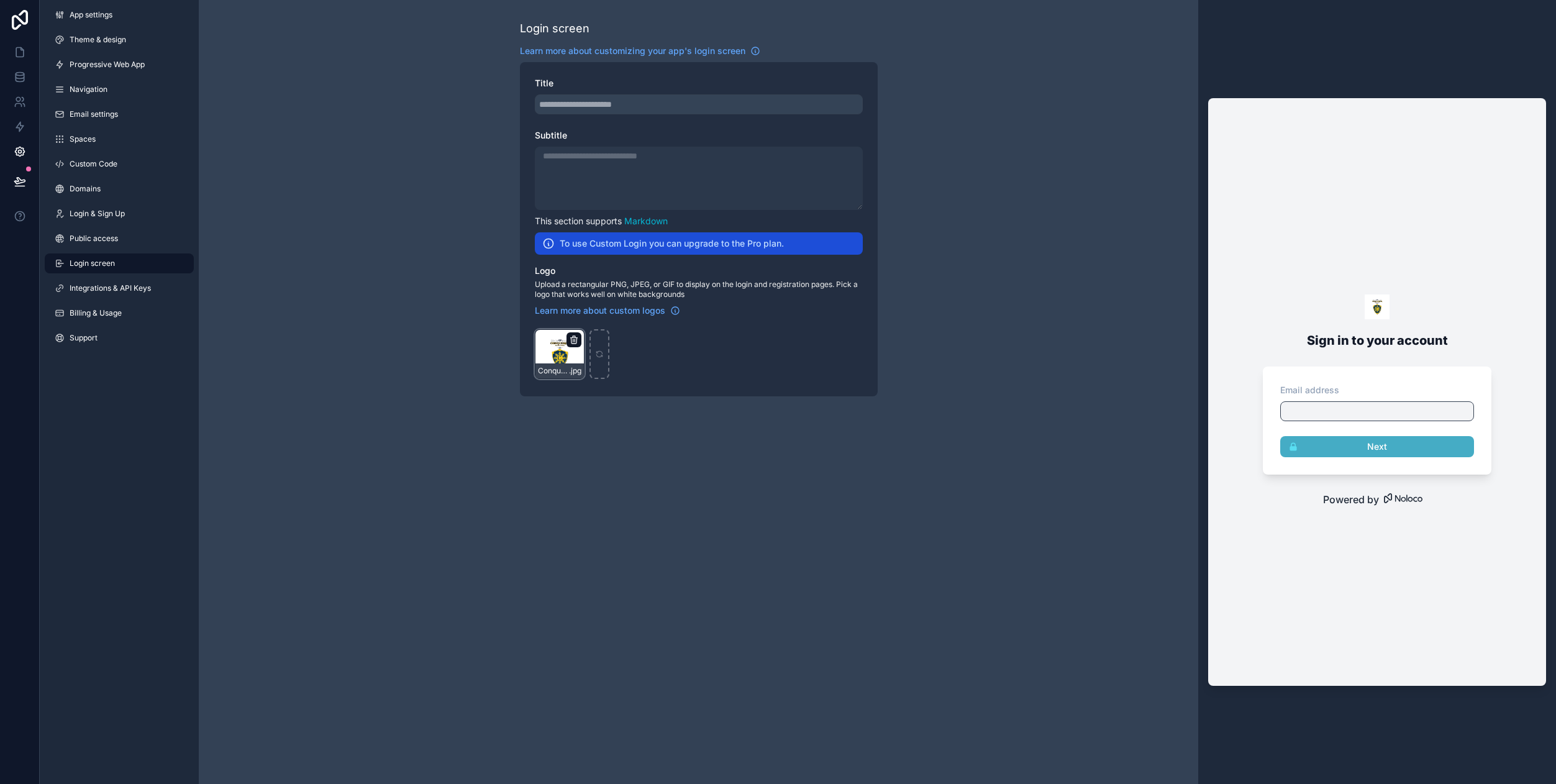
click at [571, 343] on icon "scrollable content" at bounding box center [573, 340] width 5 height 5
click at [599, 320] on icon "button" at bounding box center [600, 318] width 10 height 10
click at [559, 351] on icon "scrollable content" at bounding box center [559, 354] width 0 height 5
type input "**********"
click at [116, 292] on span "Integrations & API Keys" at bounding box center [110, 288] width 82 height 10
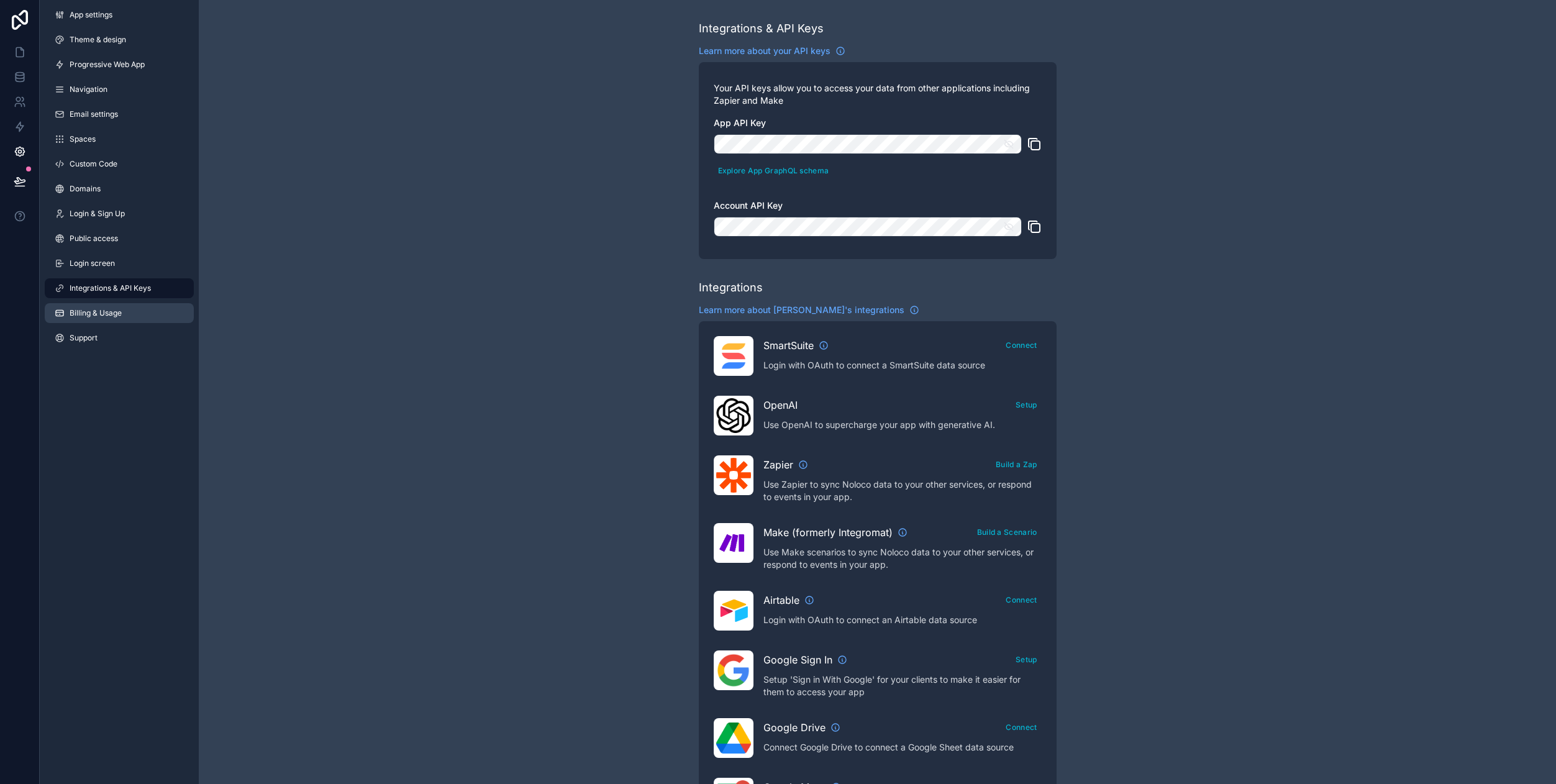
click at [87, 317] on span "Billing & Usage" at bounding box center [96, 313] width 52 height 10
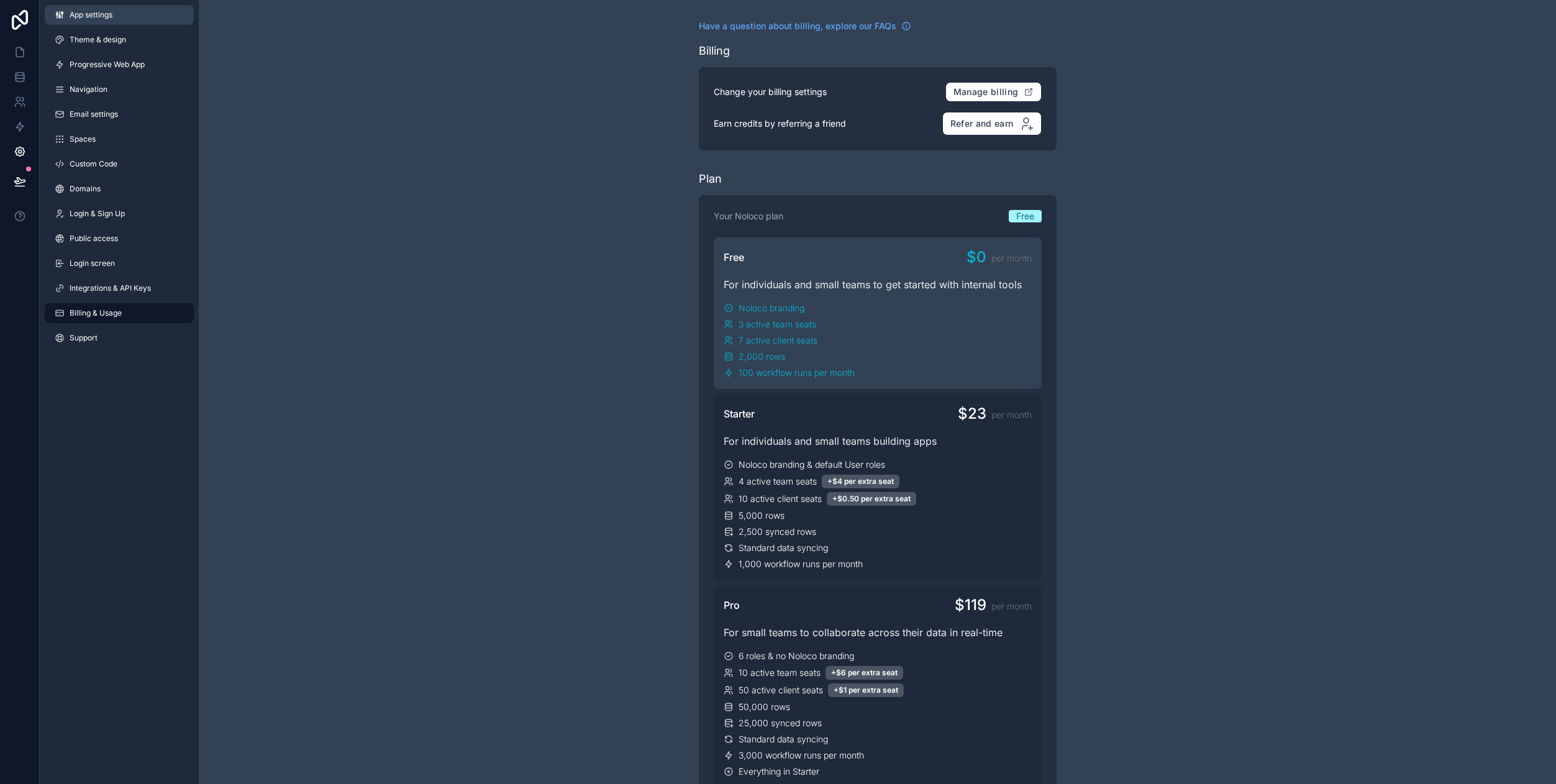
click at [85, 15] on span "App settings" at bounding box center [91, 15] width 43 height 10
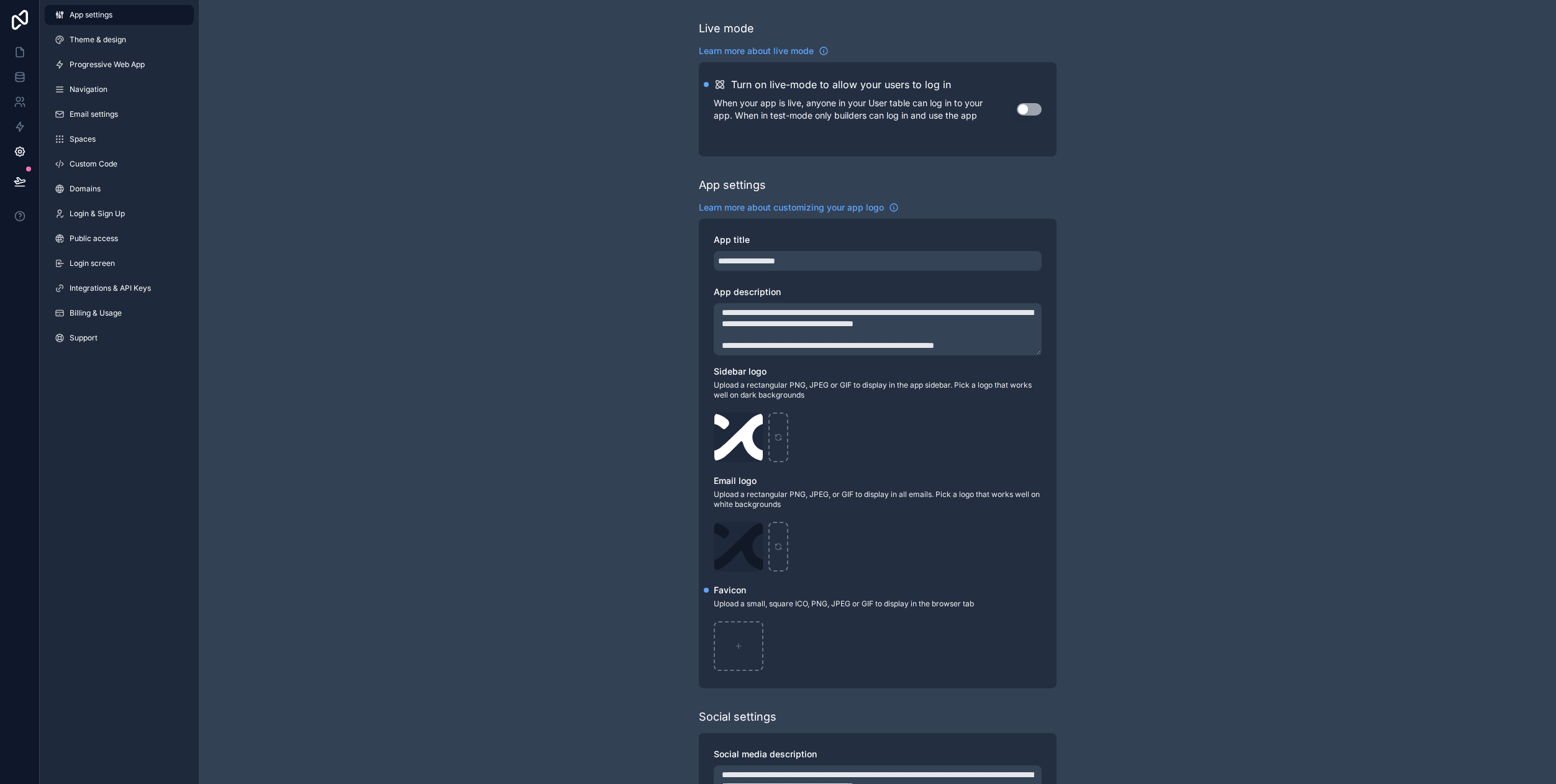
click at [86, 19] on span "App settings" at bounding box center [91, 15] width 43 height 10
click at [18, 17] on icon at bounding box center [20, 20] width 16 height 20
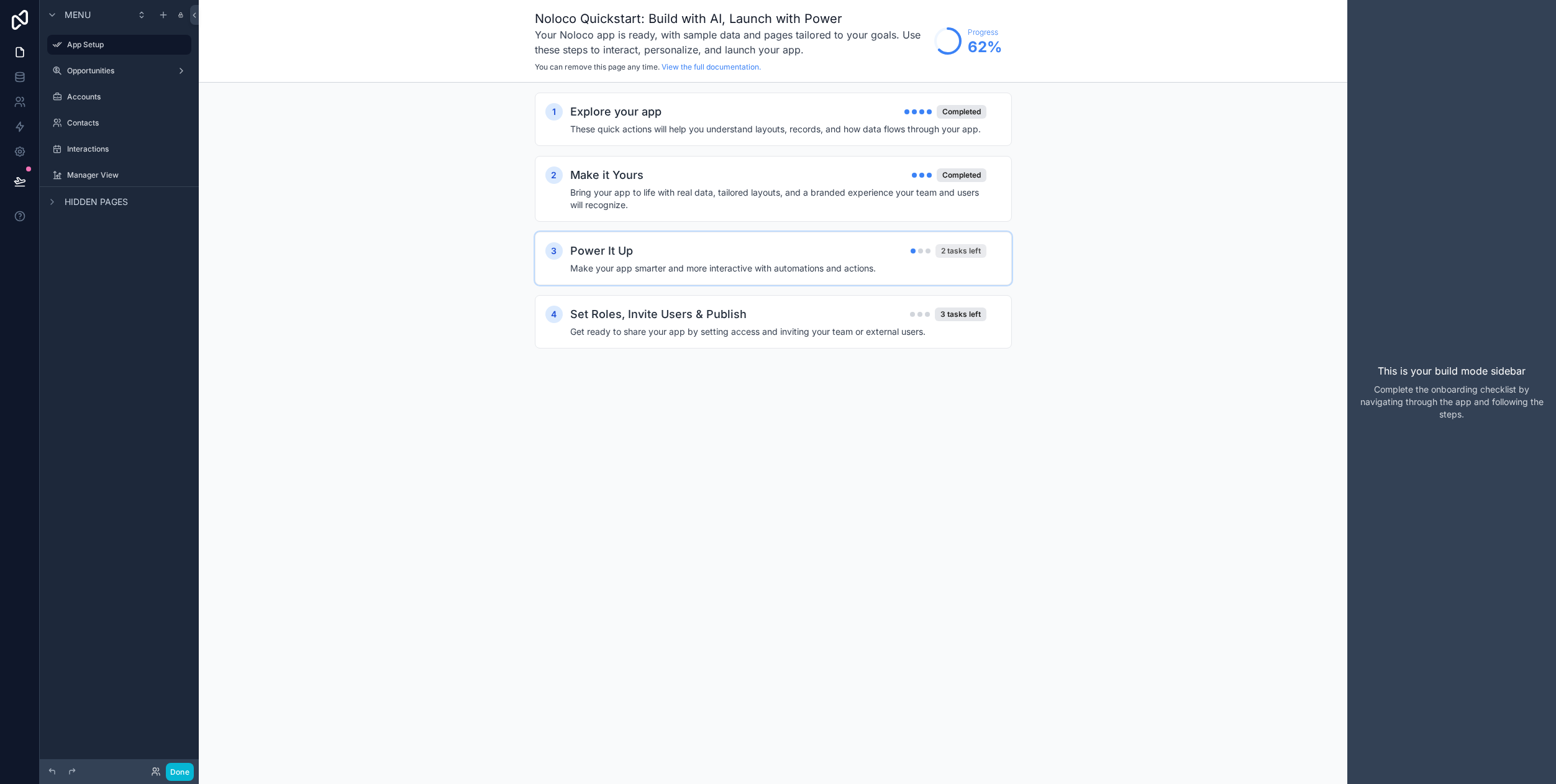
click at [956, 251] on div "2 tasks left" at bounding box center [960, 251] width 51 height 14
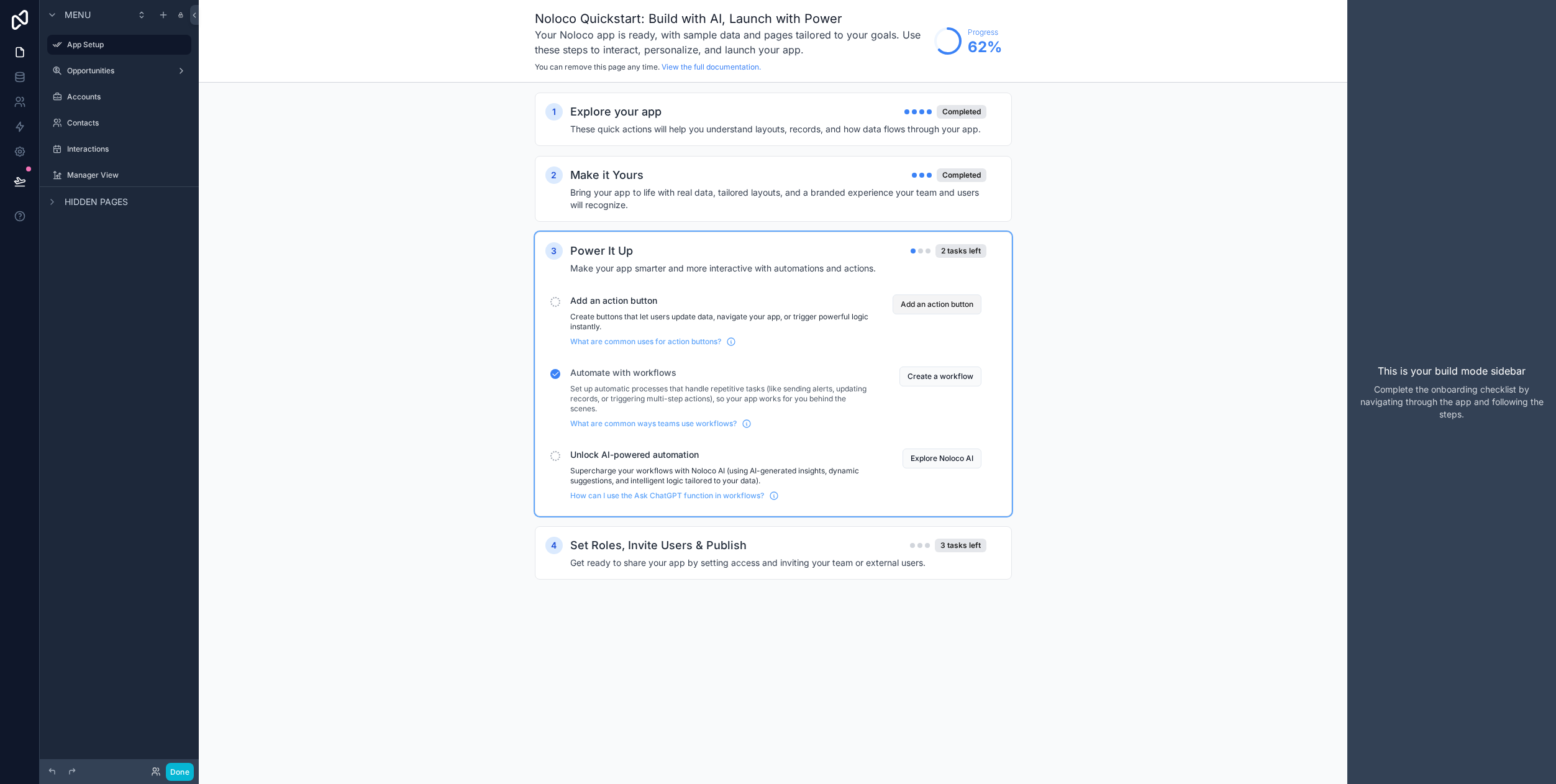
click at [953, 307] on button "Add an action button" at bounding box center [936, 304] width 89 height 20
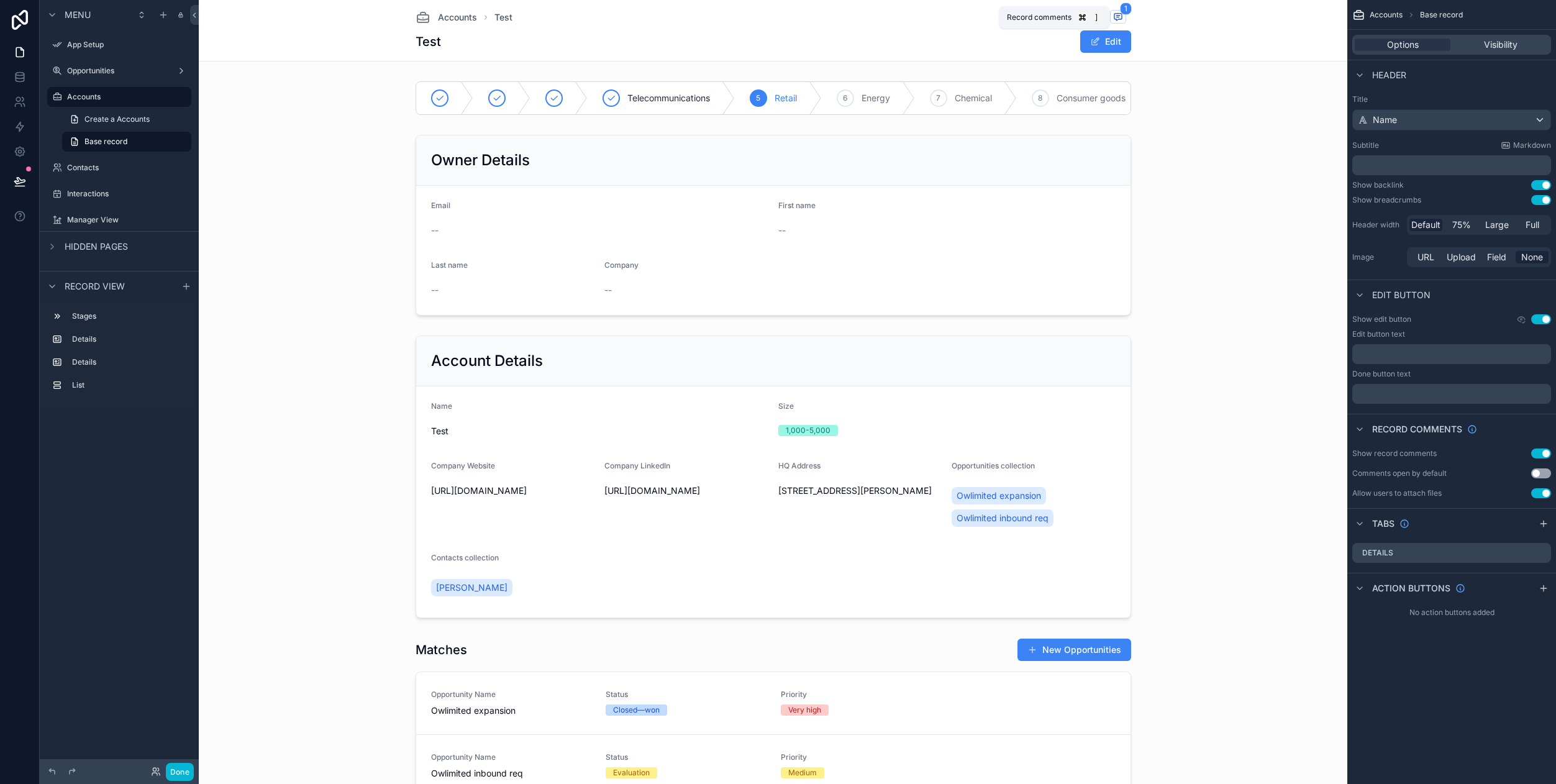
click at [1116, 19] on icon "scrollable content" at bounding box center [1118, 16] width 8 height 7
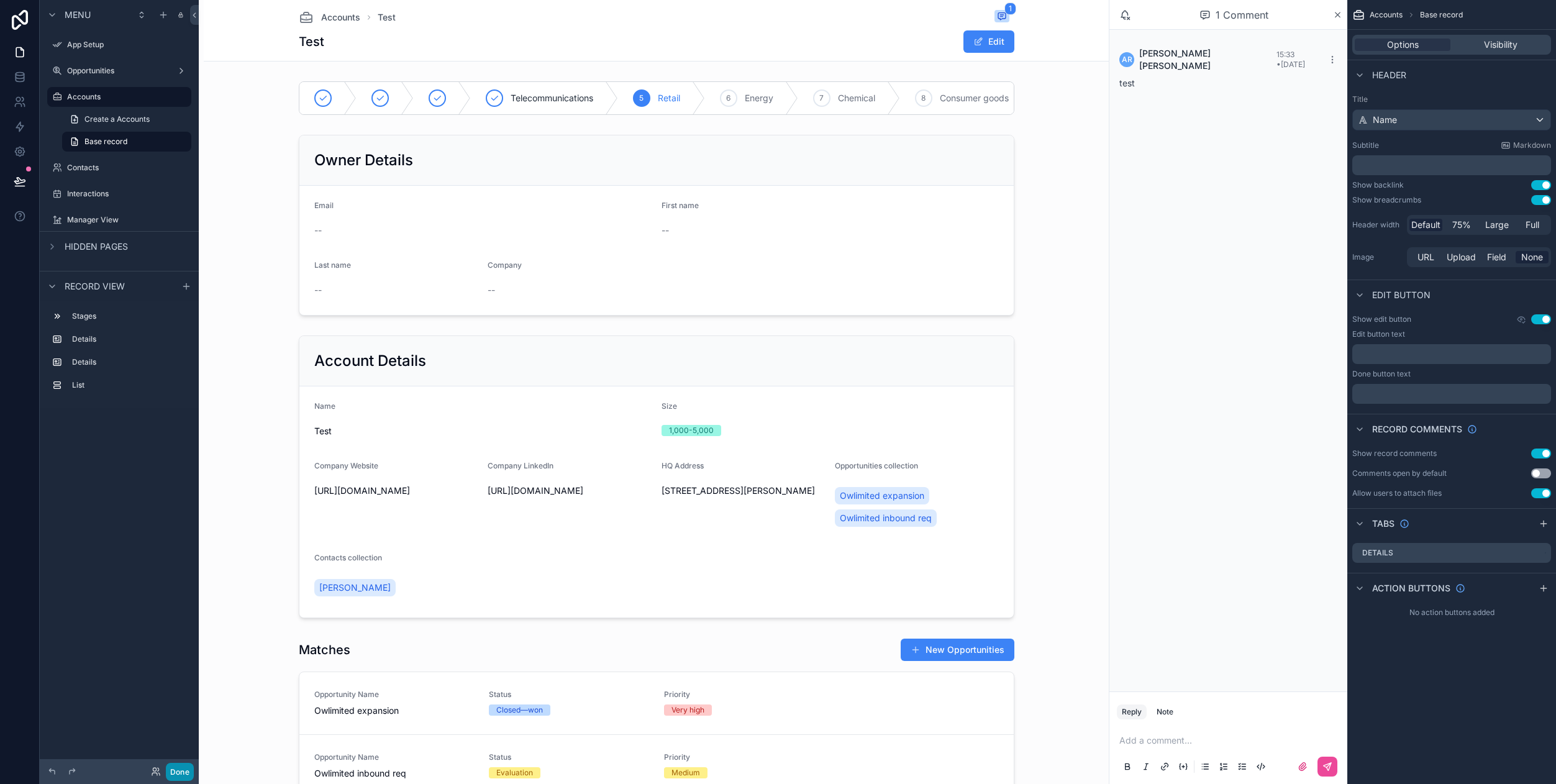
click at [171, 776] on button "Done" at bounding box center [180, 771] width 28 height 18
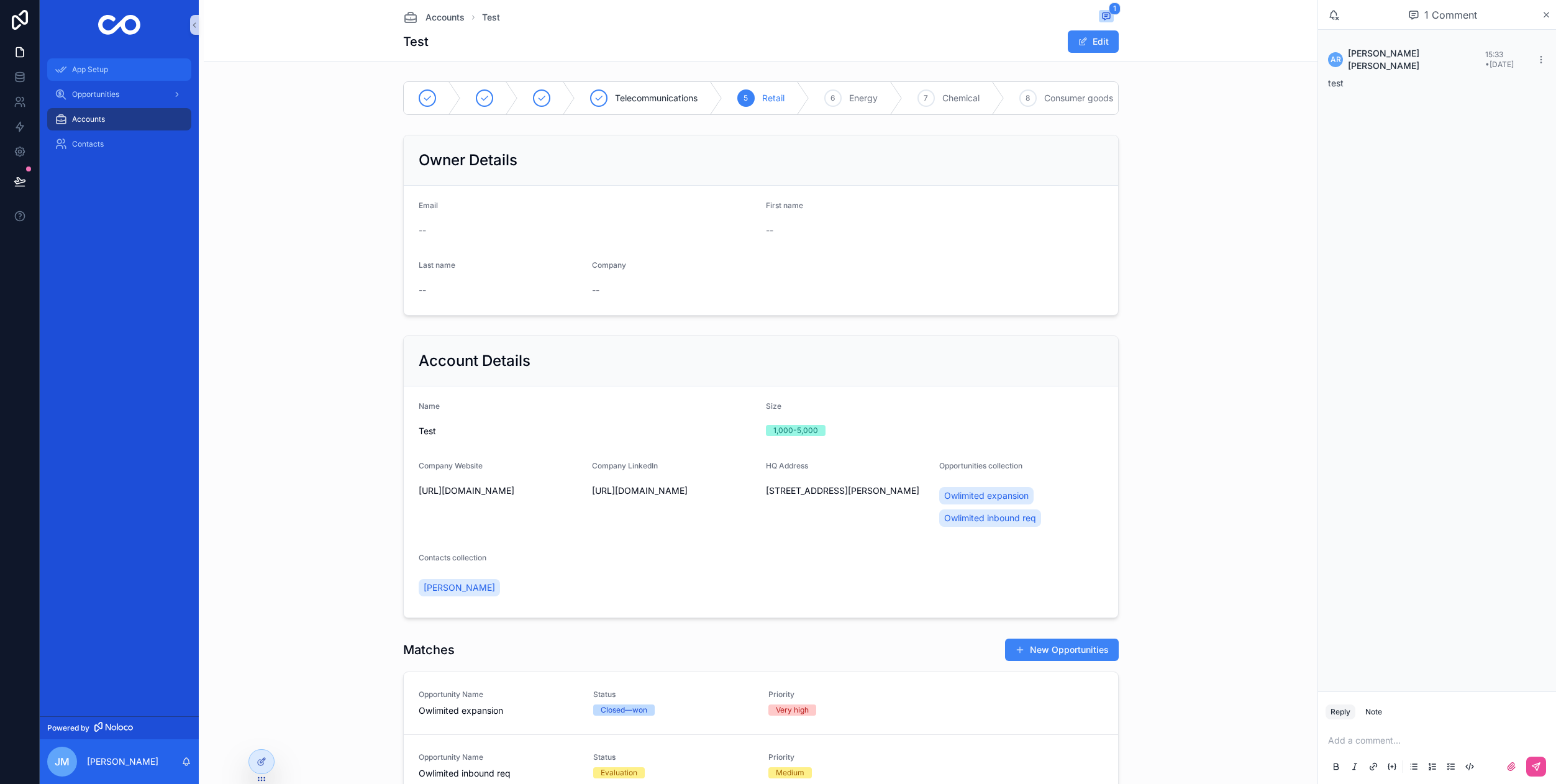
click at [104, 74] on span "App Setup" at bounding box center [90, 70] width 36 height 10
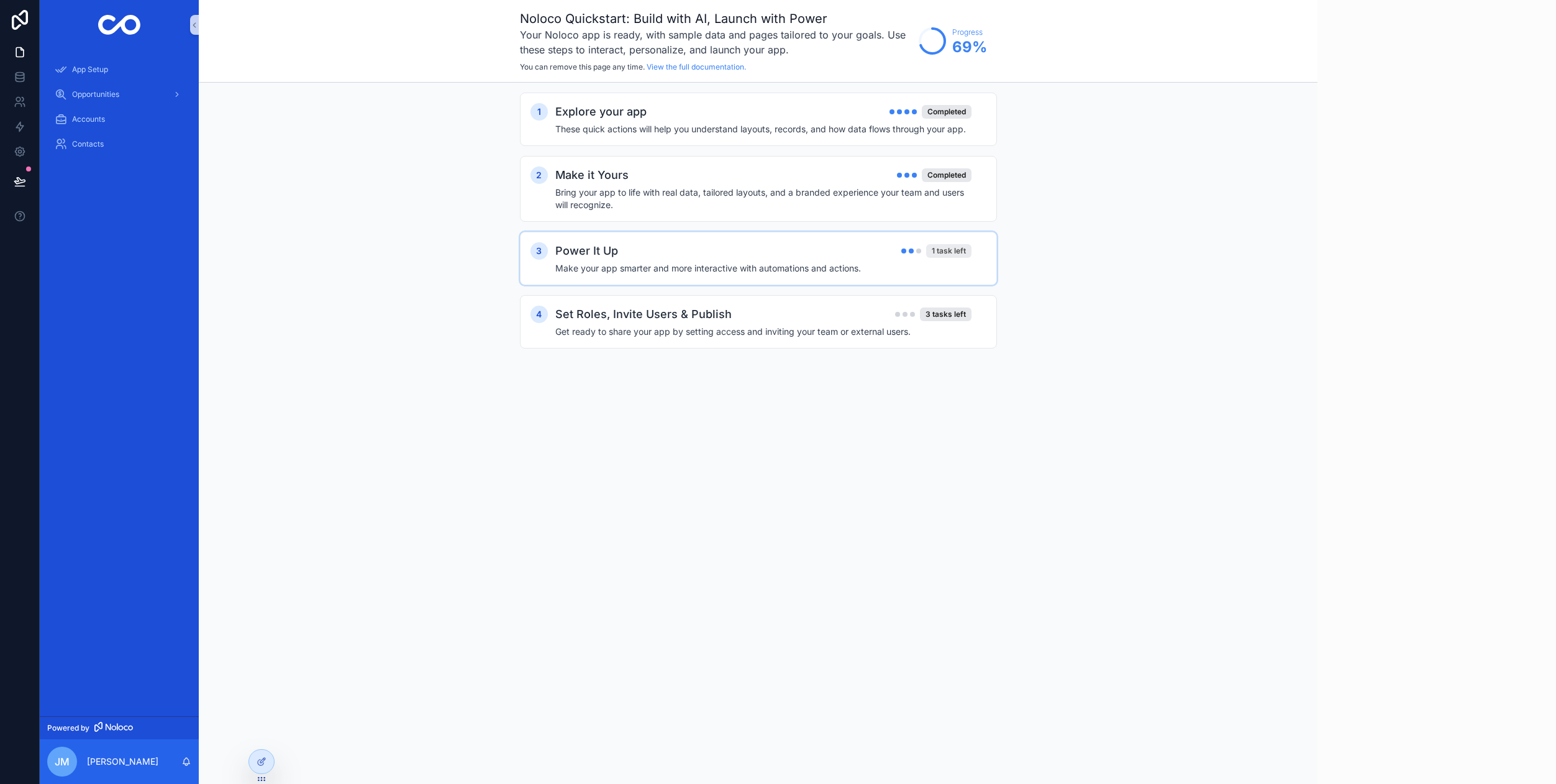
click at [956, 251] on div "1 task left" at bounding box center [948, 251] width 46 height 14
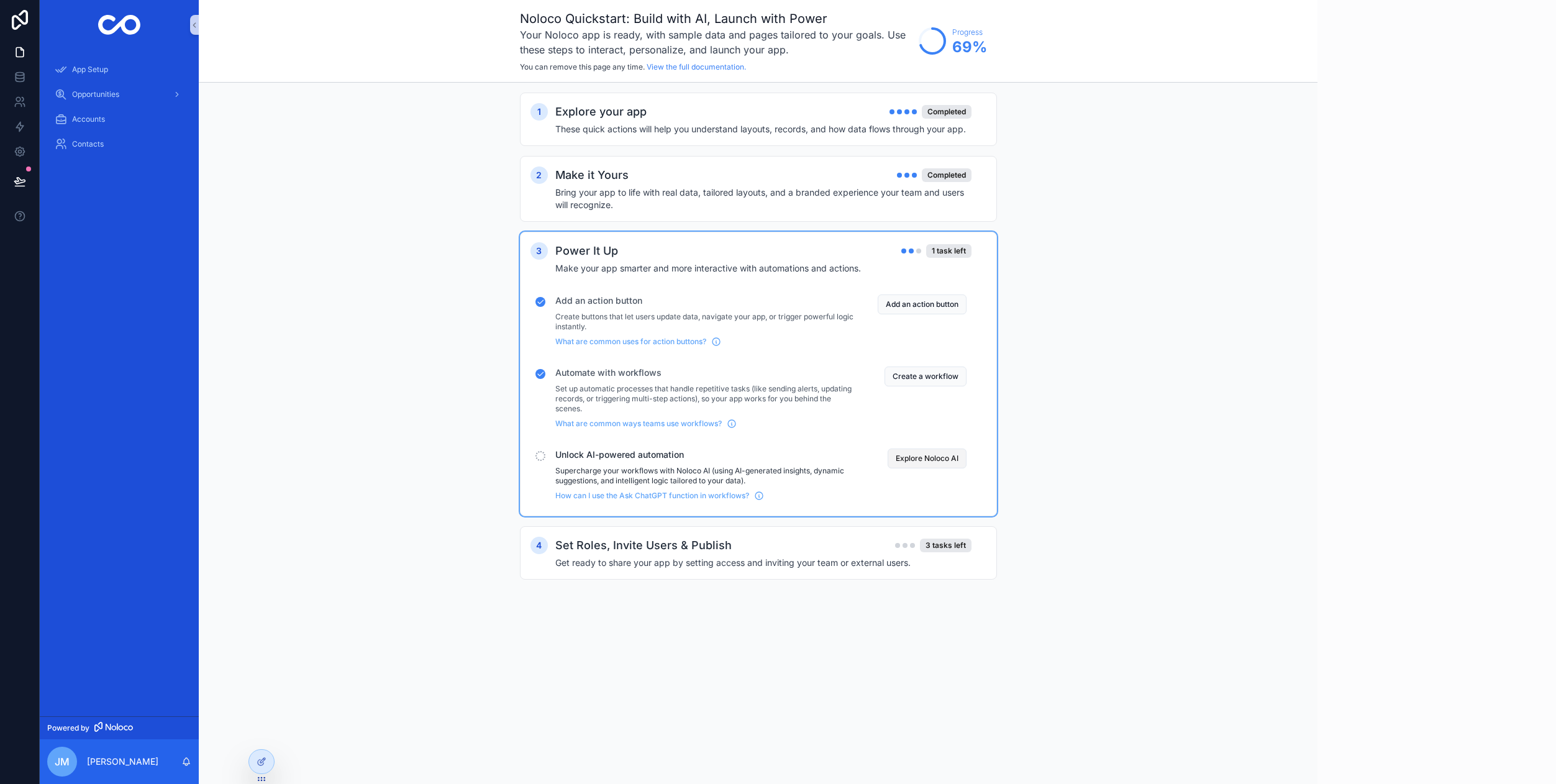
click at [944, 456] on button "Explore Noloco AI" at bounding box center [927, 458] width 79 height 20
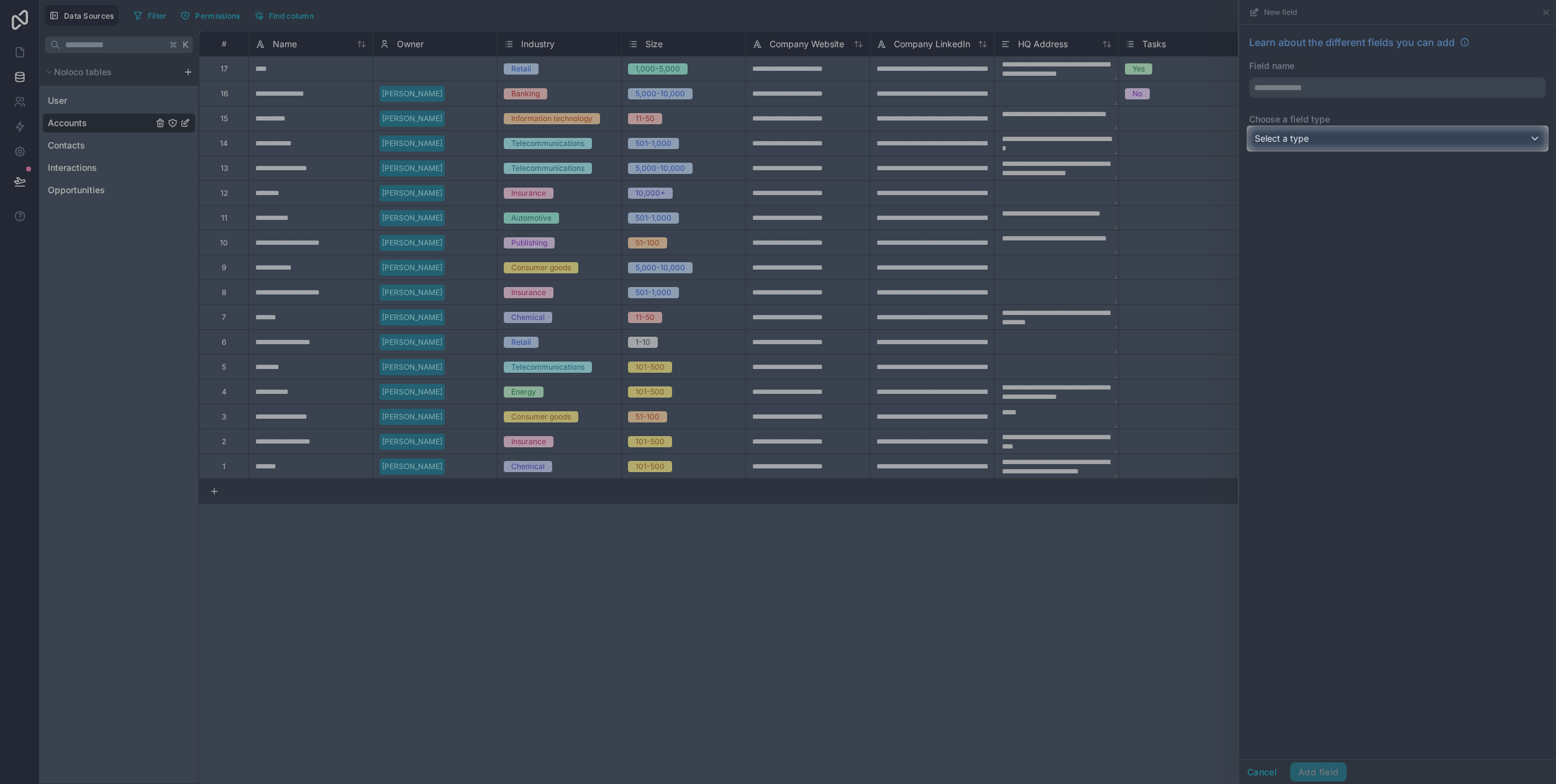
click at [1281, 150] on div "Learn about the different fields you can add Field name Choose a field type Sel…" at bounding box center [1398, 95] width 317 height 139
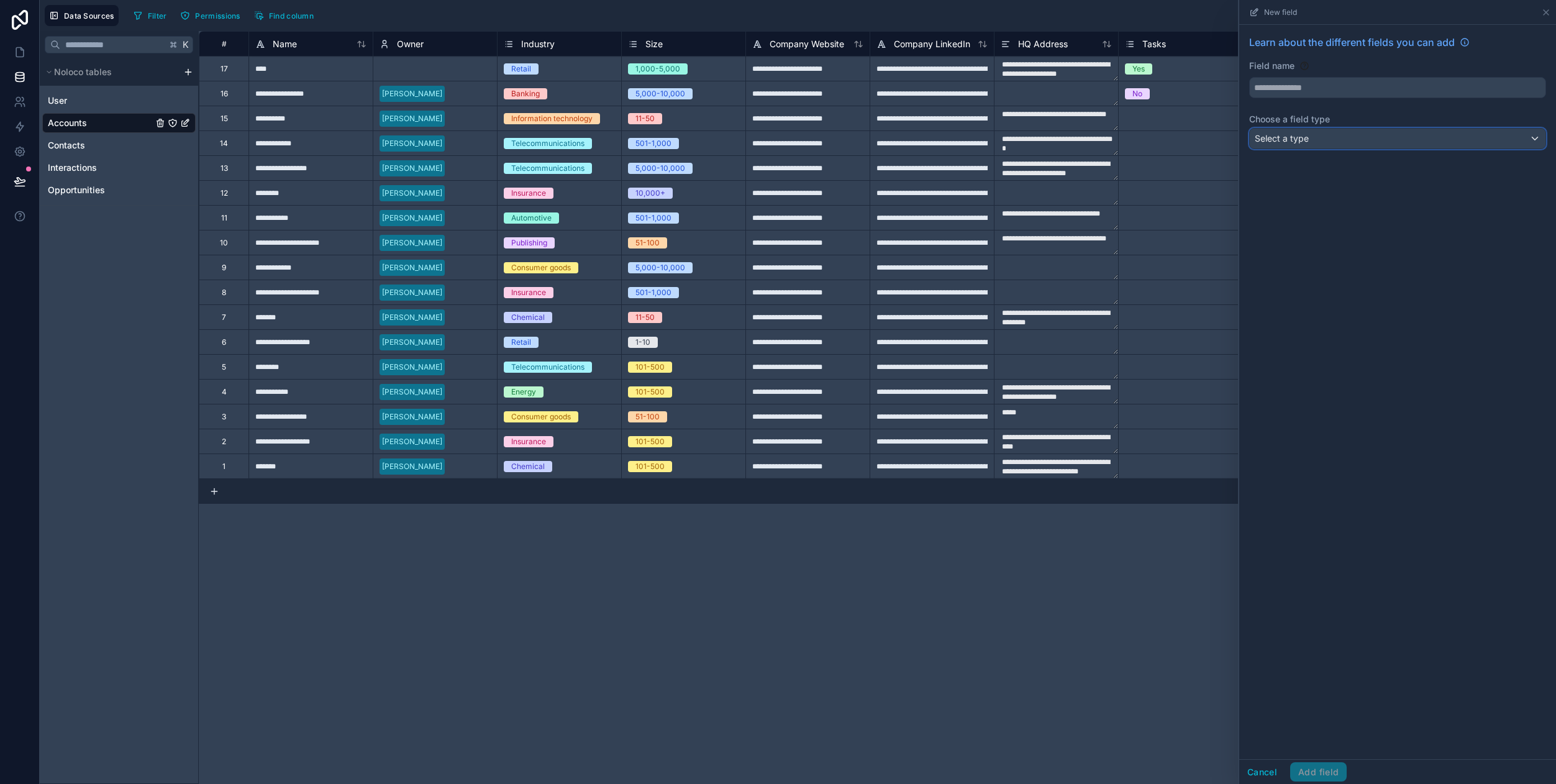
click at [1282, 145] on div "Select a type" at bounding box center [1398, 138] width 296 height 20
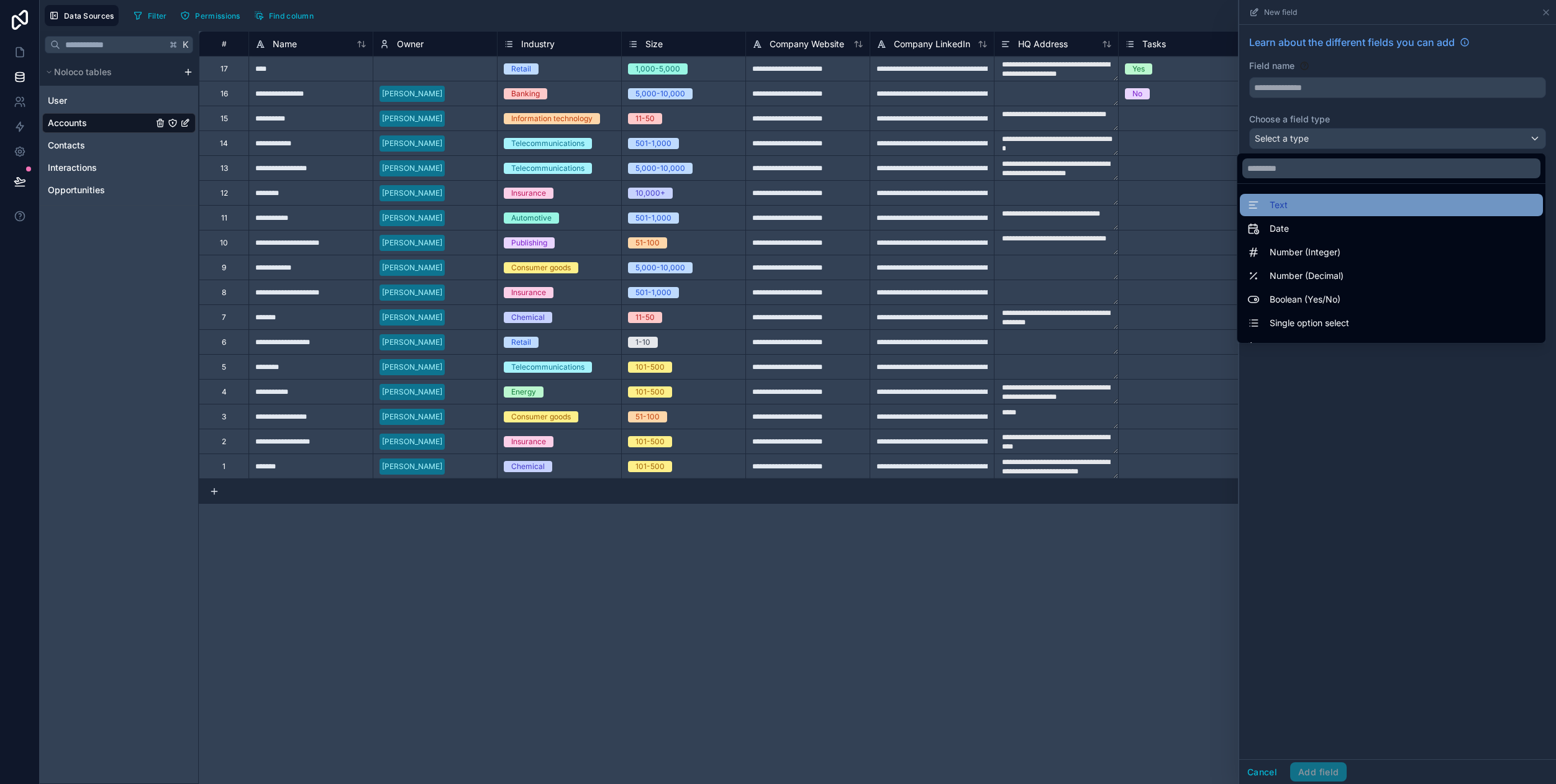
click at [1294, 202] on div "Text" at bounding box center [1391, 205] width 288 height 15
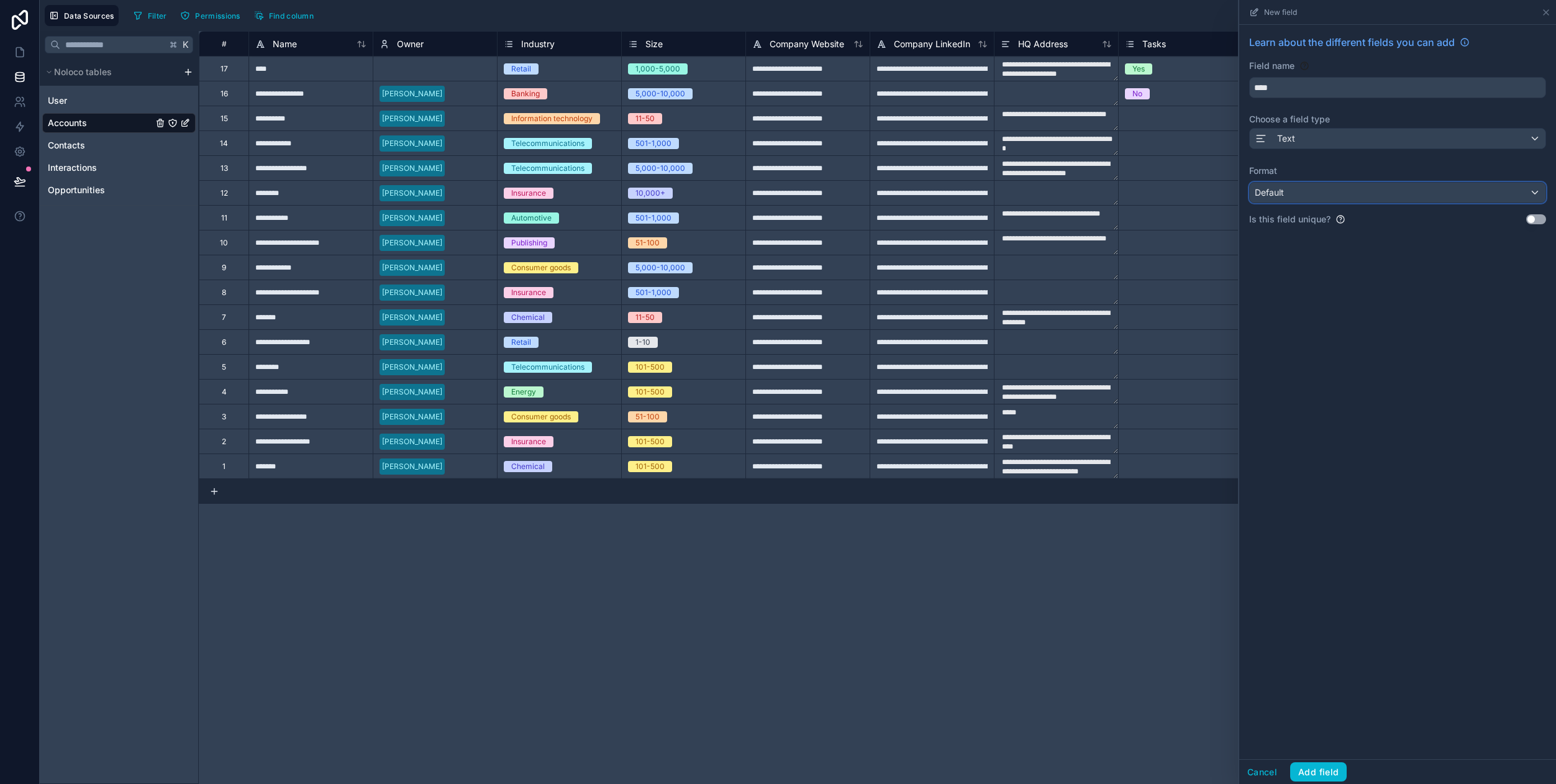
click at [1294, 202] on div "Default" at bounding box center [1398, 192] width 296 height 20
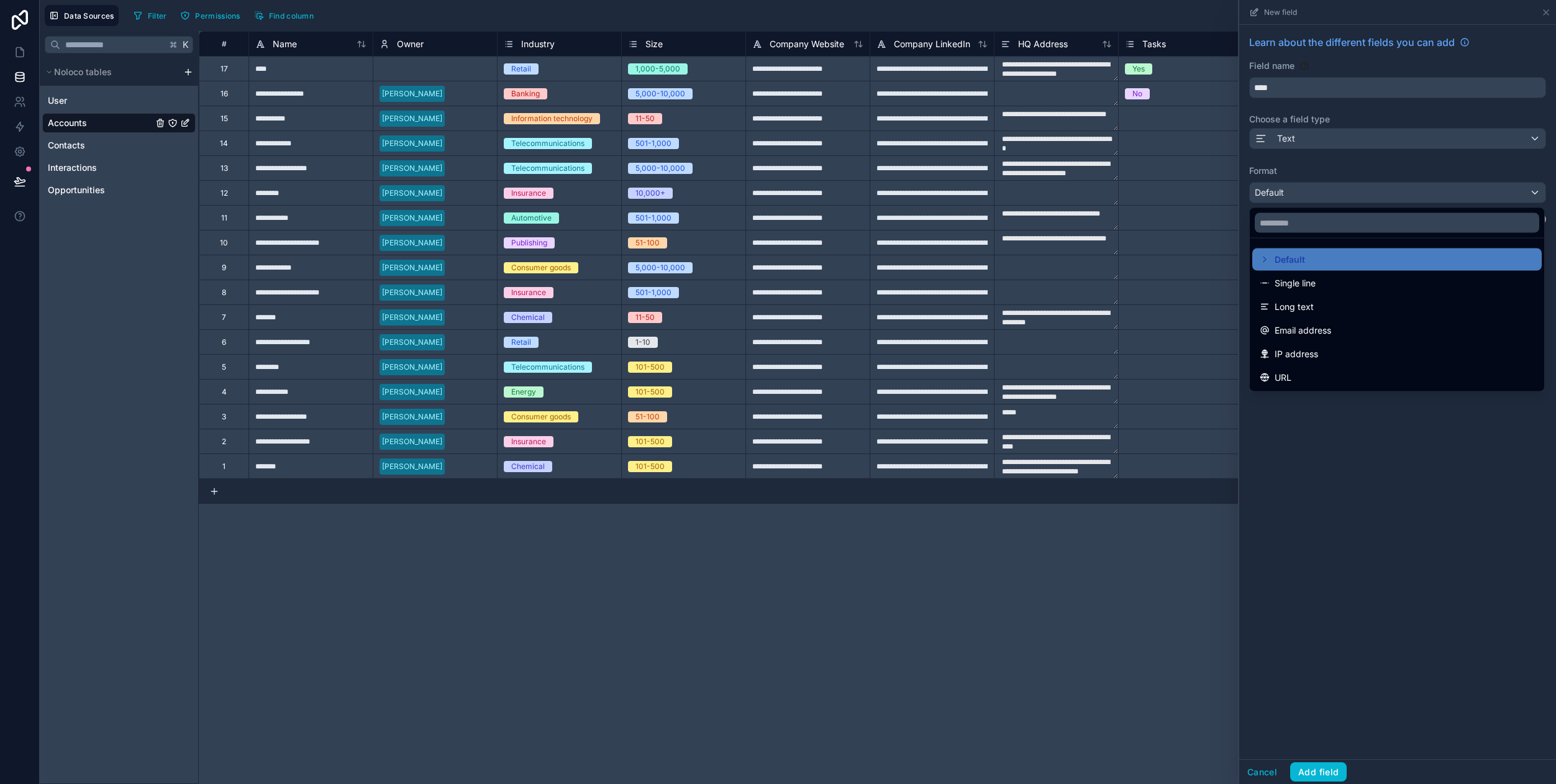
click at [1306, 192] on div at bounding box center [1398, 392] width 317 height 784
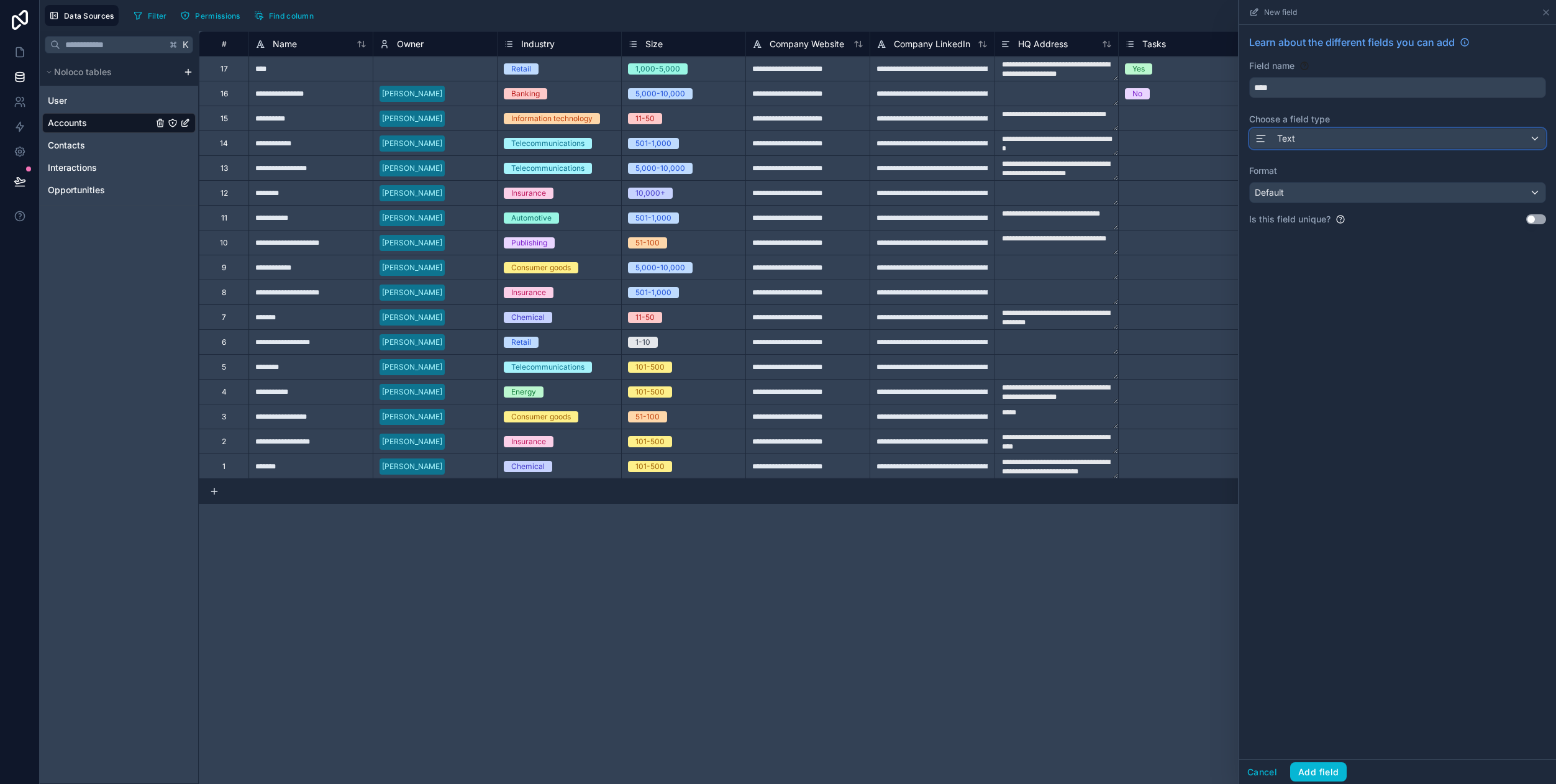
click at [1304, 137] on div "Text" at bounding box center [1398, 138] width 296 height 20
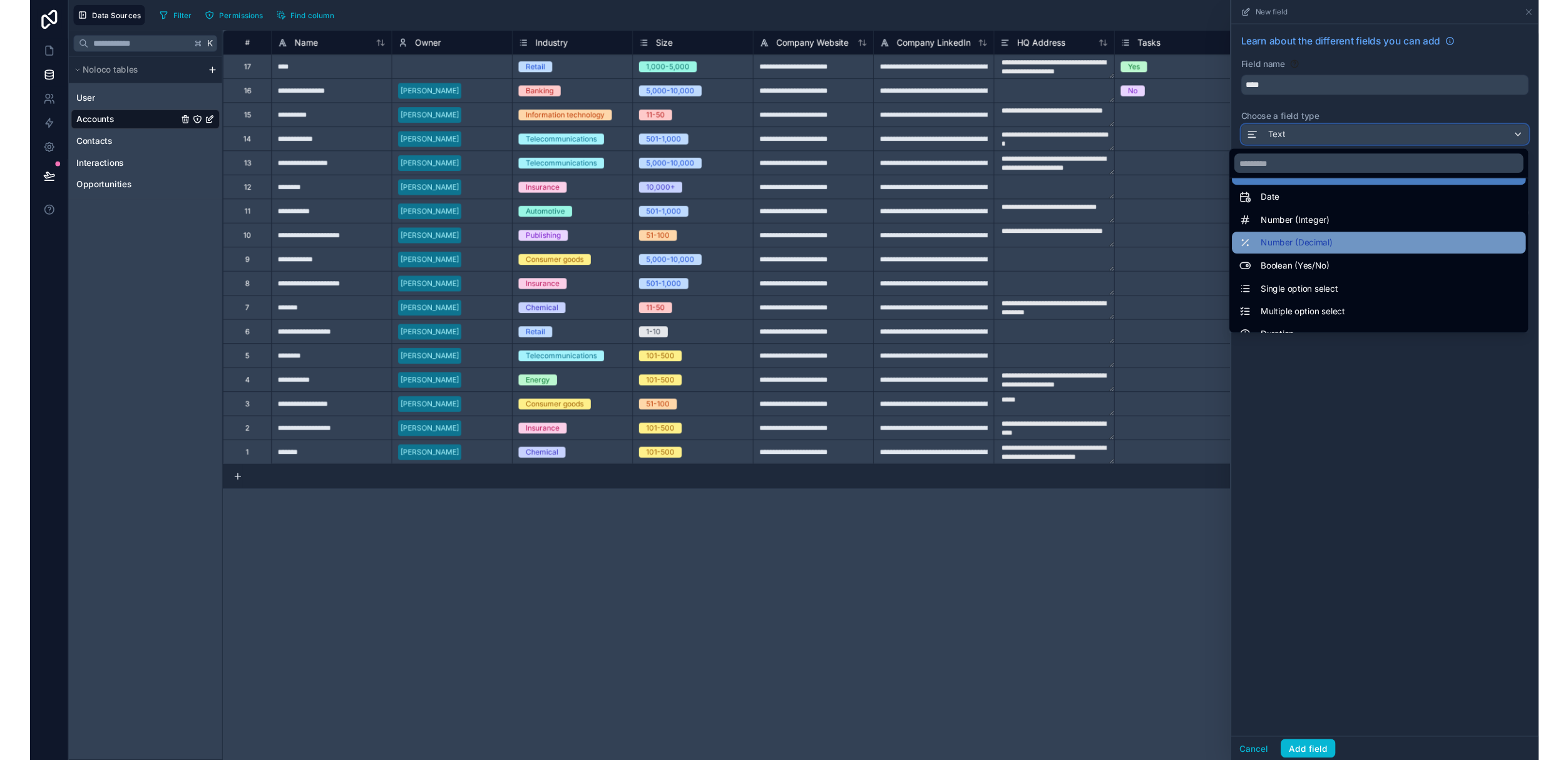
scroll to position [44, 0]
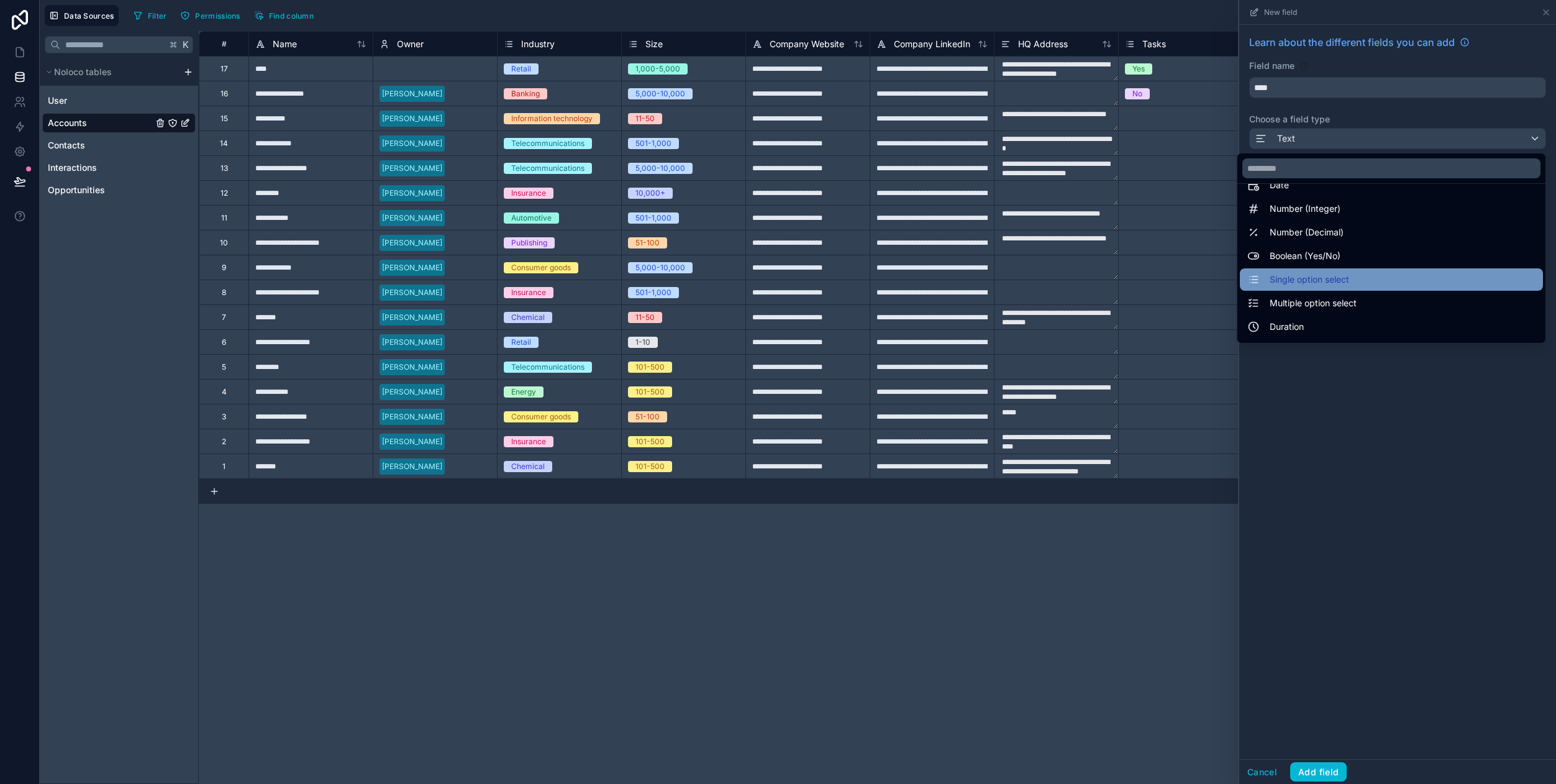
click at [1361, 285] on div "Single option select" at bounding box center [1391, 279] width 288 height 15
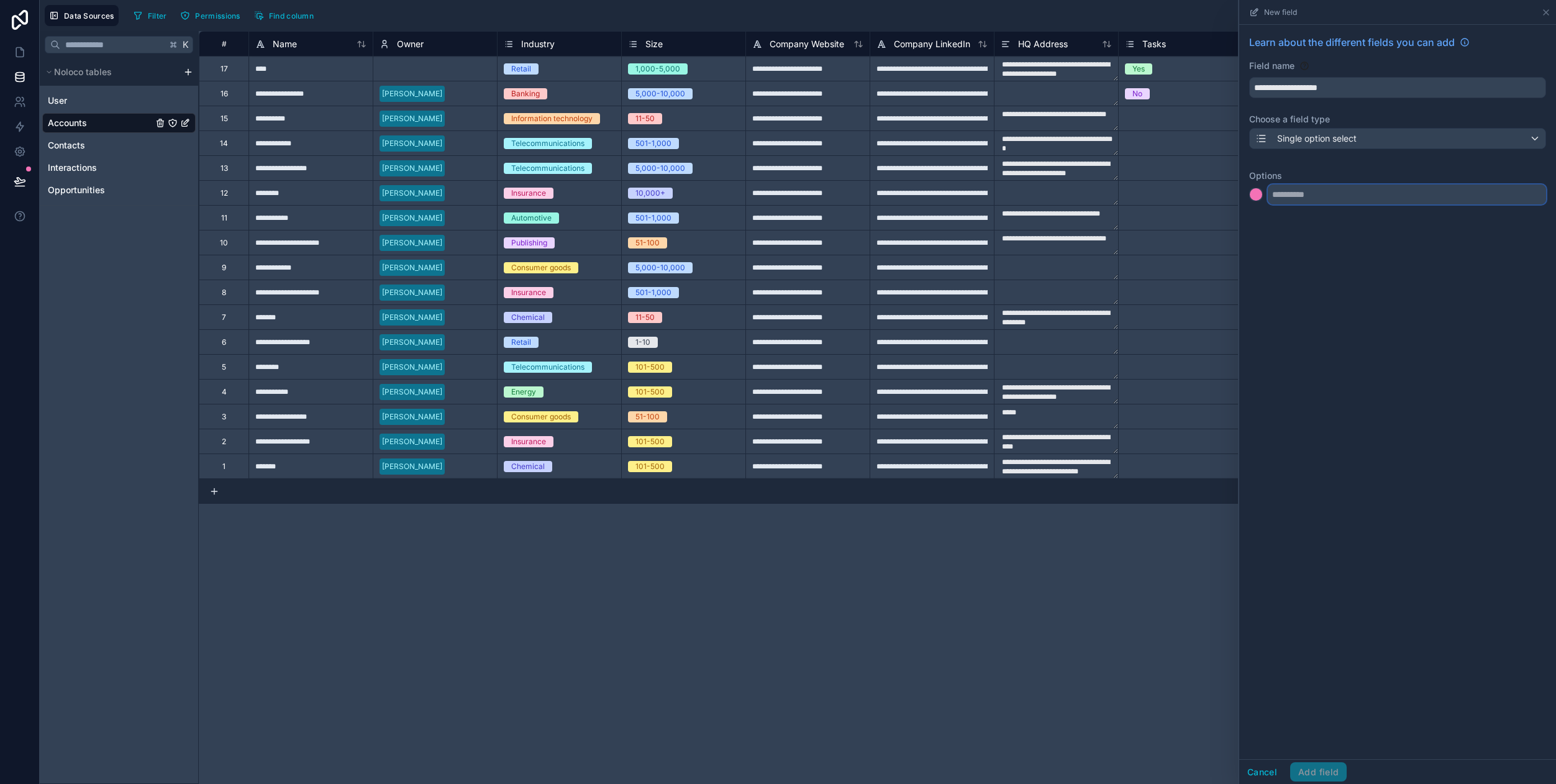
click at [1354, 194] on input "text" at bounding box center [1406, 194] width 278 height 20
click at [1346, 135] on span "Single option select" at bounding box center [1317, 139] width 79 height 12
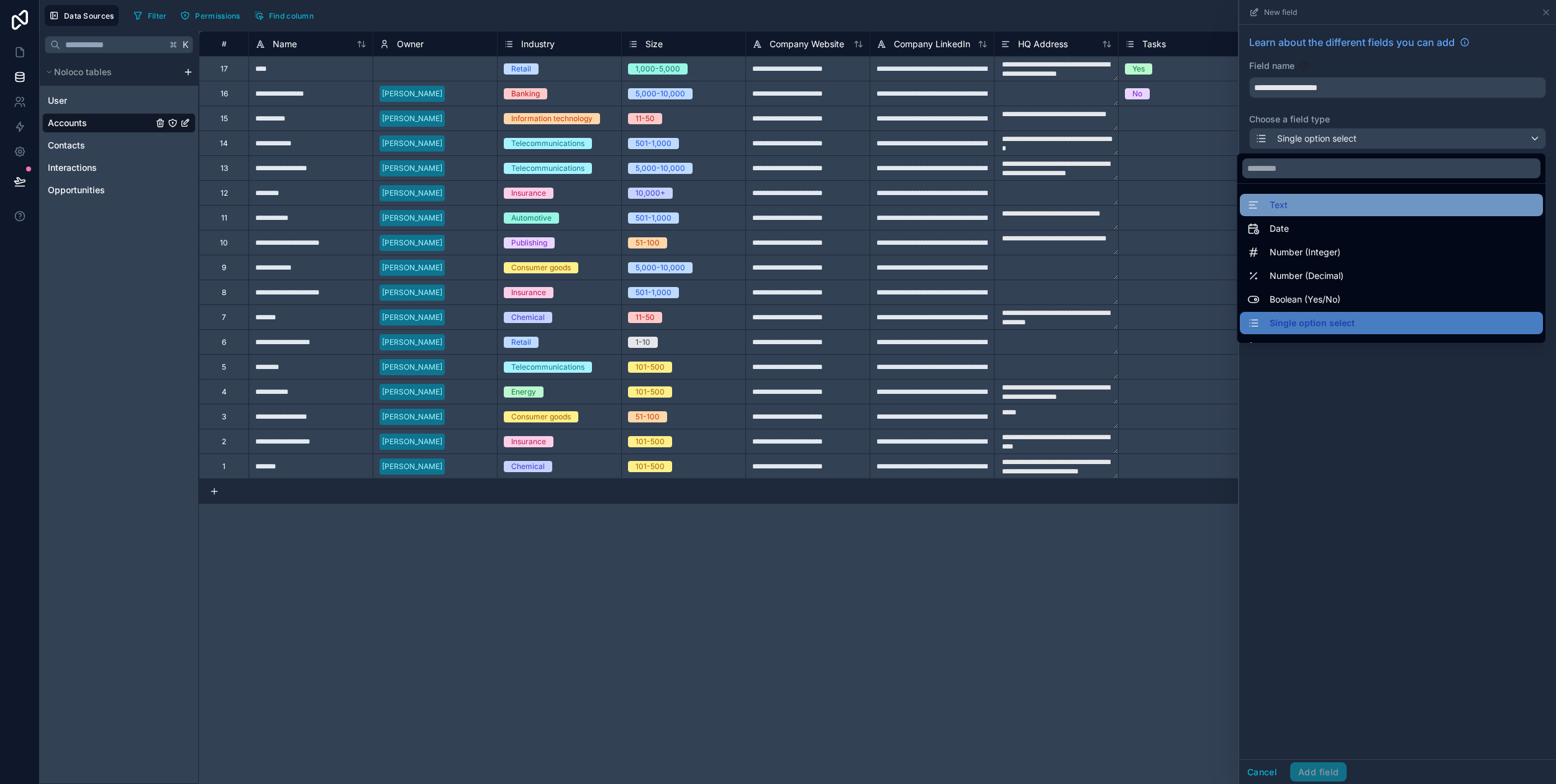
click at [1323, 202] on div "Text" at bounding box center [1391, 205] width 288 height 15
type input "****"
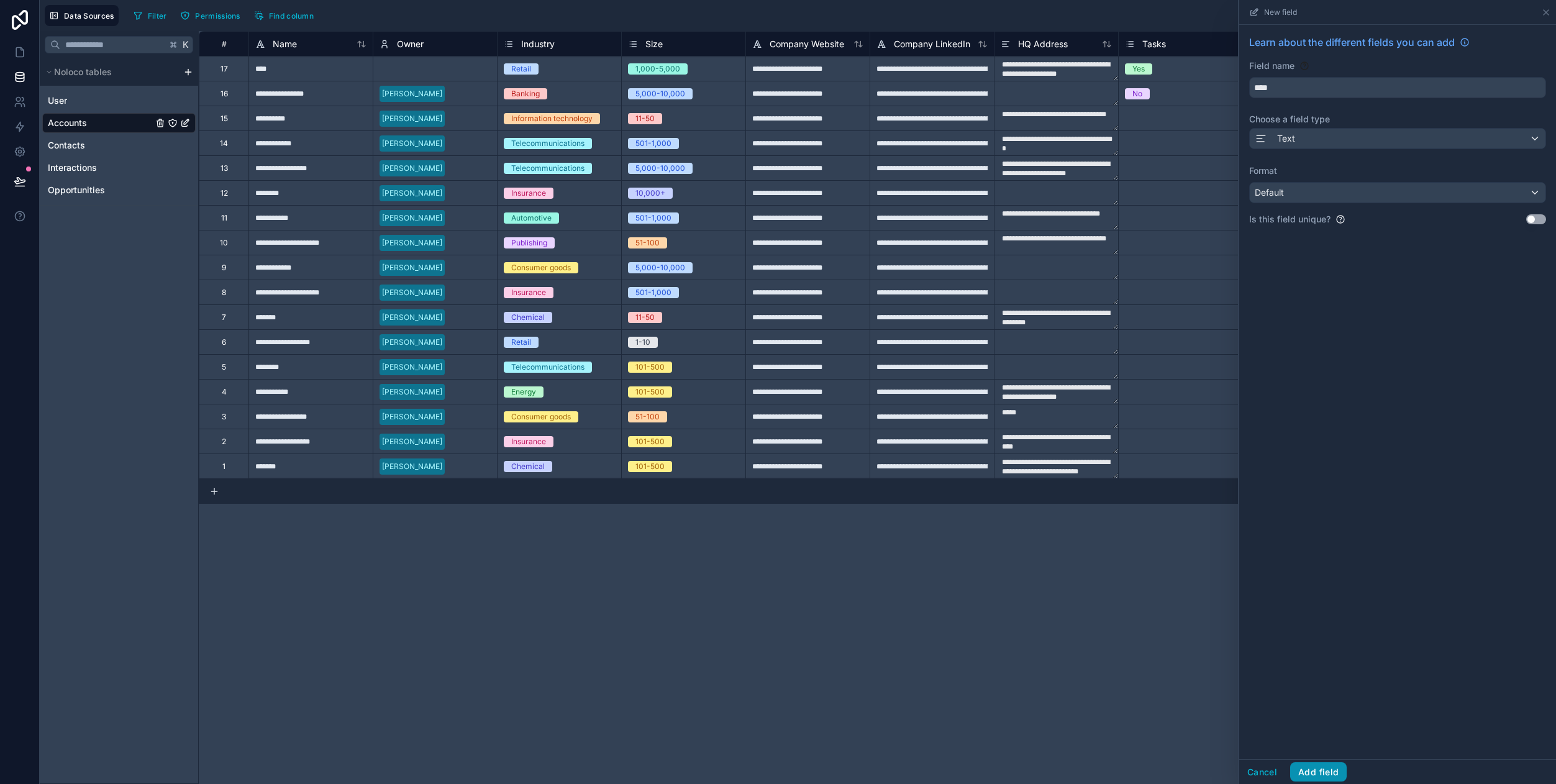
click at [1331, 771] on button "Add field" at bounding box center [1318, 772] width 57 height 20
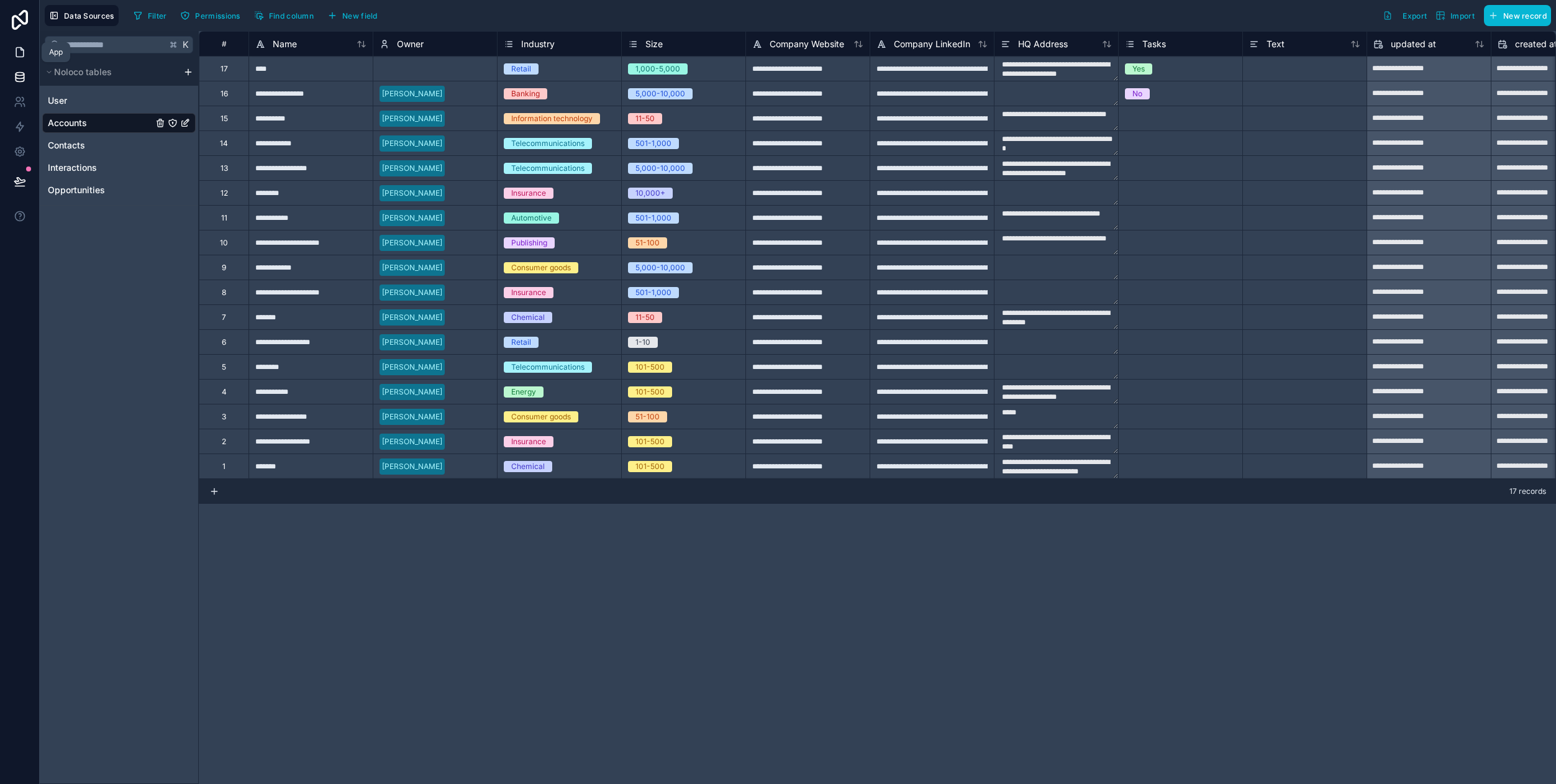
click at [22, 55] on icon at bounding box center [20, 52] width 12 height 12
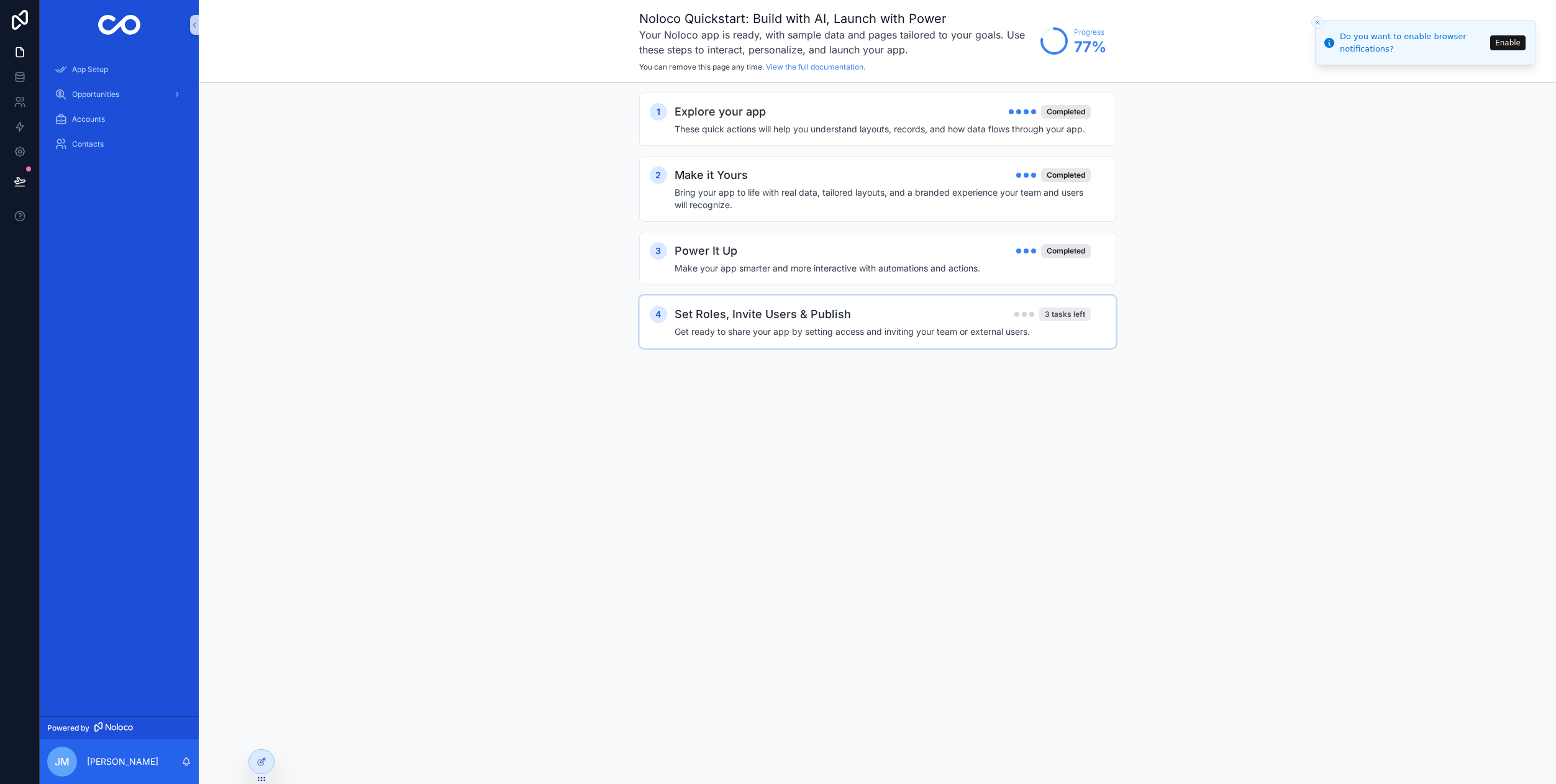
click at [1062, 316] on div "3 tasks left" at bounding box center [1065, 314] width 52 height 14
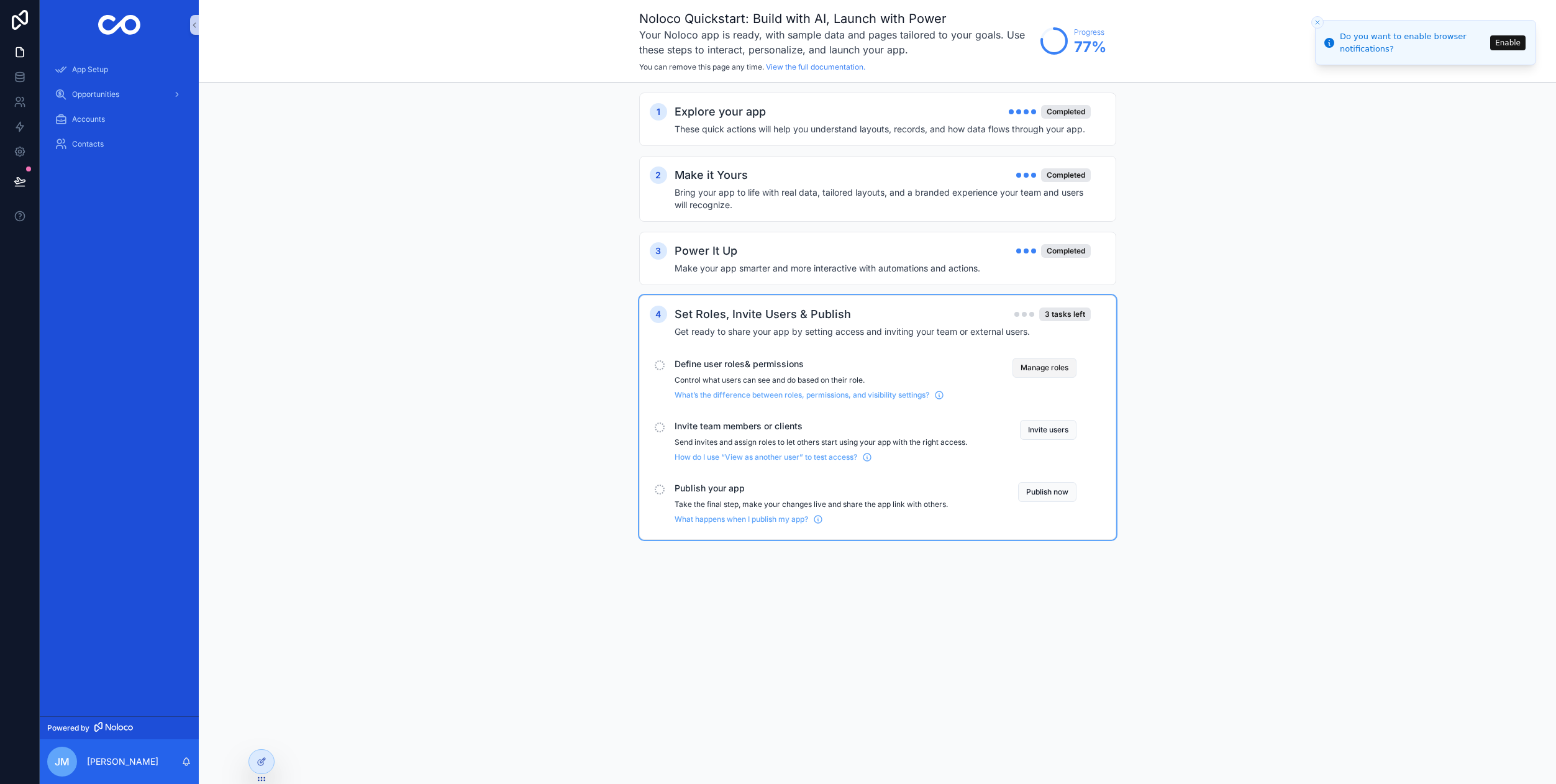
click at [1058, 367] on button "Manage roles" at bounding box center [1044, 367] width 64 height 20
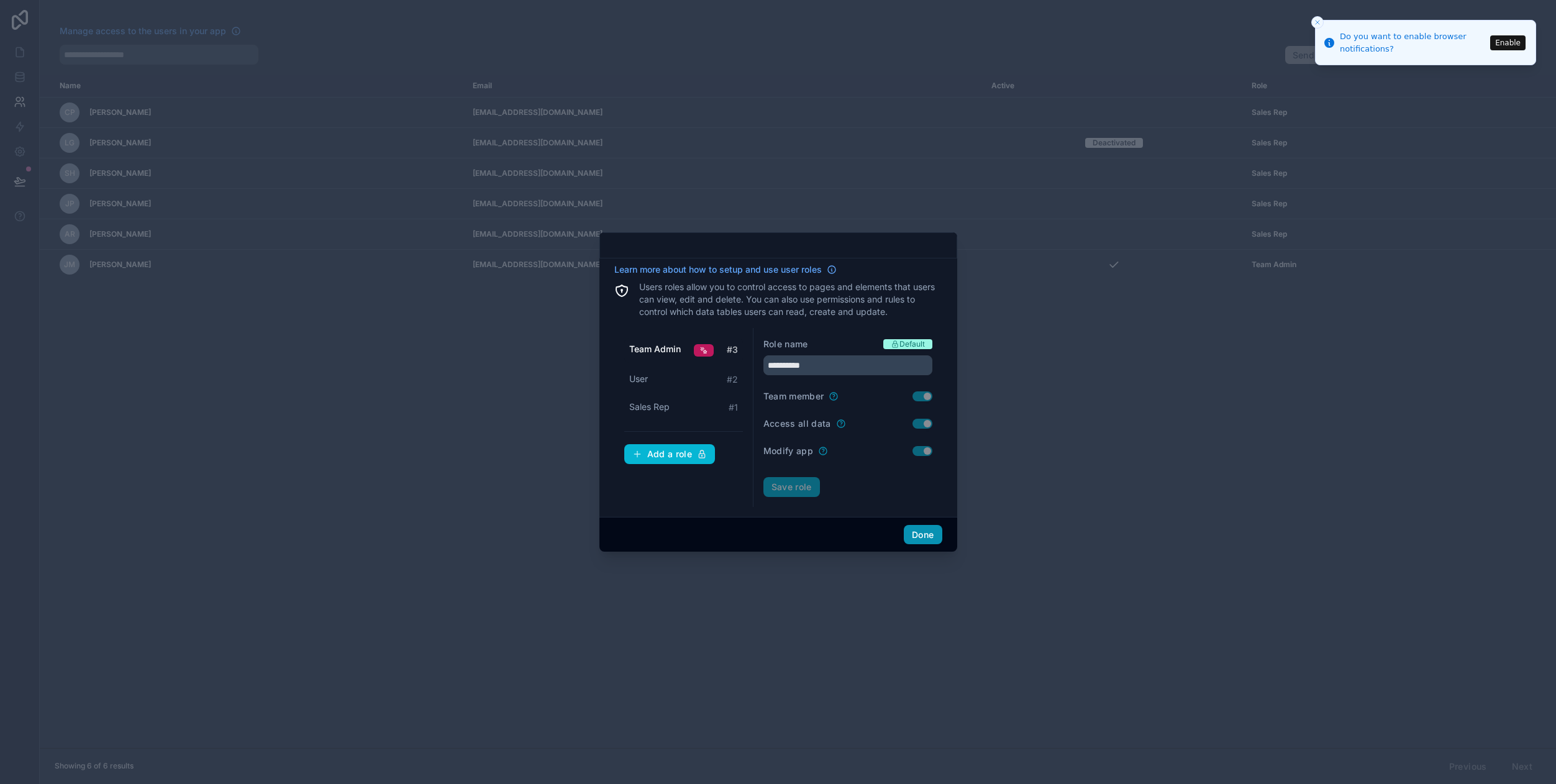
click at [917, 540] on button "Done" at bounding box center [923, 534] width 38 height 20
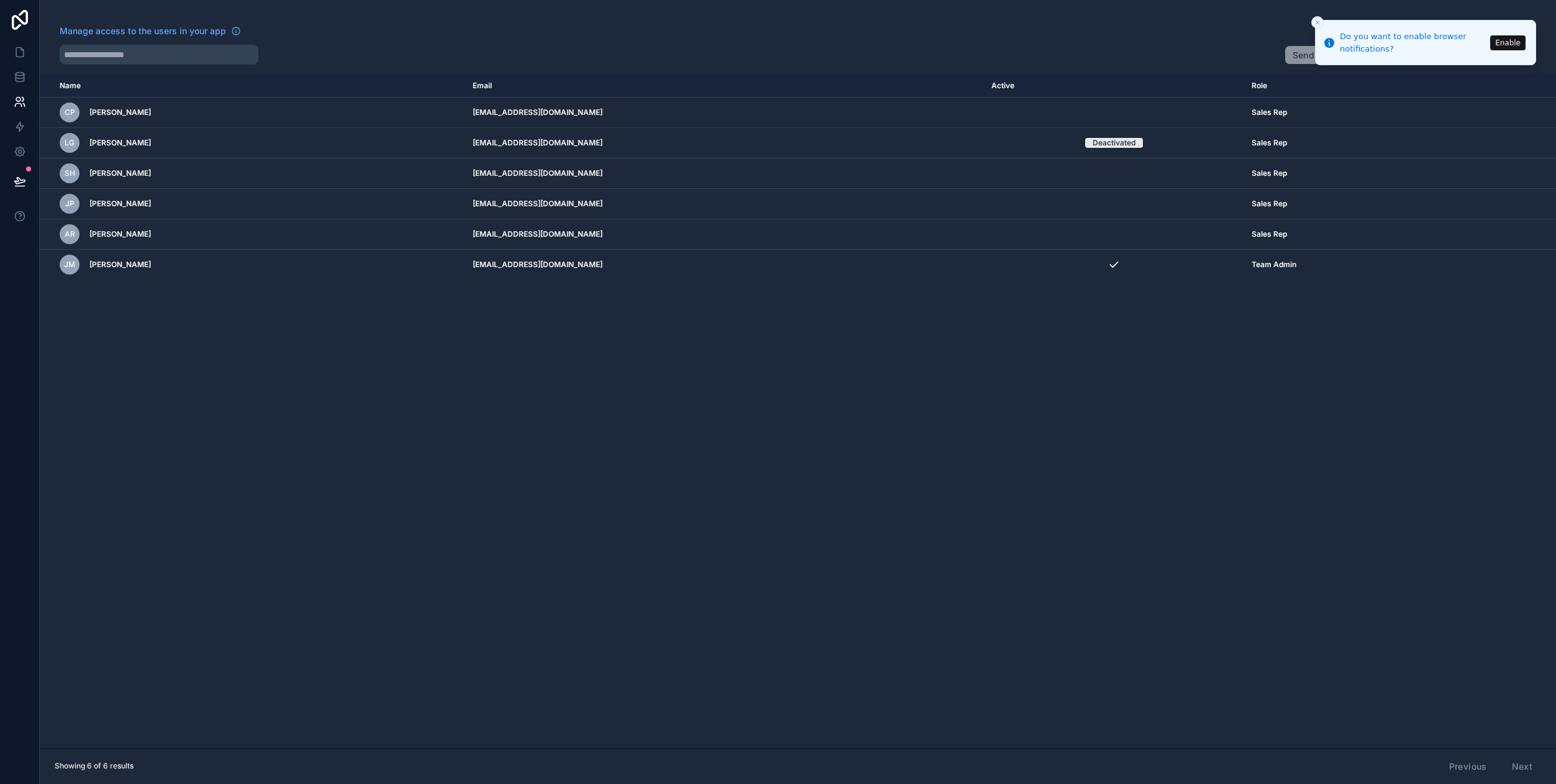
click at [1316, 22] on line "Close toast" at bounding box center [1318, 22] width 3 height 3
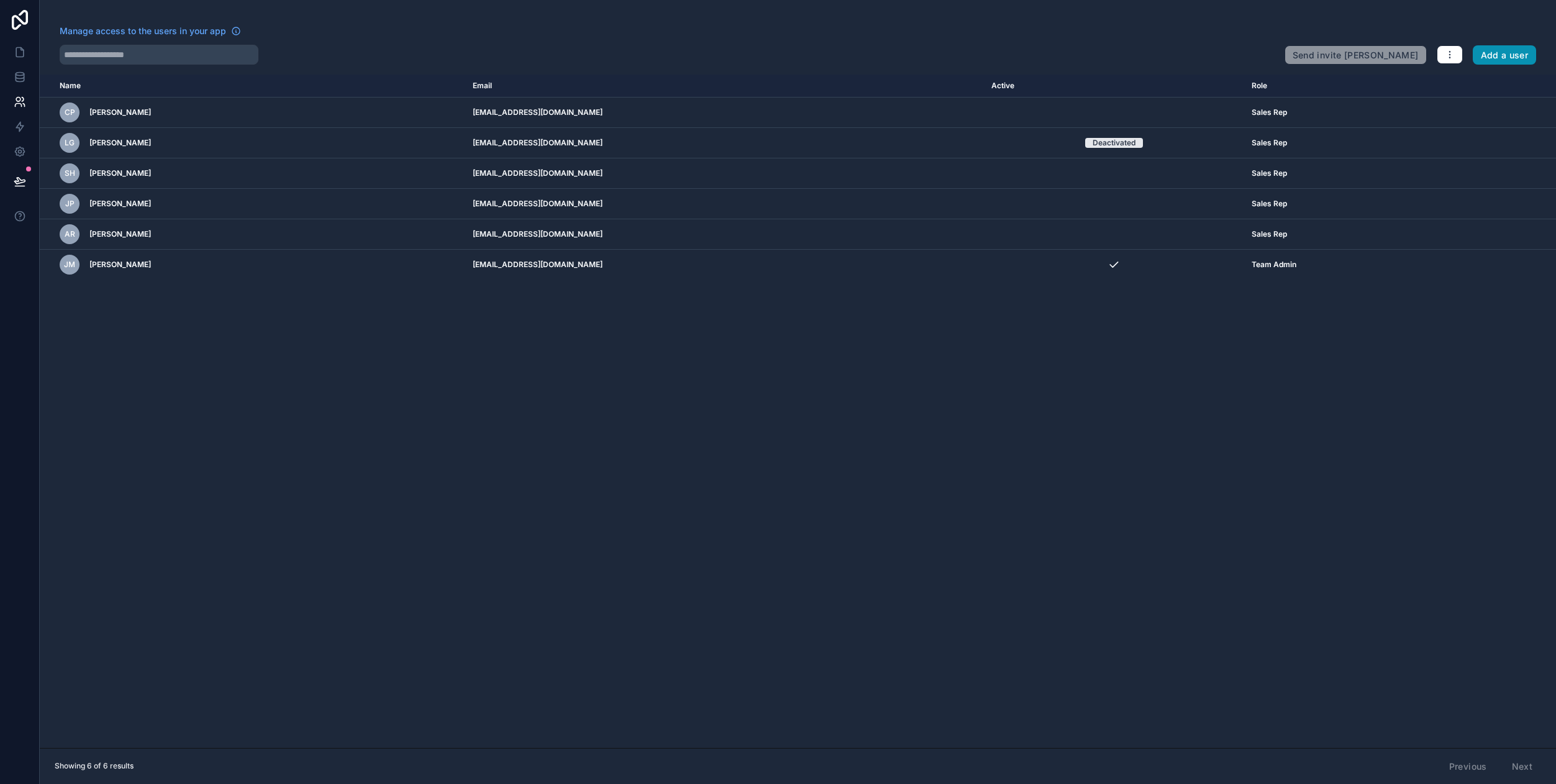
click at [1519, 57] on button "Add a user" at bounding box center [1504, 55] width 64 height 20
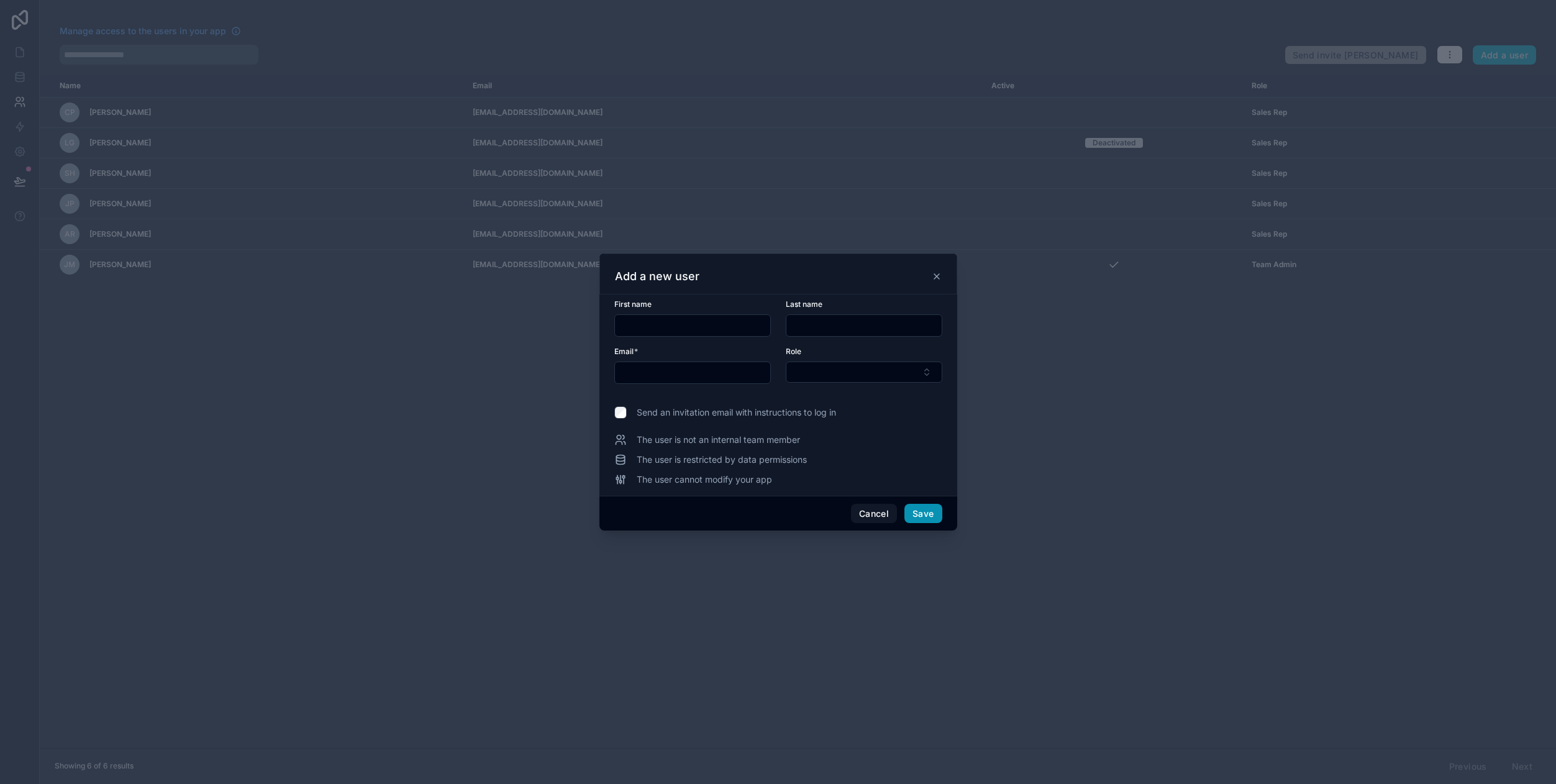
click at [929, 513] on button "Save" at bounding box center [923, 513] width 37 height 20
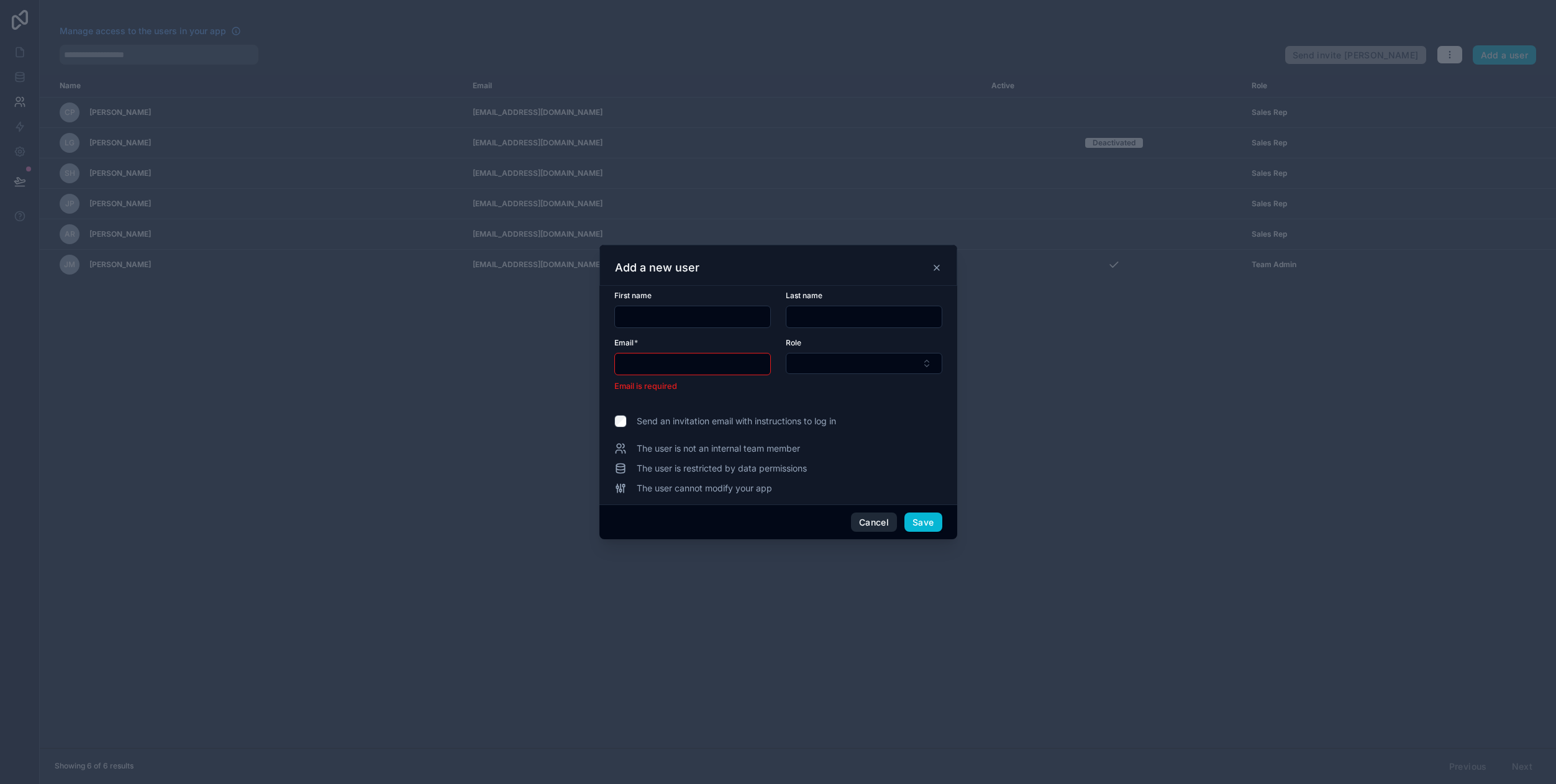
click at [869, 528] on button "Cancel" at bounding box center [874, 522] width 46 height 20
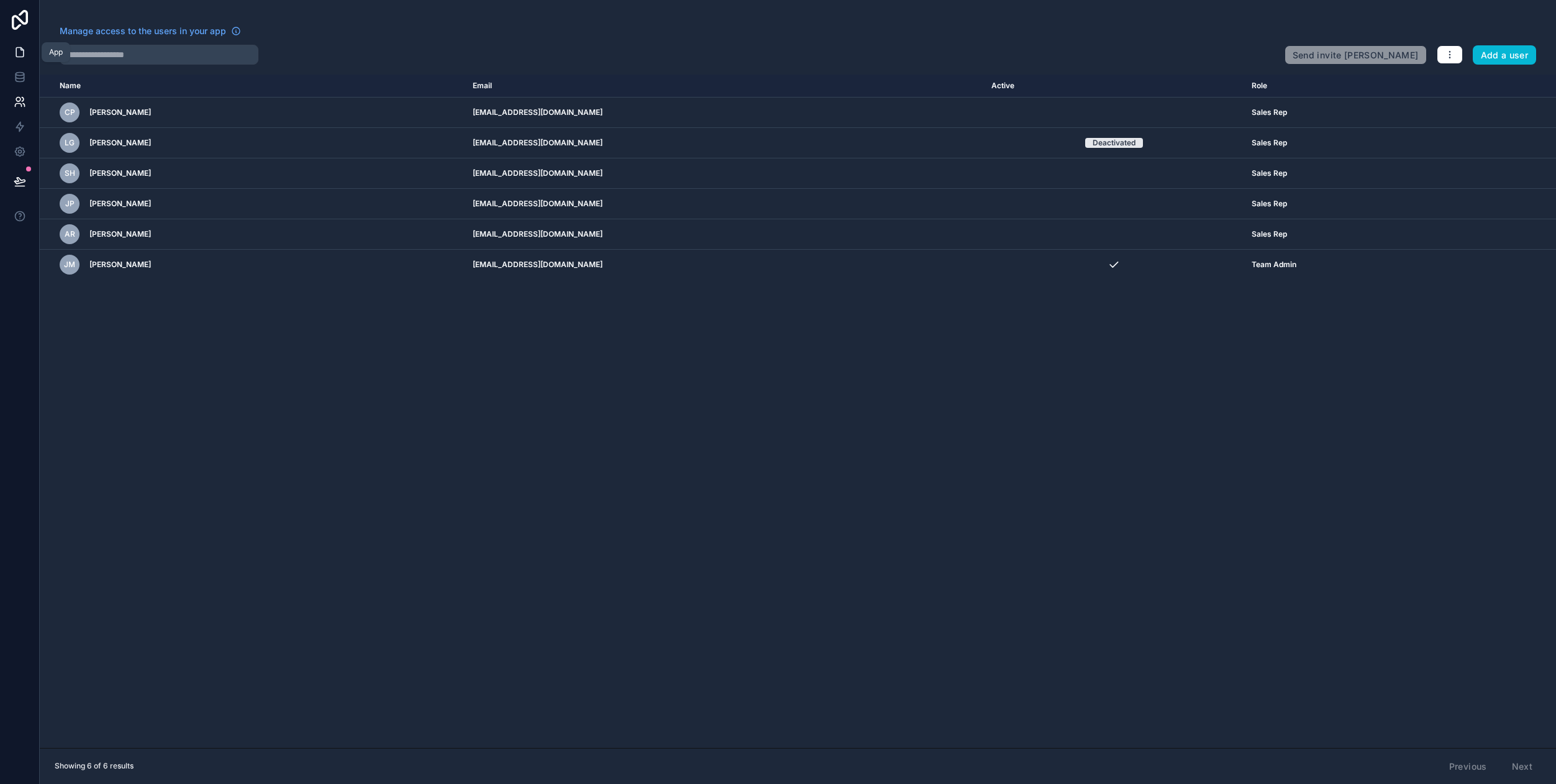
click at [24, 55] on icon at bounding box center [20, 52] width 12 height 12
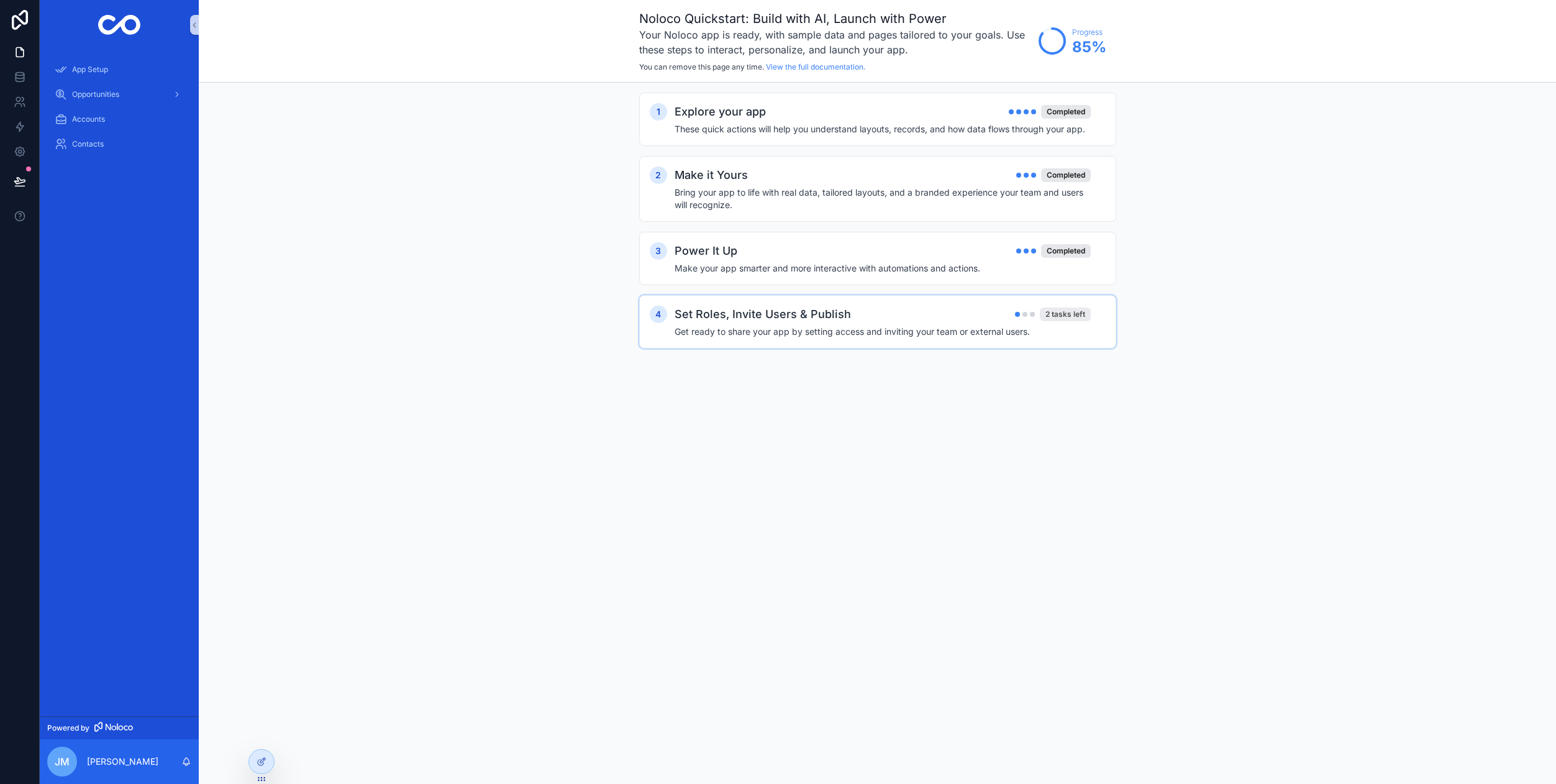
click at [1071, 315] on div "2 tasks left" at bounding box center [1065, 314] width 51 height 14
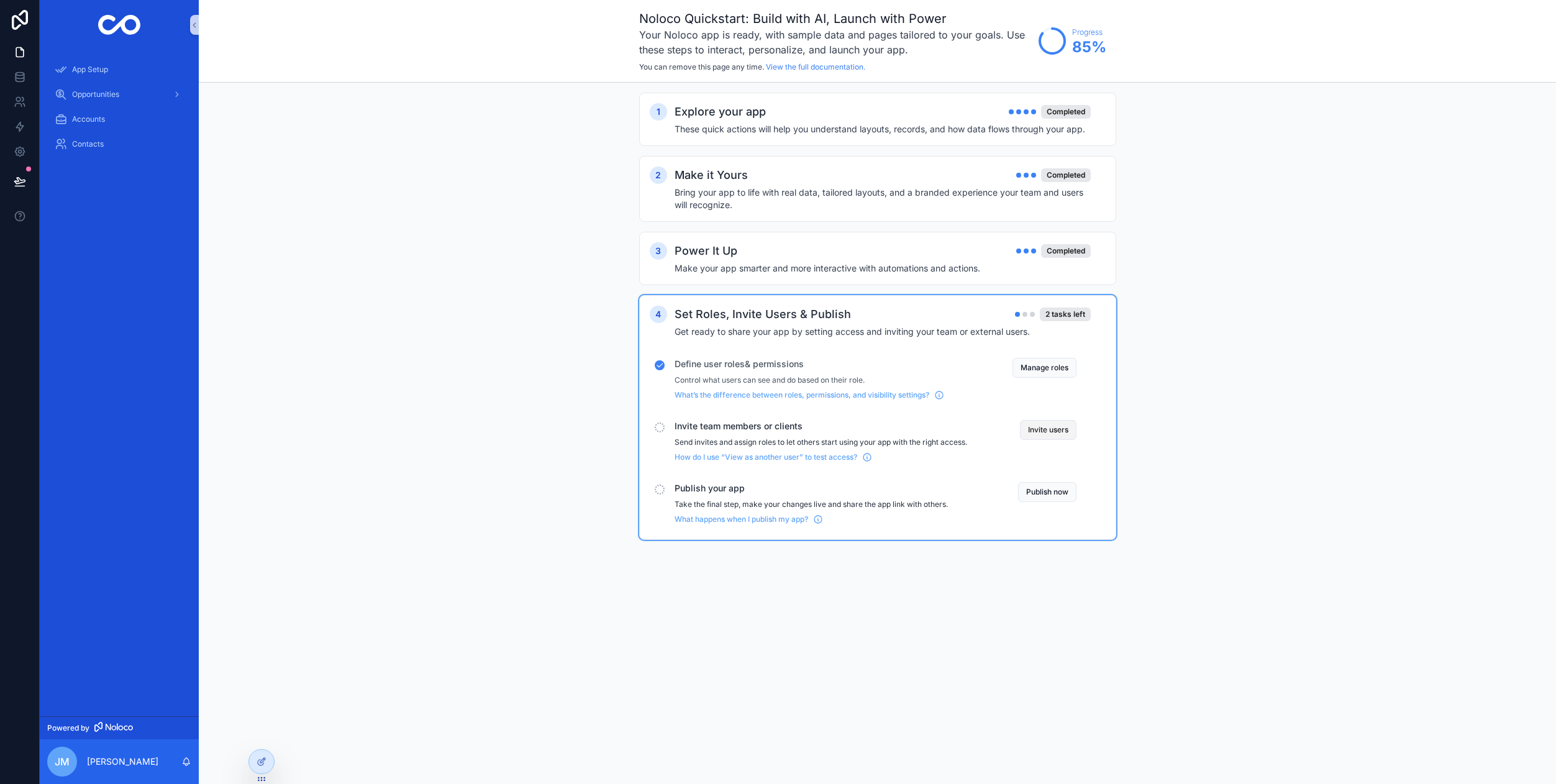
click at [1059, 428] on button "Invite users" at bounding box center [1048, 429] width 57 height 20
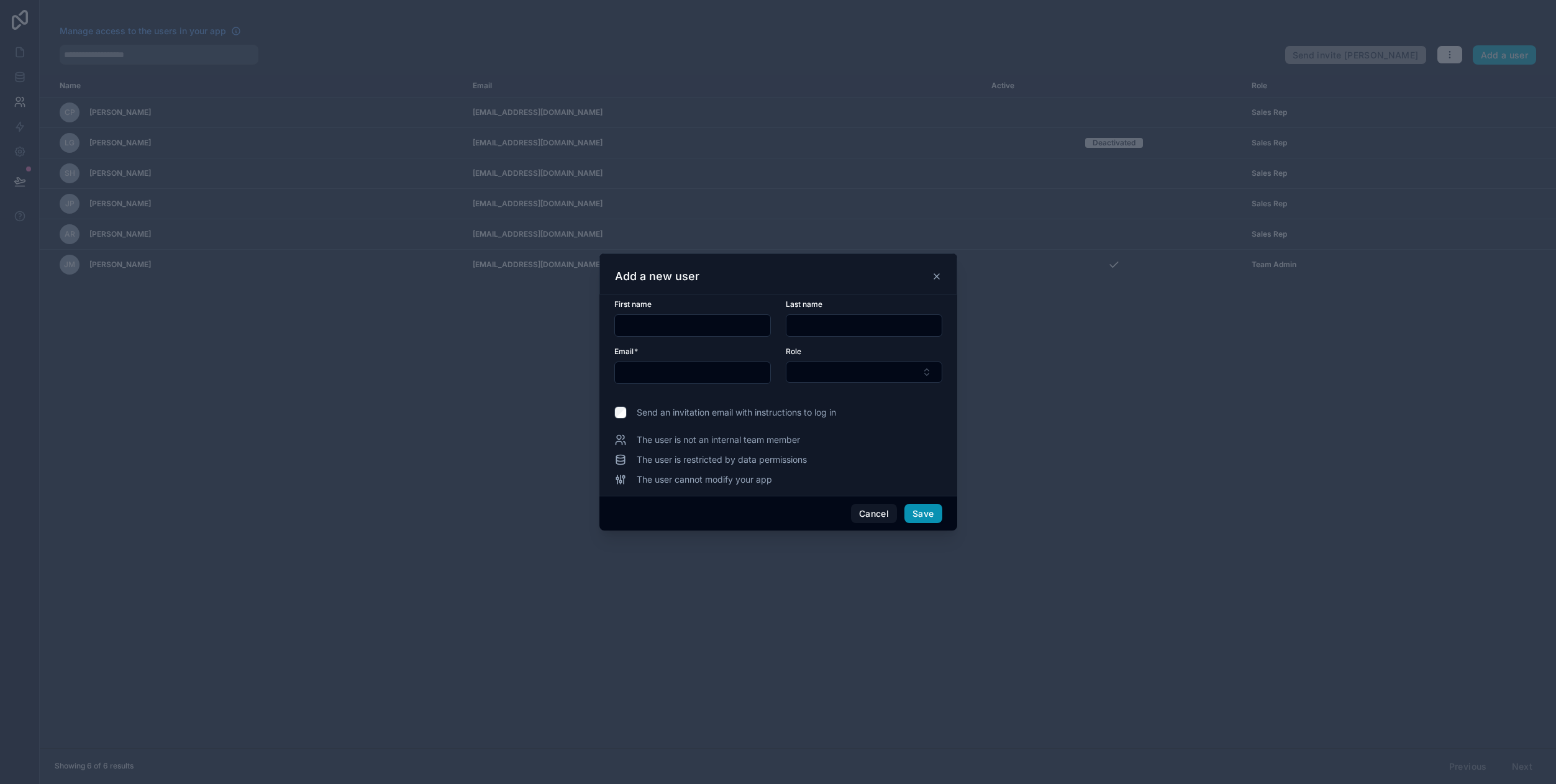
click at [925, 515] on button "Save" at bounding box center [923, 513] width 37 height 20
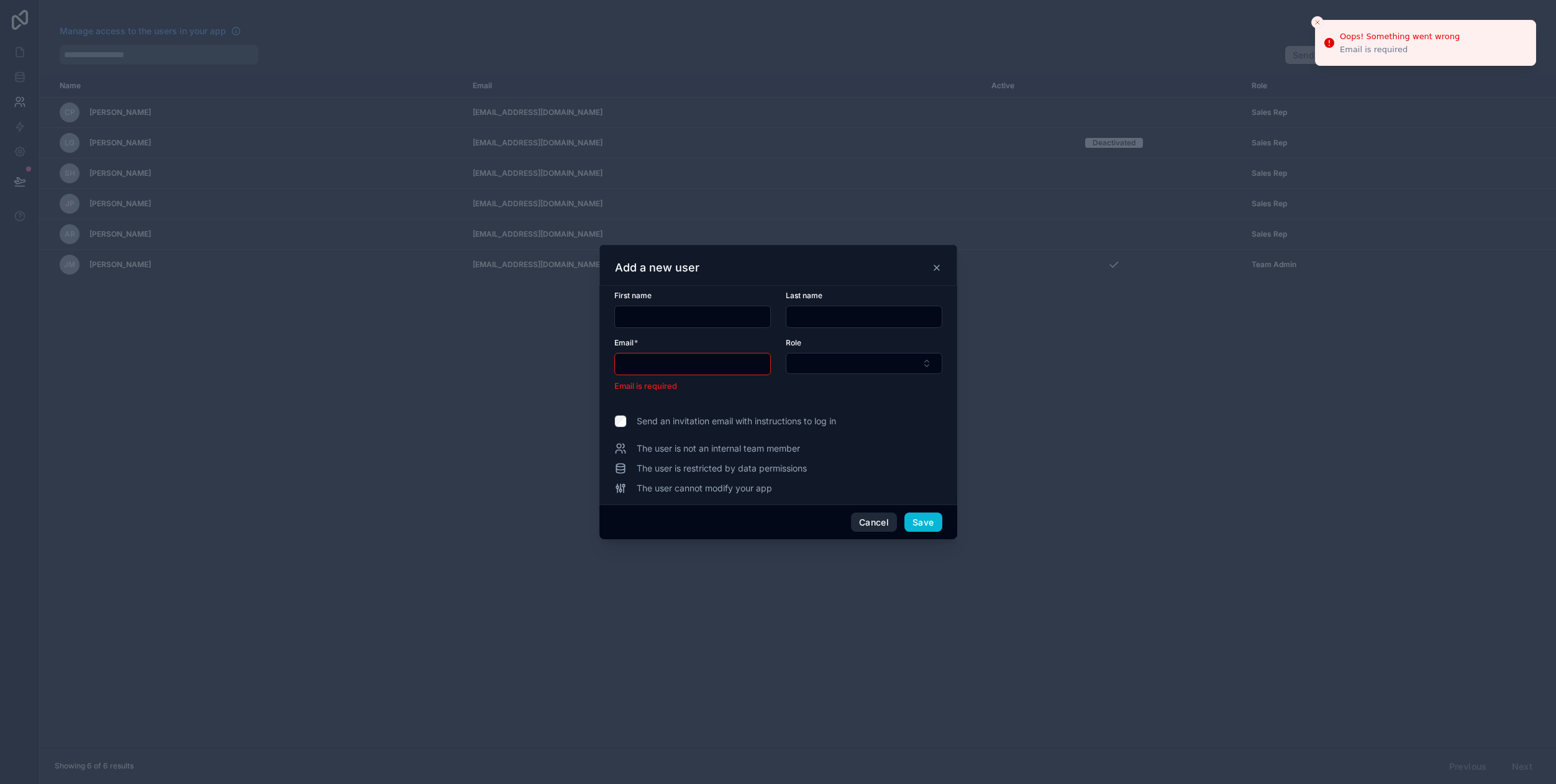
click at [878, 523] on button "Cancel" at bounding box center [874, 522] width 46 height 20
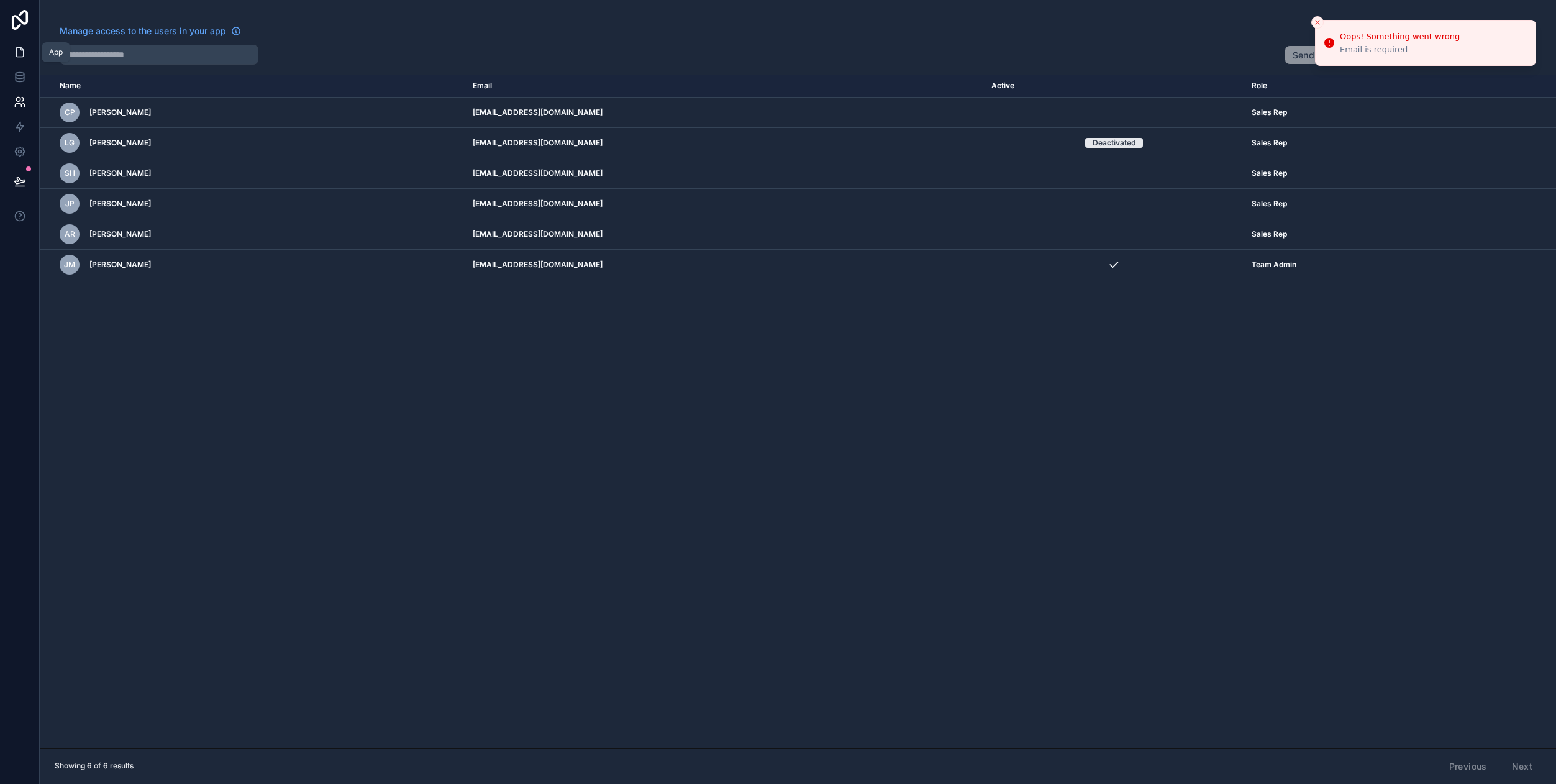
click at [23, 52] on icon at bounding box center [20, 52] width 8 height 9
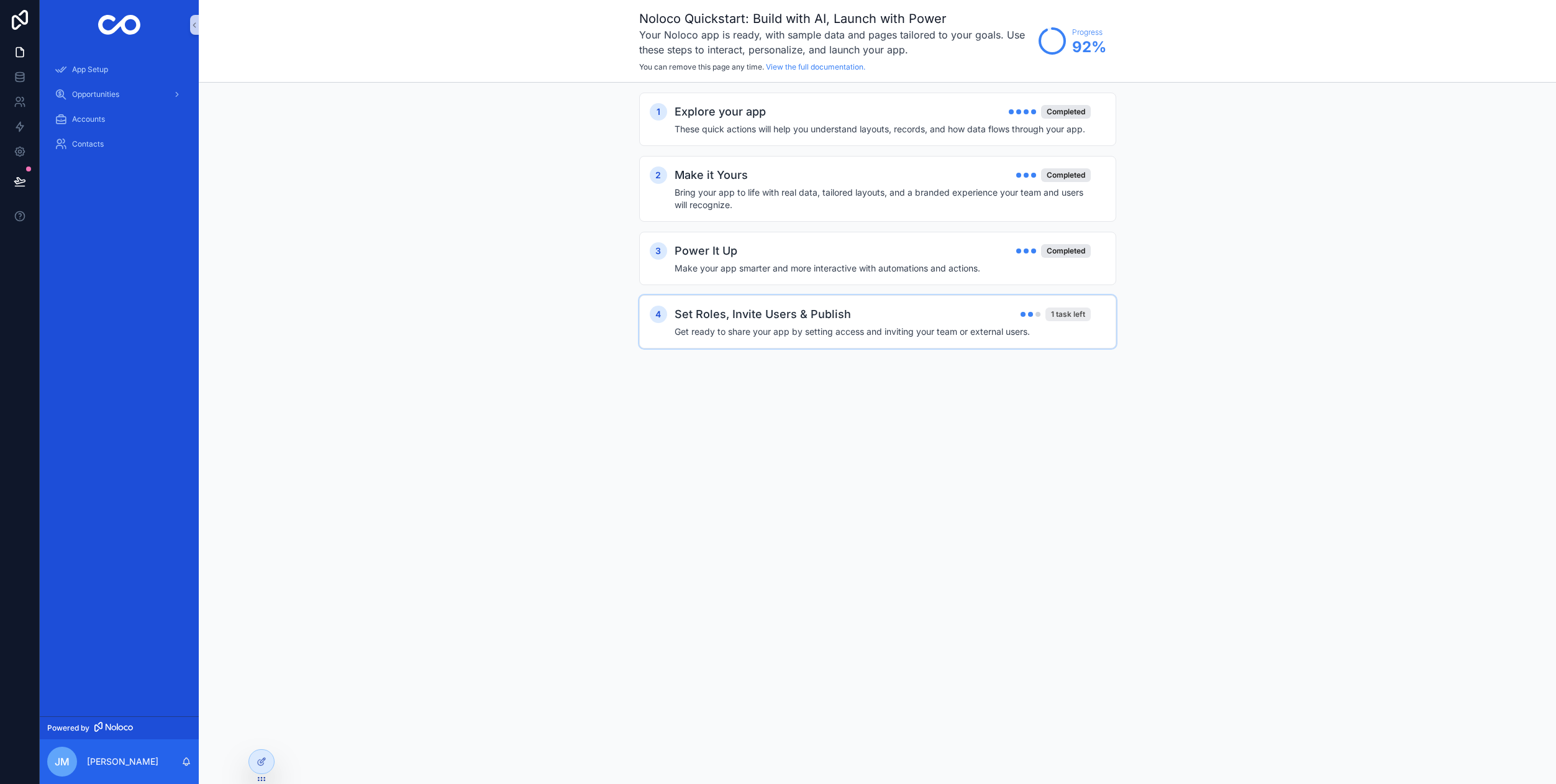
click at [1068, 318] on div "1 task left" at bounding box center [1068, 314] width 46 height 14
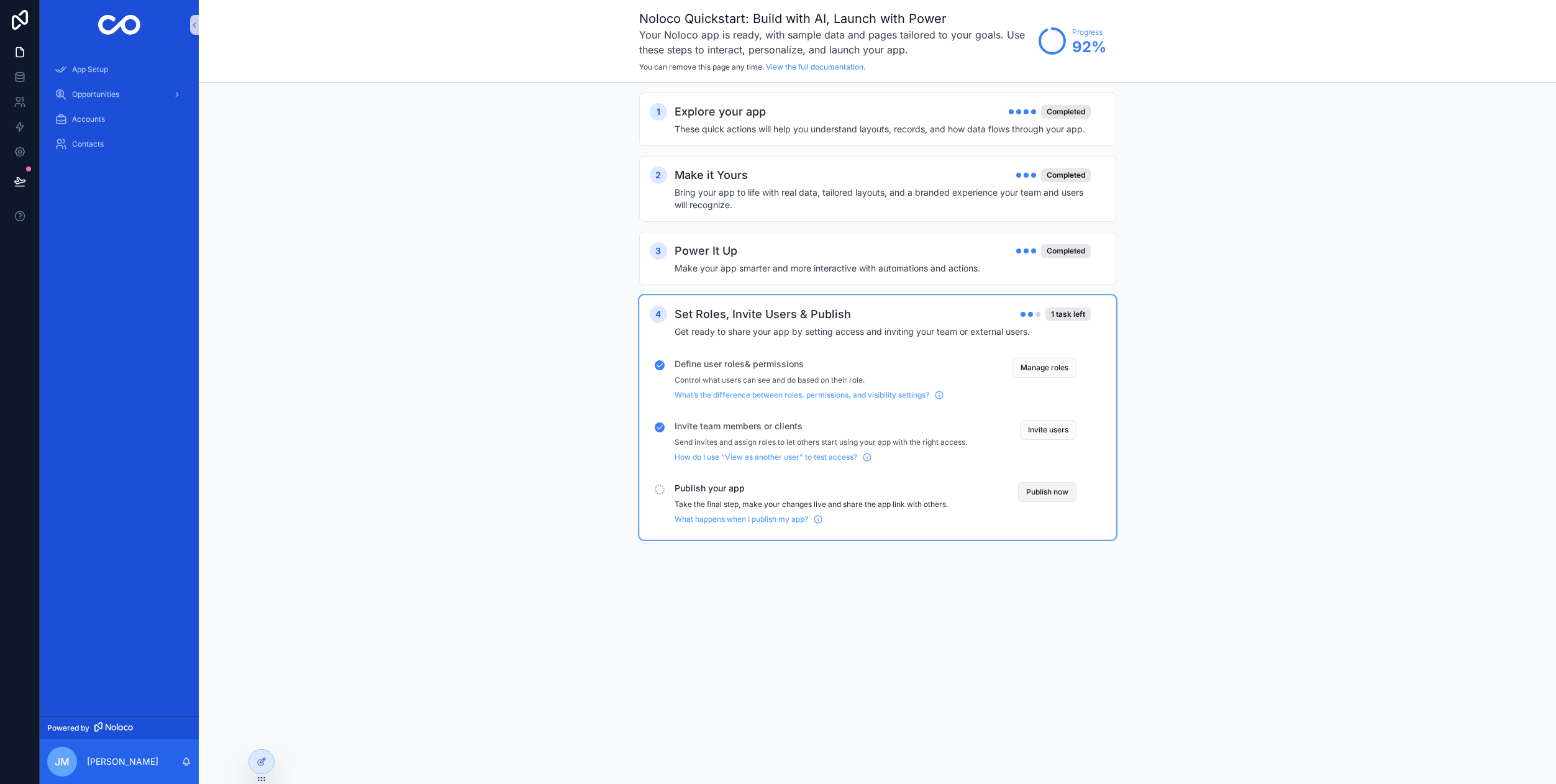
click at [1053, 494] on button "Publish now" at bounding box center [1047, 491] width 59 height 20
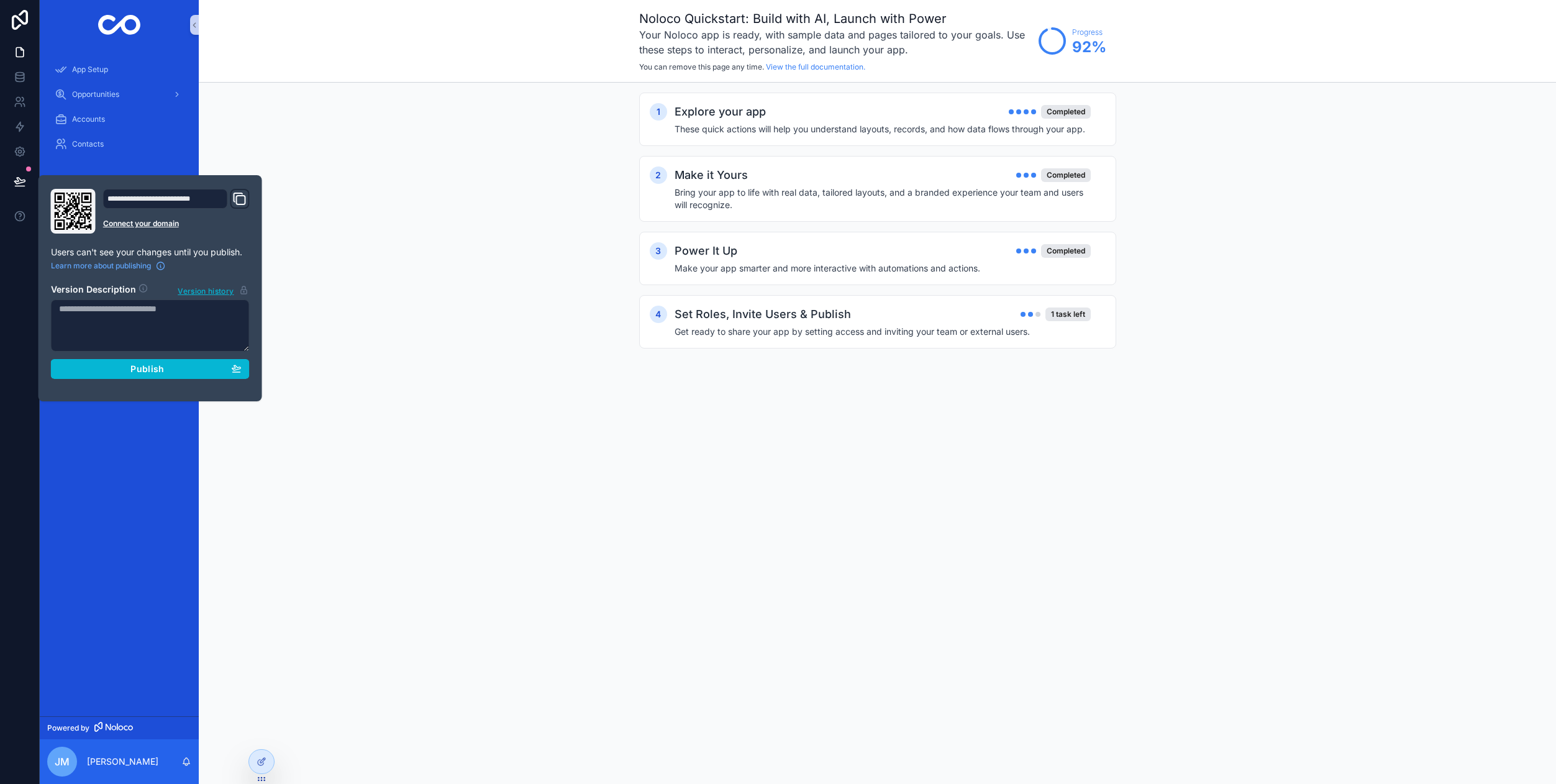
click at [244, 201] on icon "Domain and Custom Link" at bounding box center [239, 198] width 15 height 15
click at [215, 371] on div "Publish" at bounding box center [151, 368] width 182 height 11
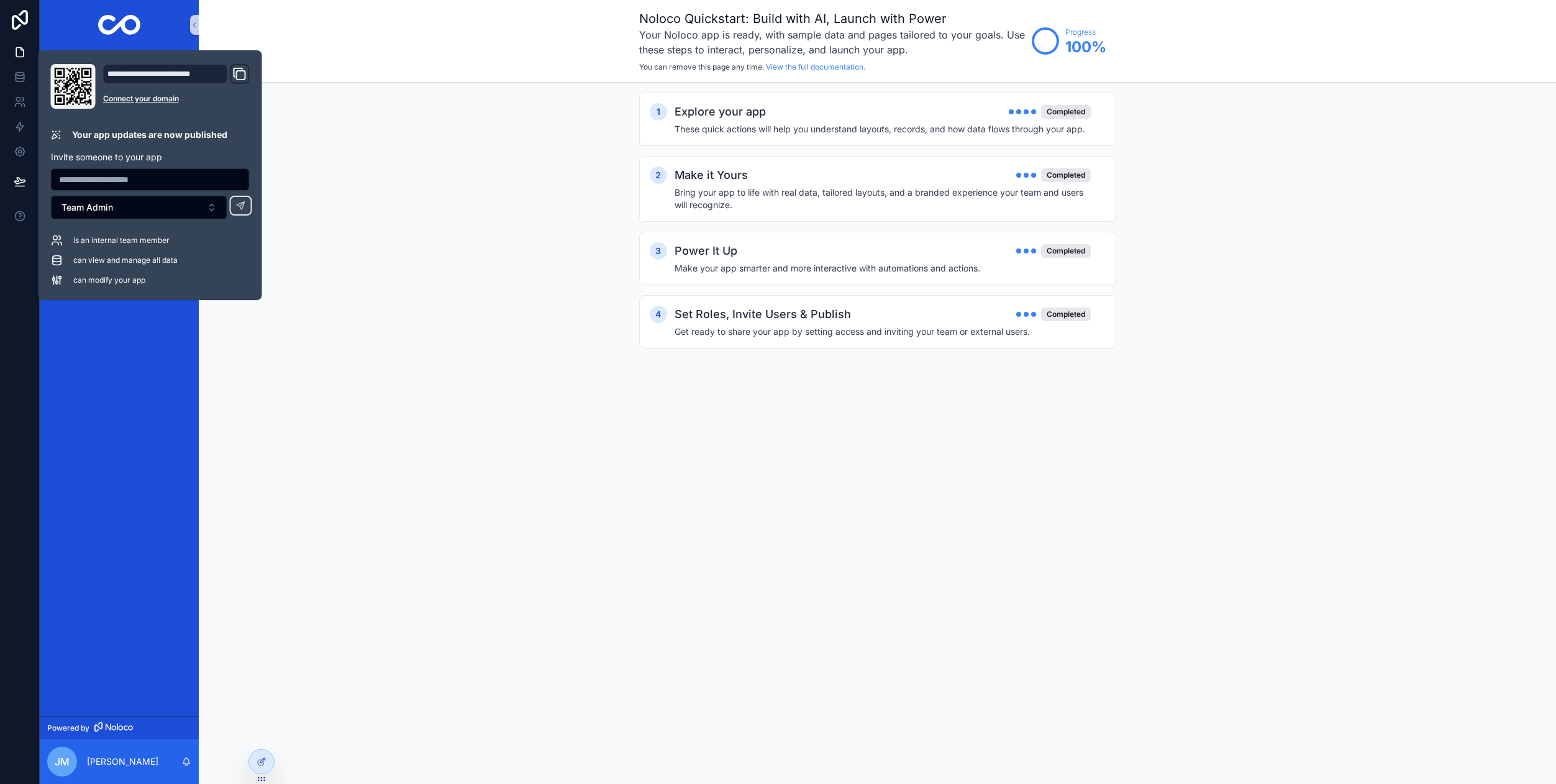
click at [139, 185] on input "text" at bounding box center [151, 179] width 198 height 17
type input "**********"
click at [145, 211] on button "Team Admin" at bounding box center [139, 207] width 176 height 23
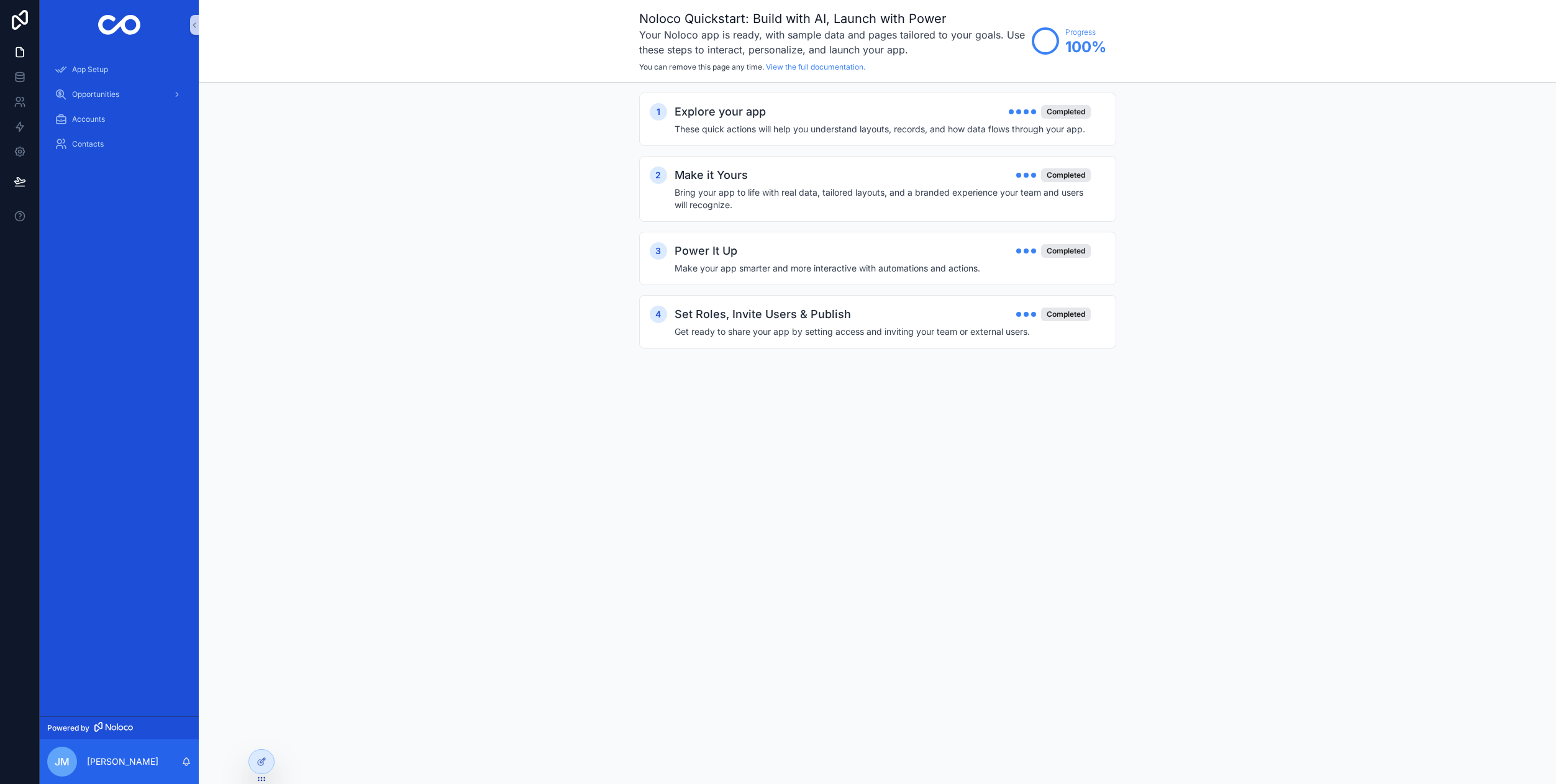
click at [153, 764] on div "JM Joel Mendoza" at bounding box center [119, 762] width 159 height 45
click at [145, 764] on div "JM Joel Mendoza" at bounding box center [119, 762] width 159 height 45
click at [131, 764] on p "[PERSON_NAME]" at bounding box center [122, 762] width 71 height 12
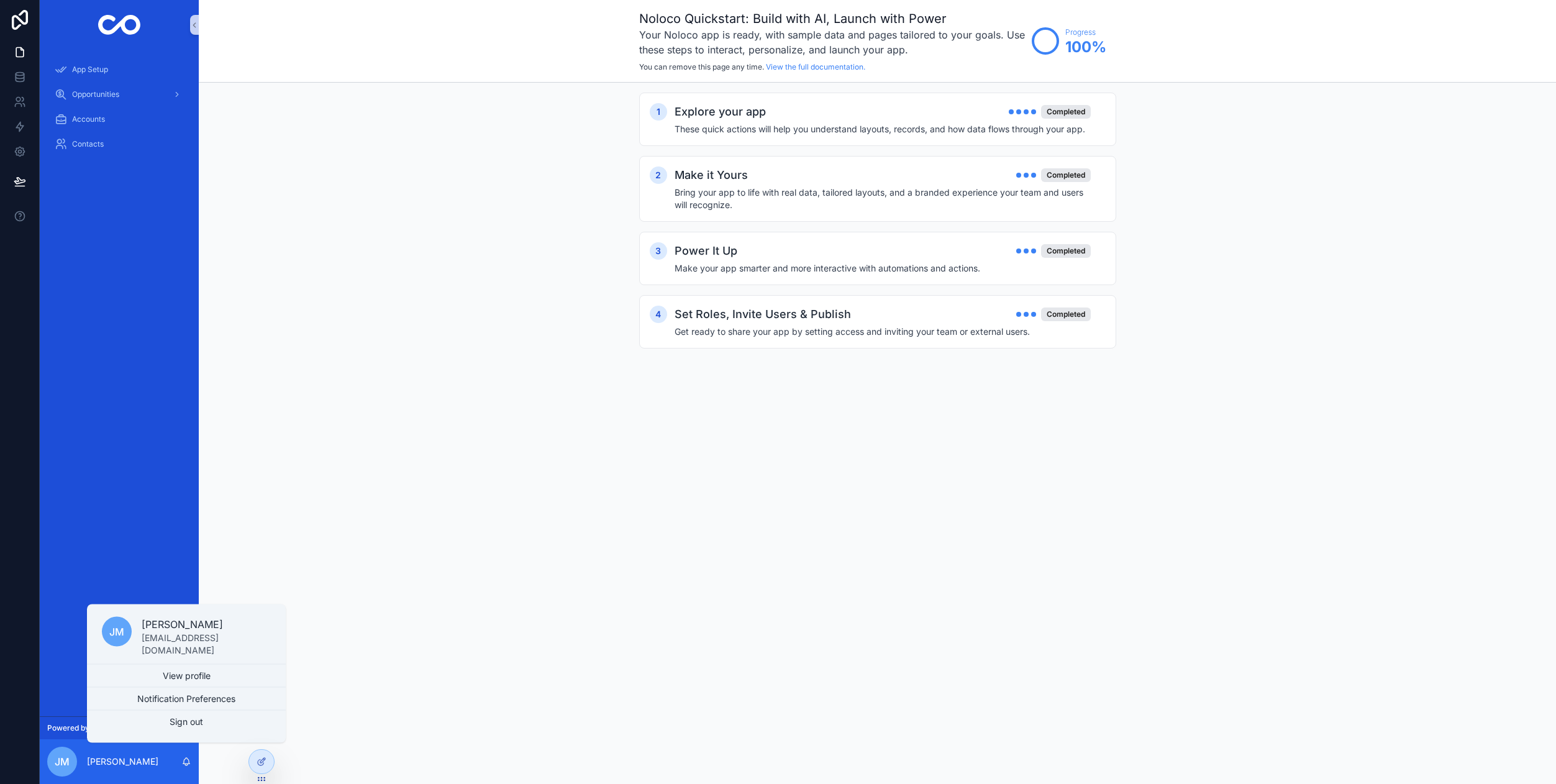
click at [88, 448] on div "App Setup Opportunities Accounts Contacts" at bounding box center [119, 383] width 159 height 666
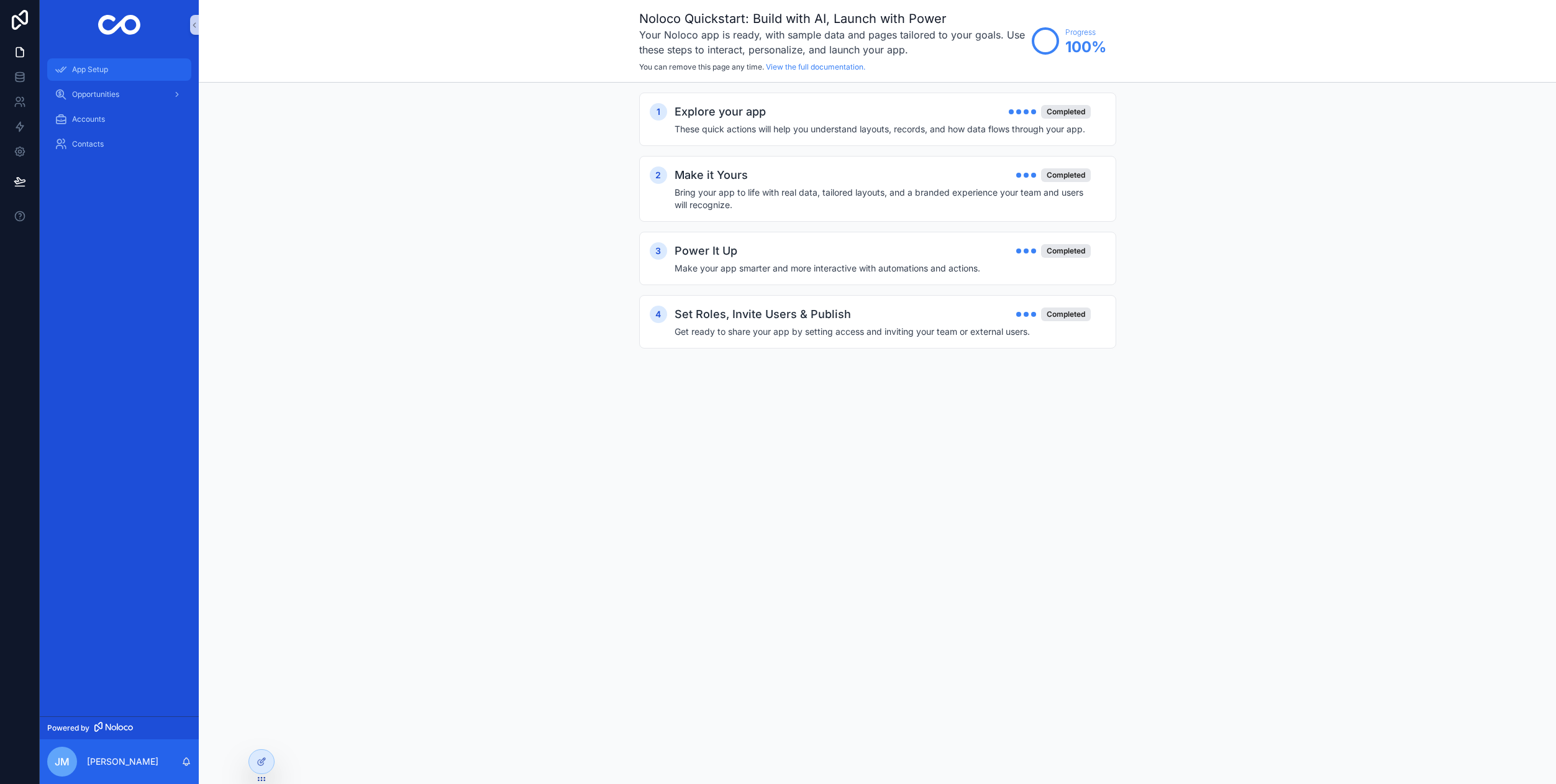
click at [69, 71] on div "App Setup" at bounding box center [120, 69] width 129 height 20
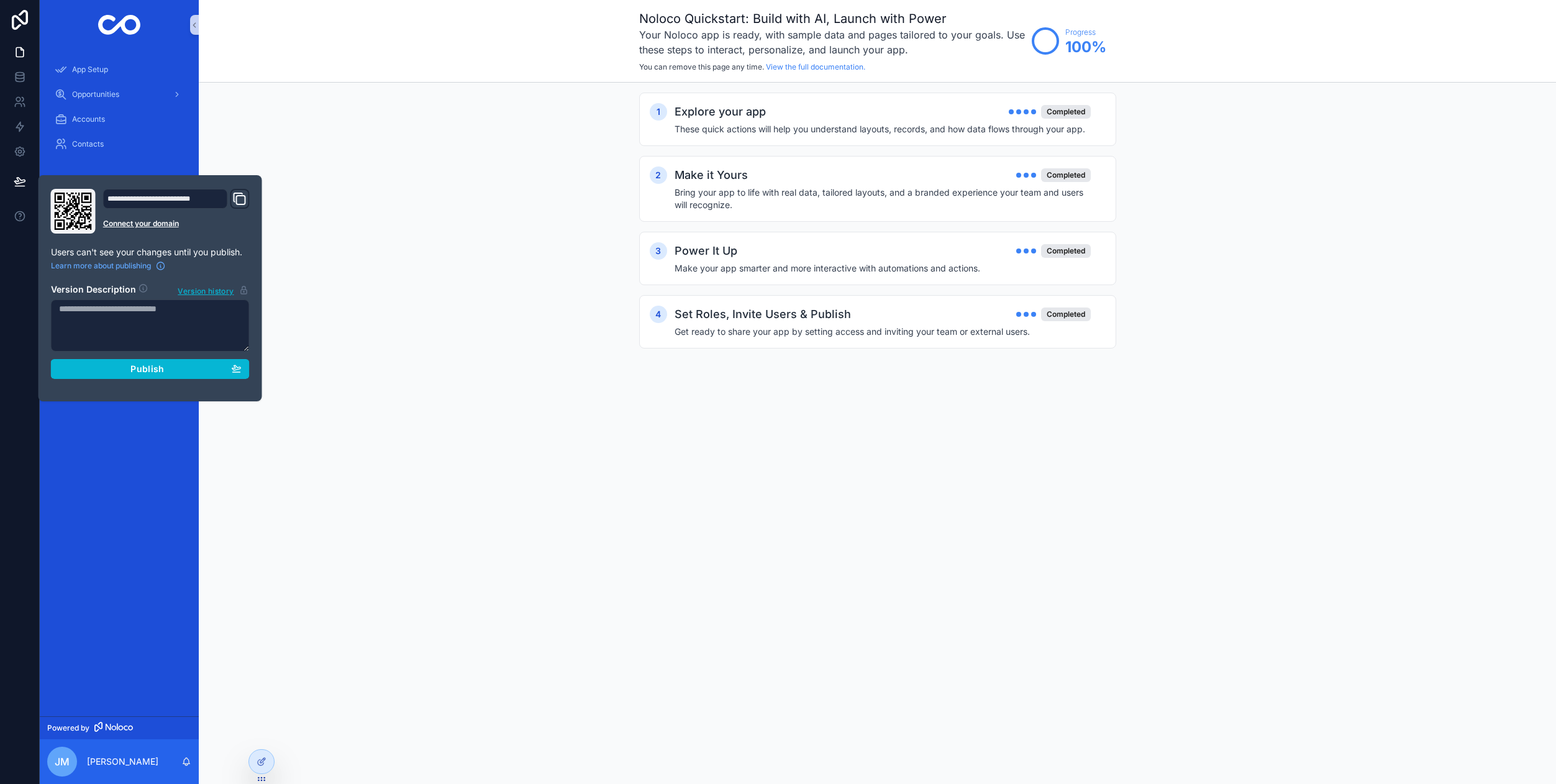
click at [239, 200] on icon "Domain and Custom Link" at bounding box center [239, 198] width 15 height 15
click at [187, 372] on div "Publish" at bounding box center [151, 368] width 182 height 11
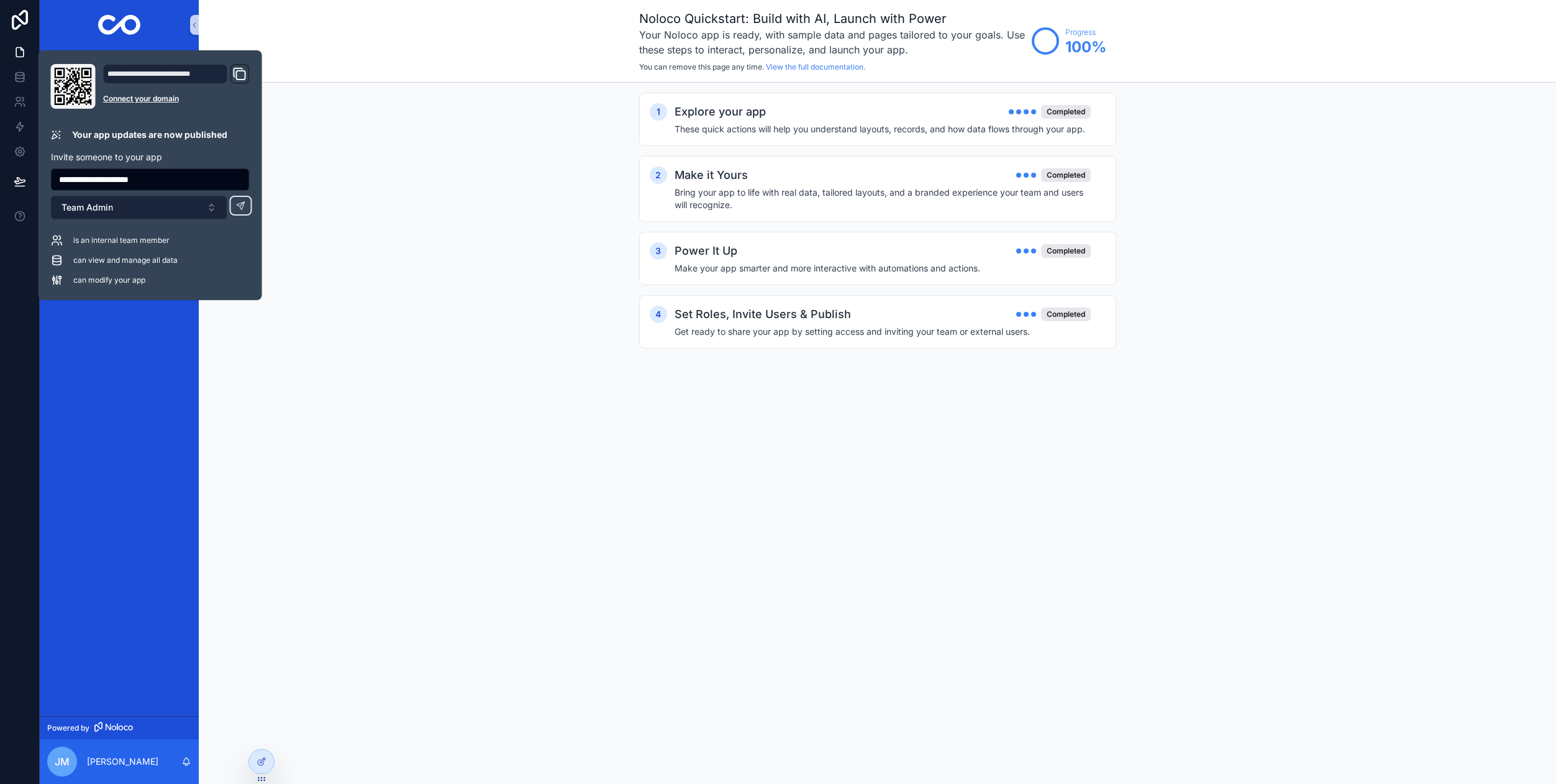
click at [166, 209] on button "Team Admin" at bounding box center [139, 207] width 176 height 23
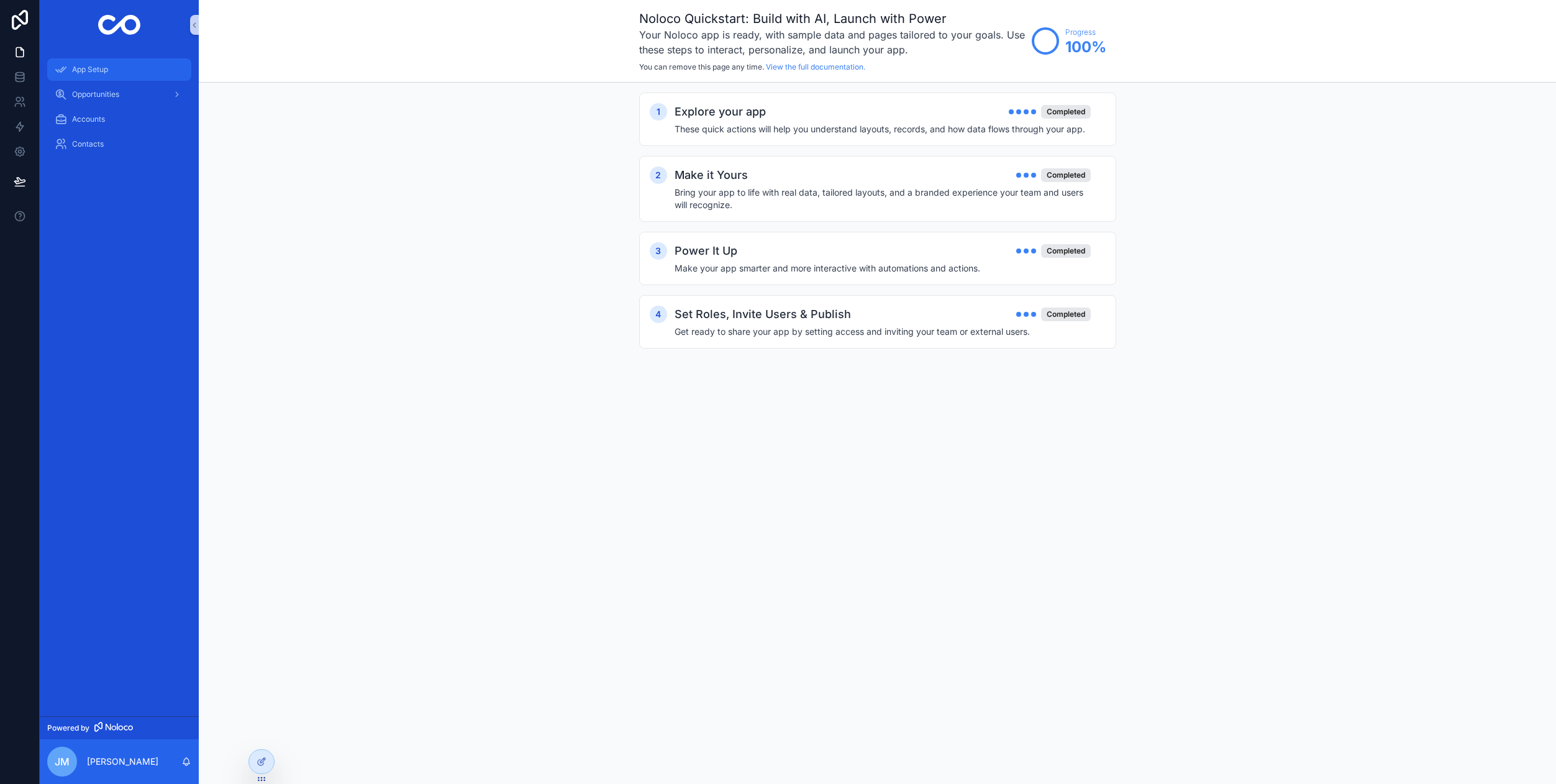
click at [90, 63] on div "App Setup" at bounding box center [120, 69] width 129 height 20
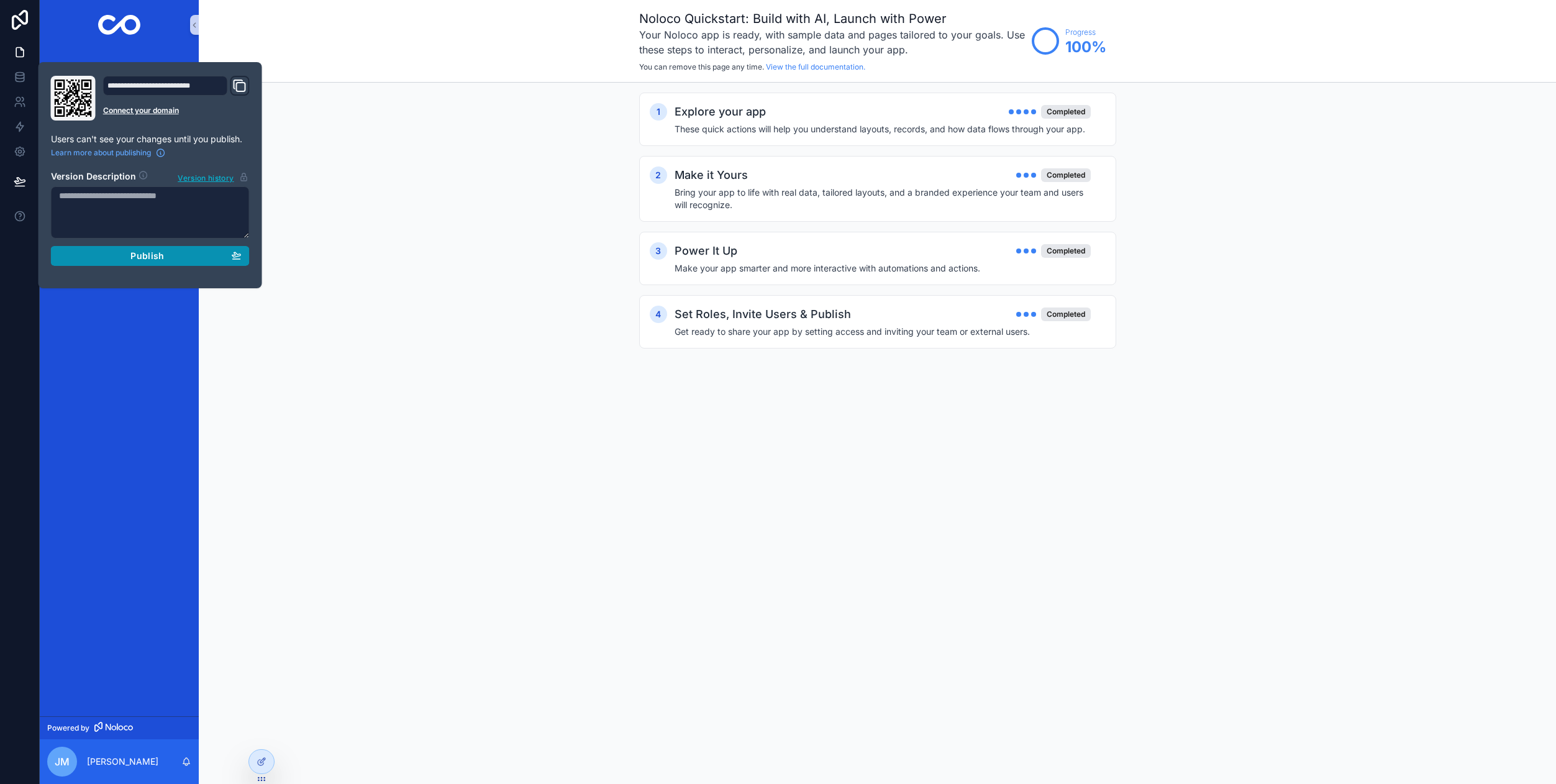
click at [208, 258] on div "Publish" at bounding box center [151, 256] width 182 height 11
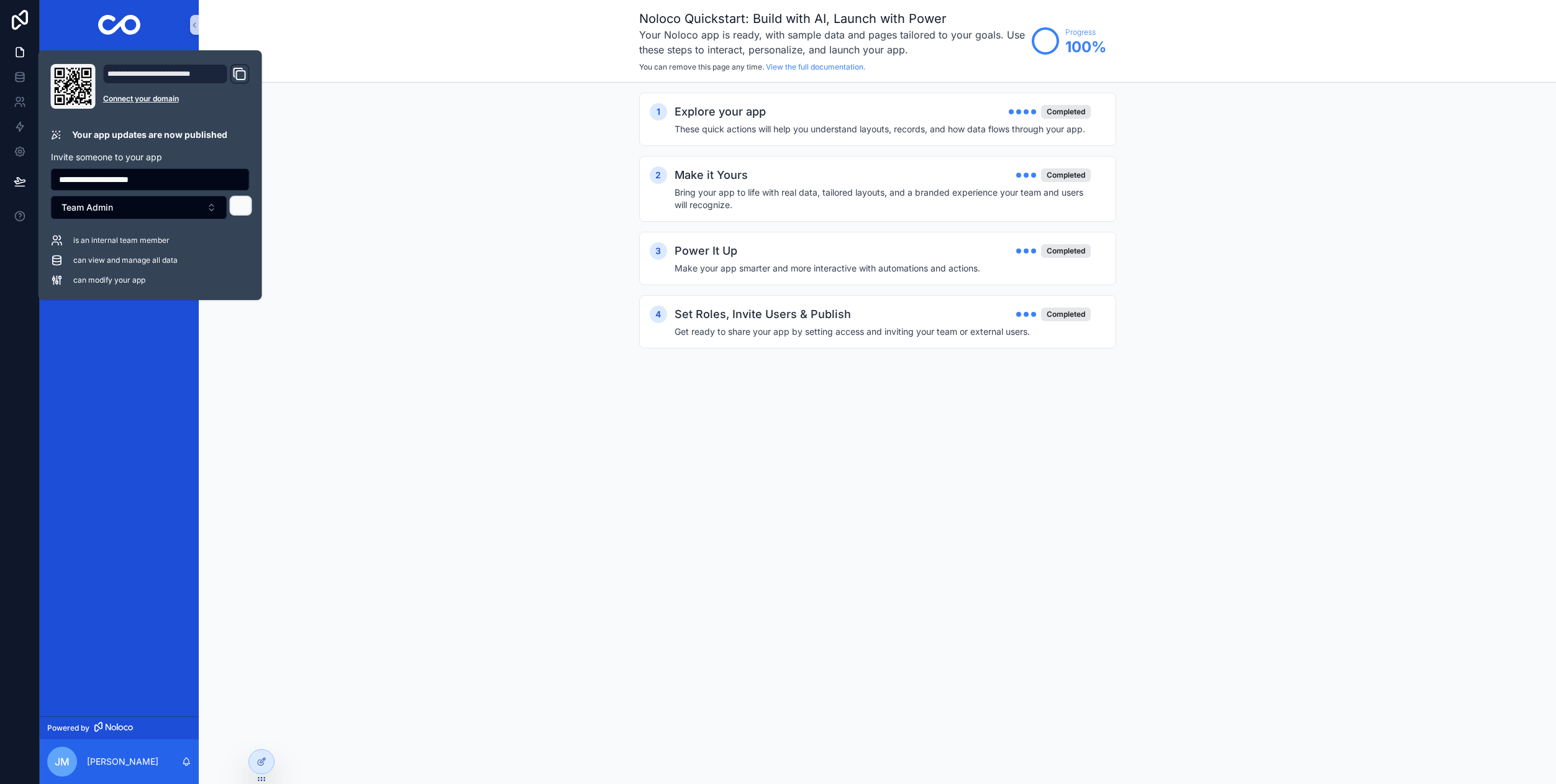
click at [245, 207] on icon at bounding box center [241, 206] width 10 height 10
click at [210, 210] on button "Team Admin" at bounding box center [139, 207] width 176 height 23
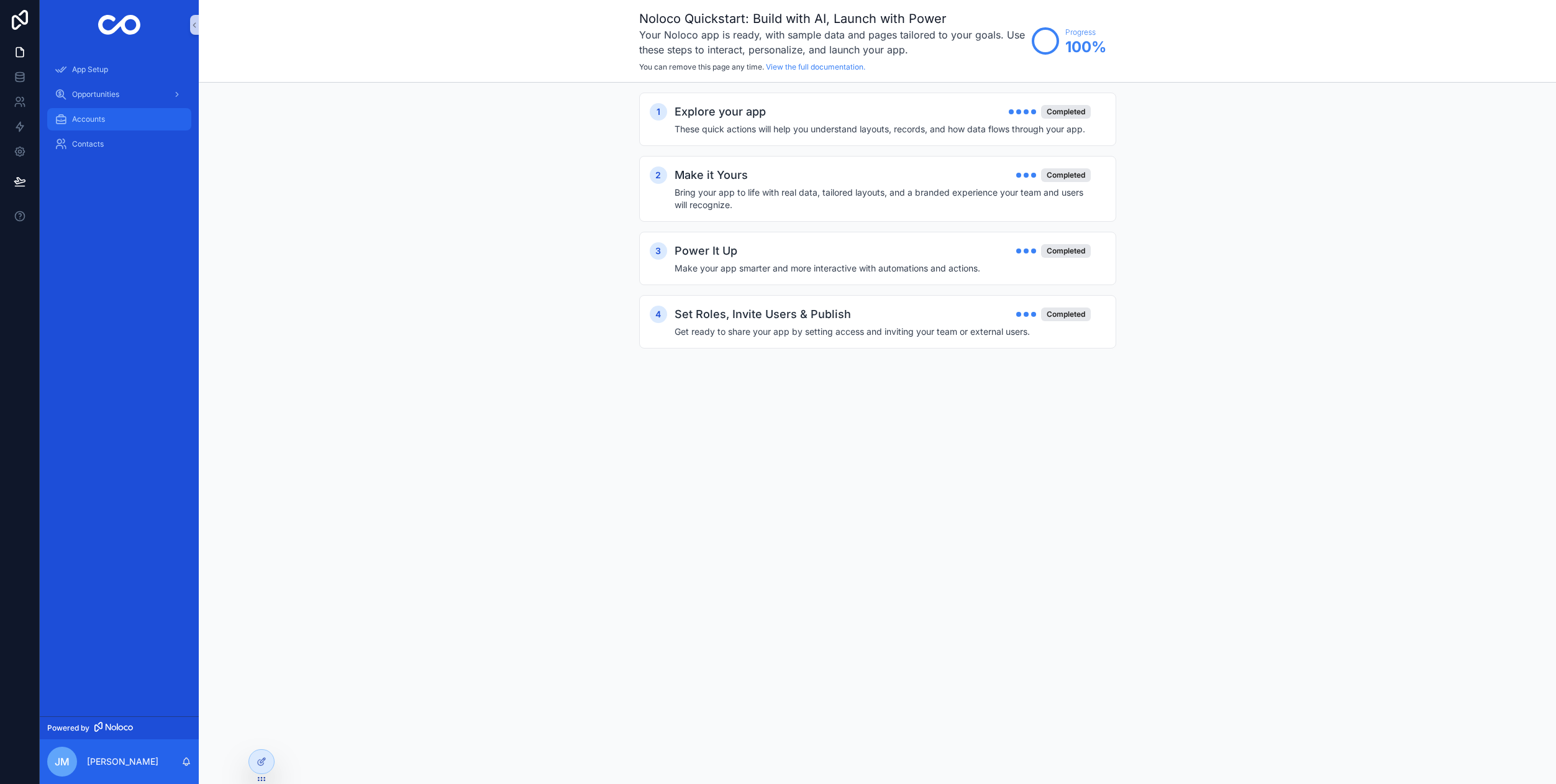
click at [108, 114] on div "Accounts" at bounding box center [120, 119] width 129 height 20
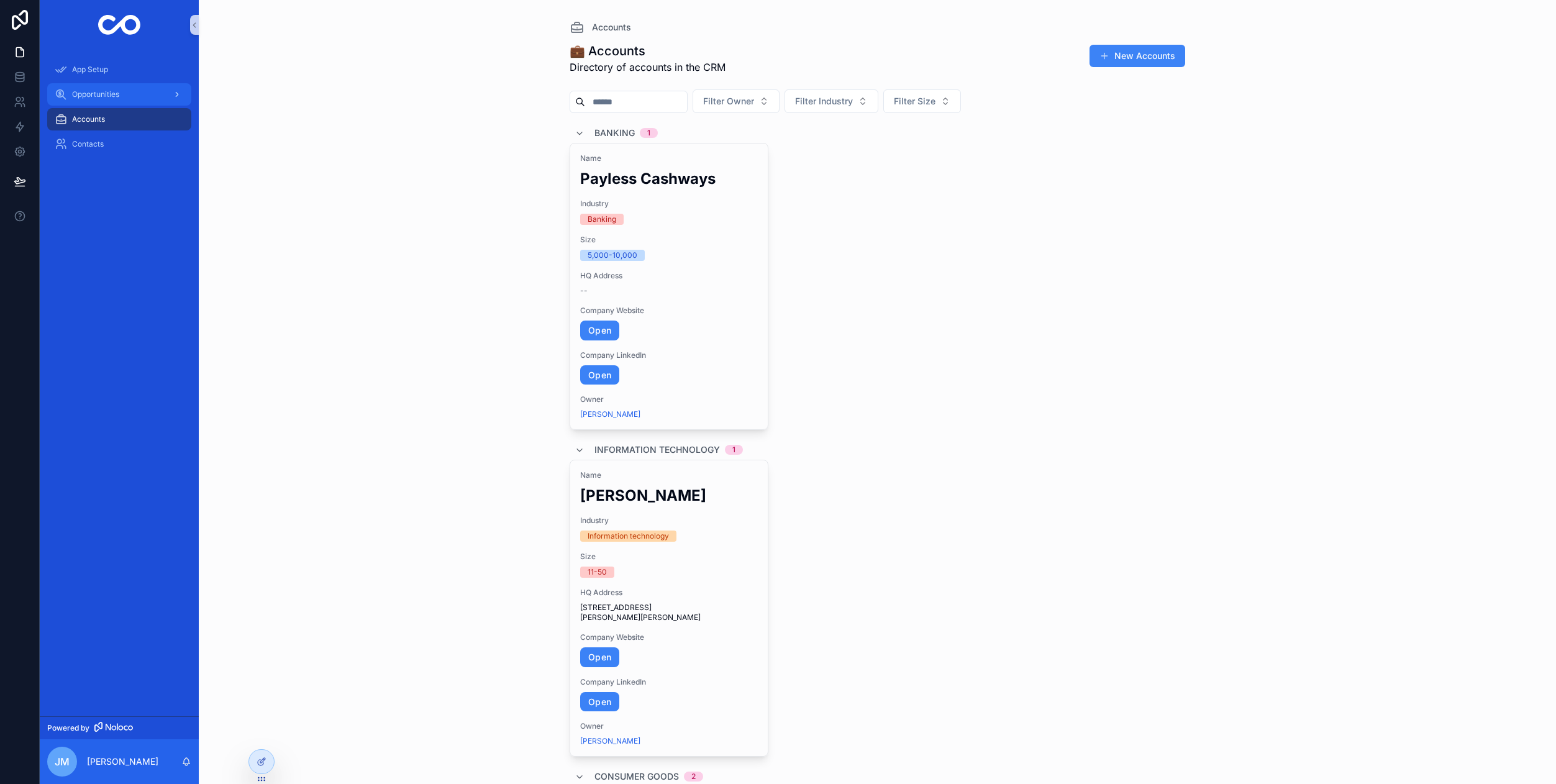
click at [110, 99] on div "Opportunities" at bounding box center [120, 94] width 129 height 20
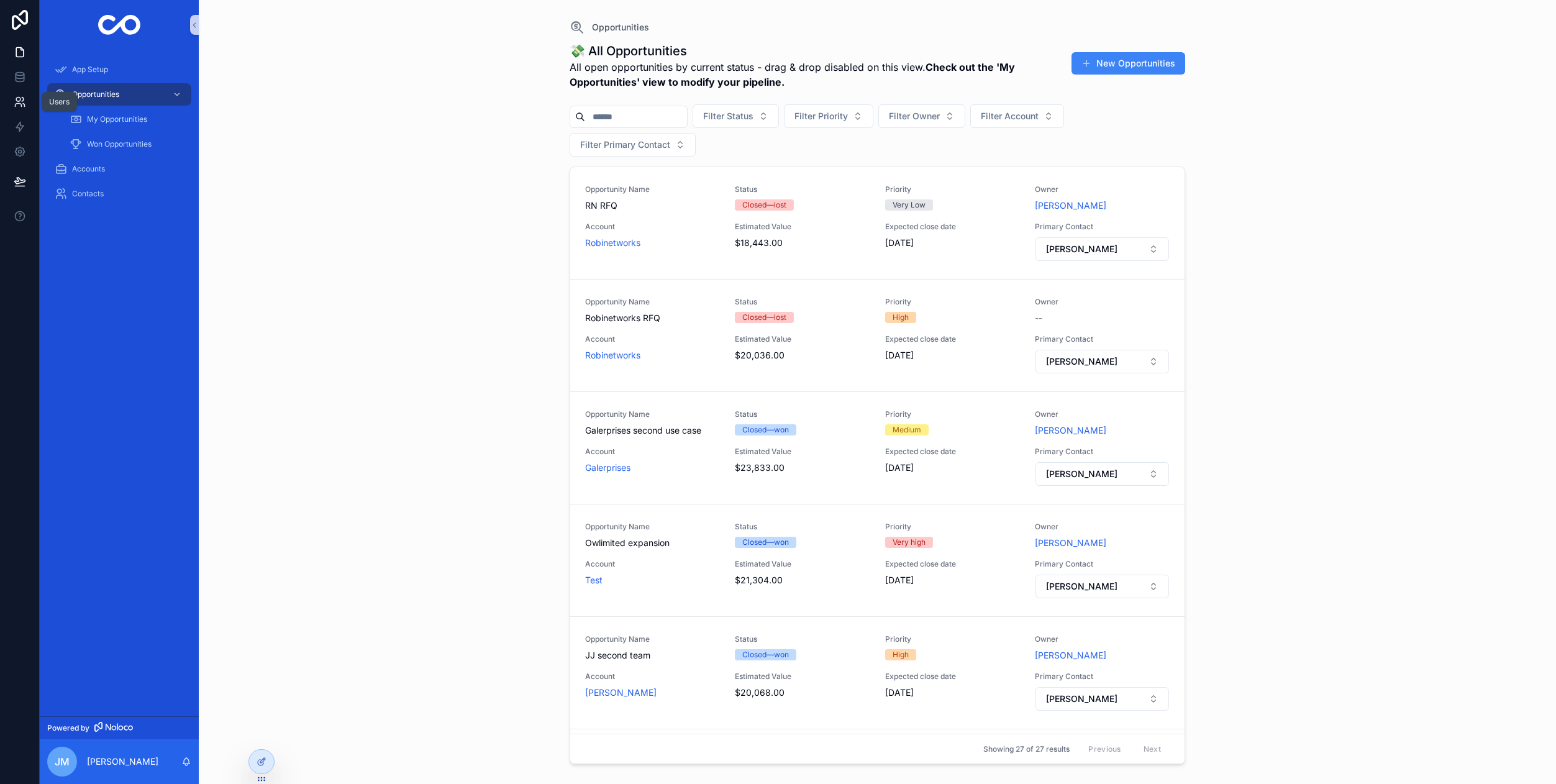
click at [22, 100] on icon at bounding box center [20, 102] width 12 height 12
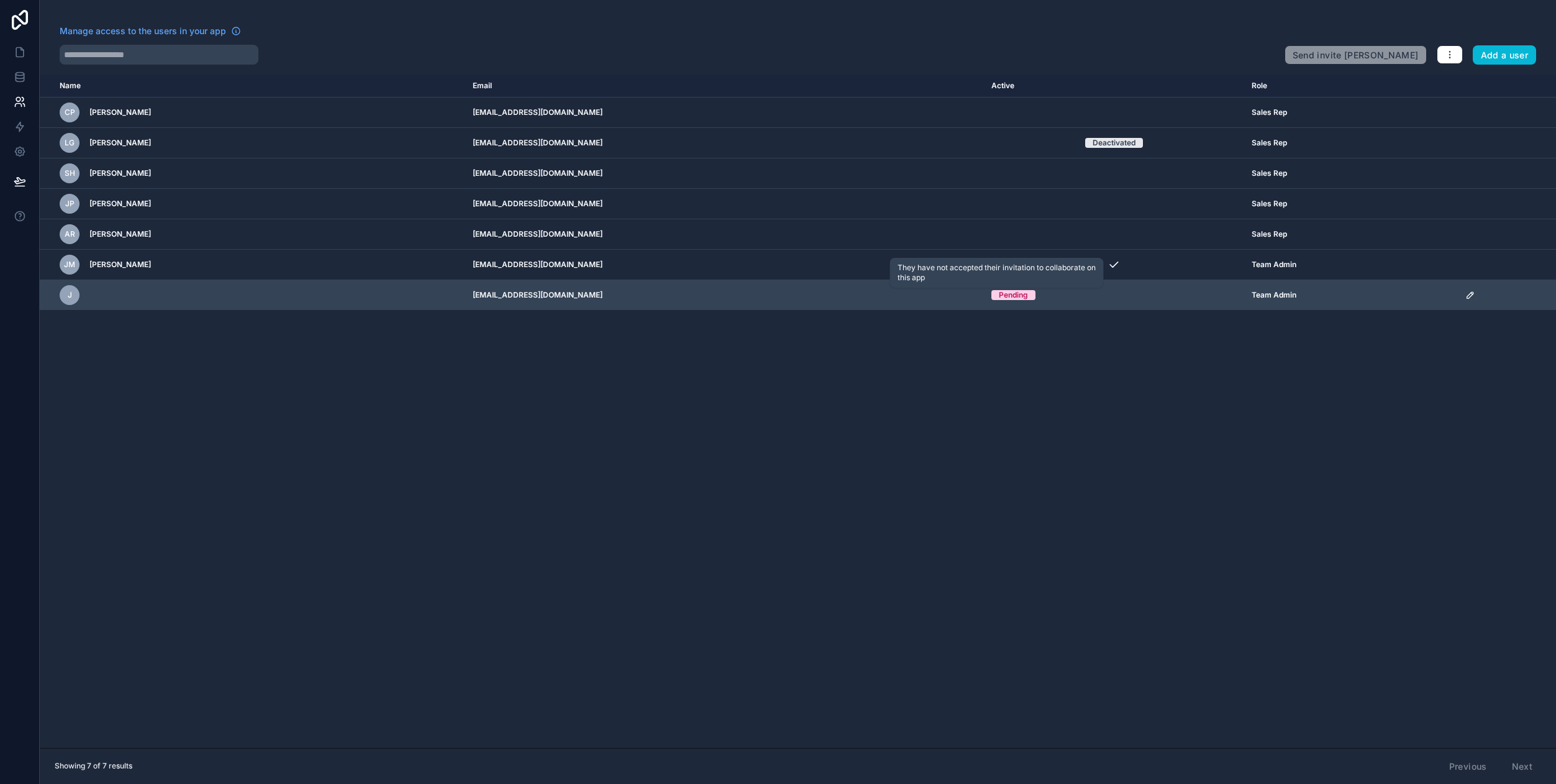
click at [999, 296] on div "Pending" at bounding box center [1014, 295] width 29 height 10
